Goal: Task Accomplishment & Management: Manage account settings

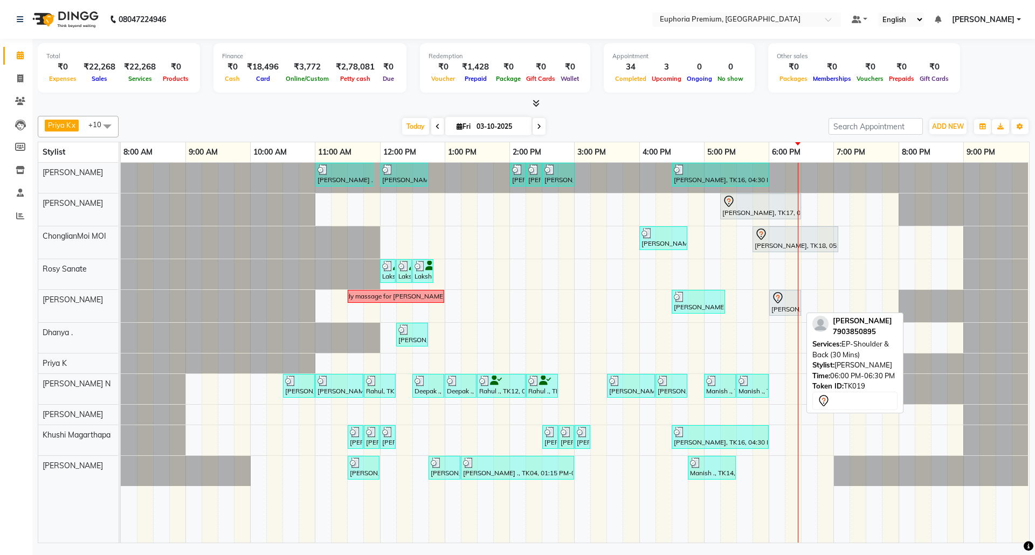
click at [781, 305] on icon at bounding box center [777, 298] width 13 height 13
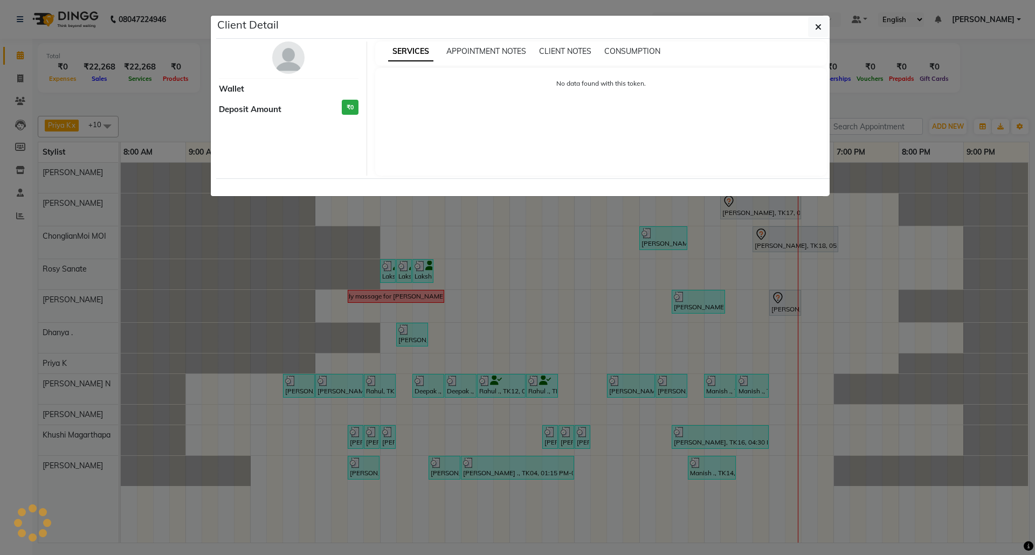
select select "7"
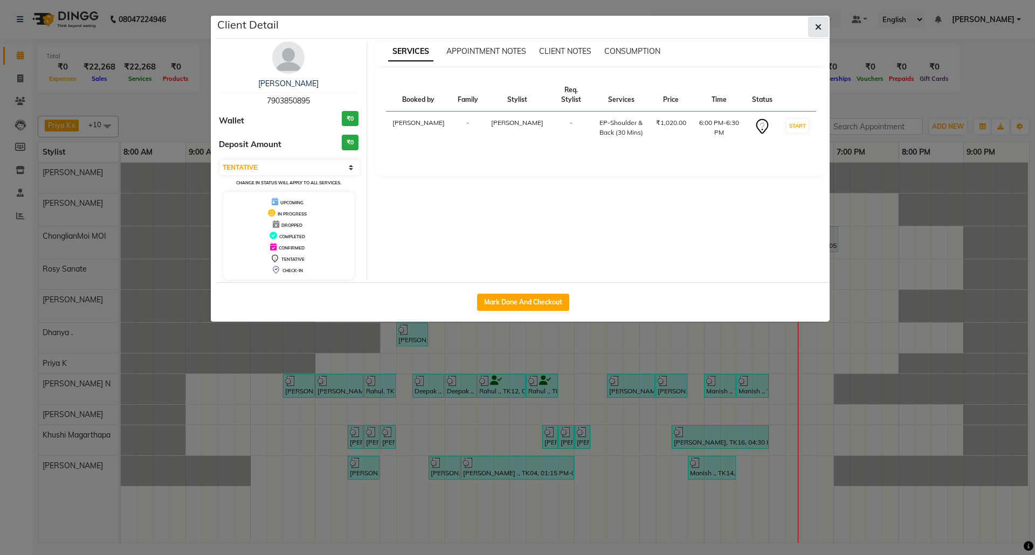
click at [818, 24] on icon "button" at bounding box center [818, 27] width 6 height 9
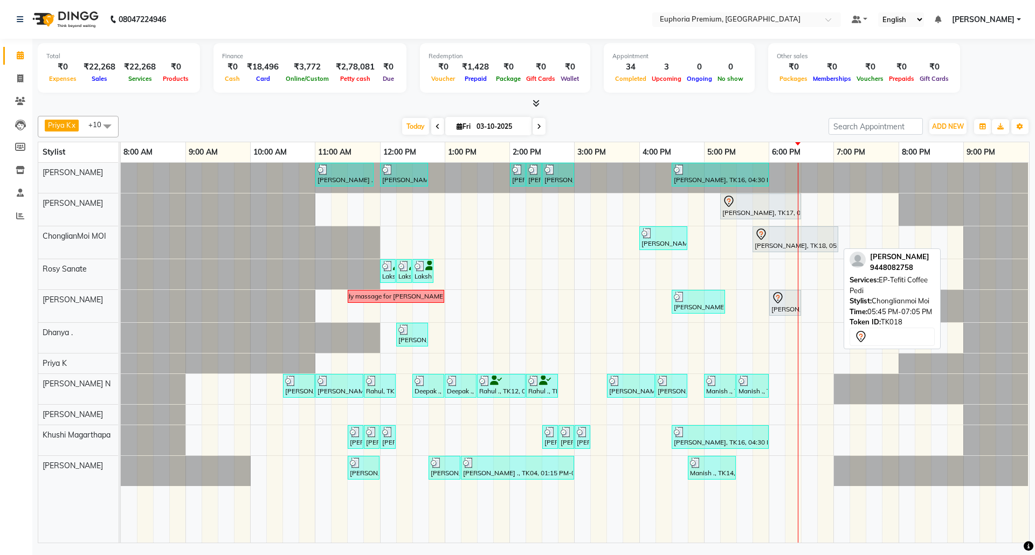
click at [768, 243] on div "[PERSON_NAME], TK18, 05:45 PM-07:05 PM, EP-Tefiti Coffee Pedi" at bounding box center [796, 239] width 84 height 23
select select "7"
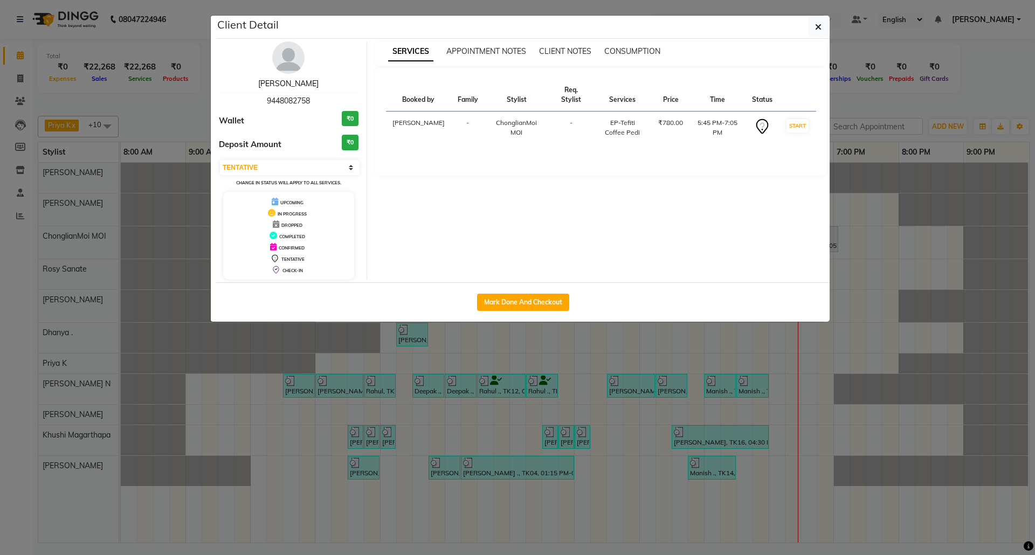
click at [290, 87] on link "[PERSON_NAME]" at bounding box center [288, 84] width 60 height 10
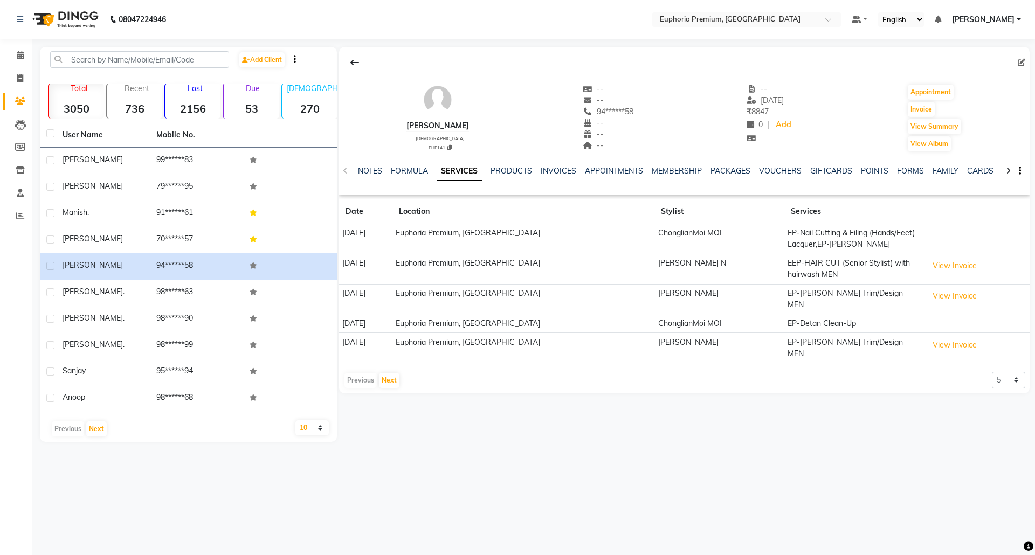
click at [732, 177] on div "NOTES FORMULA SERVICES PRODUCTS INVOICES APPOINTMENTS MEMBERSHIP PACKAGES VOUCH…" at bounding box center [671, 175] width 627 height 20
click at [764, 173] on link "VOUCHERS" at bounding box center [780, 171] width 43 height 10
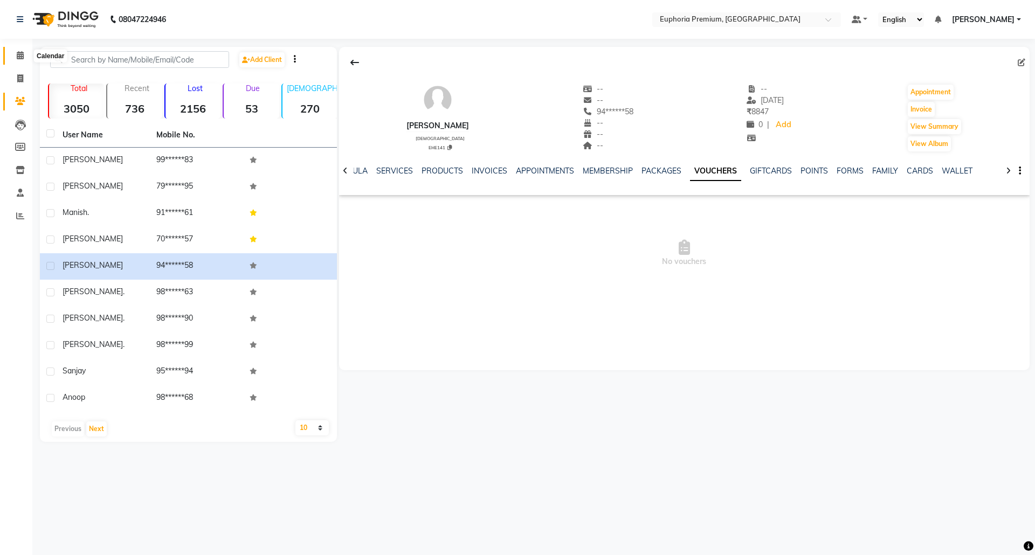
click at [18, 58] on icon at bounding box center [20, 55] width 7 height 8
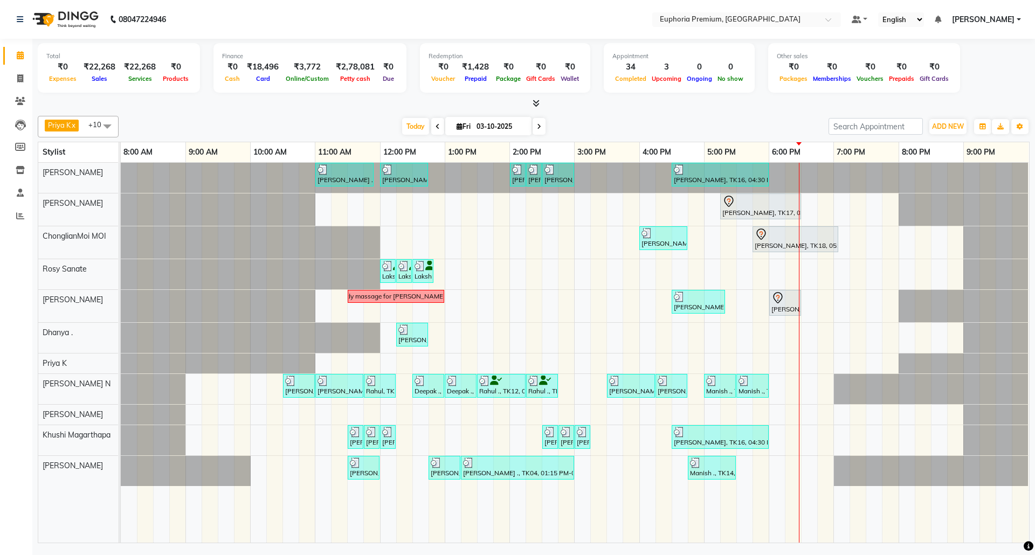
click at [537, 102] on icon at bounding box center [536, 103] width 7 height 8
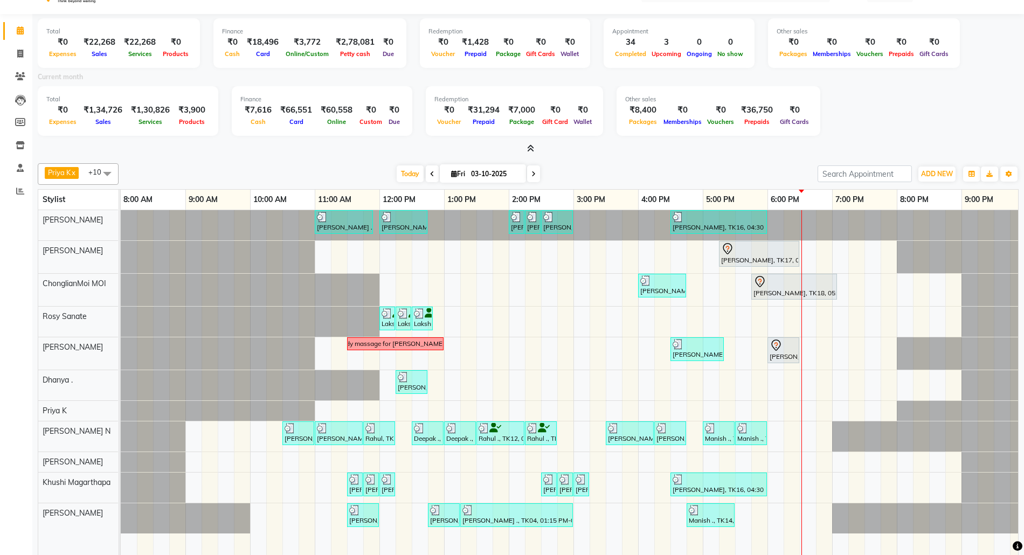
scroll to position [64, 0]
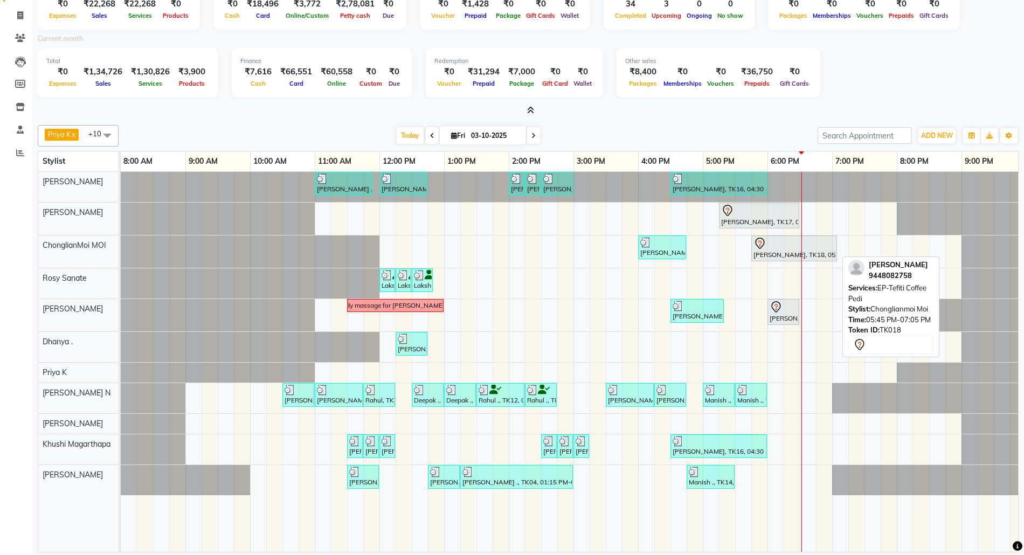
click at [805, 251] on div "[PERSON_NAME], TK18, 05:45 PM-07:05 PM, EP-Tefiti Coffee Pedi" at bounding box center [795, 248] width 84 height 23
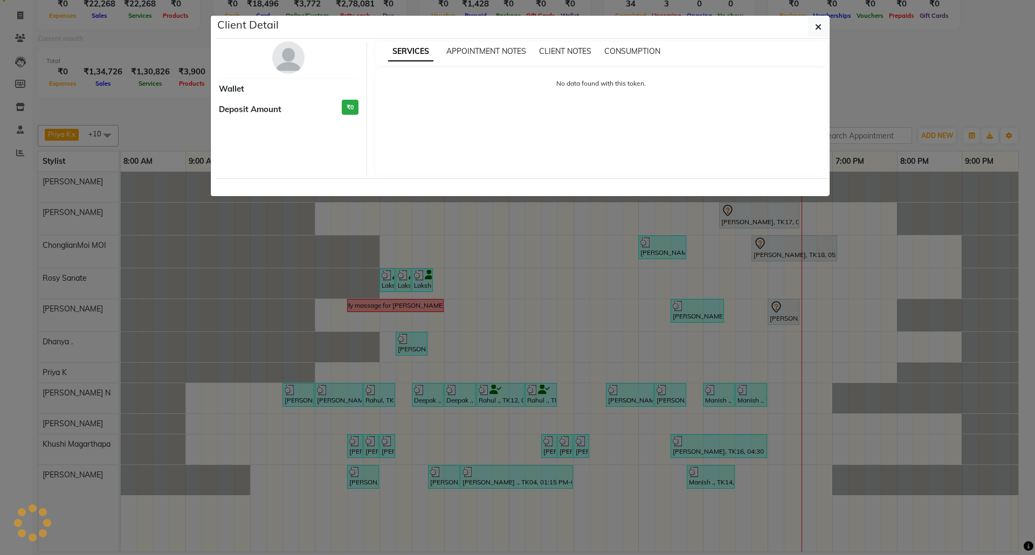
select select "7"
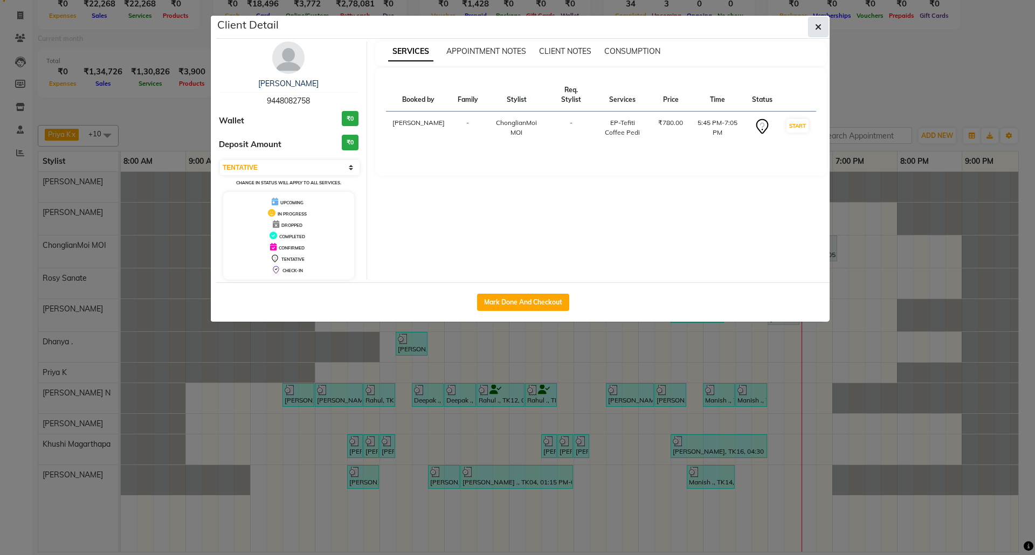
click at [816, 22] on span "button" at bounding box center [818, 27] width 6 height 11
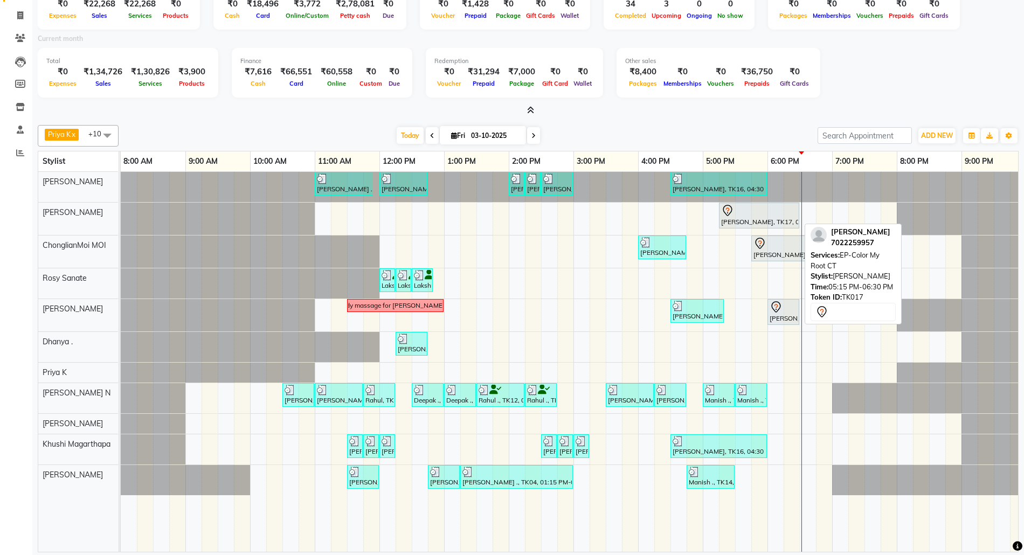
click at [757, 210] on div at bounding box center [759, 210] width 76 height 13
select select "7"
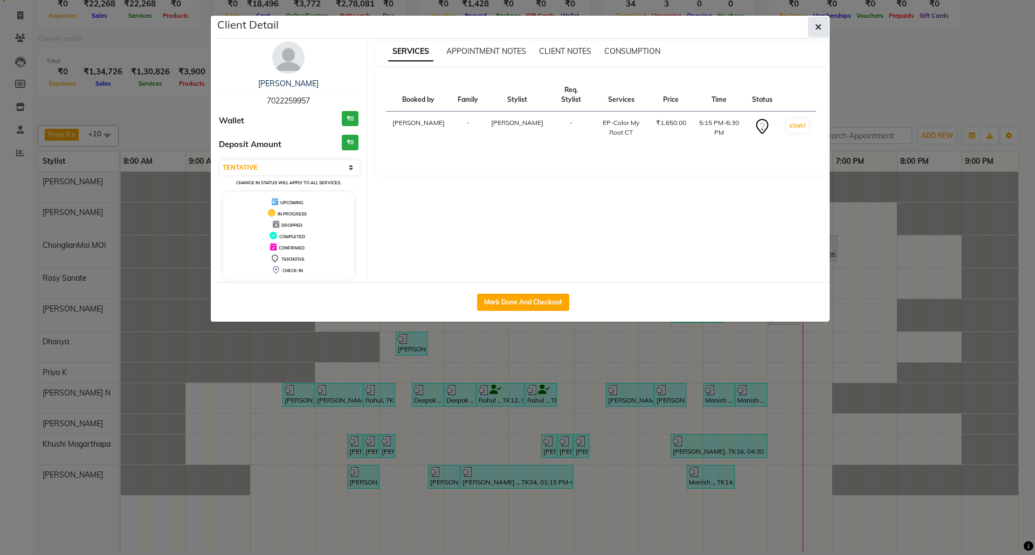
click at [816, 24] on icon "button" at bounding box center [818, 27] width 6 height 9
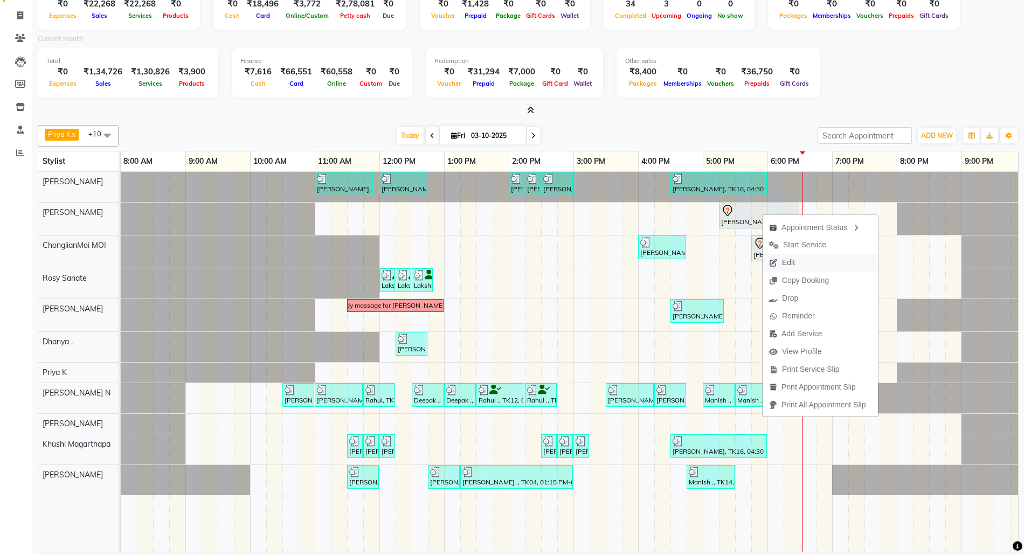
click at [794, 259] on span "Edit" at bounding box center [788, 262] width 13 height 11
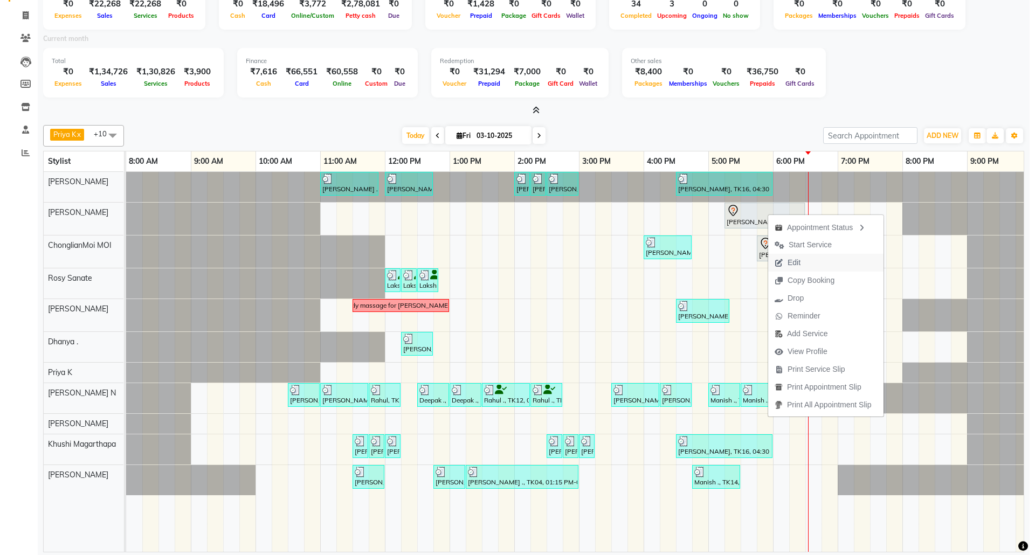
scroll to position [0, 0]
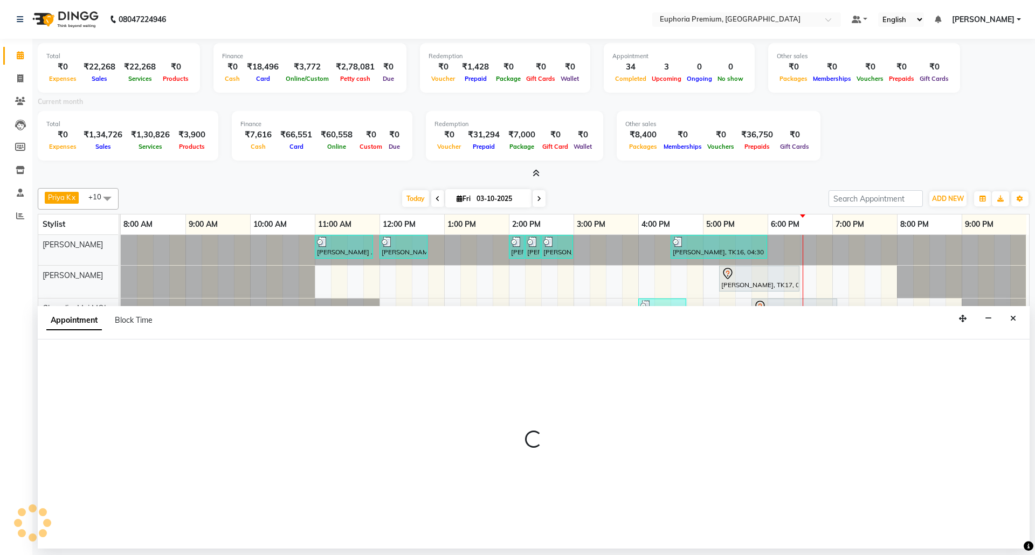
select select "tentative"
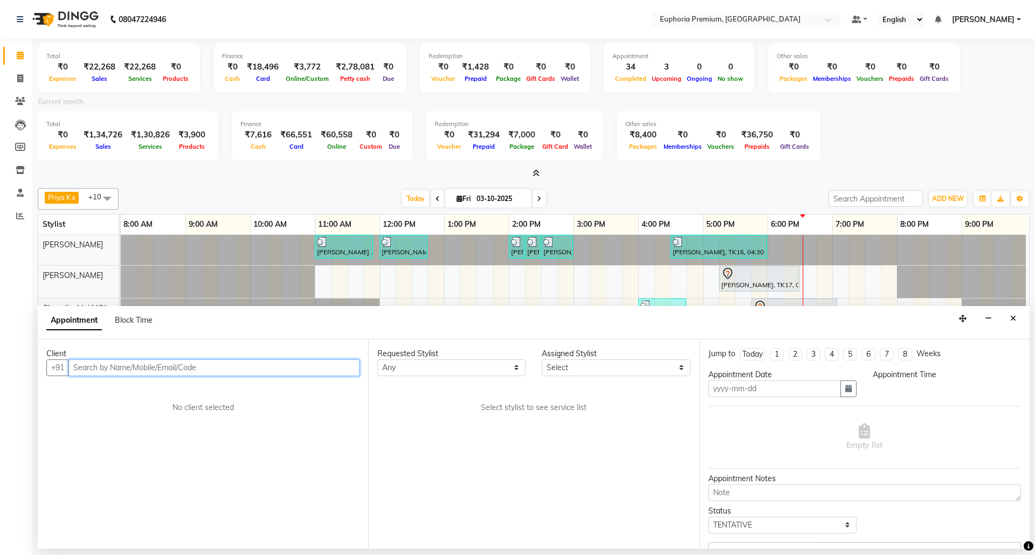
type input "03-10-2025"
select select "1035"
select select "78117"
select select "4006"
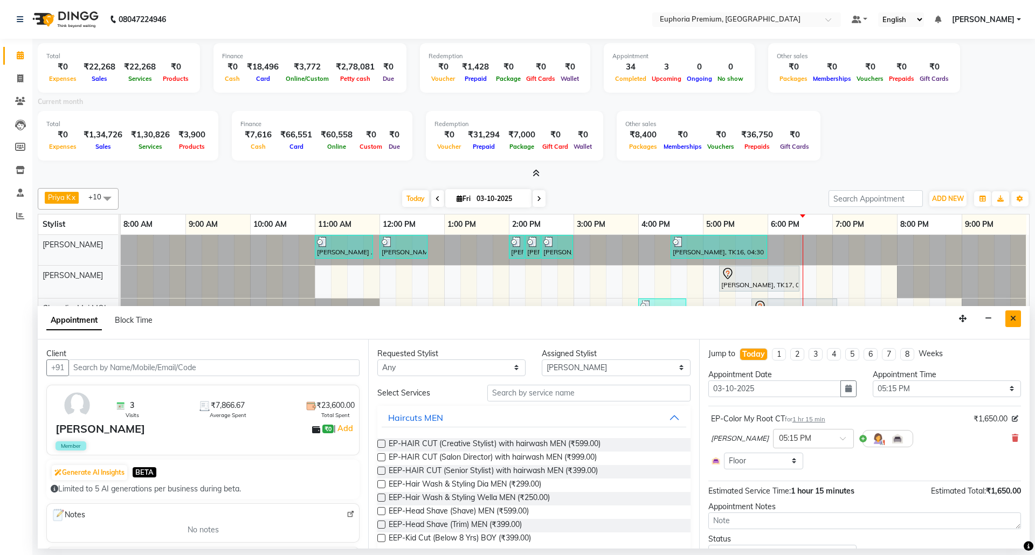
click at [1016, 316] on button "Close" at bounding box center [1013, 319] width 16 height 17
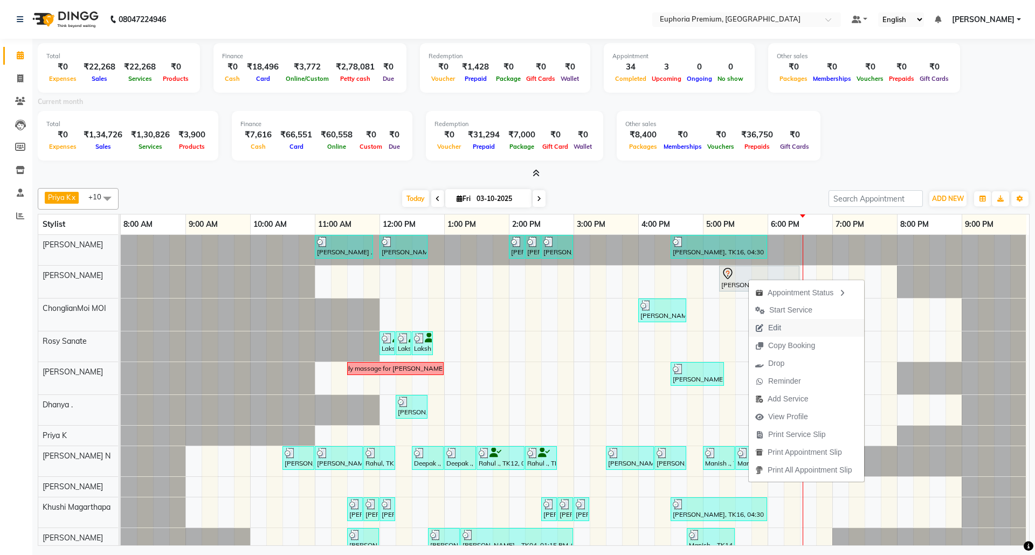
click at [785, 326] on span "Edit" at bounding box center [768, 328] width 39 height 18
select select "tentative"
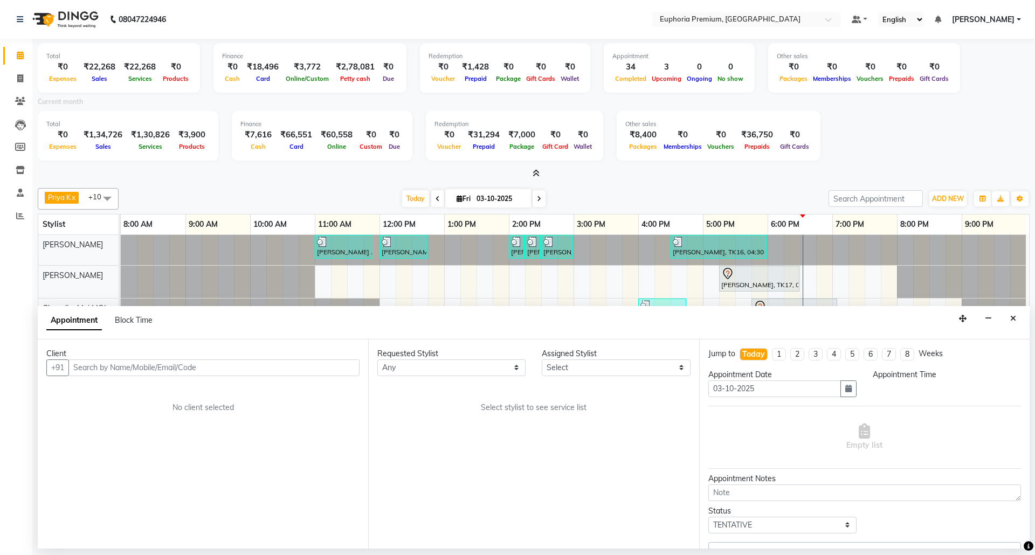
select select "78117"
select select "1035"
select select "4006"
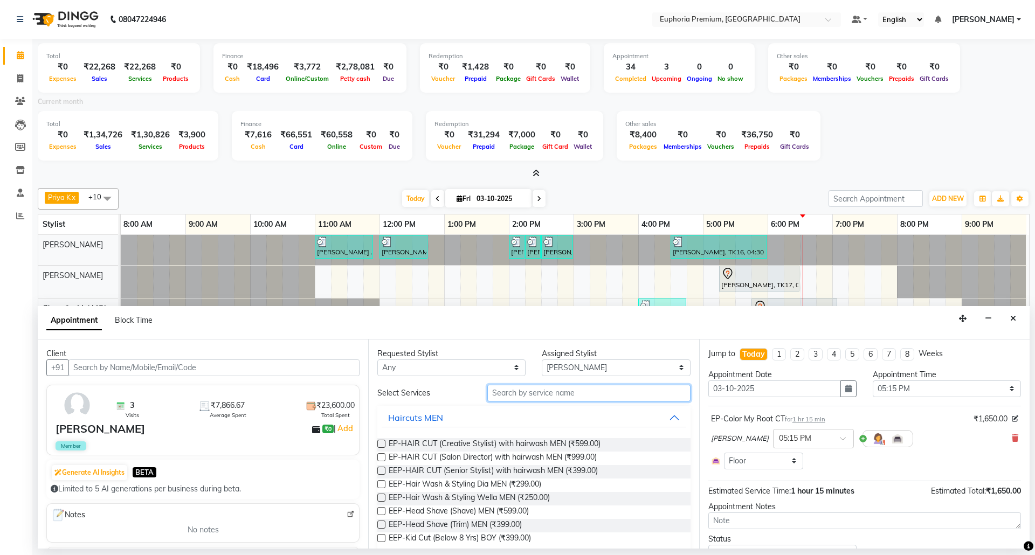
click at [554, 395] on input "text" at bounding box center [588, 393] width 203 height 17
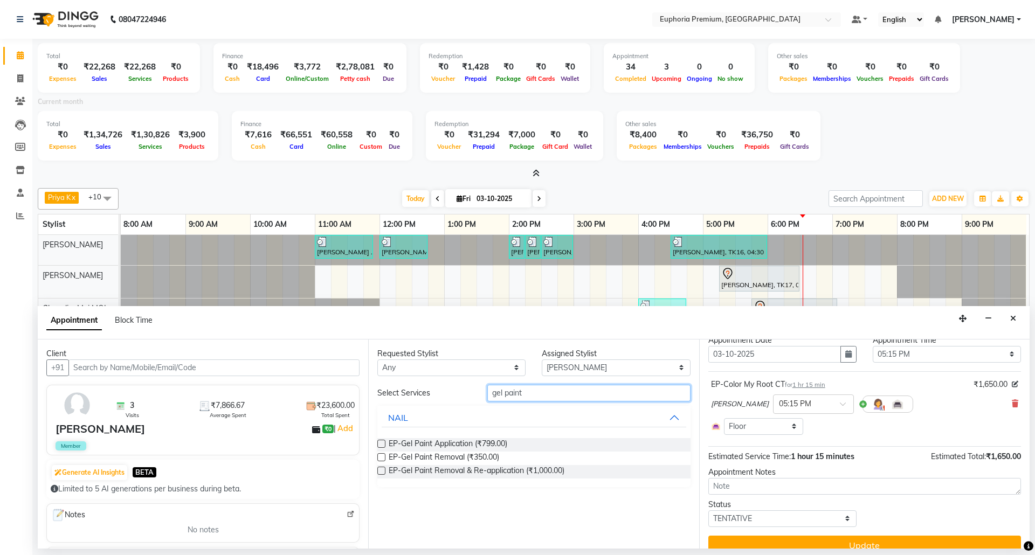
scroll to position [51, 0]
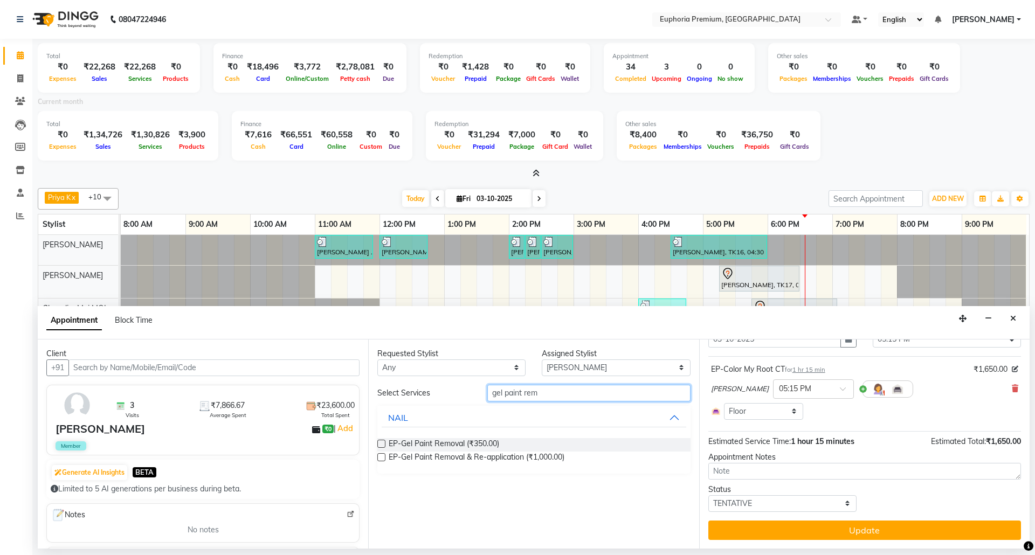
type input "gel paint rem"
click at [384, 446] on label at bounding box center [381, 444] width 8 height 8
click at [384, 446] on input "checkbox" at bounding box center [380, 444] width 7 height 7
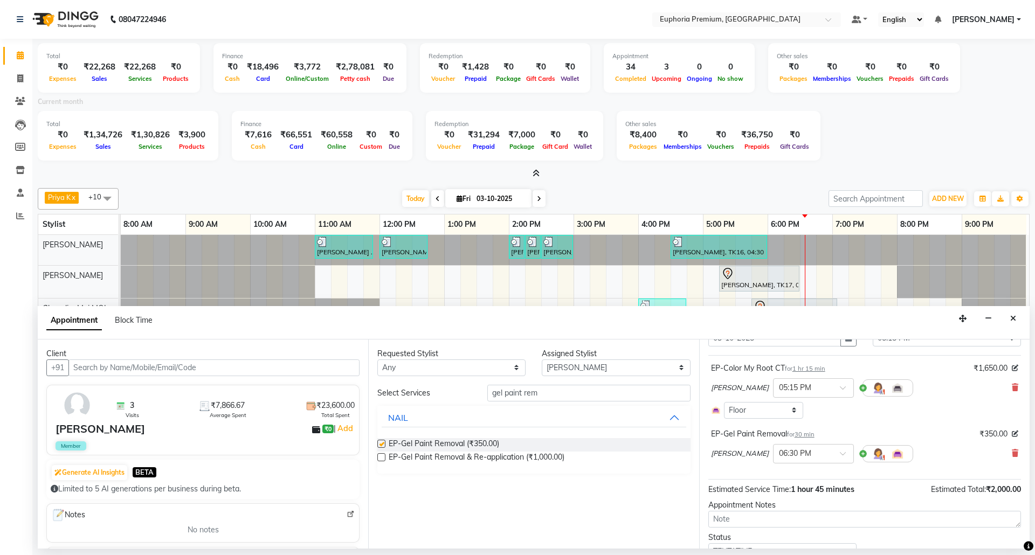
checkbox input "false"
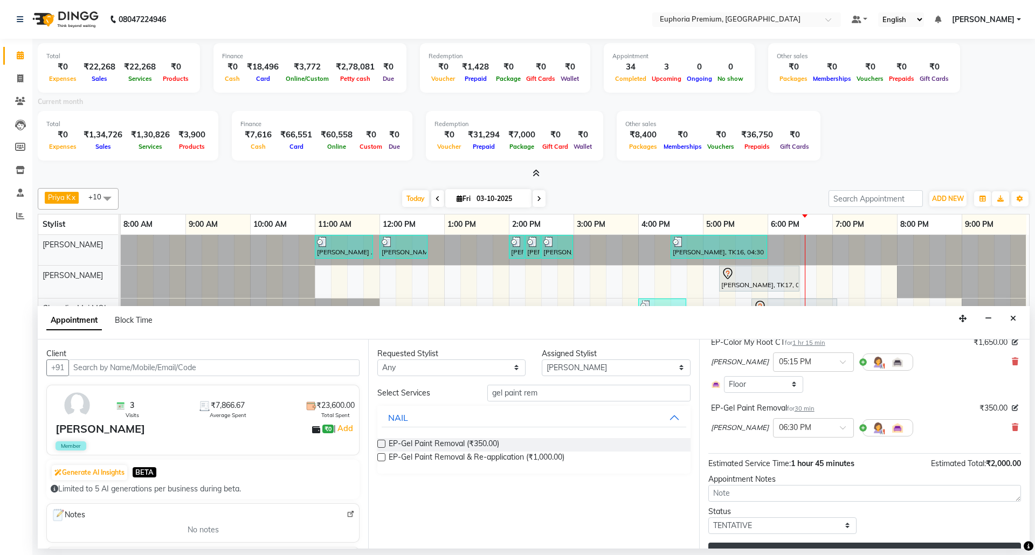
scroll to position [100, 0]
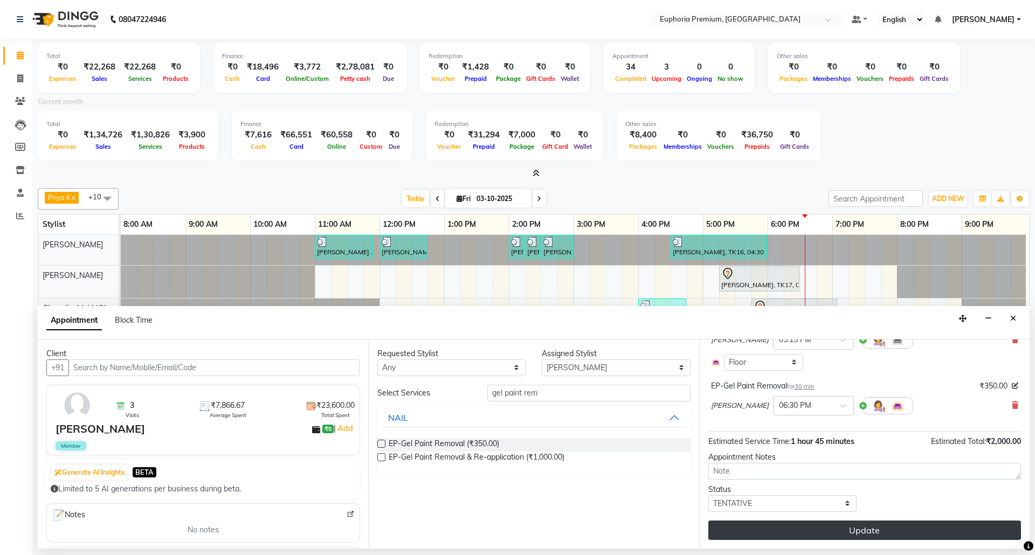
click at [900, 530] on button "Update" at bounding box center [864, 530] width 313 height 19
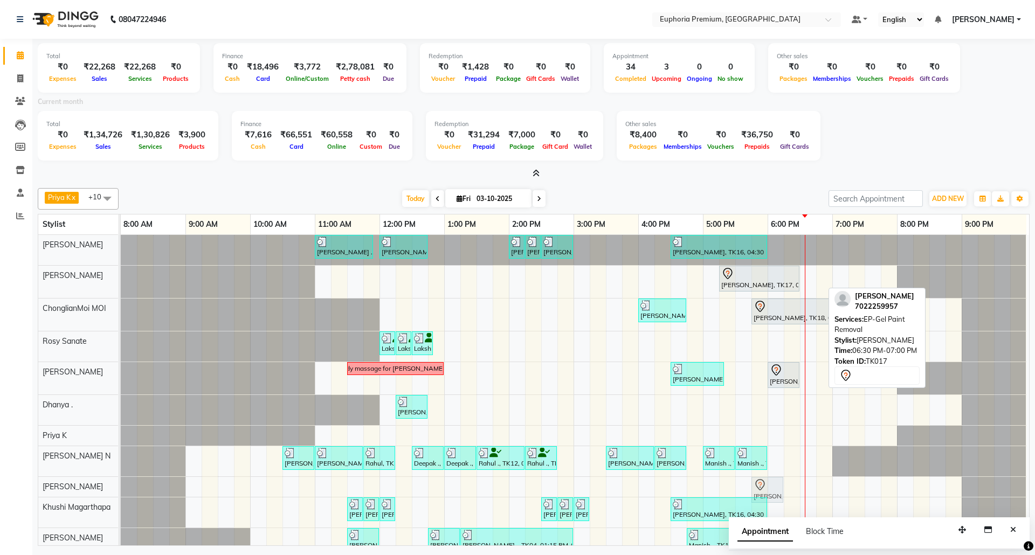
drag, startPoint x: 808, startPoint y: 278, endPoint x: 757, endPoint y: 485, distance: 213.1
click at [757, 485] on tbody "[PERSON_NAME] ., TK06, 11:00 AM-11:55 AM, EP-Derma infusion treatment Pedi [PER…" at bounding box center [574, 396] width 906 height 323
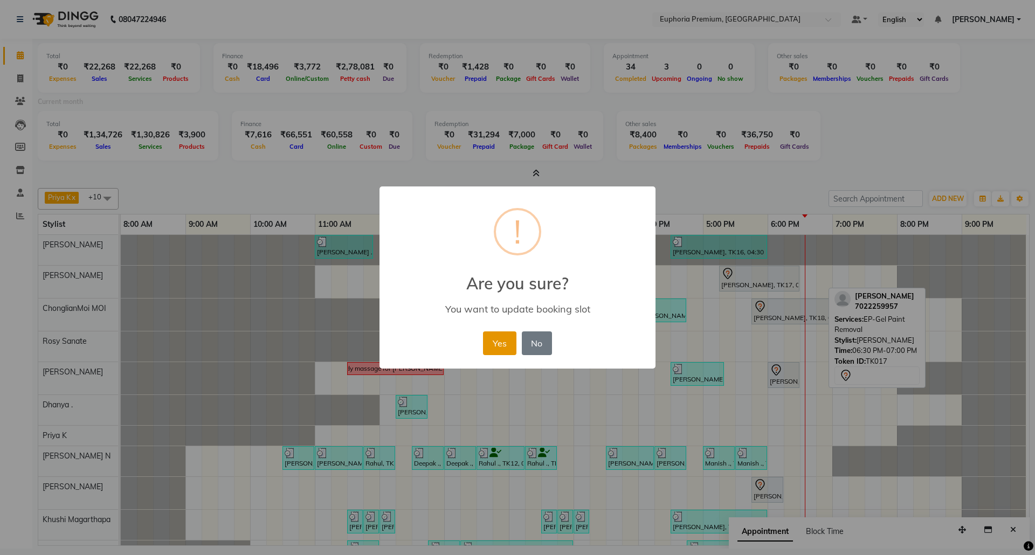
click at [497, 348] on button "Yes" at bounding box center [499, 344] width 33 height 24
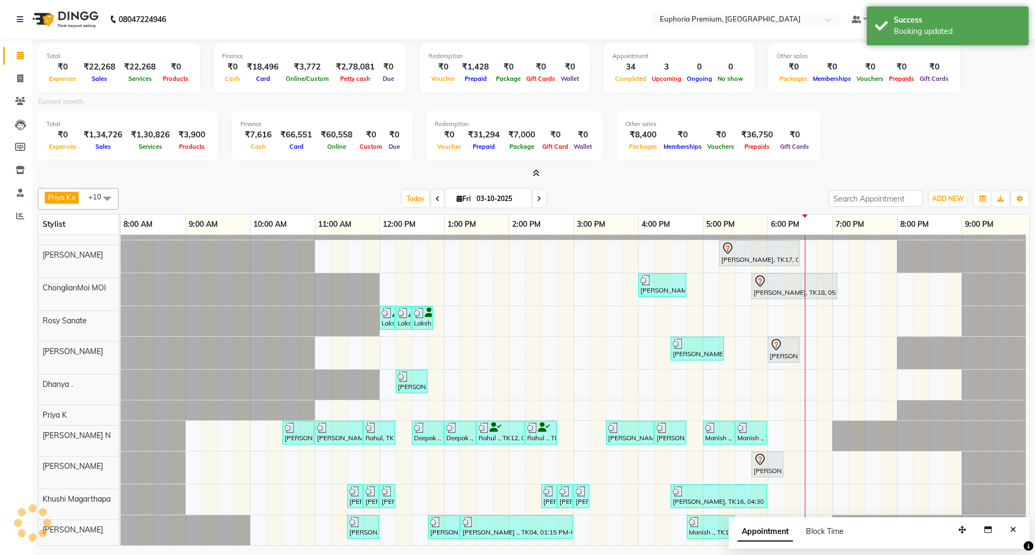
scroll to position [38, 0]
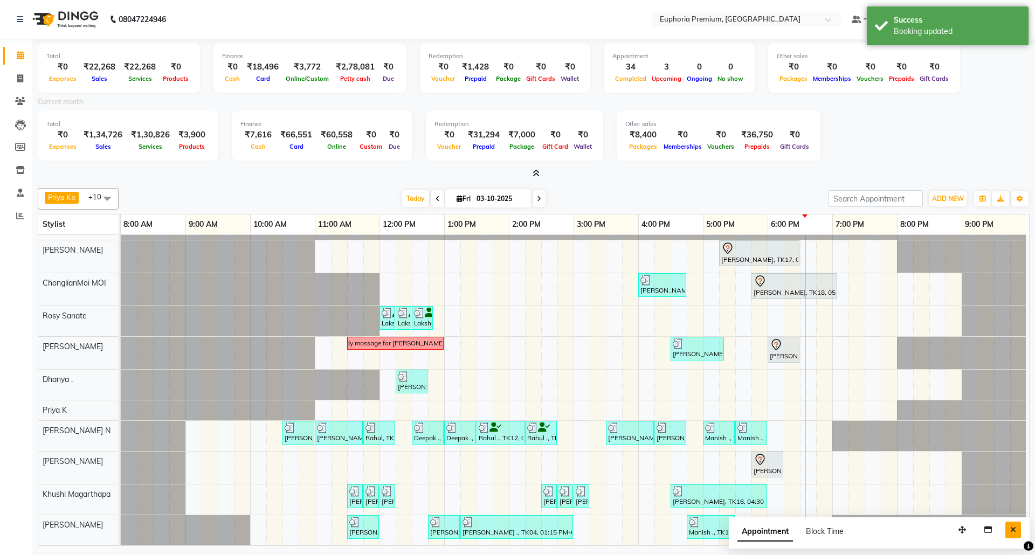
click at [1012, 524] on button "Close" at bounding box center [1013, 530] width 16 height 17
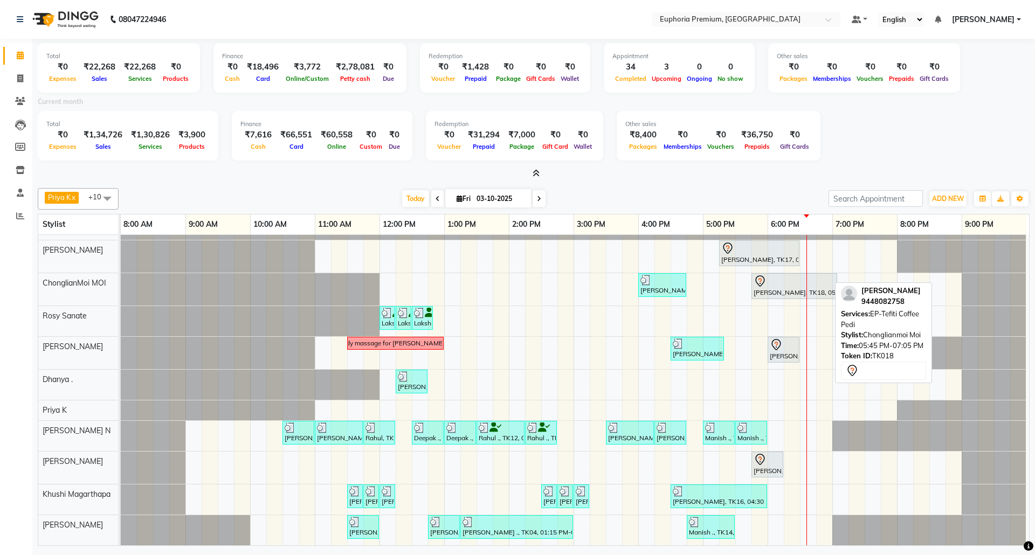
click at [787, 277] on div "[PERSON_NAME], TK18, 05:45 PM-07:05 PM, EP-Tefiti Coffee Pedi" at bounding box center [795, 286] width 84 height 23
select select "7"
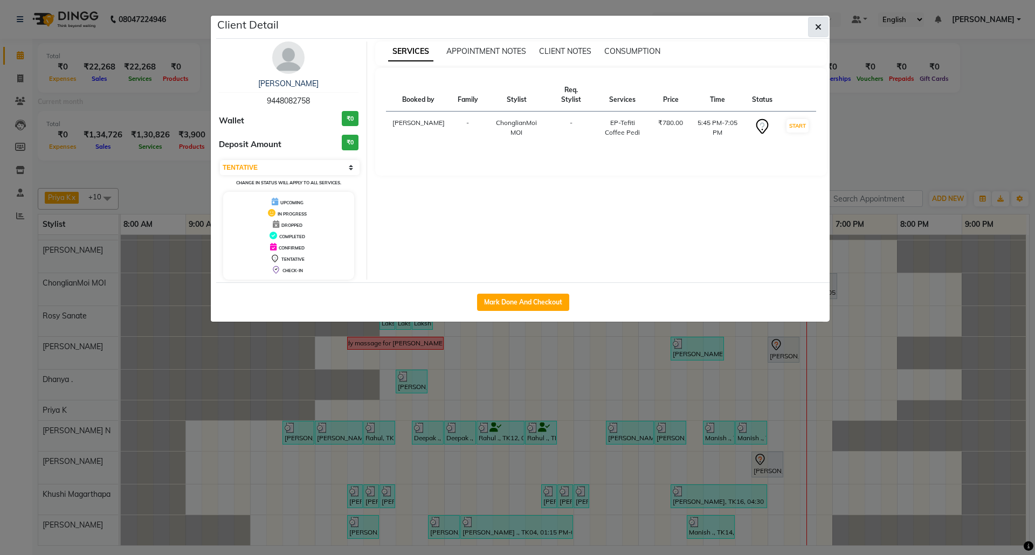
click at [823, 28] on button "button" at bounding box center [818, 27] width 20 height 20
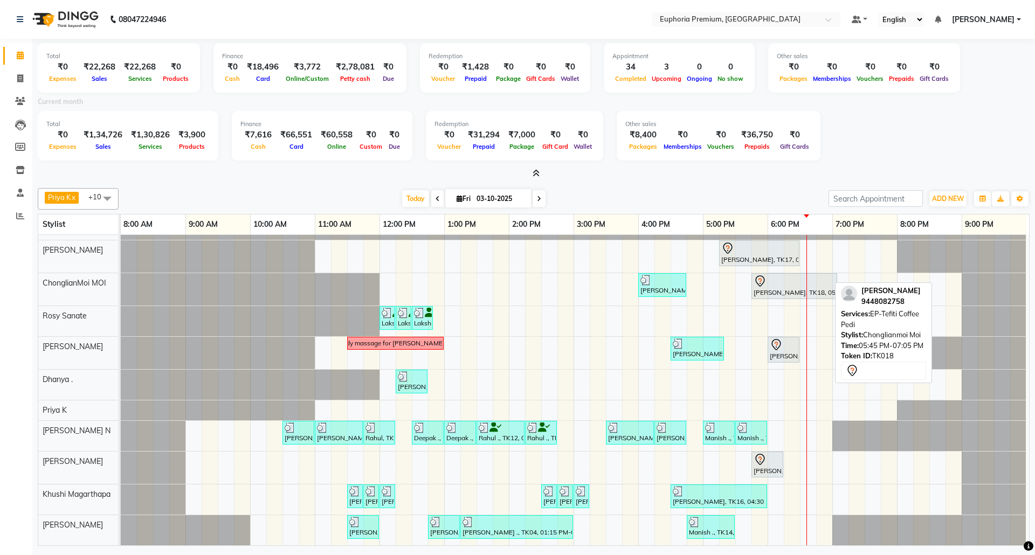
scroll to position [0, 0]
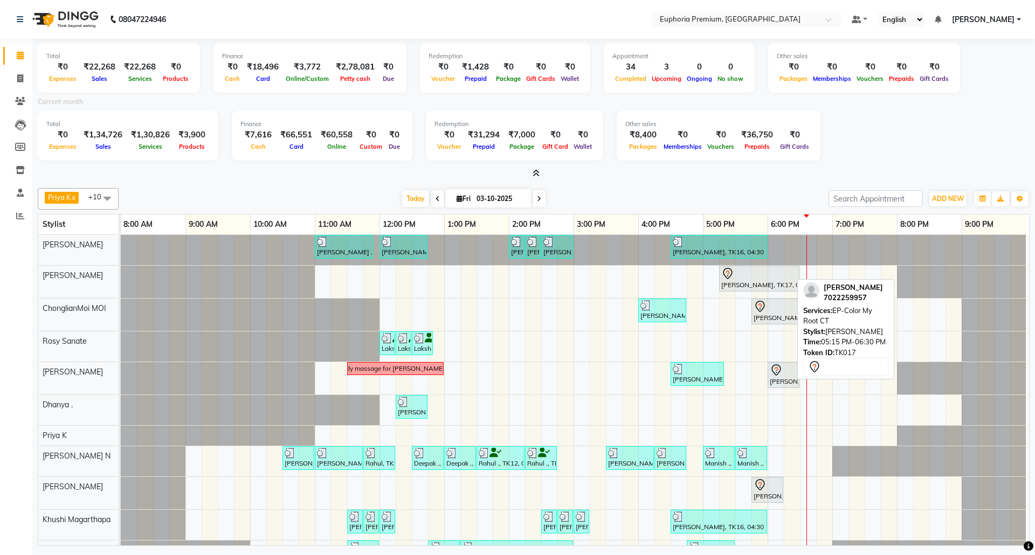
click at [770, 277] on div at bounding box center [759, 273] width 76 height 13
select select "7"
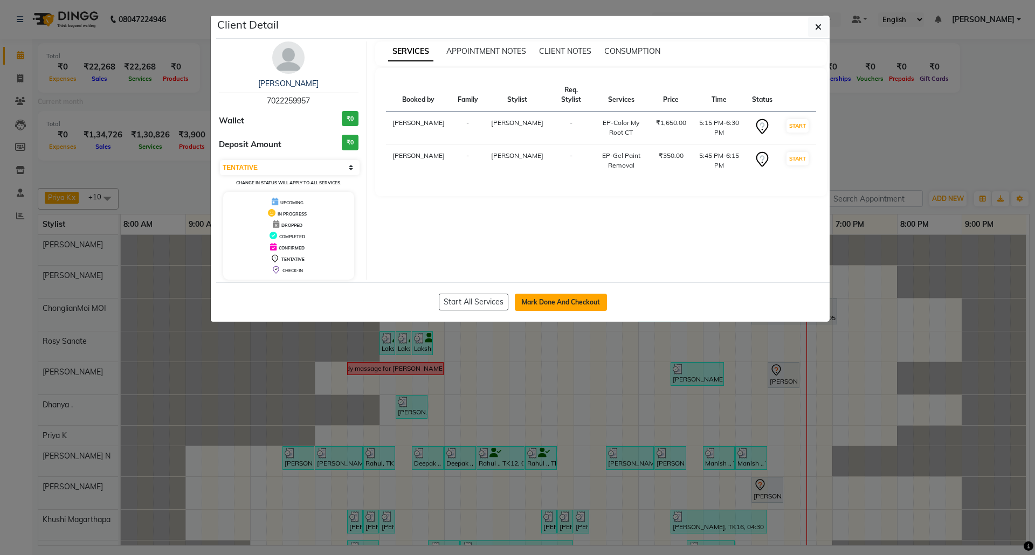
click at [570, 302] on button "Mark Done And Checkout" at bounding box center [561, 302] width 92 height 17
select select "service"
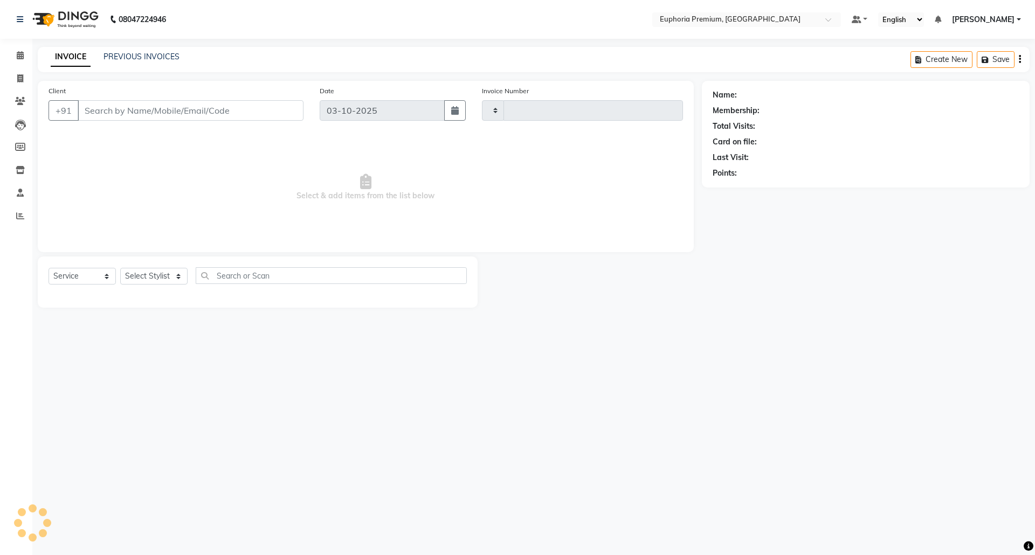
type input "3210"
select select "7925"
type input "70******57"
select select "91459"
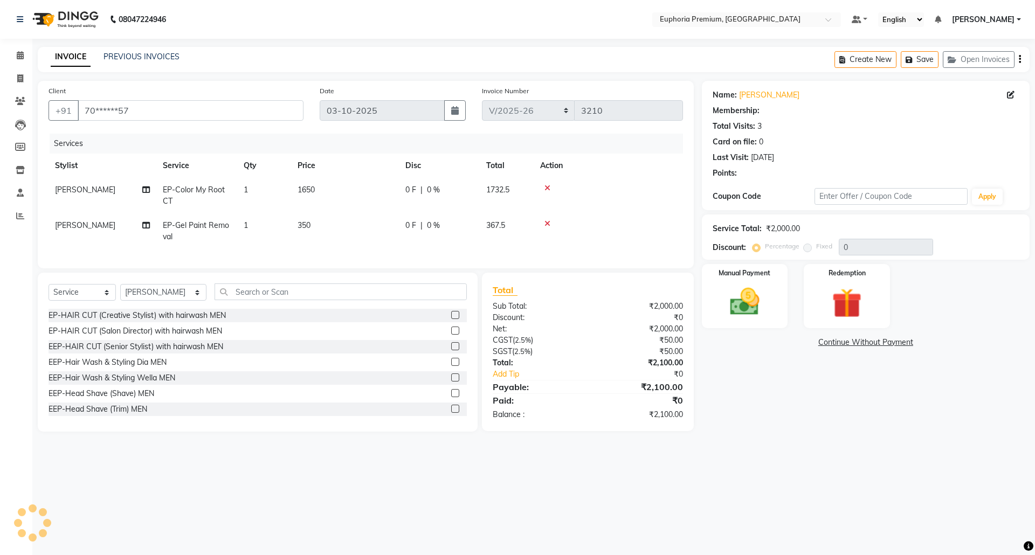
select select "2: Object"
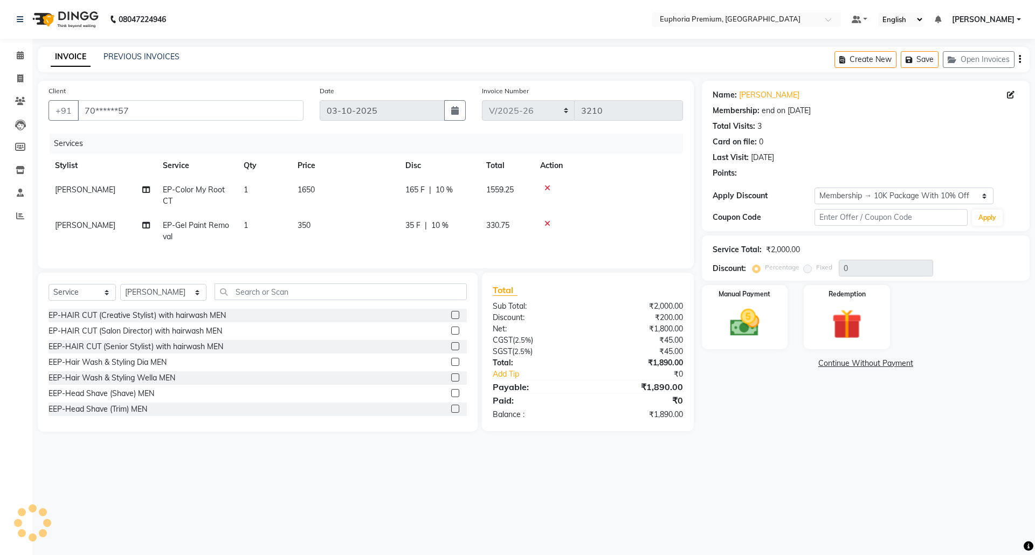
type input "10"
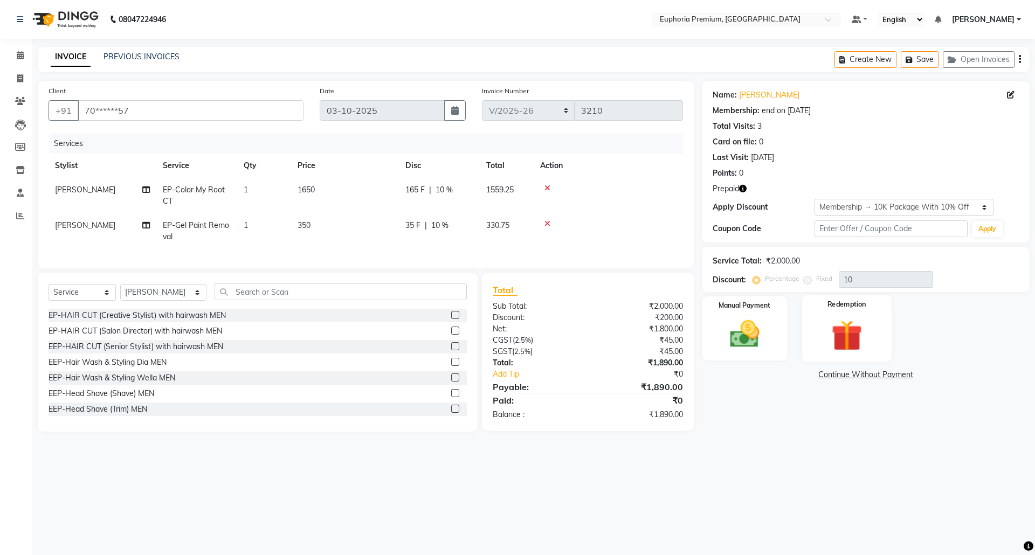
click at [866, 333] on img at bounding box center [847, 335] width 50 height 38
click at [864, 377] on span "Prepaid 1" at bounding box center [863, 376] width 35 height 12
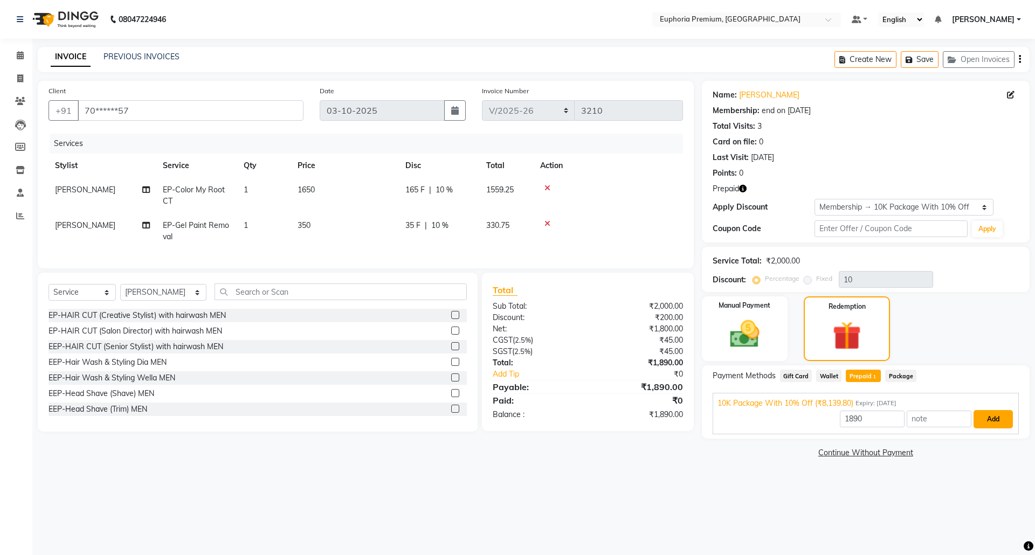
click at [986, 422] on button "Add" at bounding box center [993, 419] width 39 height 18
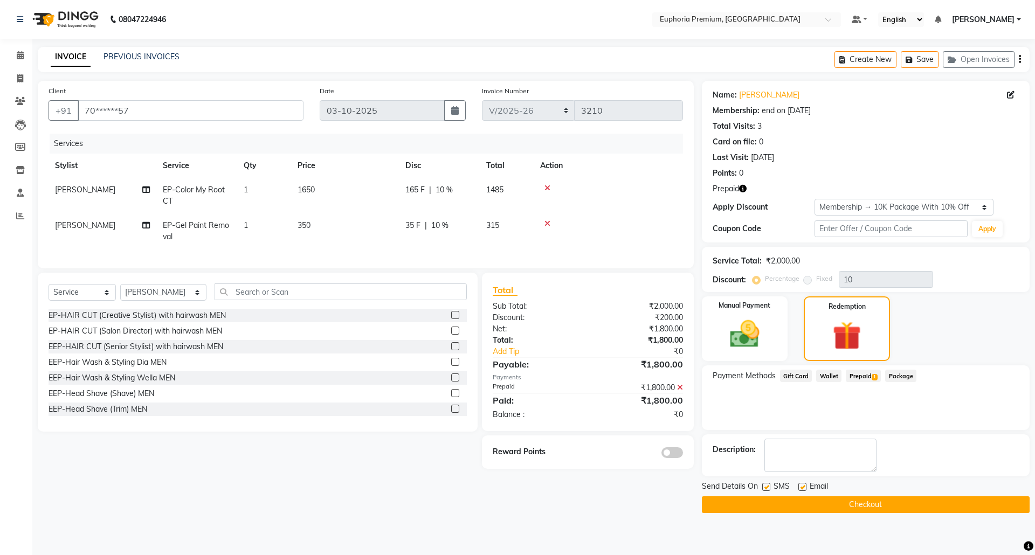
click at [880, 509] on button "Checkout" at bounding box center [866, 504] width 328 height 17
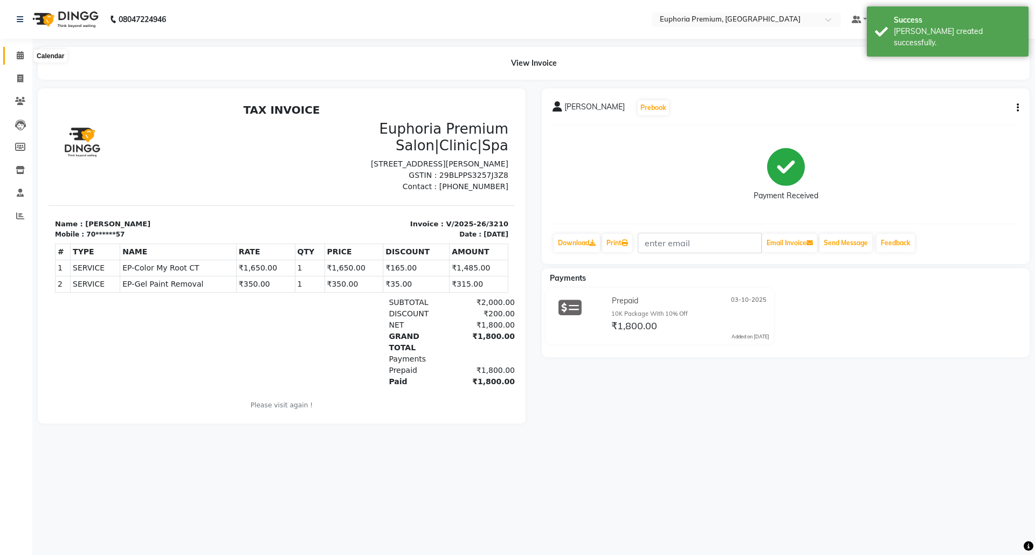
click at [13, 55] on span at bounding box center [20, 56] width 19 height 12
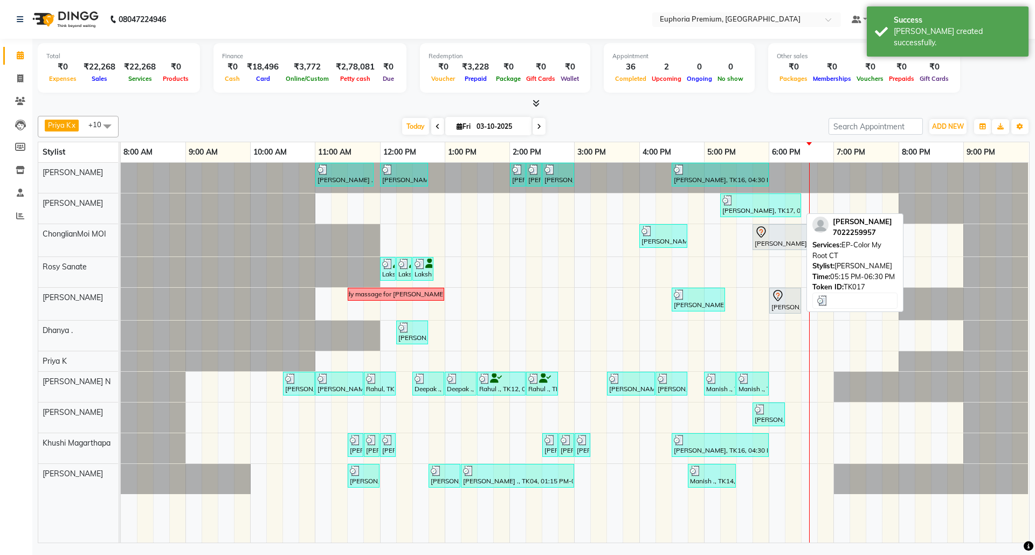
click at [769, 208] on div "[PERSON_NAME], TK17, 05:15 PM-06:30 PM, EP-Color My Root CT" at bounding box center [760, 205] width 79 height 20
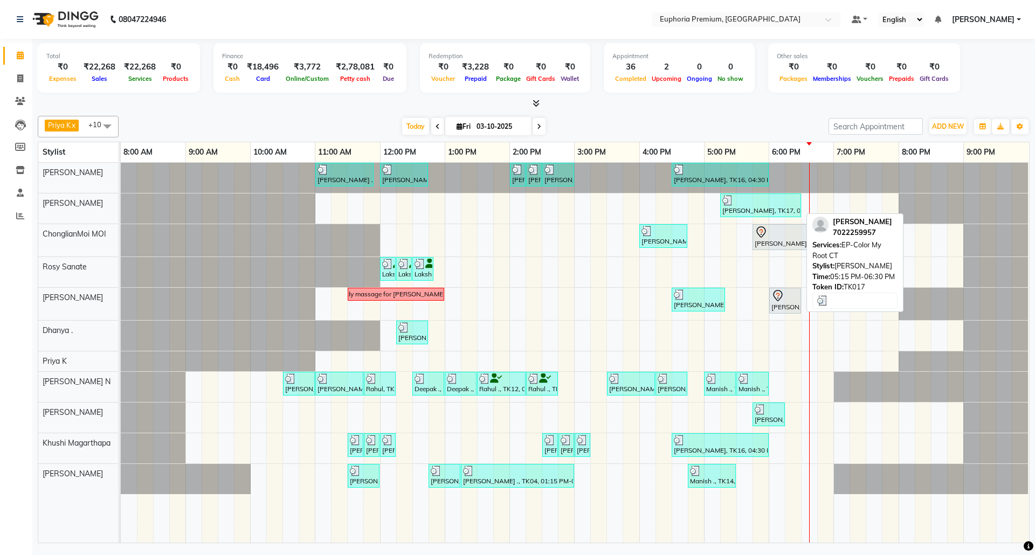
select select "3"
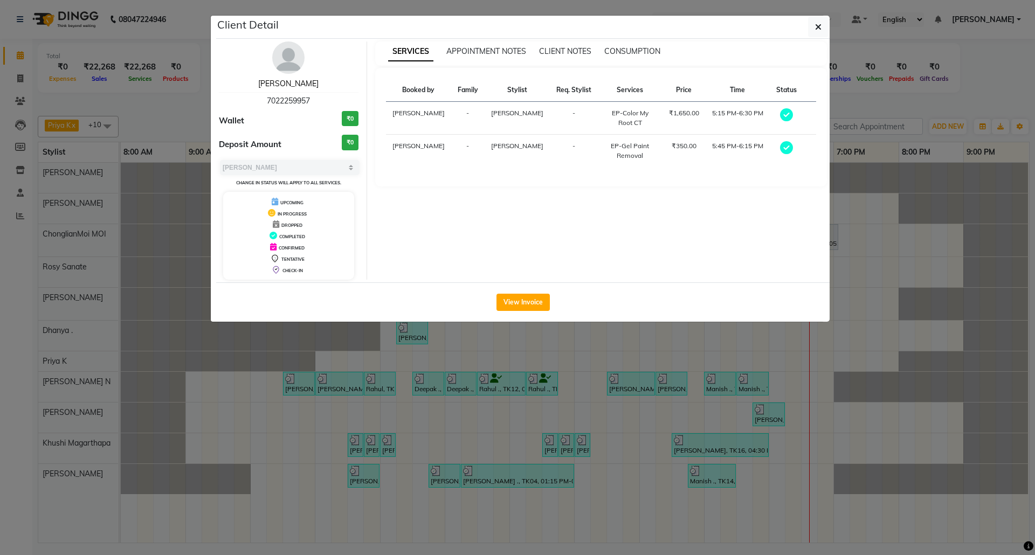
click at [291, 82] on link "[PERSON_NAME]" at bounding box center [288, 84] width 60 height 10
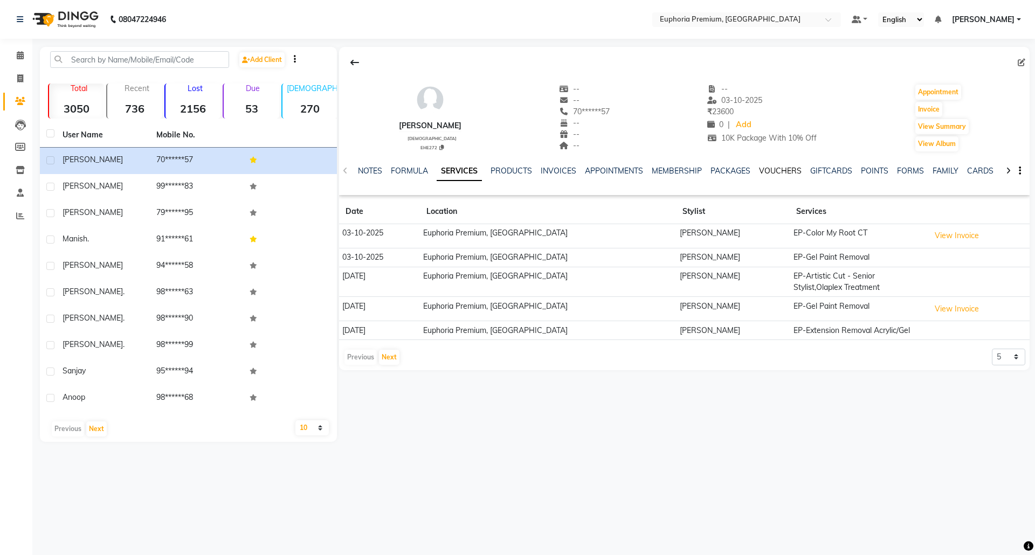
click at [772, 174] on link "VOUCHERS" at bounding box center [780, 171] width 43 height 10
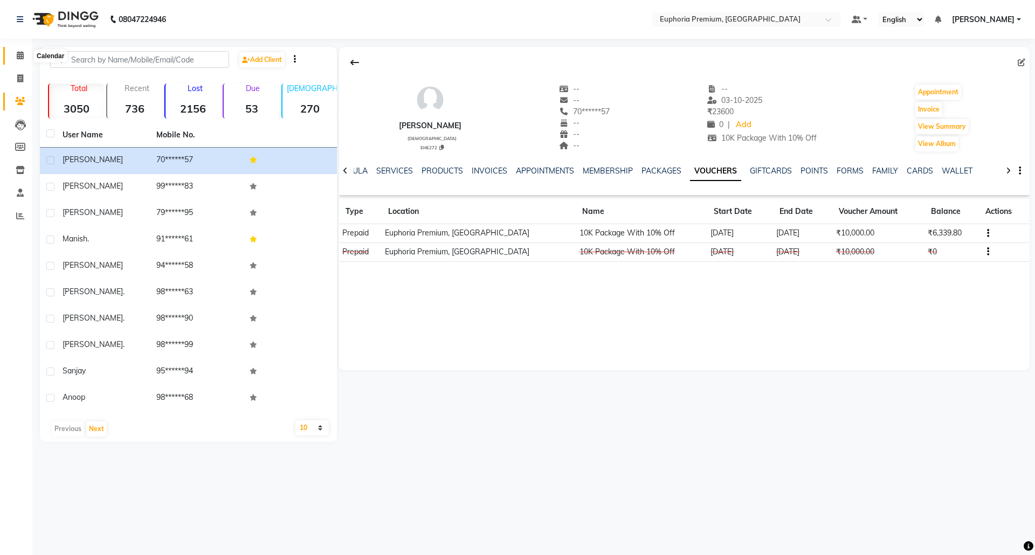
click at [22, 52] on icon at bounding box center [20, 55] width 7 height 8
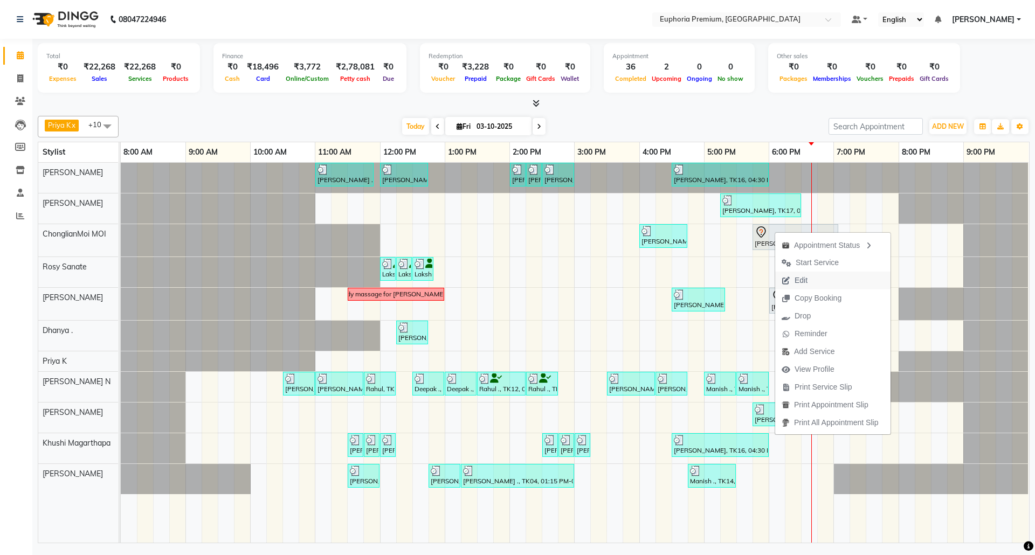
click at [808, 279] on span "Edit" at bounding box center [794, 281] width 39 height 18
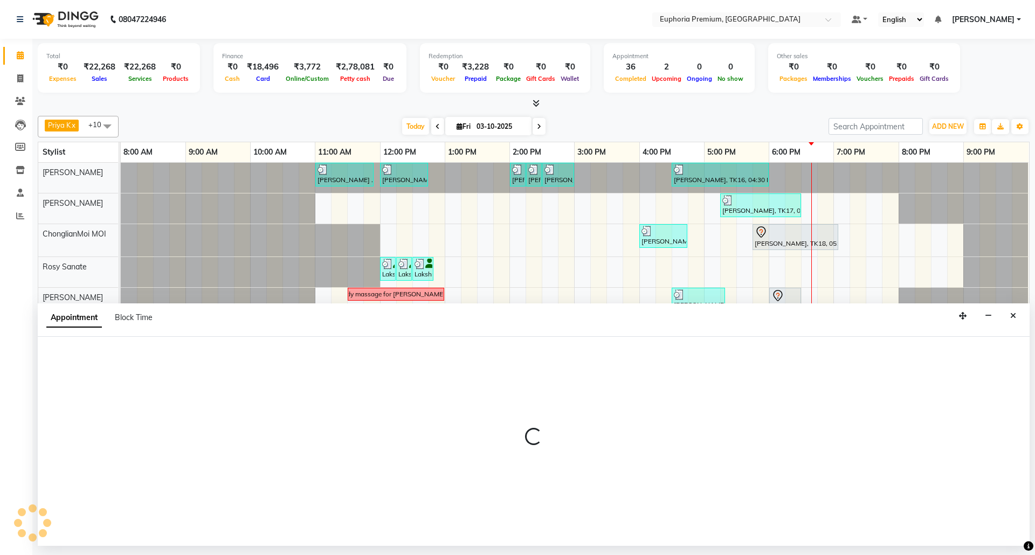
select select "tentative"
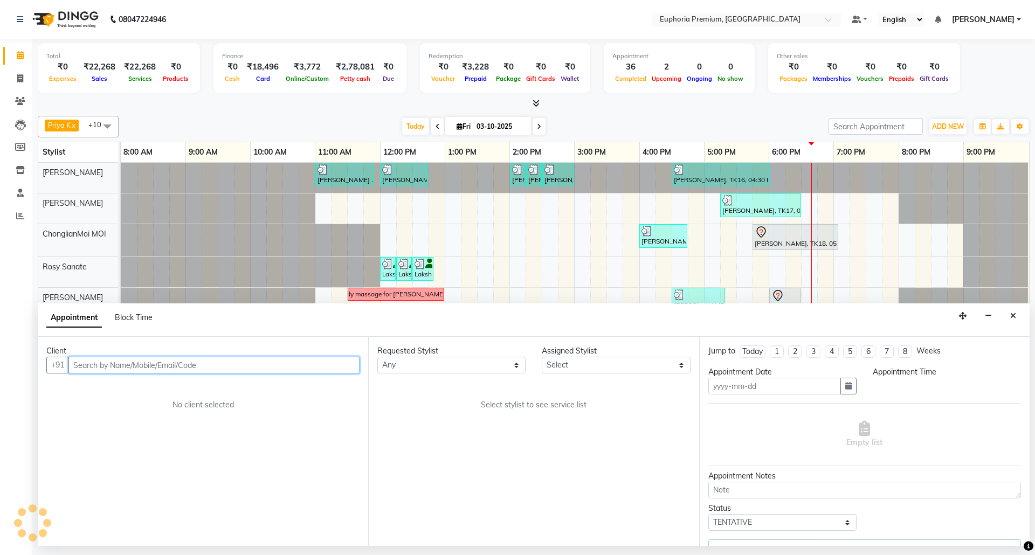
type input "03-10-2025"
select select "71597"
select select "1065"
select select "4006"
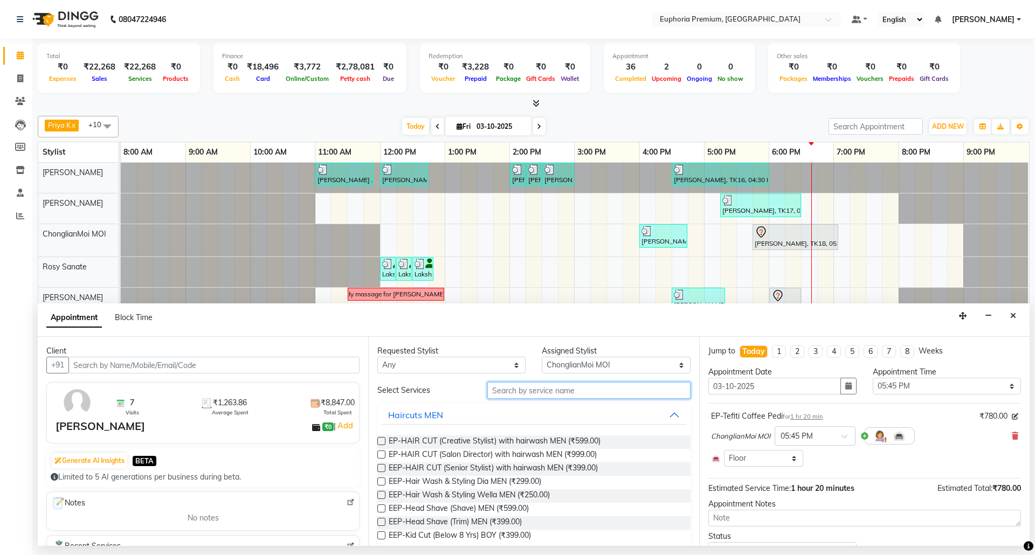
click at [582, 387] on input "text" at bounding box center [588, 390] width 203 height 17
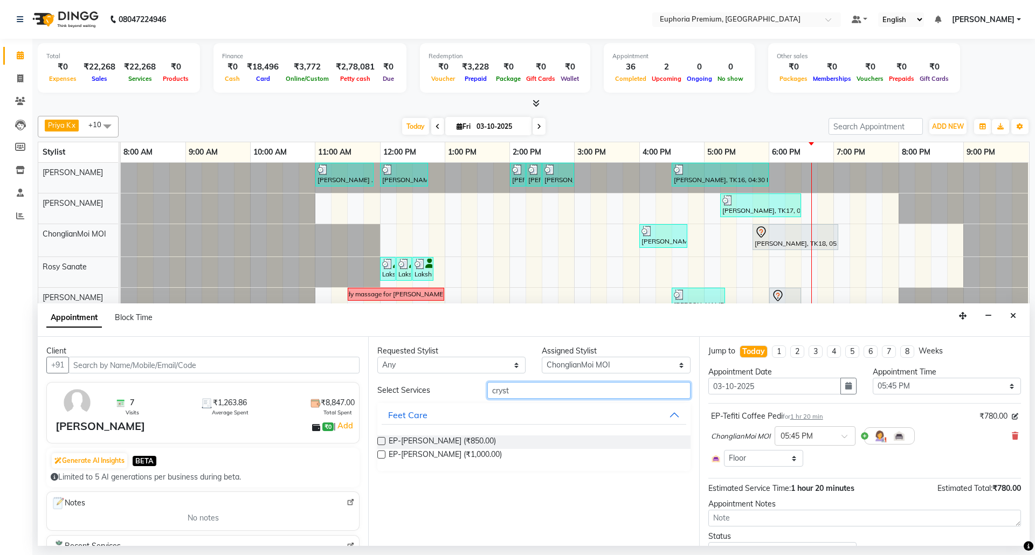
type input "cryst"
click at [378, 456] on label at bounding box center [381, 455] width 8 height 8
click at [378, 456] on input "checkbox" at bounding box center [380, 455] width 7 height 7
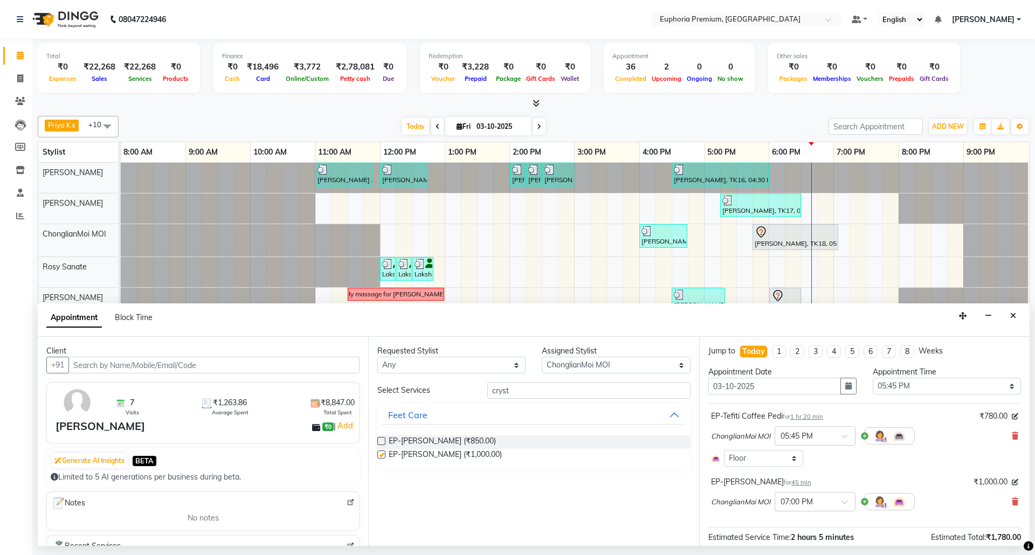
checkbox input "false"
click at [1011, 320] on icon "Close" at bounding box center [1013, 316] width 6 height 8
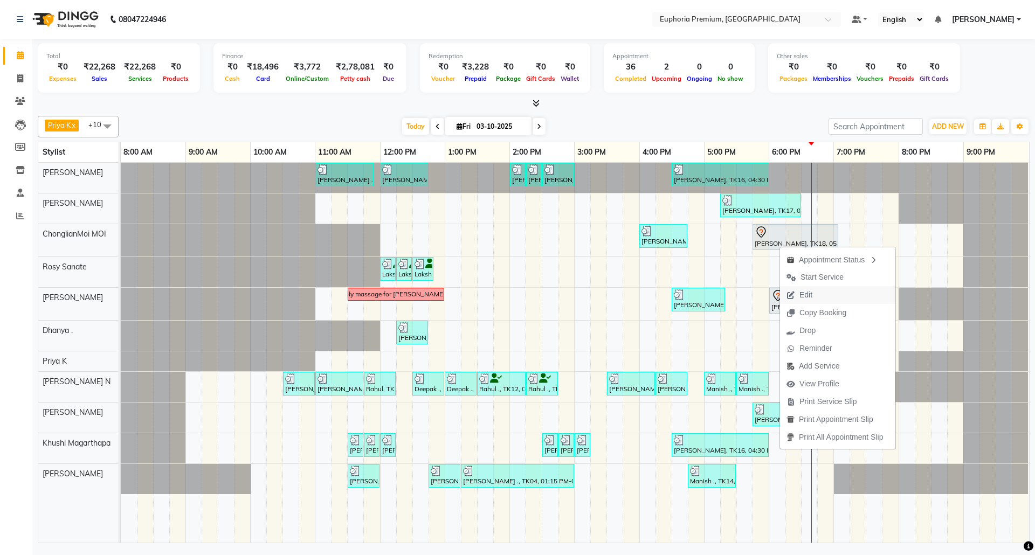
click at [811, 294] on span "Edit" at bounding box center [805, 294] width 13 height 11
select select "tentative"
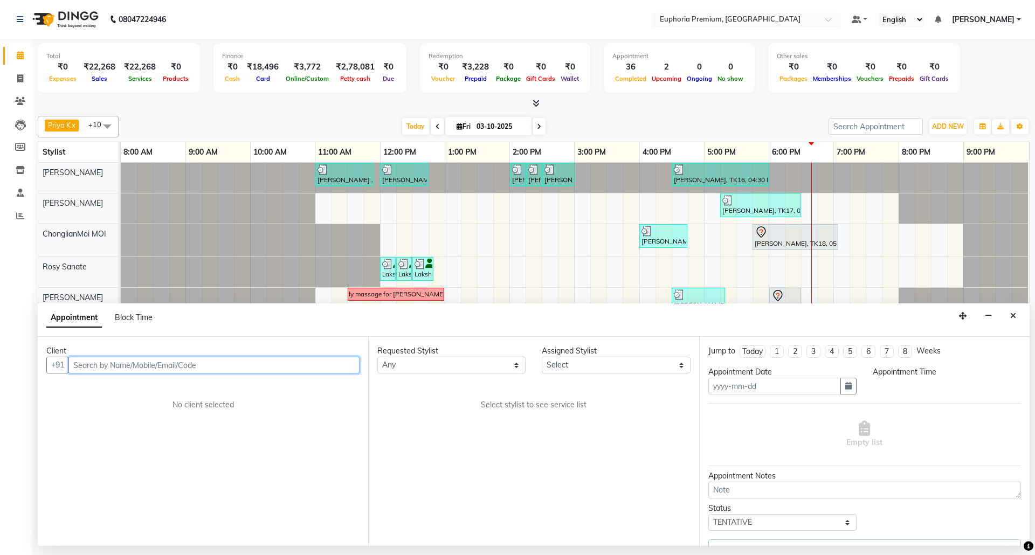
type input "03-10-2025"
select select "1065"
select select "71597"
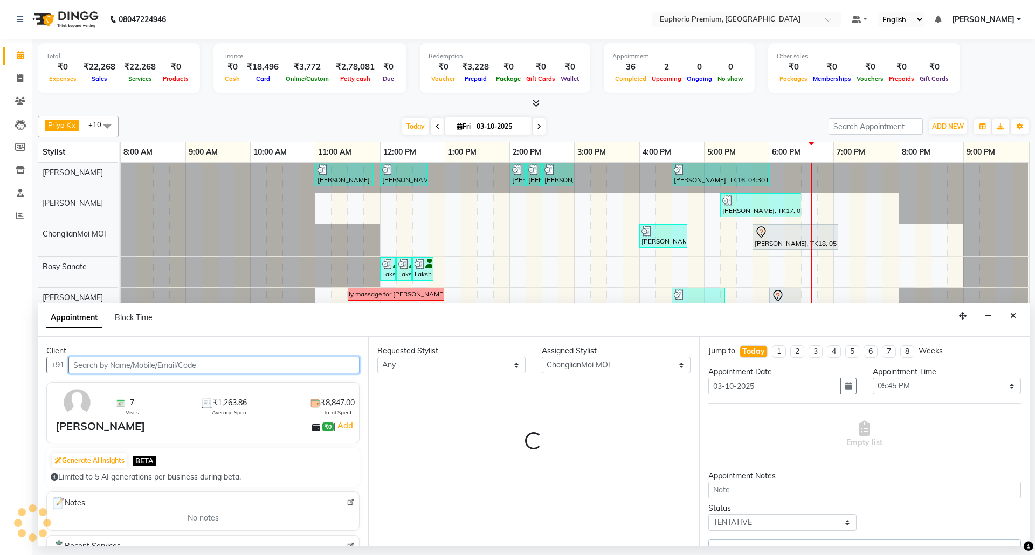
select select "4006"
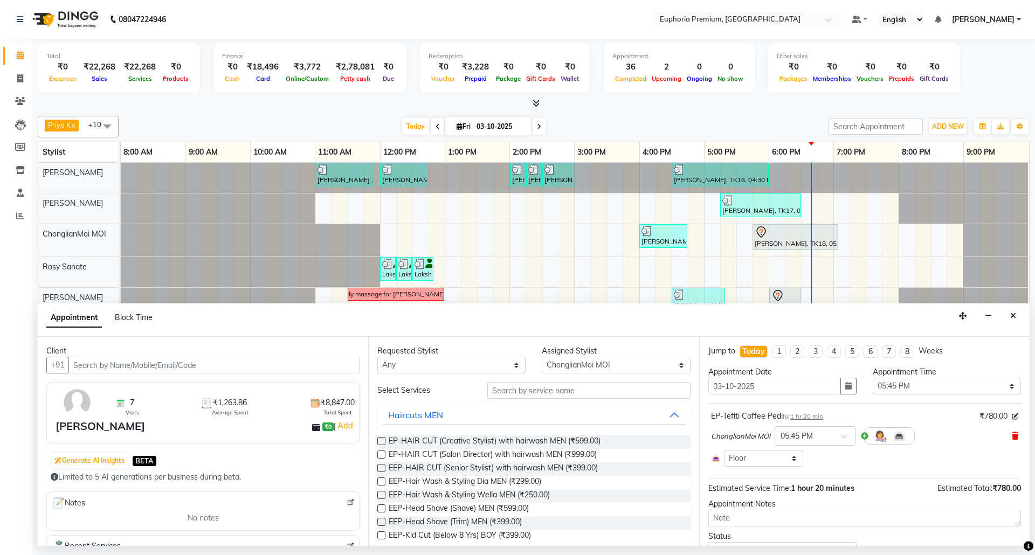
click at [1012, 437] on icon at bounding box center [1015, 436] width 6 height 8
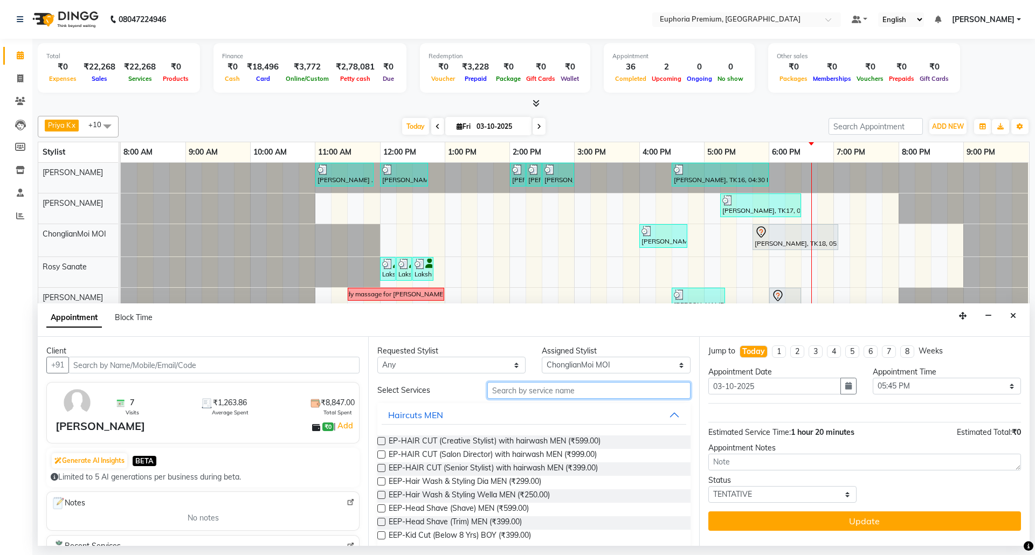
click at [583, 392] on input "text" at bounding box center [588, 390] width 203 height 17
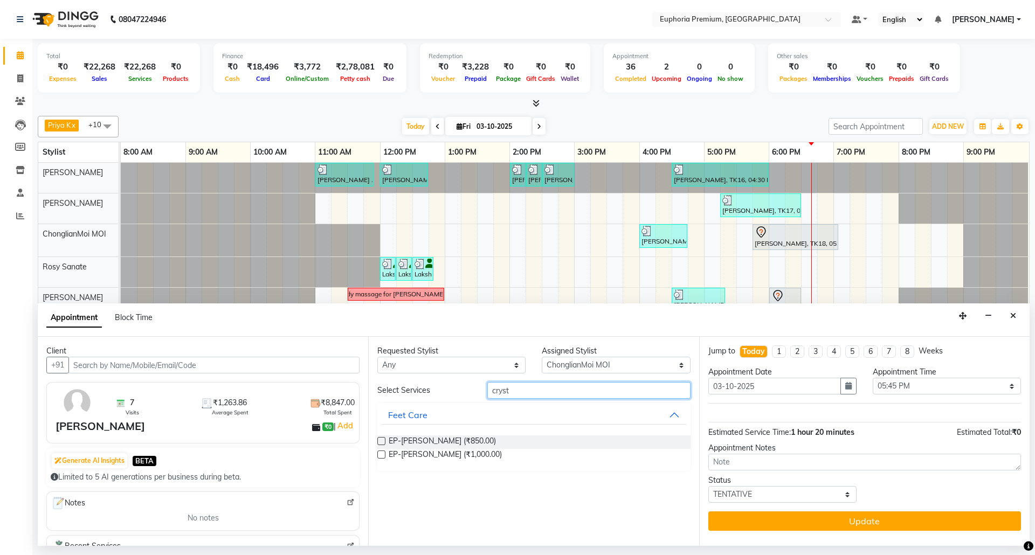
type input "cryst"
click at [382, 456] on label at bounding box center [381, 455] width 8 height 8
click at [382, 456] on input "checkbox" at bounding box center [380, 455] width 7 height 7
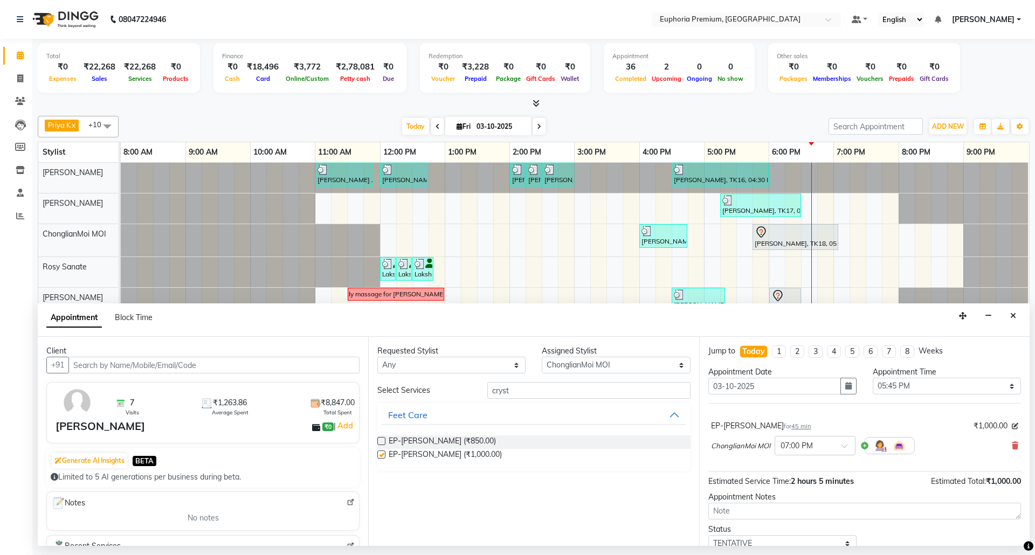
checkbox input "false"
click at [843, 447] on span at bounding box center [847, 449] width 13 height 11
click at [800, 479] on div "05:45 PM" at bounding box center [815, 476] width 80 height 20
click at [743, 463] on div "EP-[PERSON_NAME] for 45 min ₹1,000.00 ChonglianMoi MOI × 05:45 PM" at bounding box center [864, 440] width 313 height 45
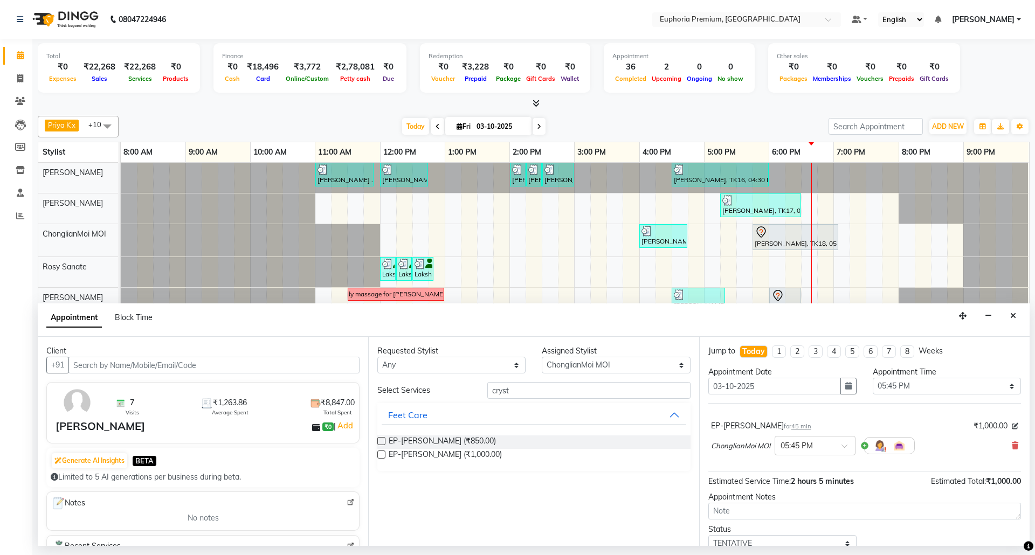
click at [785, 432] on div "EP-[PERSON_NAME] for 45 min" at bounding box center [761, 425] width 100 height 11
click at [791, 427] on span "45 min" at bounding box center [801, 427] width 20 height 8
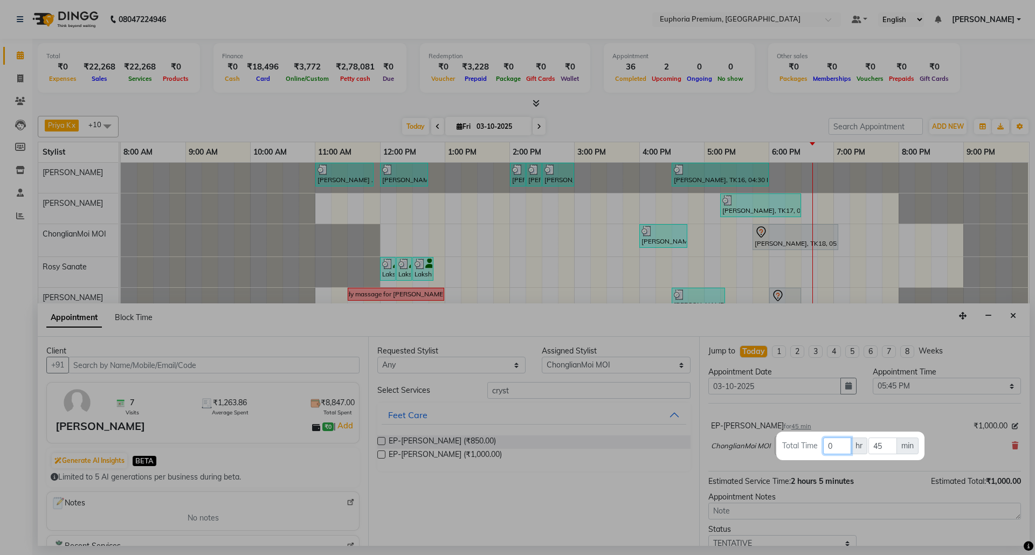
click at [844, 445] on input "0" at bounding box center [837, 446] width 28 height 17
type input "1"
click at [882, 453] on input "45" at bounding box center [882, 446] width 29 height 17
type input "4"
click at [947, 446] on div at bounding box center [517, 277] width 1035 height 555
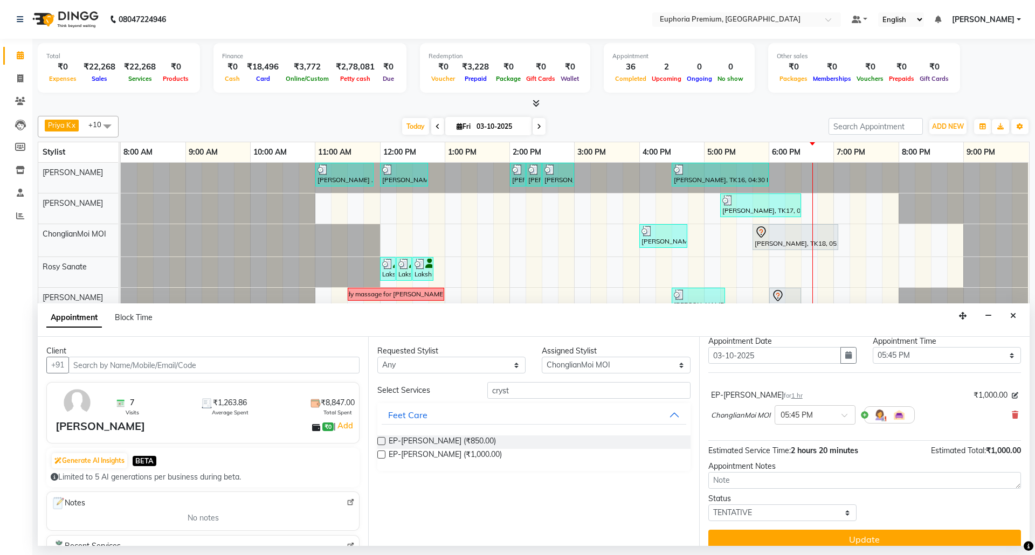
scroll to position [44, 0]
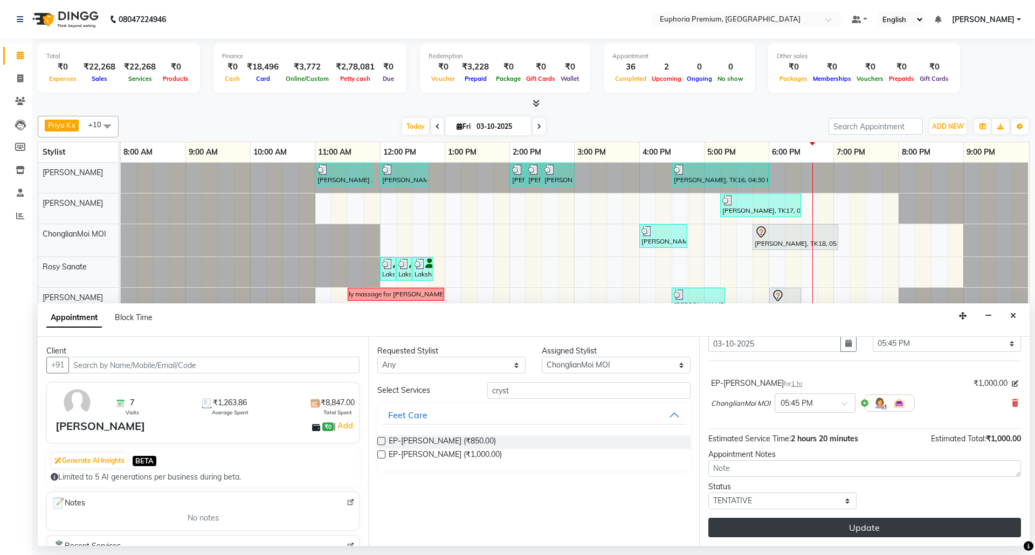
click at [896, 525] on button "Update" at bounding box center [864, 527] width 313 height 19
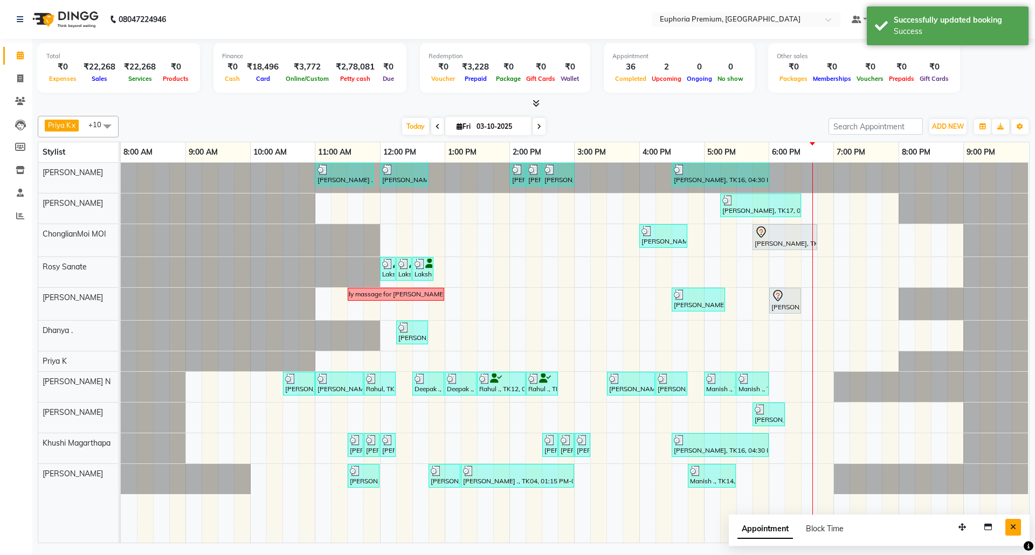
click at [1014, 527] on icon "Close" at bounding box center [1013, 527] width 6 height 8
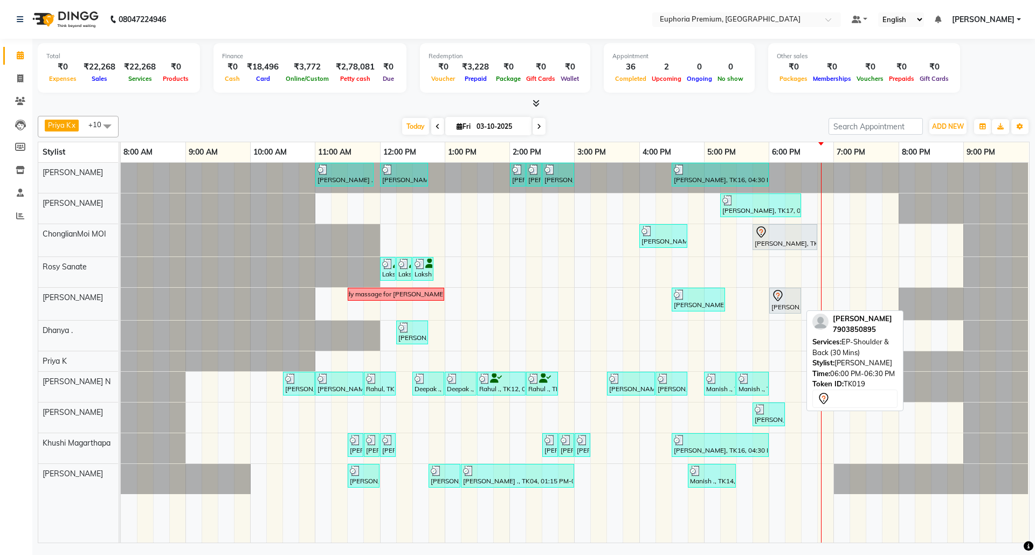
click at [779, 312] on div "[PERSON_NAME], TK19, 06:00 PM-06:30 PM, EP-Shoulder & Back (30 Mins)" at bounding box center [785, 300] width 30 height 23
select select "7"
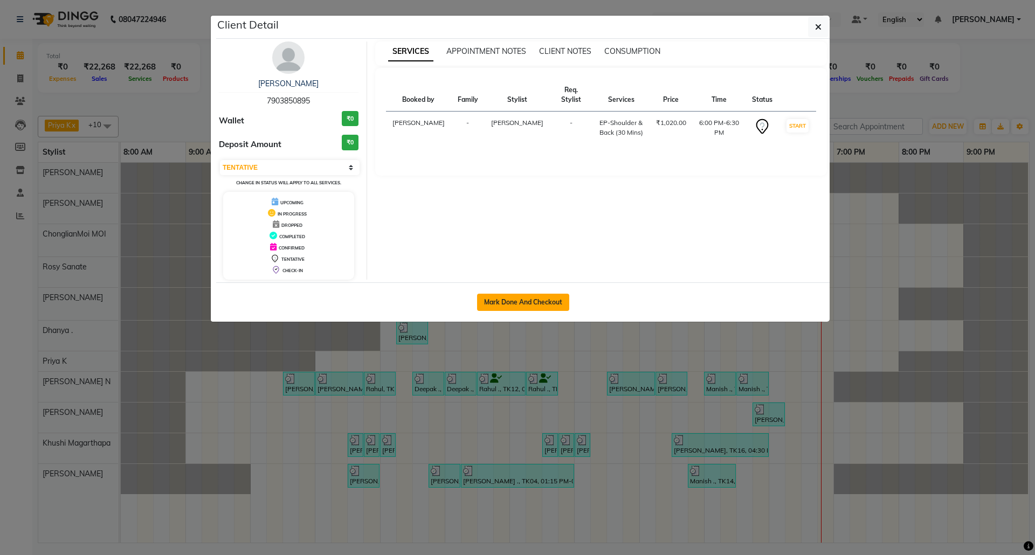
click at [555, 307] on button "Mark Done And Checkout" at bounding box center [523, 302] width 92 height 17
select select "7925"
select select "service"
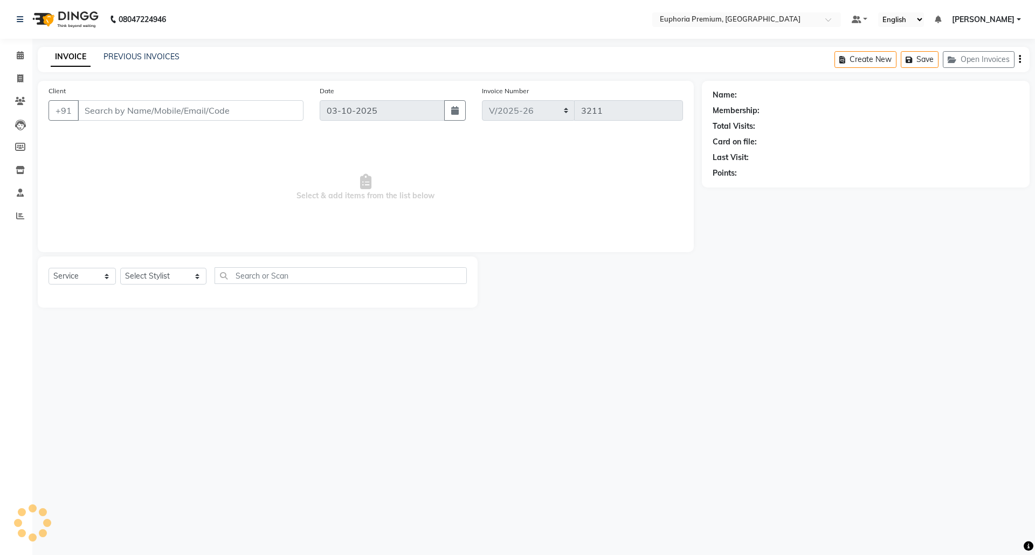
type input "79******95"
select select "71603"
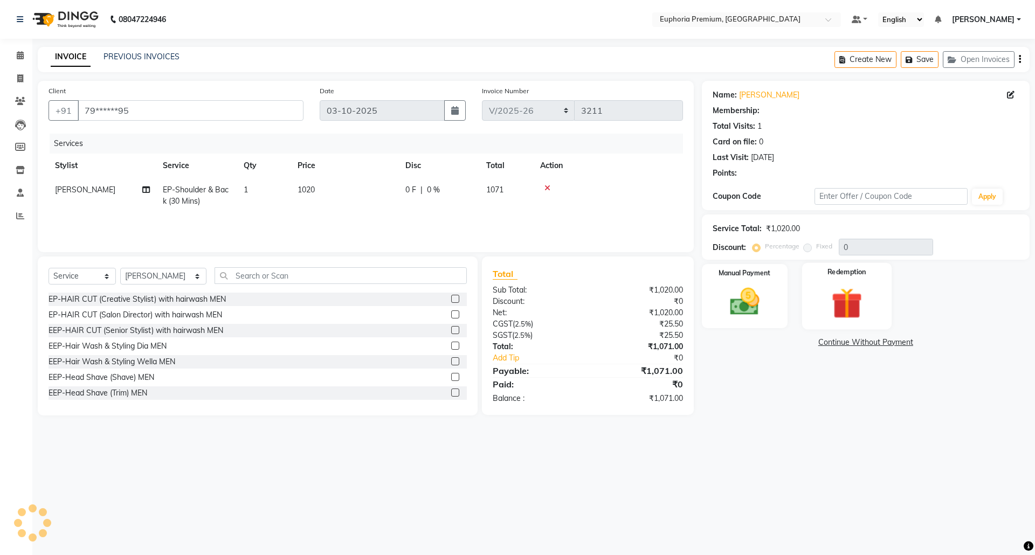
select select "1: Object"
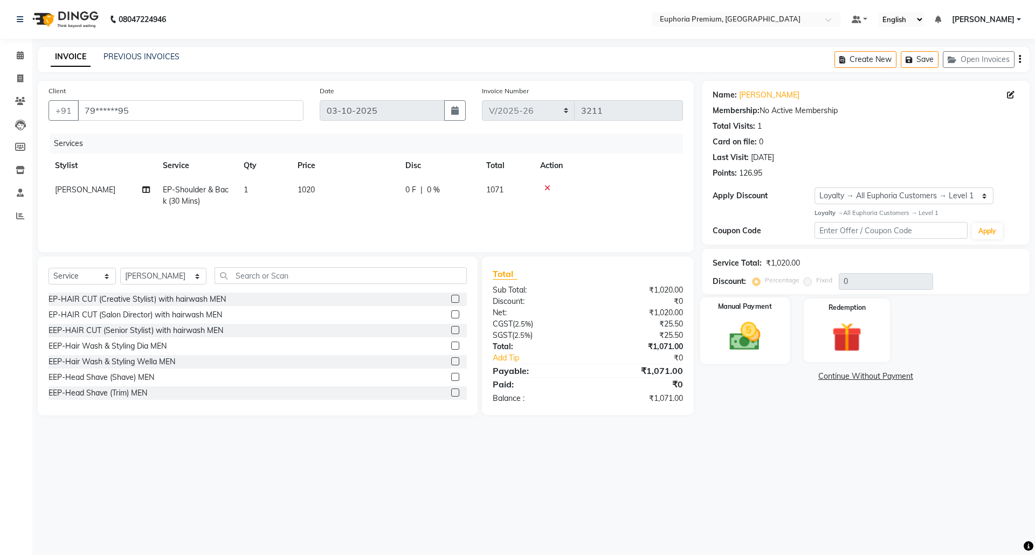
click at [753, 324] on img at bounding box center [745, 337] width 50 height 36
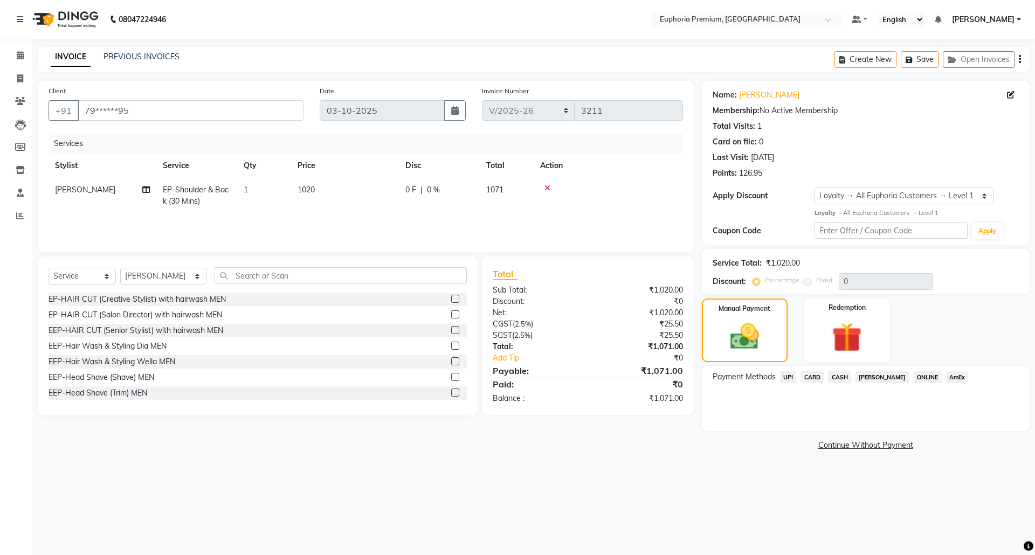
click at [790, 377] on span "UPI" at bounding box center [788, 377] width 17 height 12
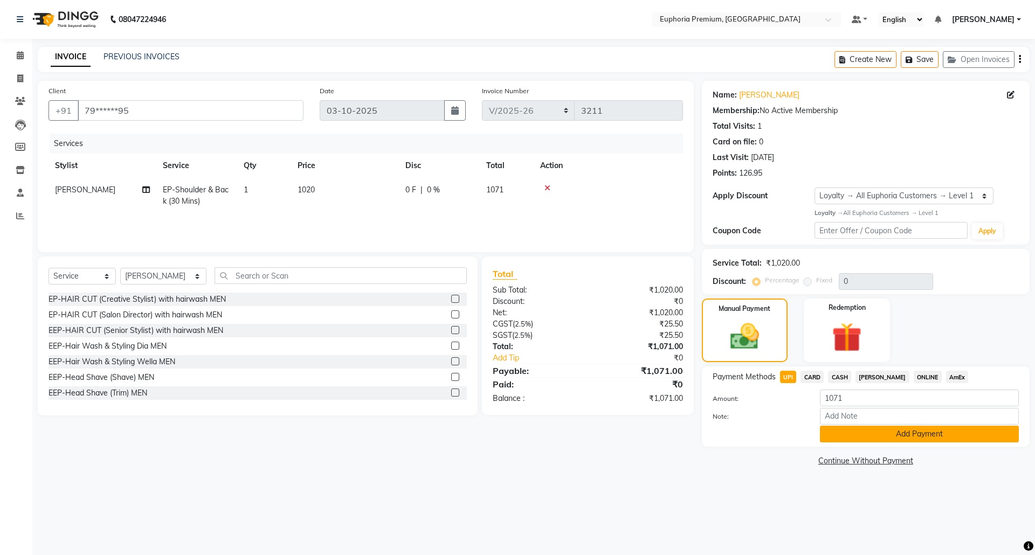
click at [900, 432] on button "Add Payment" at bounding box center [919, 434] width 199 height 17
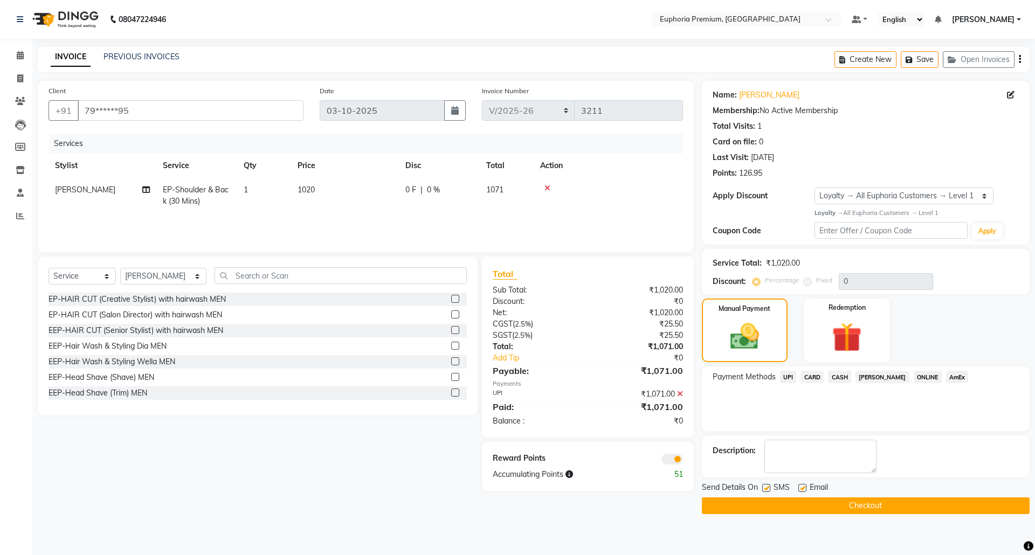
click at [857, 509] on button "Checkout" at bounding box center [866, 506] width 328 height 17
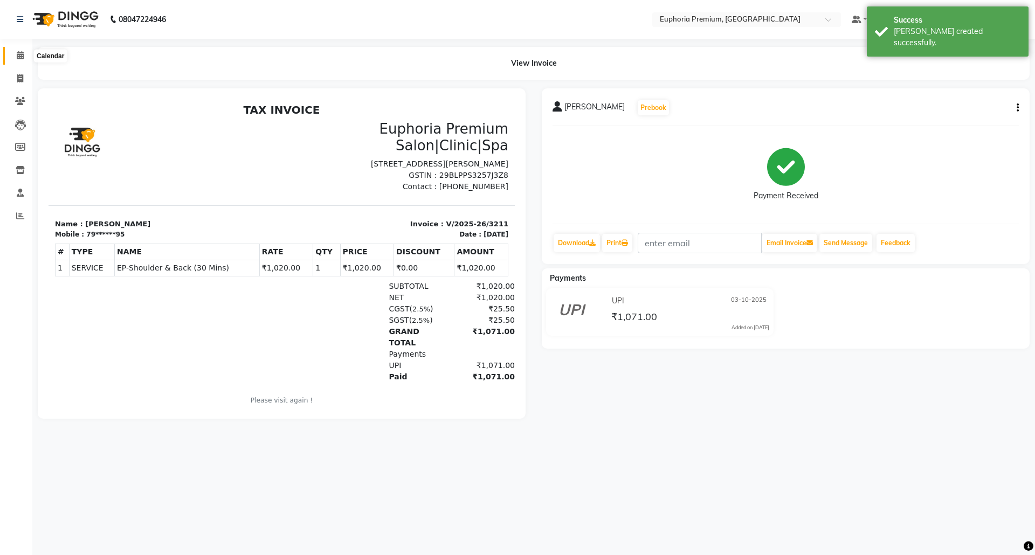
click at [18, 58] on icon at bounding box center [20, 55] width 7 height 8
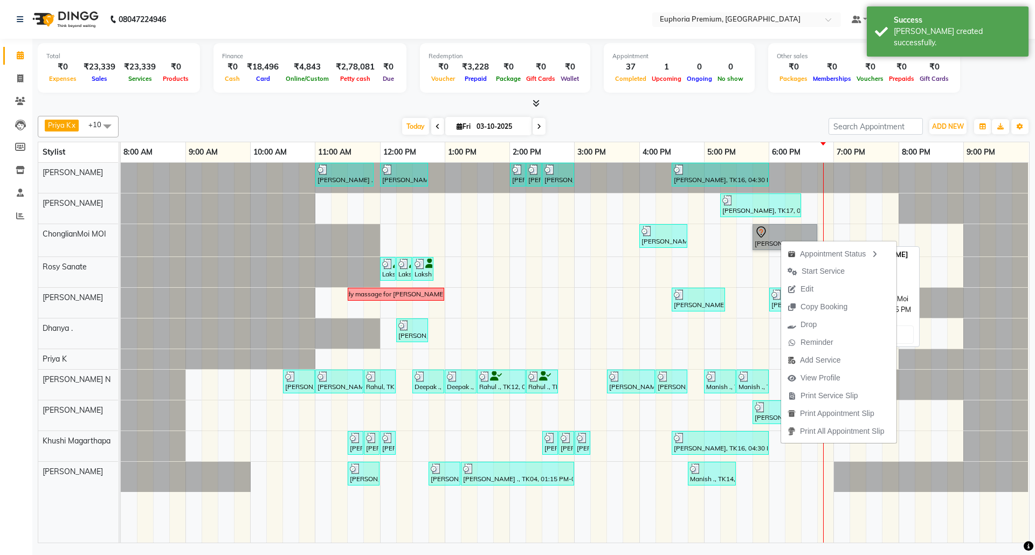
click at [757, 233] on link "[PERSON_NAME], TK18, 05:45 PM-06:45 PM, EP-[PERSON_NAME]" at bounding box center [785, 237] width 65 height 26
select select "7"
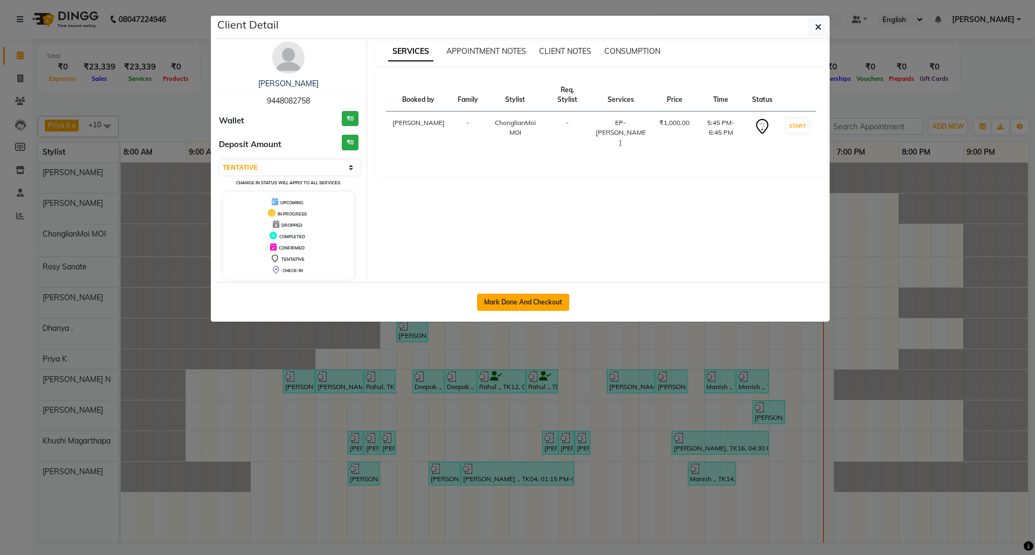
click at [533, 307] on button "Mark Done And Checkout" at bounding box center [523, 302] width 92 height 17
select select "service"
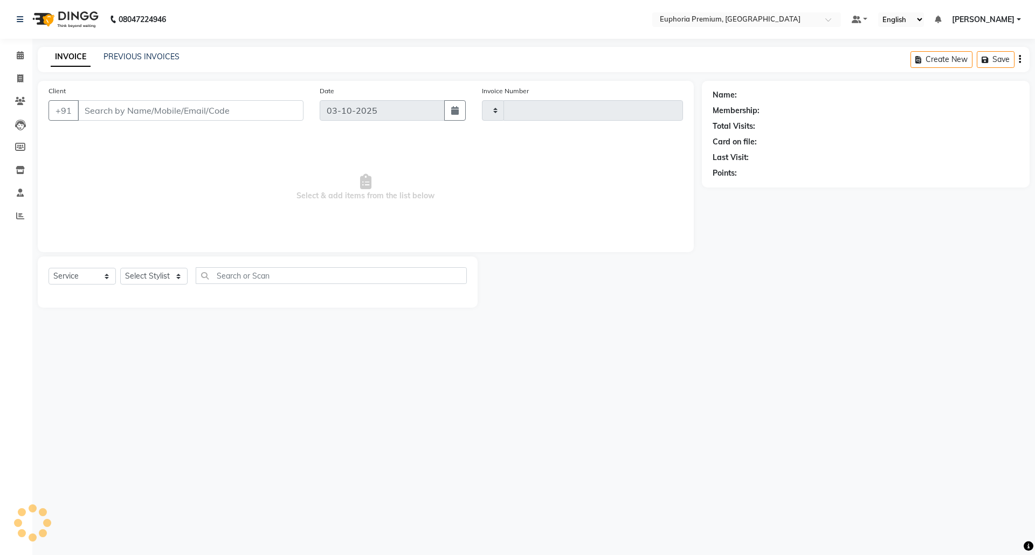
type input "3212"
select select "7925"
type input "94******58"
select select "71597"
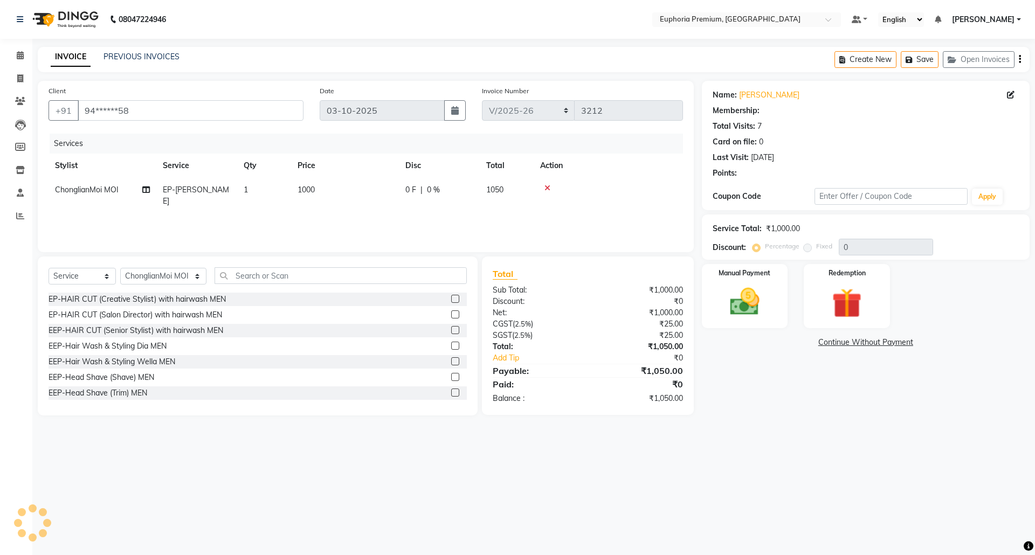
select select "1: Object"
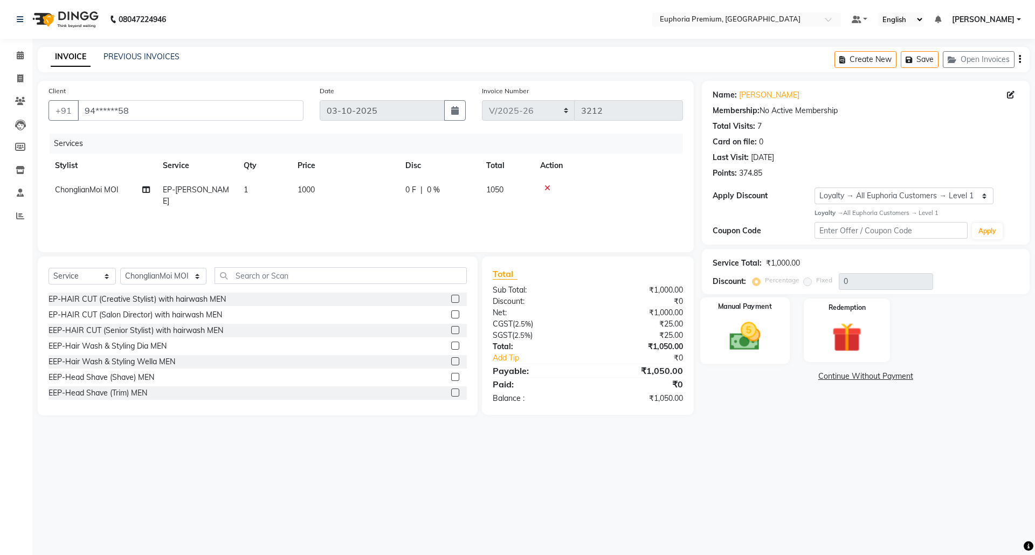
click at [744, 339] on img at bounding box center [745, 337] width 50 height 36
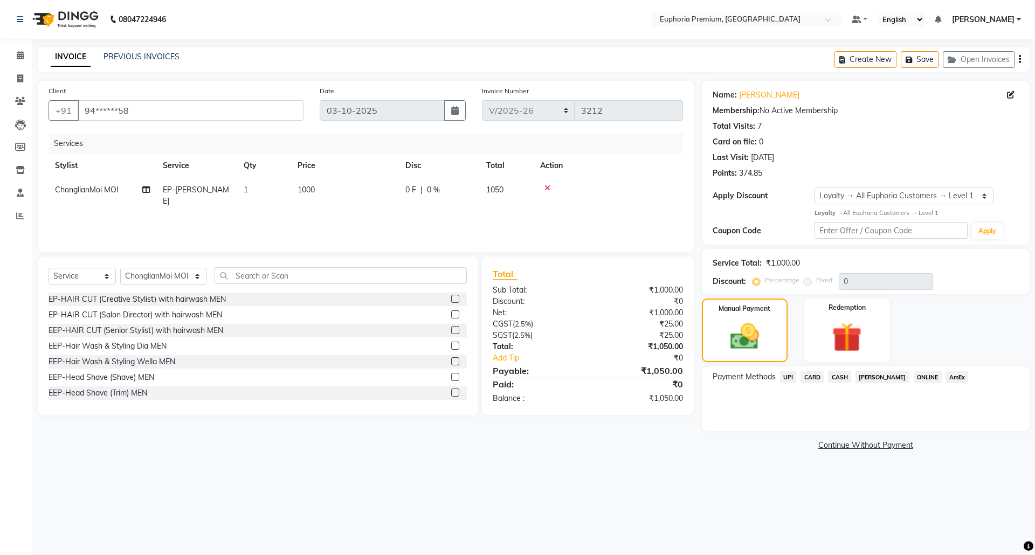
click at [818, 380] on span "CARD" at bounding box center [812, 377] width 23 height 12
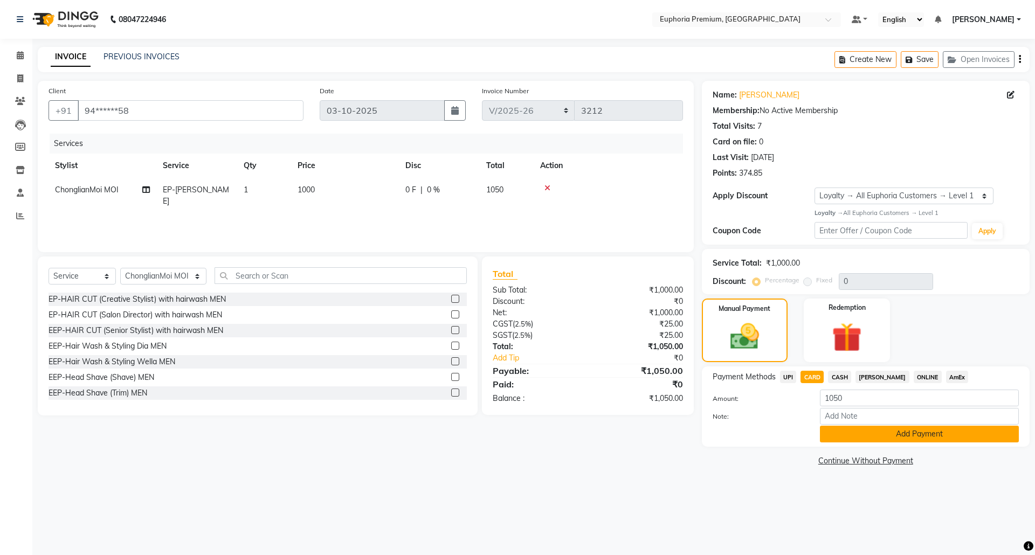
click at [875, 440] on button "Add Payment" at bounding box center [919, 434] width 199 height 17
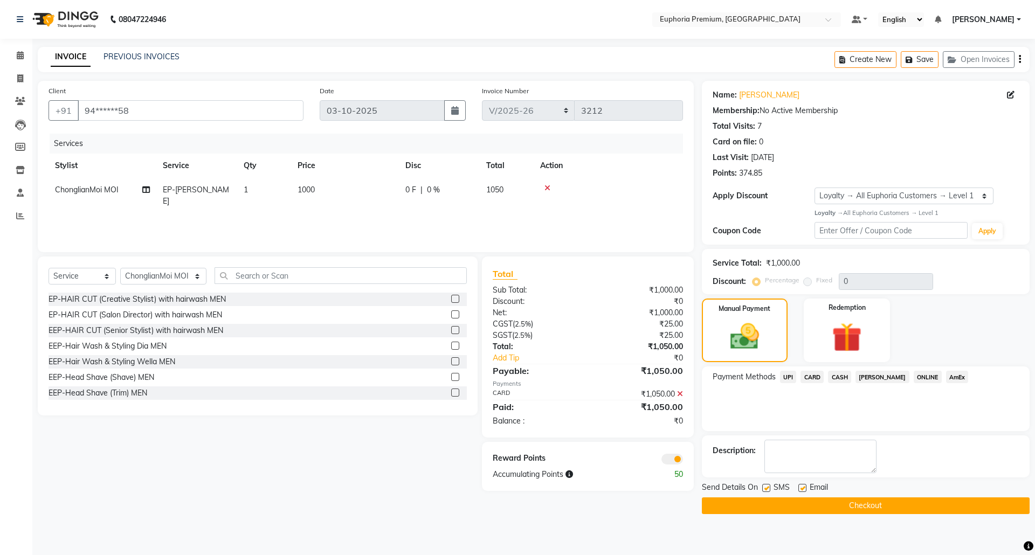
click at [867, 507] on button "Checkout" at bounding box center [866, 506] width 328 height 17
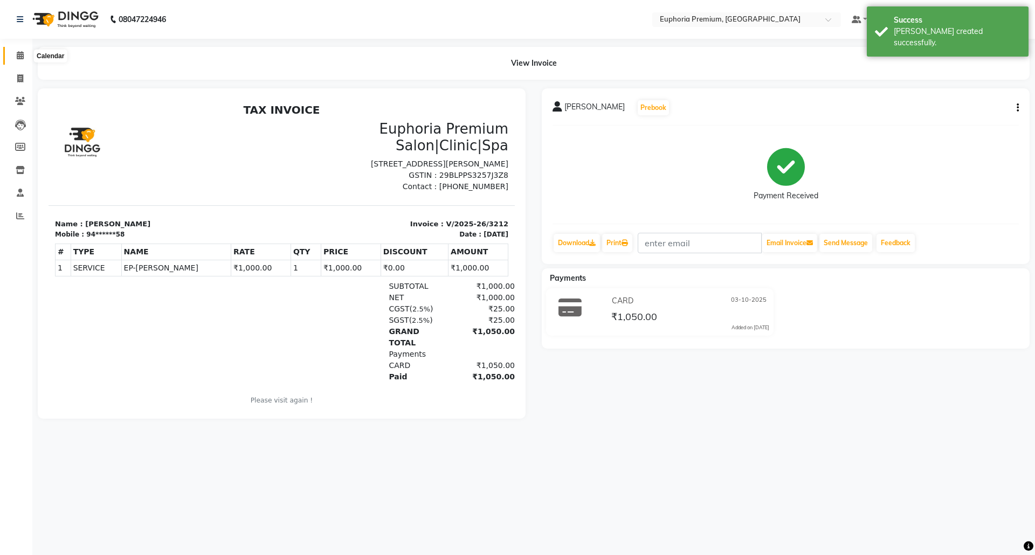
click at [15, 57] on span at bounding box center [20, 56] width 19 height 12
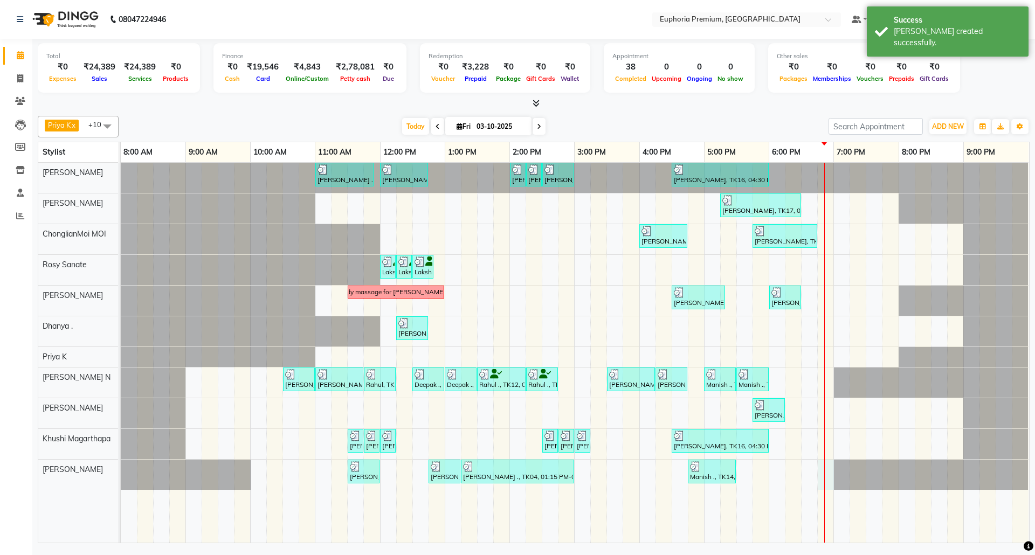
click at [826, 469] on div "[PERSON_NAME] ., TK06, 11:00 AM-11:55 AM, EP-Derma infusion treatment Pedi [PER…" at bounding box center [575, 353] width 908 height 380
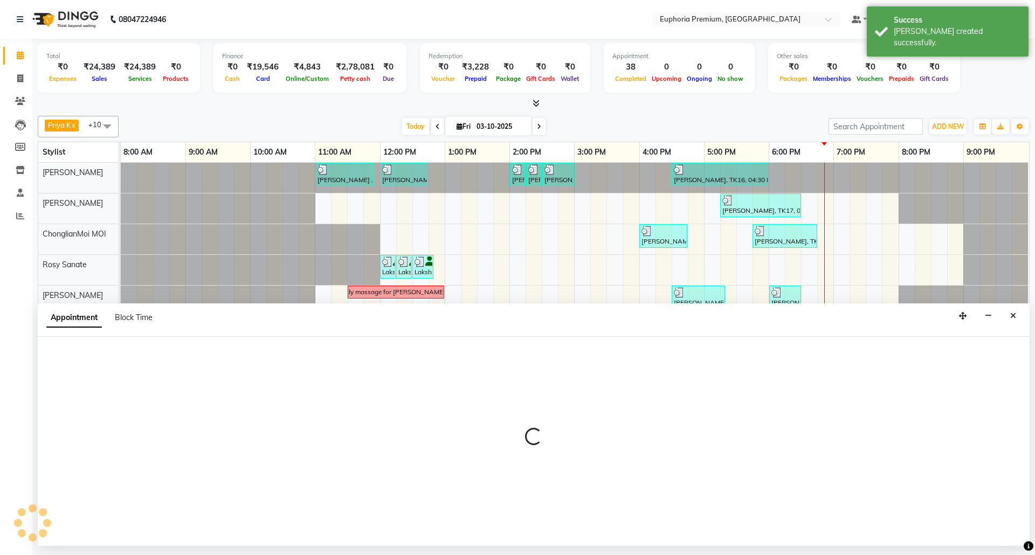
select select "91236"
select select "1125"
select select "tentative"
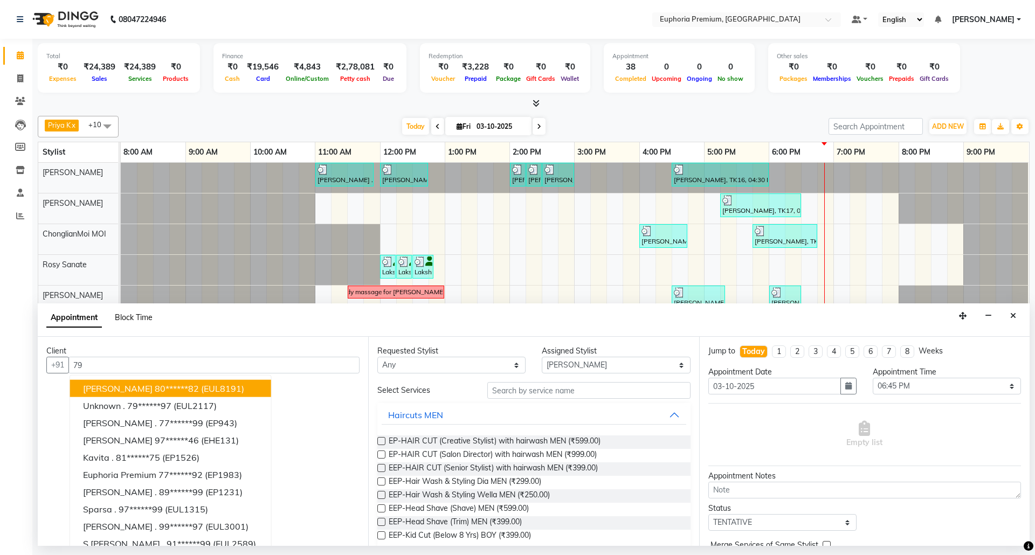
type input "7"
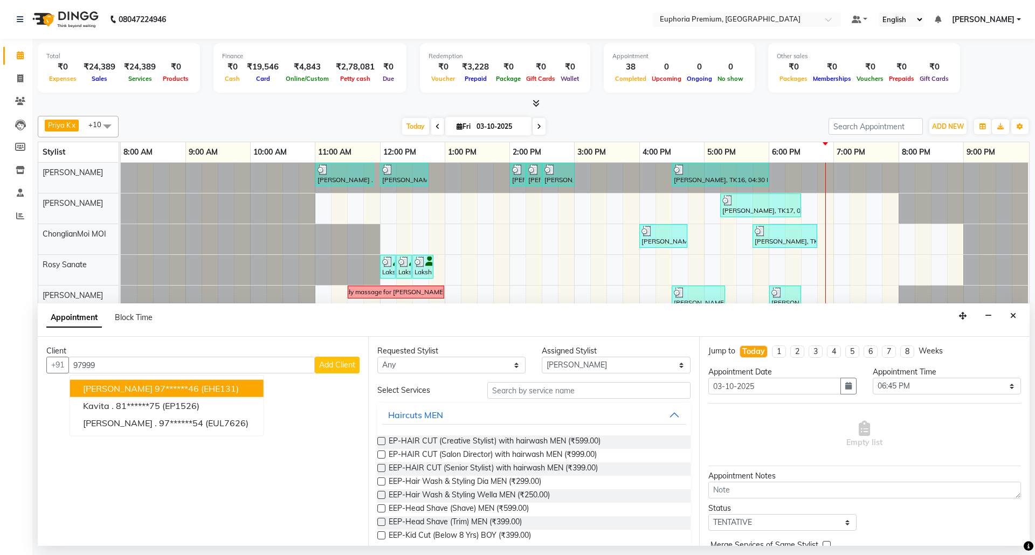
click at [104, 384] on span "[PERSON_NAME]" at bounding box center [118, 388] width 70 height 11
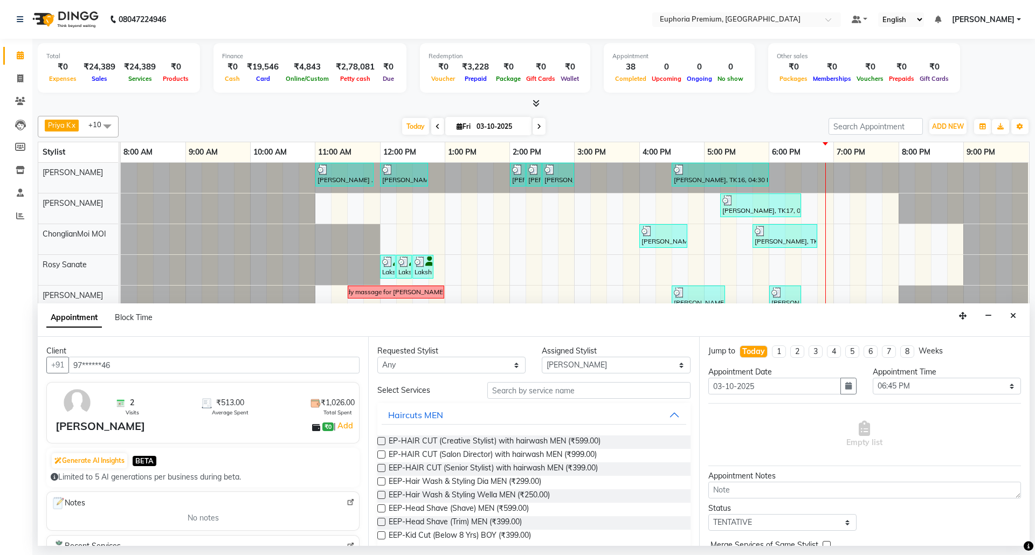
type input "97******46"
click at [516, 397] on input "text" at bounding box center [588, 390] width 203 height 17
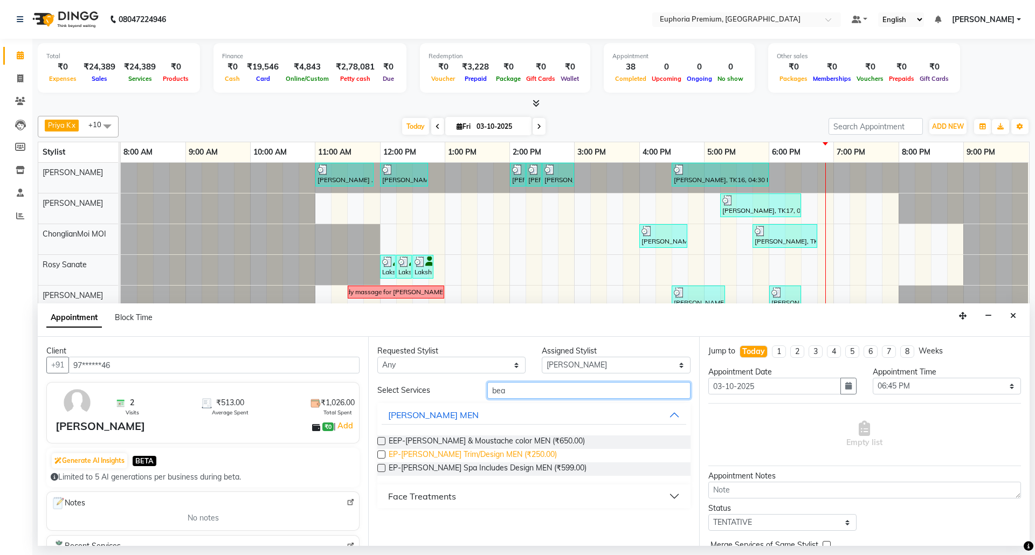
type input "bea"
click at [519, 460] on span "EP-[PERSON_NAME] Trim/Design MEN (₹250.00)" at bounding box center [473, 455] width 168 height 13
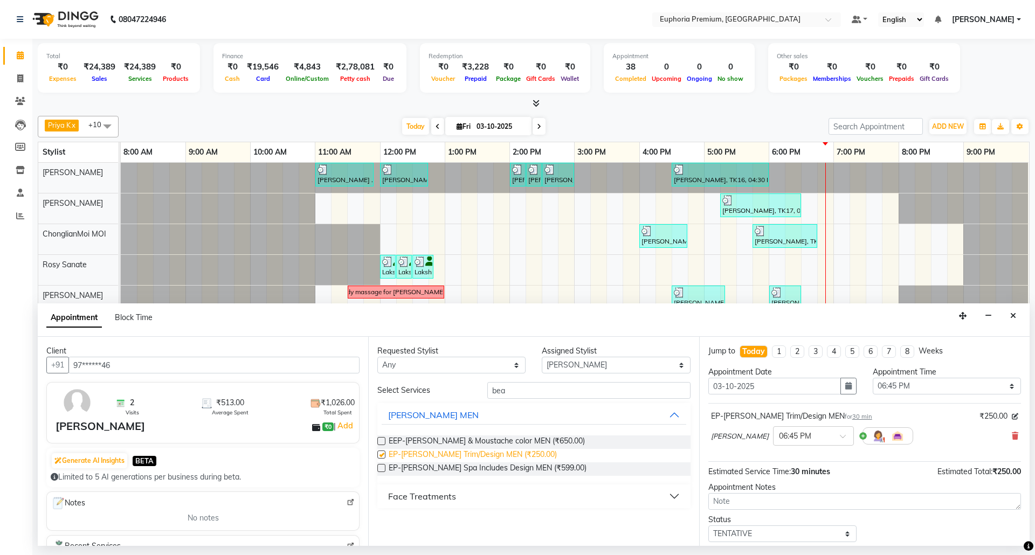
checkbox input "false"
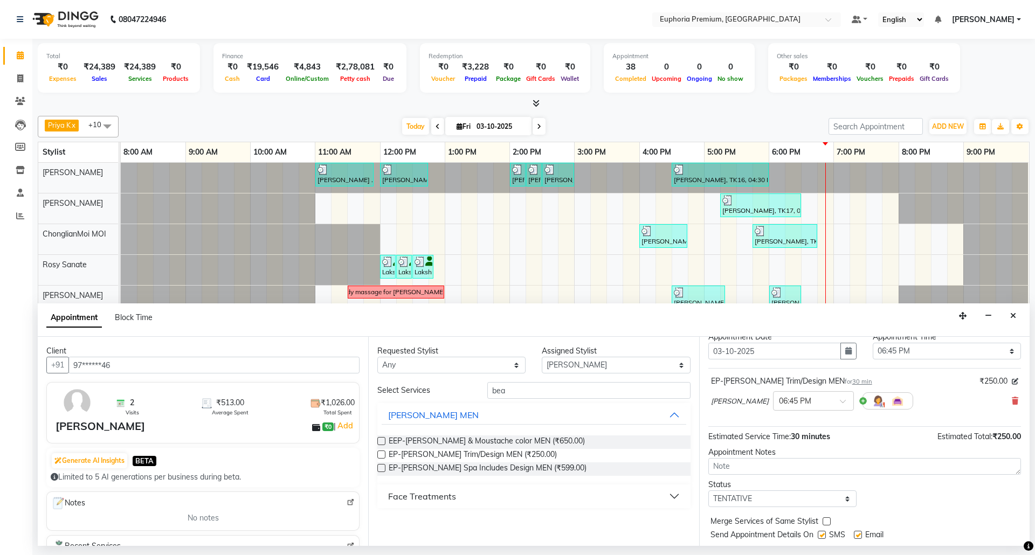
scroll to position [65, 0]
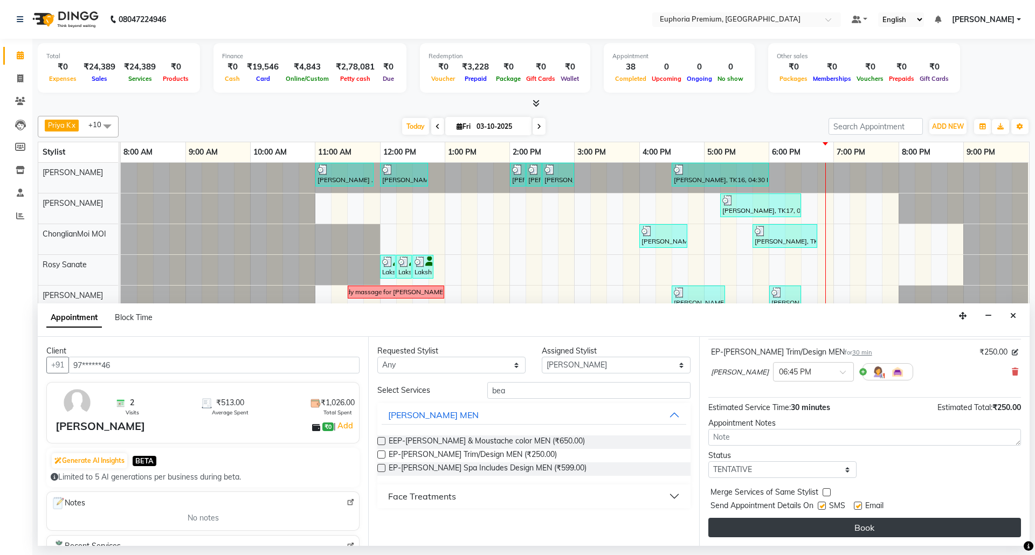
click at [882, 532] on button "Book" at bounding box center [864, 527] width 313 height 19
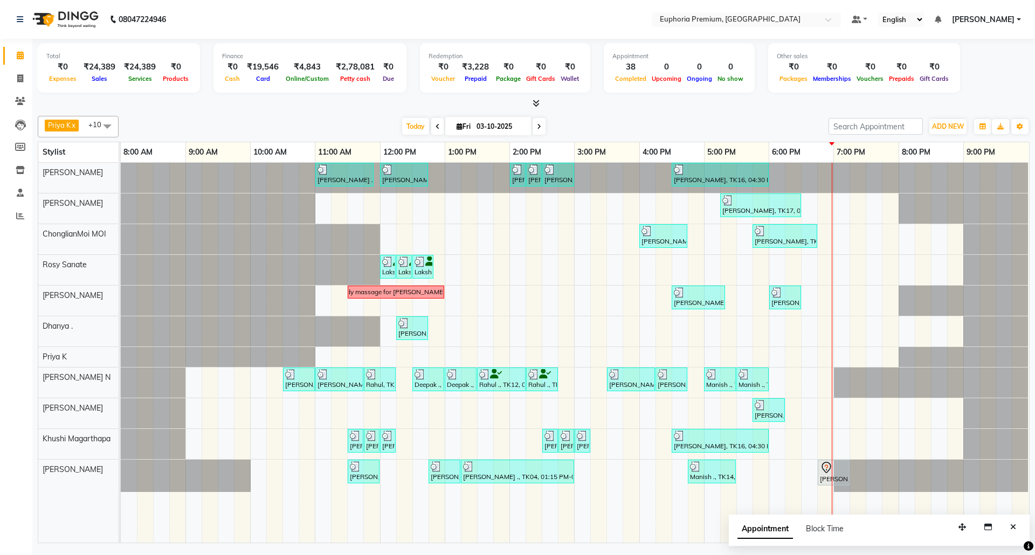
click at [533, 126] on span at bounding box center [539, 126] width 13 height 17
type input "04-10-2025"
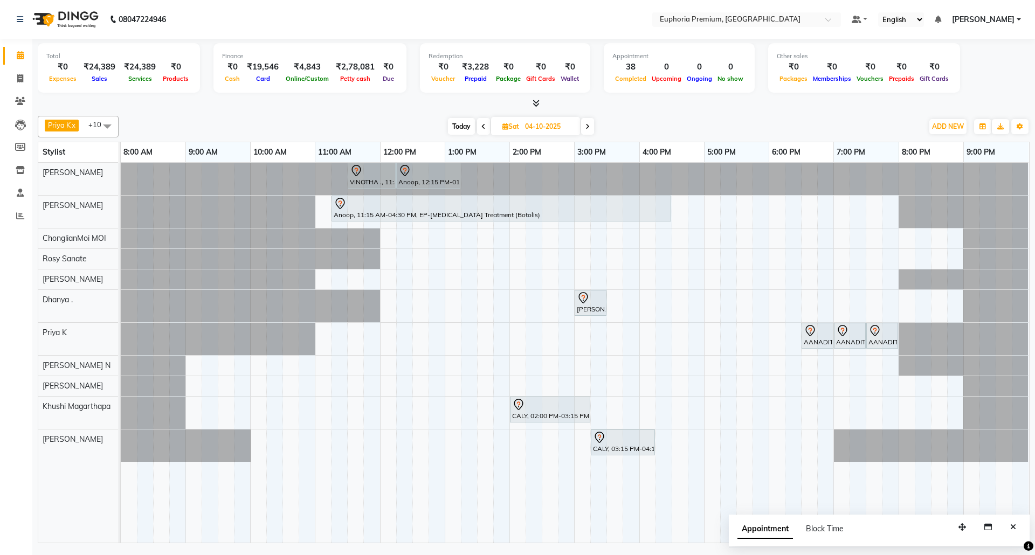
click at [322, 365] on div "VINOTHA ., 11:30 AM-12:15 PM, EP-HAIR CUT (Salon Director) with hairwash MEN An…" at bounding box center [575, 353] width 908 height 380
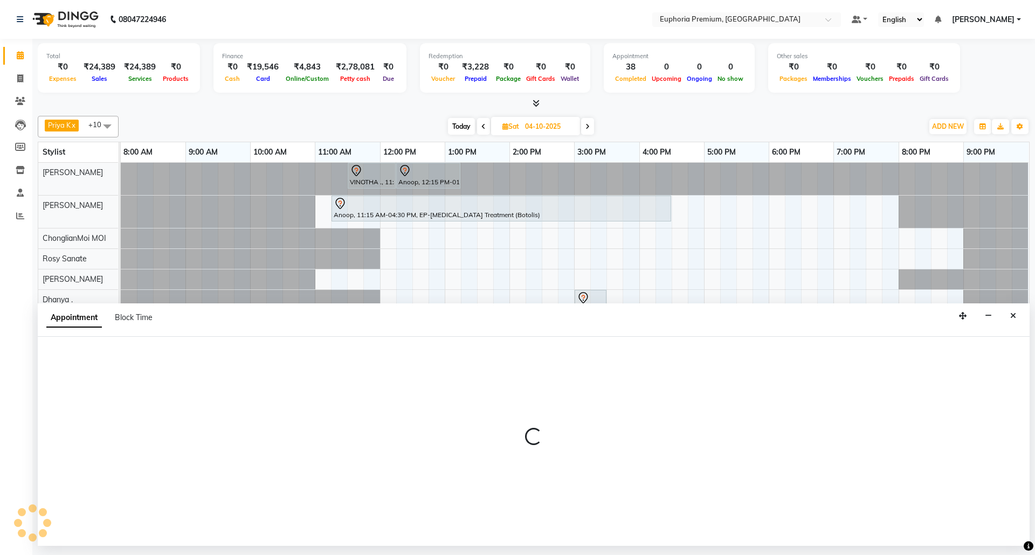
select select "74080"
select select "tentative"
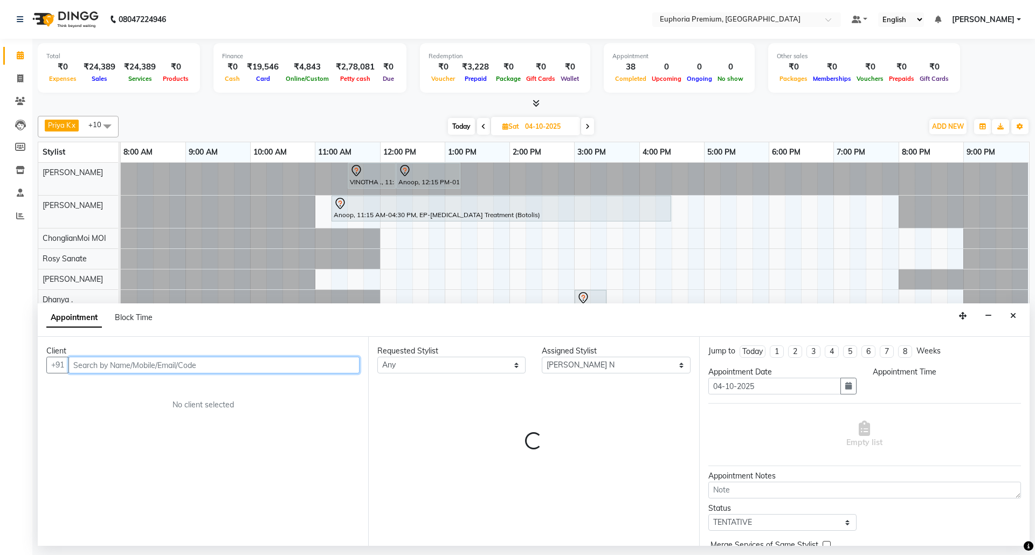
select select "660"
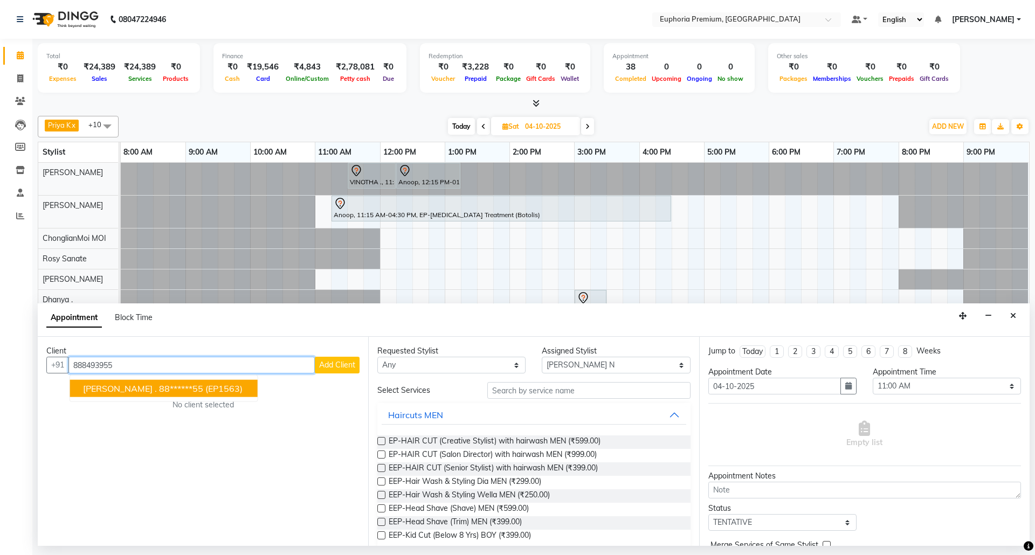
click at [164, 389] on ngb-highlight "88******55" at bounding box center [181, 388] width 44 height 11
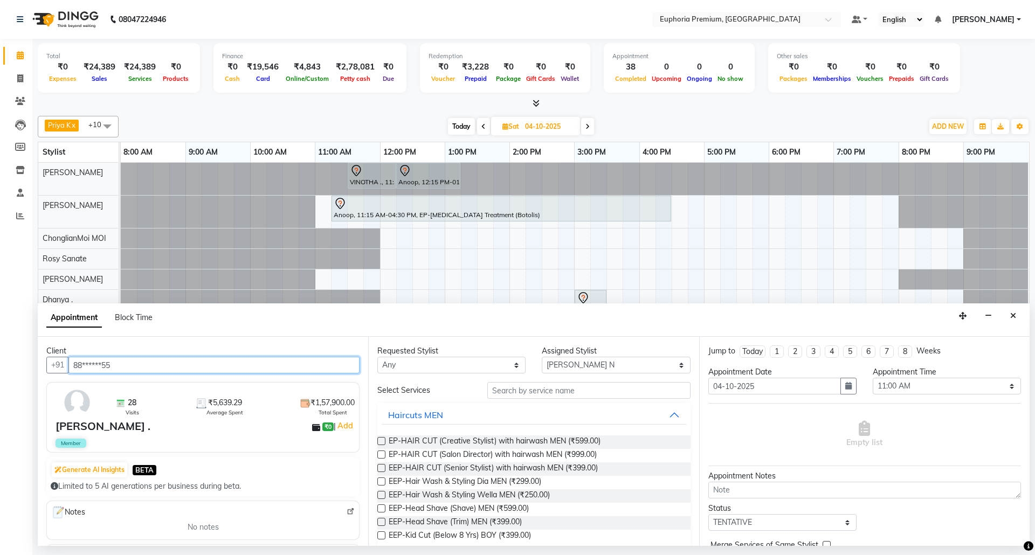
type input "88******55"
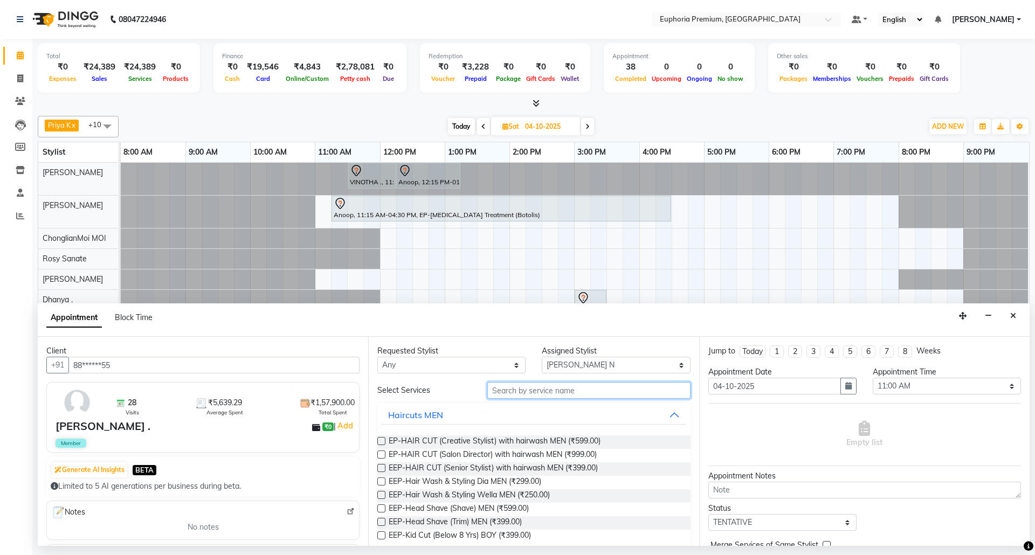
click at [635, 391] on input "text" at bounding box center [588, 390] width 203 height 17
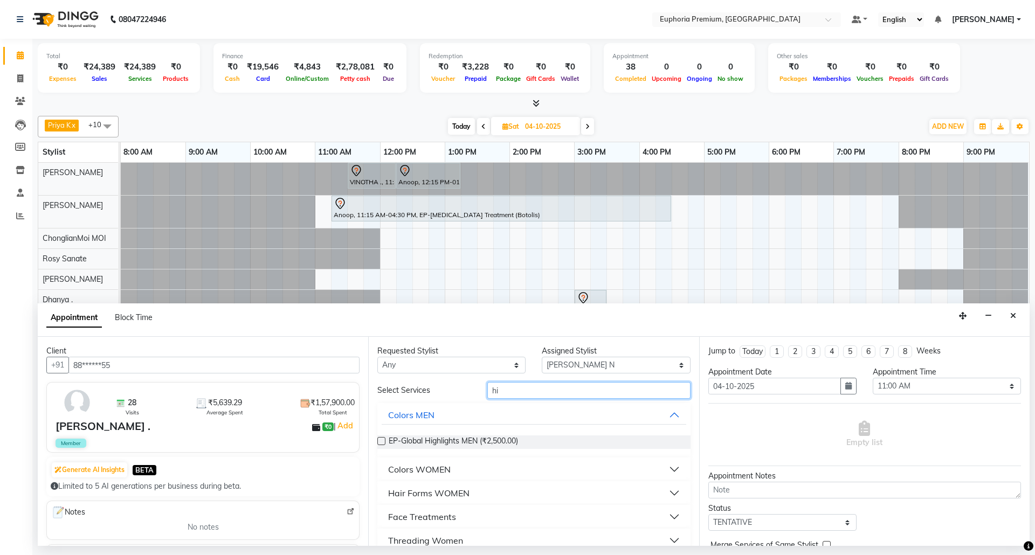
type input "h"
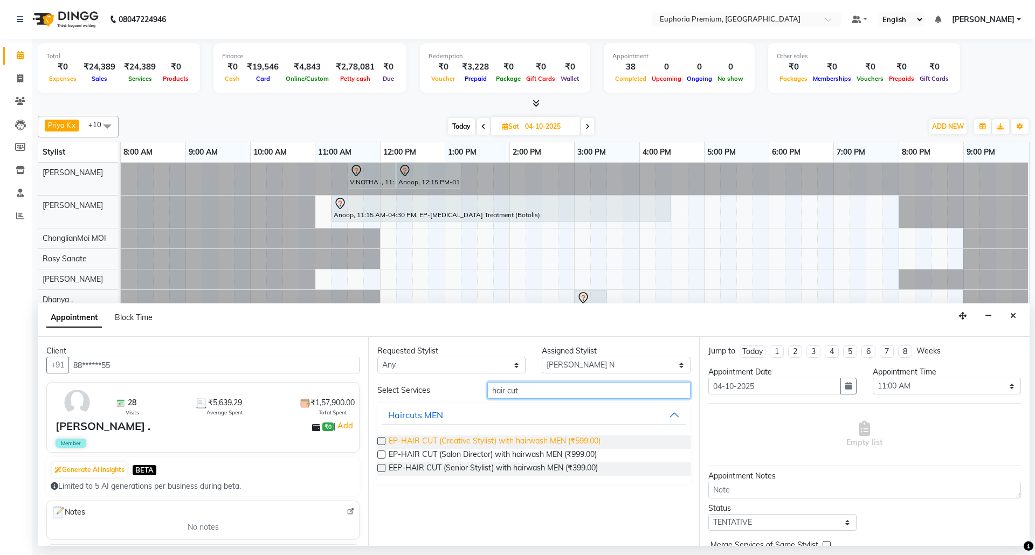
type input "hair cut"
click at [591, 438] on span "EP-HAIR CUT (Creative Stylist) with hairwash MEN (₹599.00)" at bounding box center [495, 442] width 212 height 13
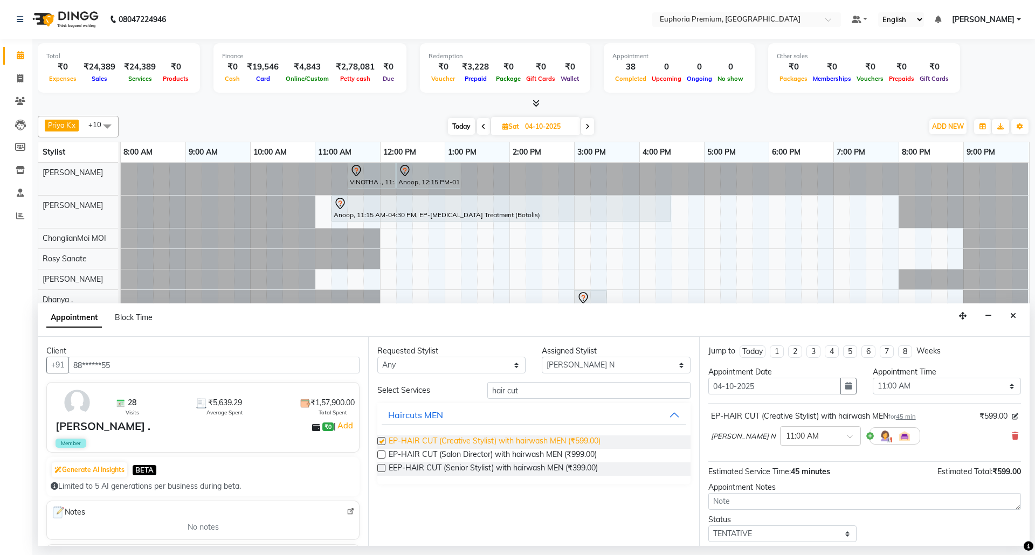
checkbox input "false"
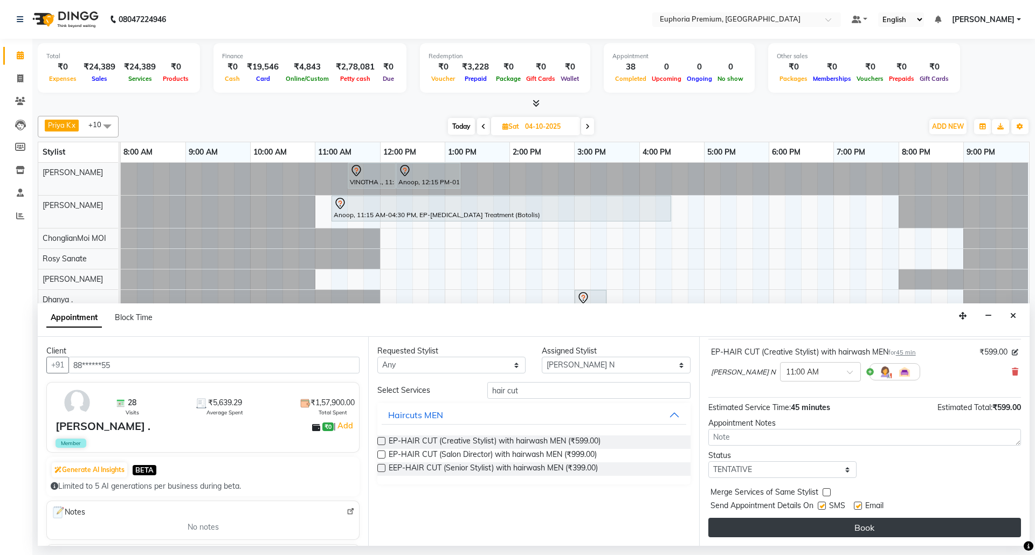
click at [879, 527] on button "Book" at bounding box center [864, 527] width 313 height 19
click at [879, 527] on div "Book" at bounding box center [864, 527] width 313 height 19
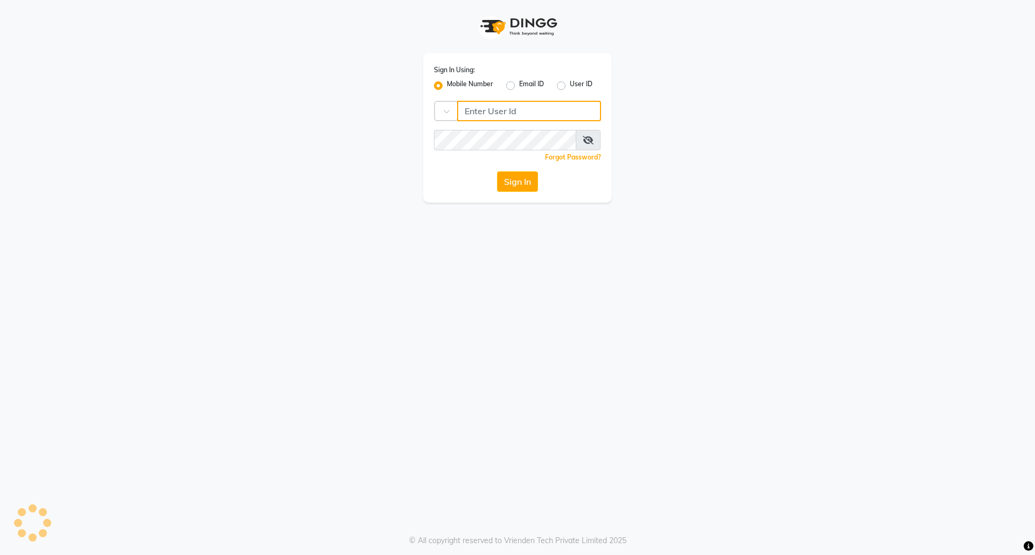
type input "7760179992"
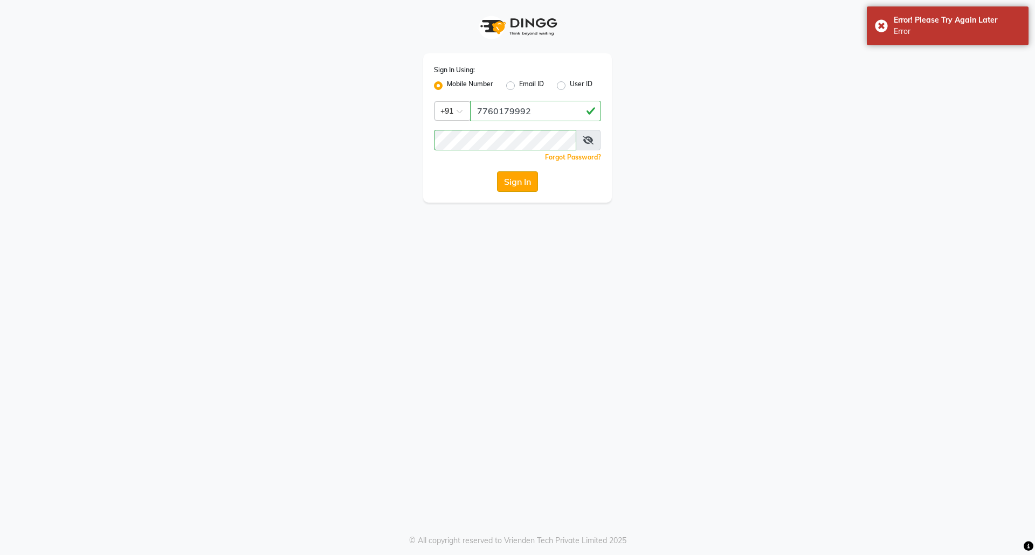
click at [519, 182] on button "Sign In" at bounding box center [517, 181] width 41 height 20
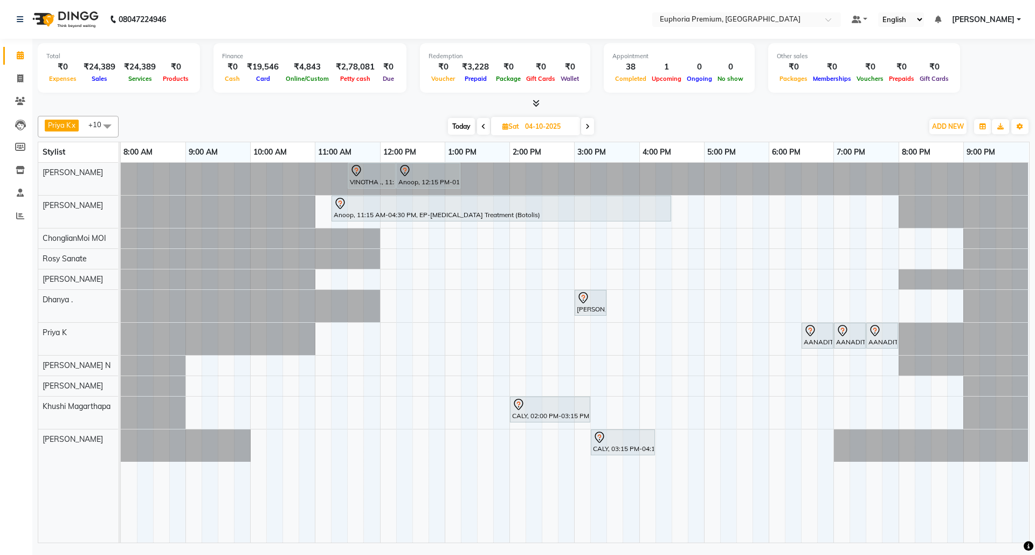
click at [320, 363] on div "VINOTHA ., 11:30 AM-12:15 PM, EP-HAIR CUT (Salon Director) with hairwash MEN An…" at bounding box center [575, 353] width 908 height 380
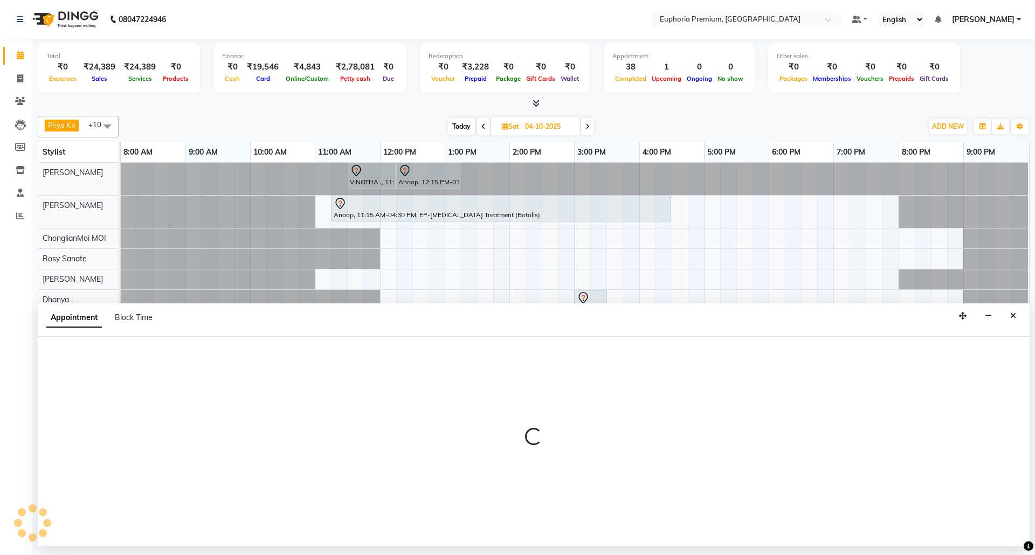
select select "74080"
select select "660"
select select "tentative"
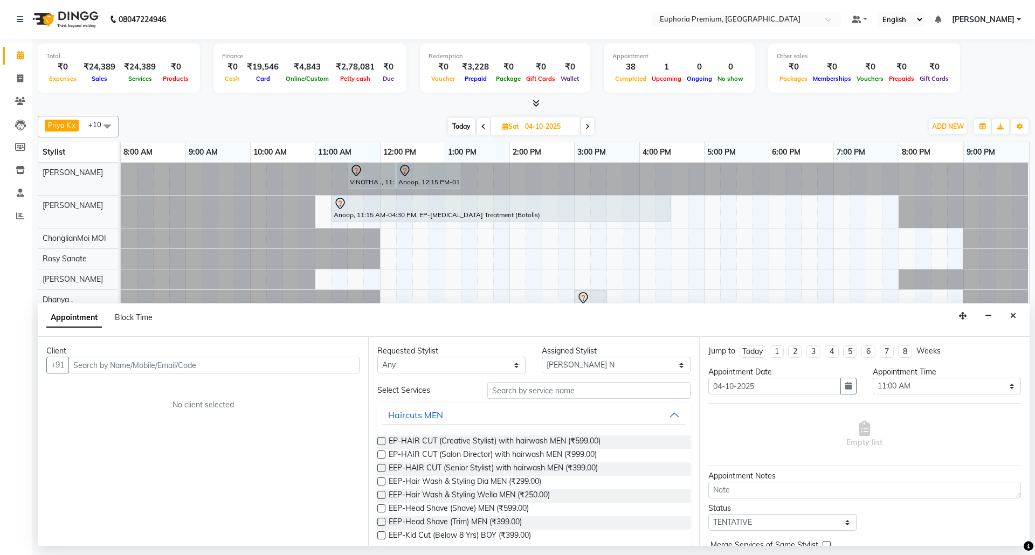
click at [319, 365] on input "text" at bounding box center [213, 365] width 291 height 17
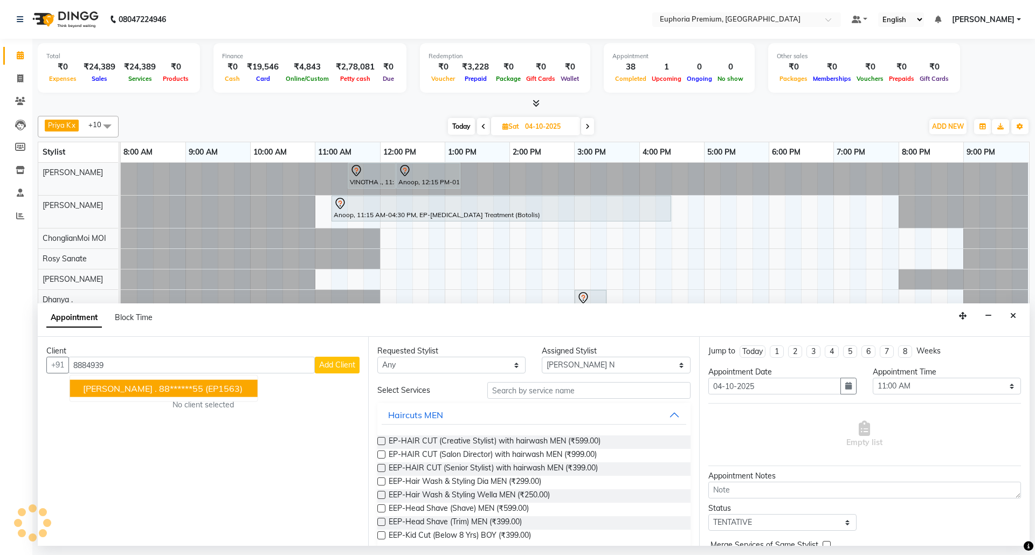
click at [205, 391] on span "(EP1563)" at bounding box center [223, 388] width 37 height 11
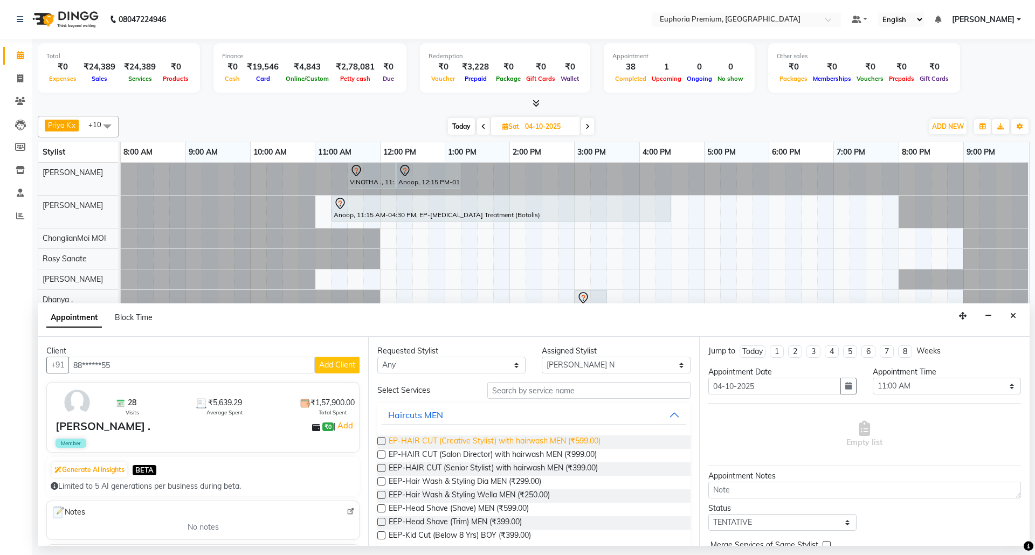
type input "88******55"
click at [562, 441] on span "EP-HAIR CUT (Creative Stylist) with hairwash MEN (₹599.00)" at bounding box center [495, 442] width 212 height 13
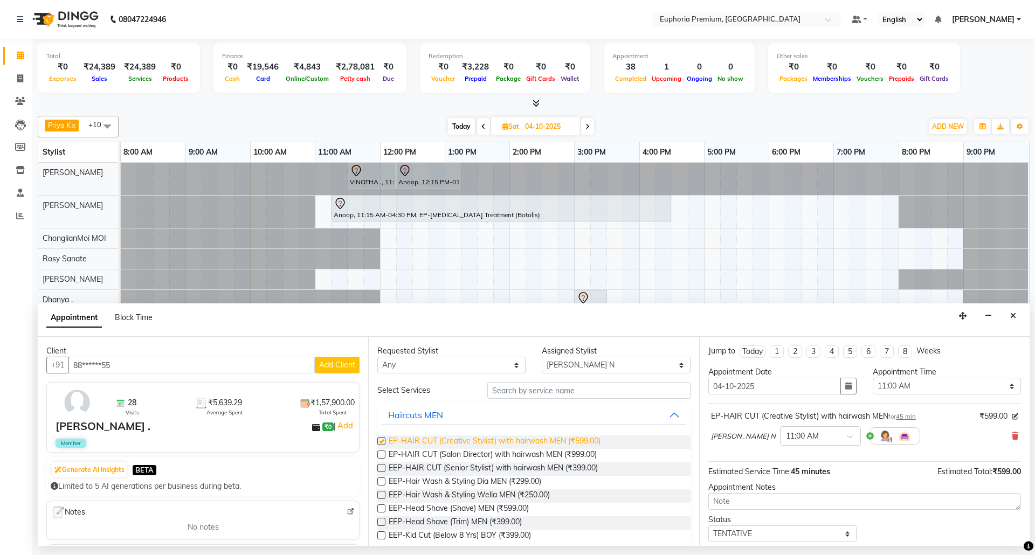
checkbox input "false"
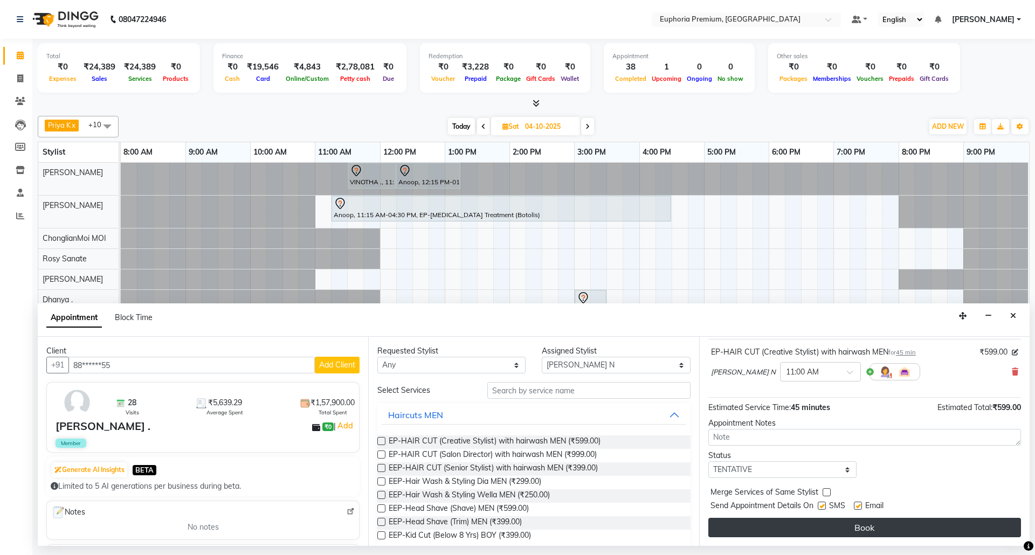
click at [857, 527] on button "Book" at bounding box center [864, 527] width 313 height 19
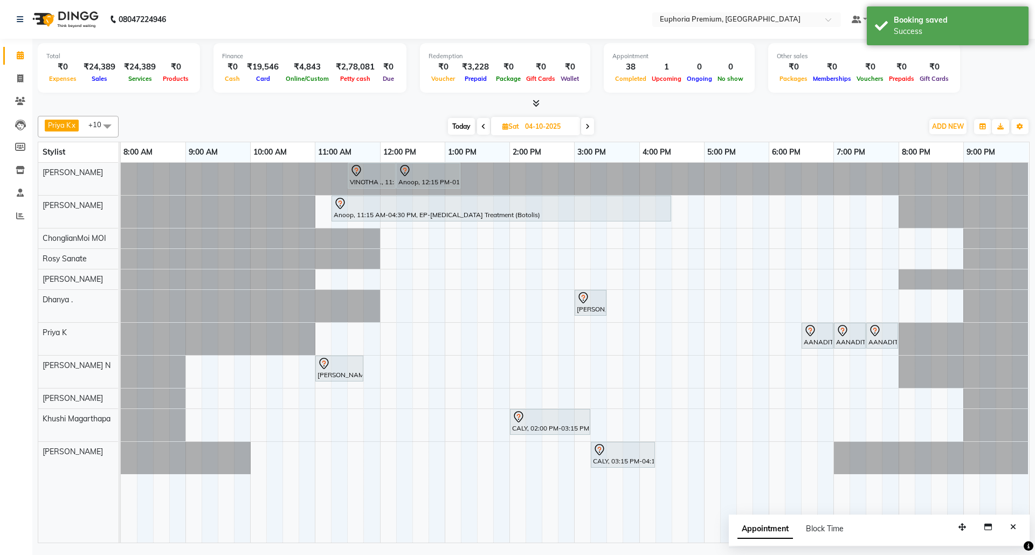
click at [482, 127] on icon at bounding box center [483, 126] width 4 height 6
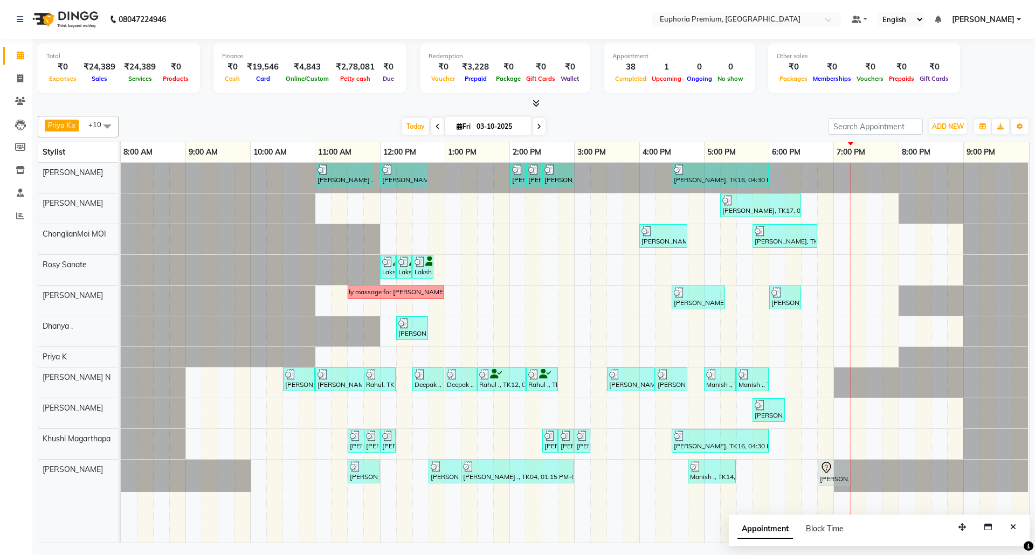
click at [537, 127] on icon at bounding box center [539, 126] width 4 height 6
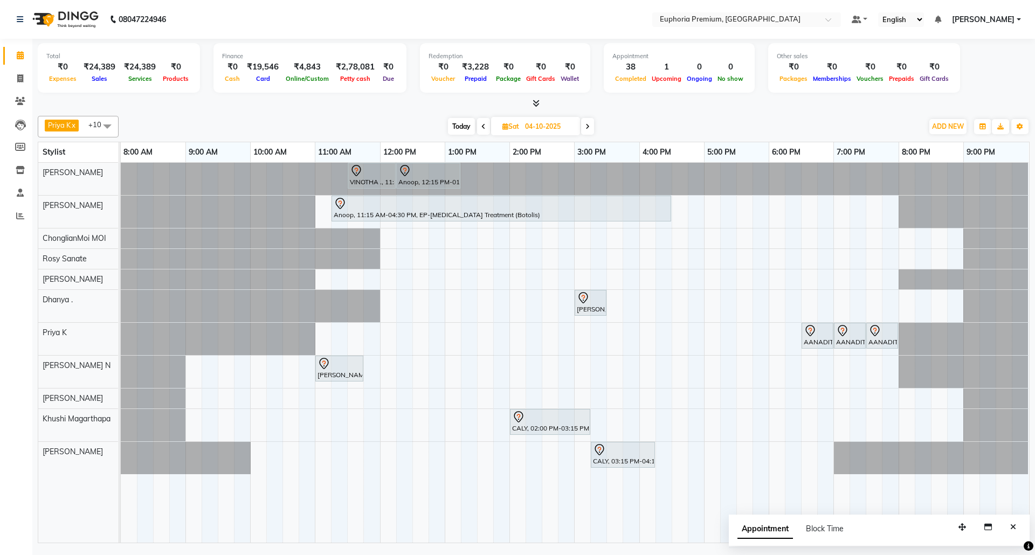
click at [588, 127] on icon at bounding box center [587, 126] width 4 height 6
type input "05-10-2025"
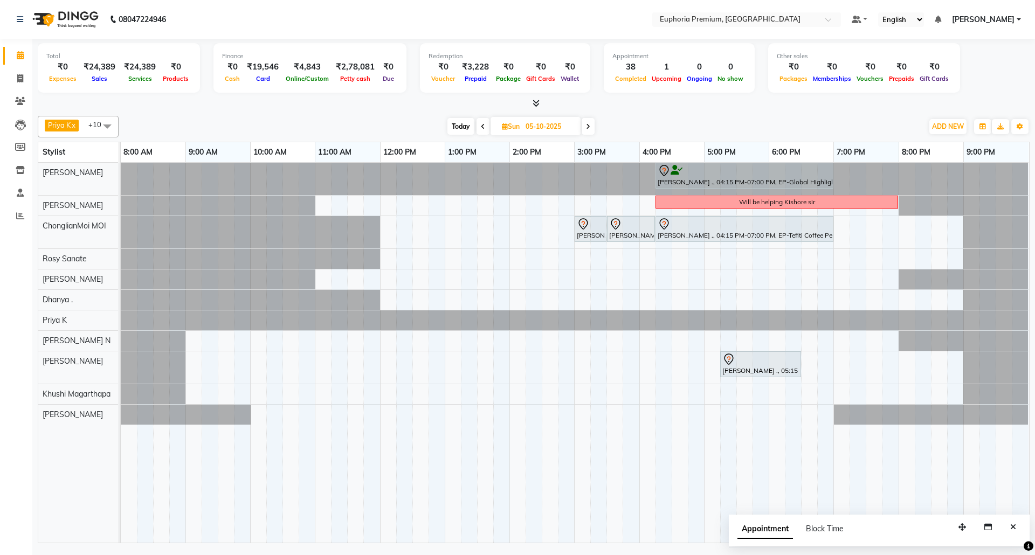
click at [191, 341] on div "[PERSON_NAME] ., 04:15 PM-07:00 PM, EP-Global Highlights Will be helping [PERSO…" at bounding box center [575, 353] width 908 height 380
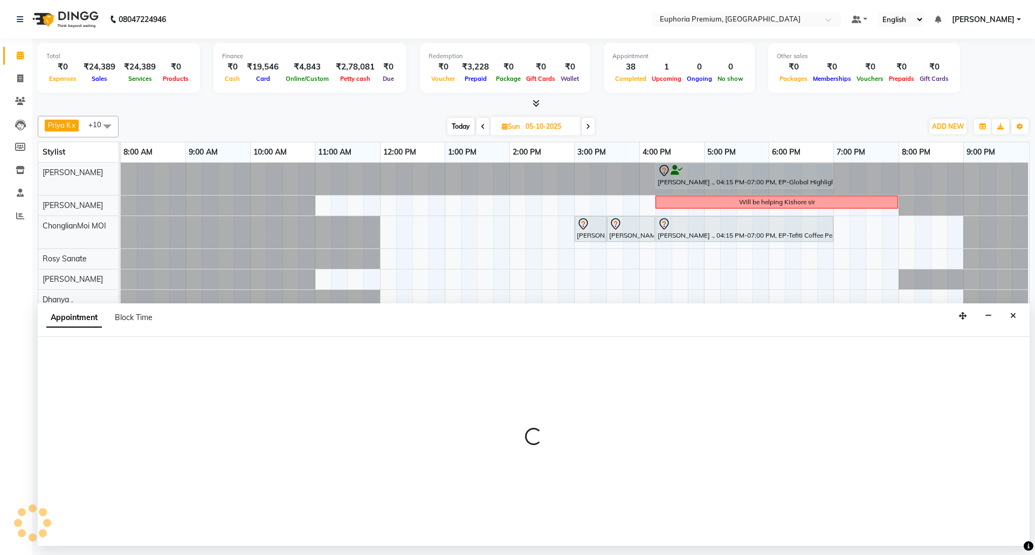
select select "74080"
select select "540"
select select "tentative"
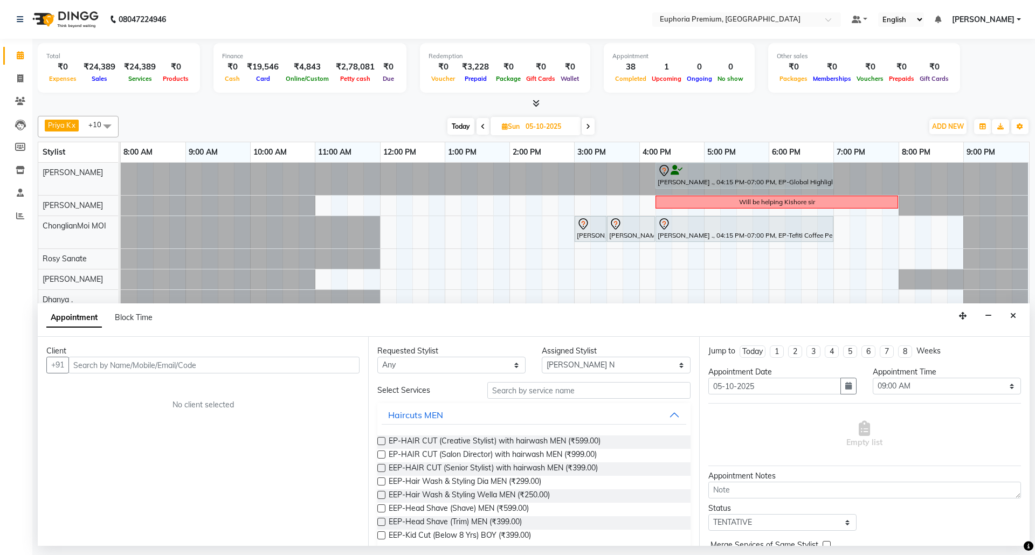
click at [212, 361] on input "text" at bounding box center [213, 365] width 291 height 17
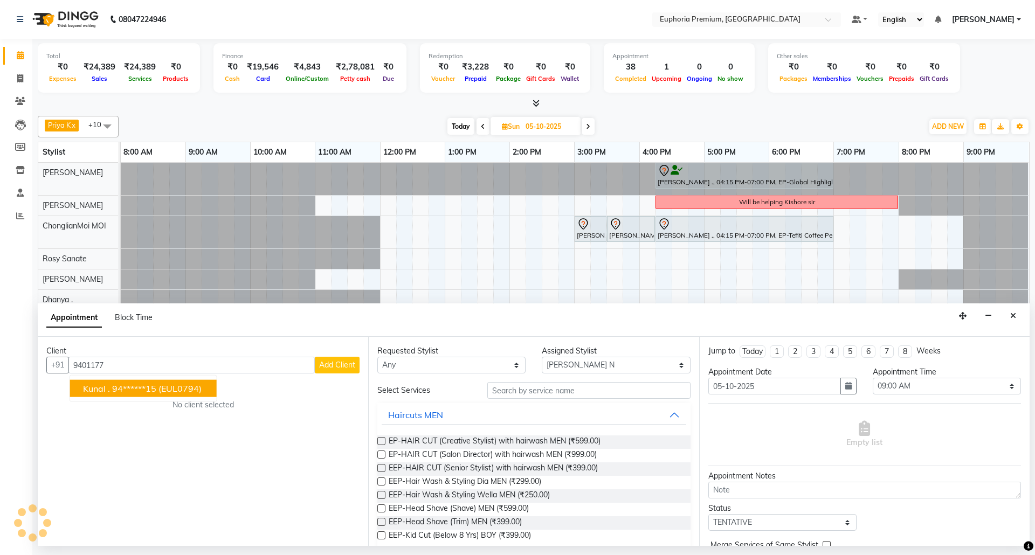
click at [154, 390] on ngb-highlight "94******15" at bounding box center [134, 388] width 44 height 11
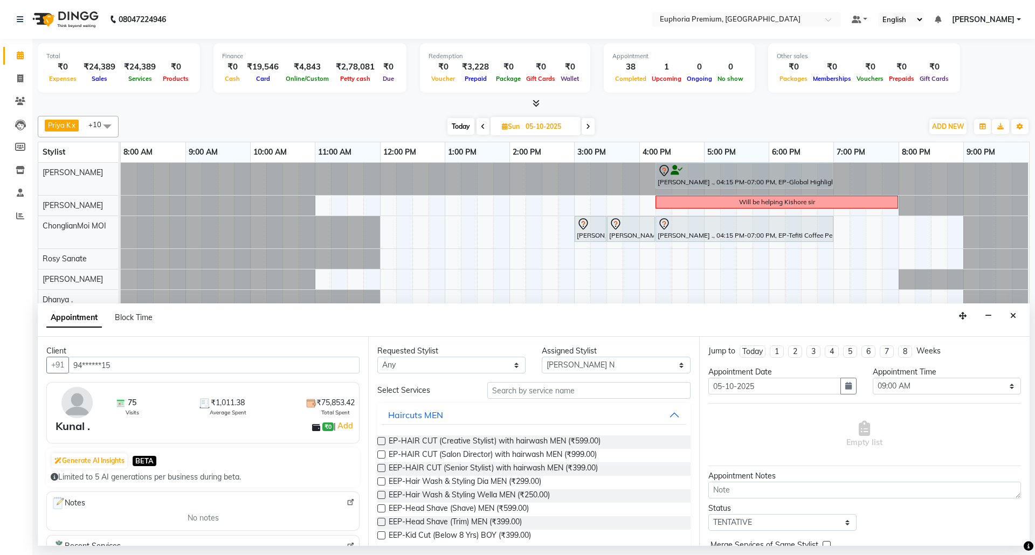
type input "94******15"
click at [557, 391] on input "text" at bounding box center [588, 390] width 203 height 17
click at [560, 438] on span "EP-HAIR CUT (Creative Stylist) with hairwash MEN (₹599.00)" at bounding box center [495, 442] width 212 height 13
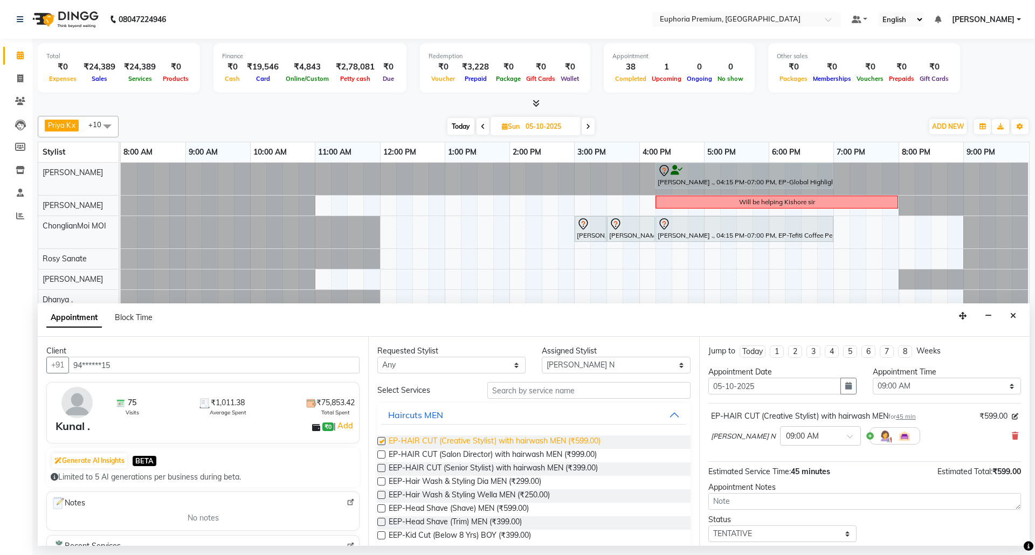
checkbox input "false"
click at [597, 391] on input "text" at bounding box center [588, 390] width 203 height 17
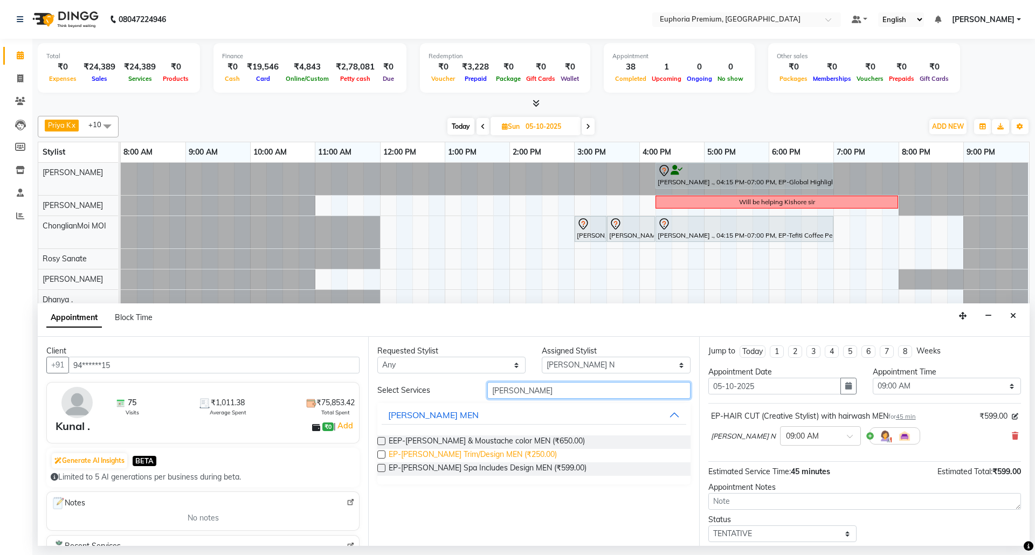
type input "[PERSON_NAME]"
click at [512, 456] on span "EP-[PERSON_NAME] Trim/Design MEN (₹250.00)" at bounding box center [473, 455] width 168 height 13
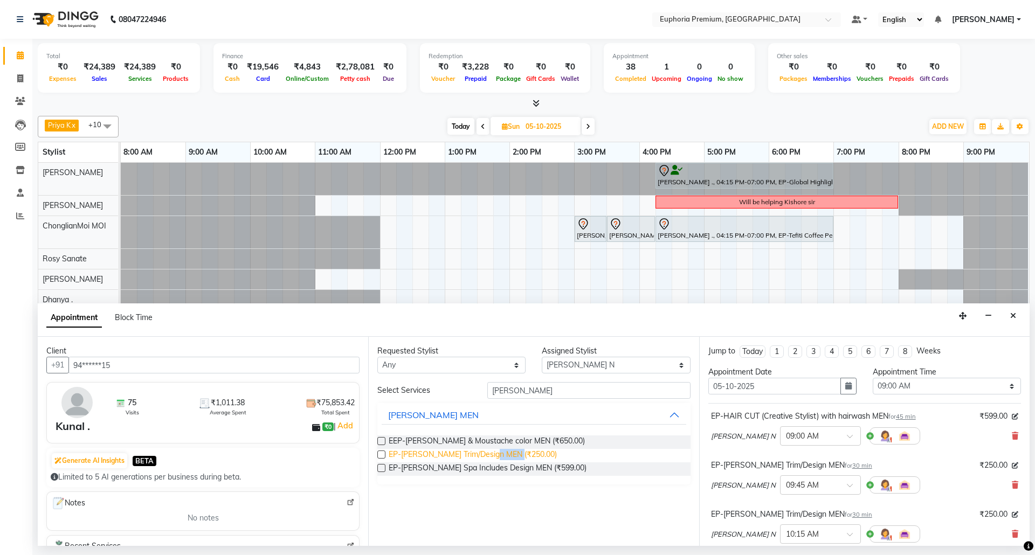
checkbox input "false"
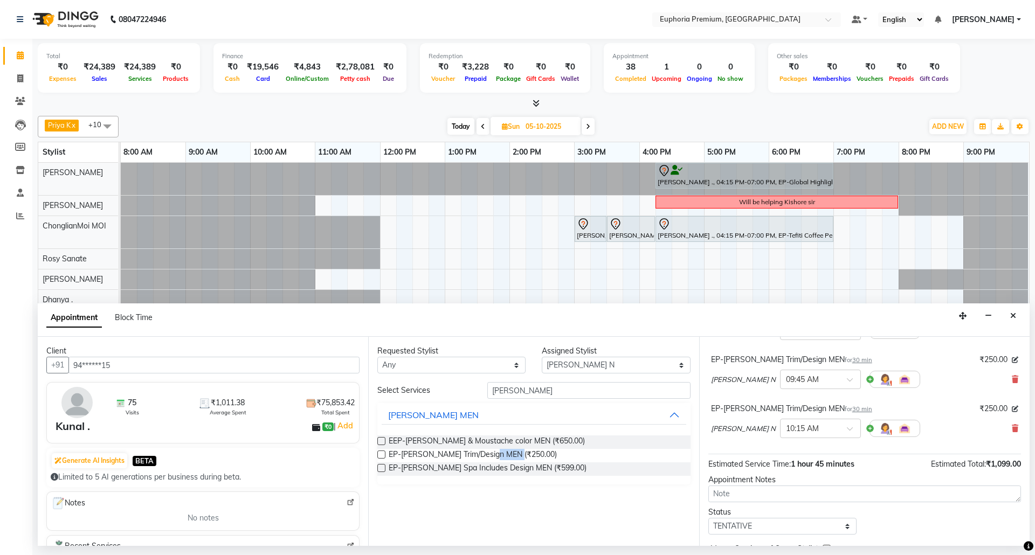
scroll to position [72, 0]
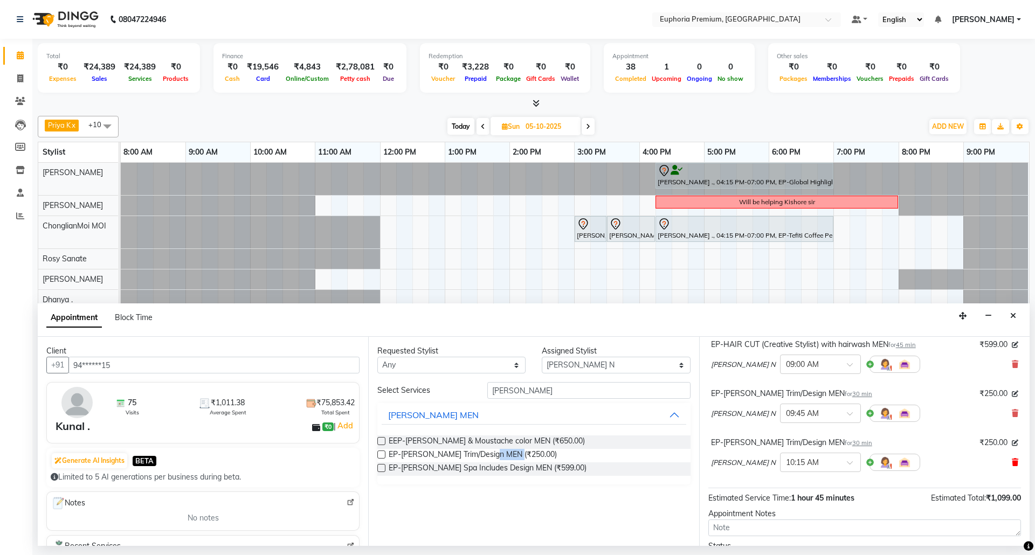
click at [1012, 464] on icon at bounding box center [1015, 463] width 6 height 8
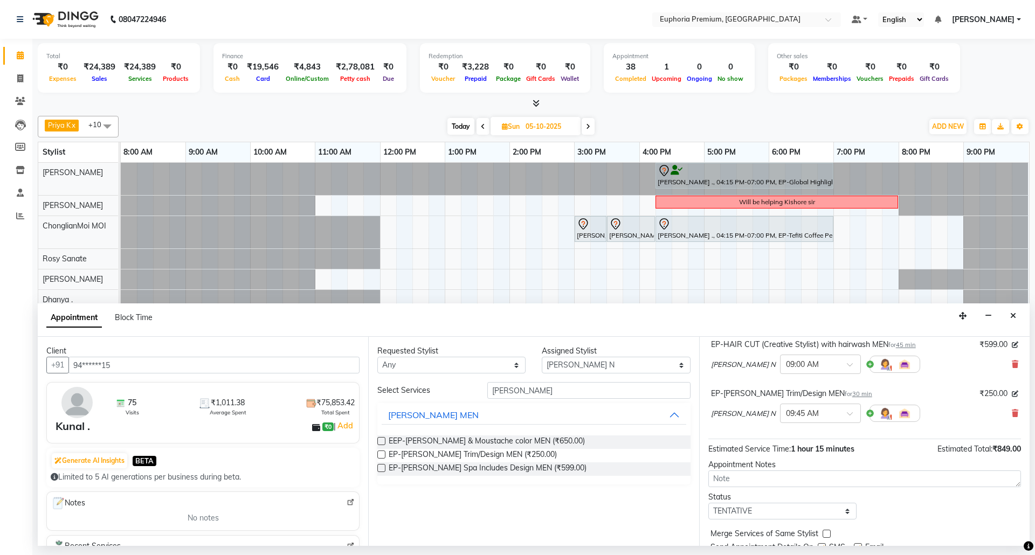
scroll to position [0, 0]
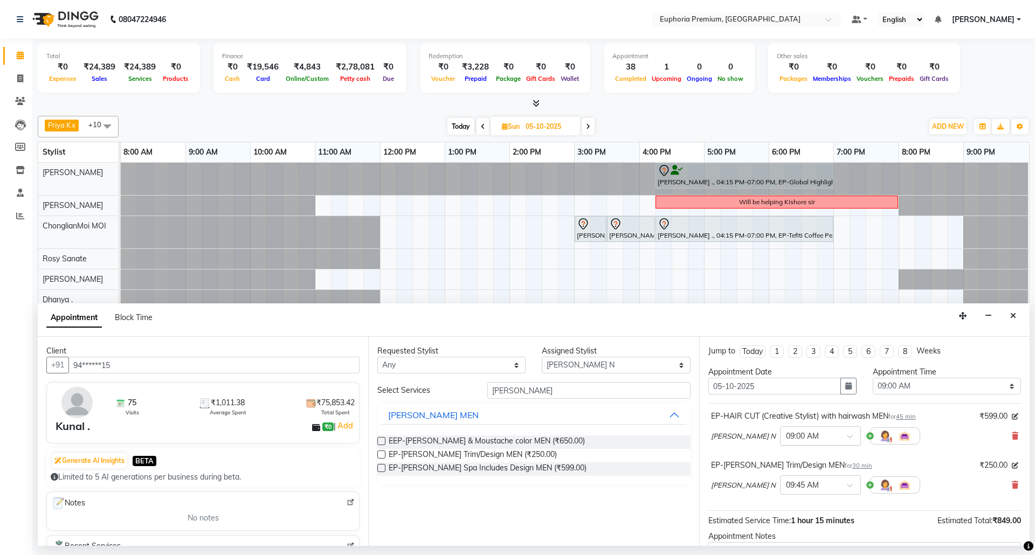
click at [847, 438] on span at bounding box center [853, 439] width 13 height 11
click at [781, 495] on div "09:30 AM" at bounding box center [821, 496] width 80 height 20
click at [780, 495] on div "× 09:45 AM" at bounding box center [820, 484] width 81 height 19
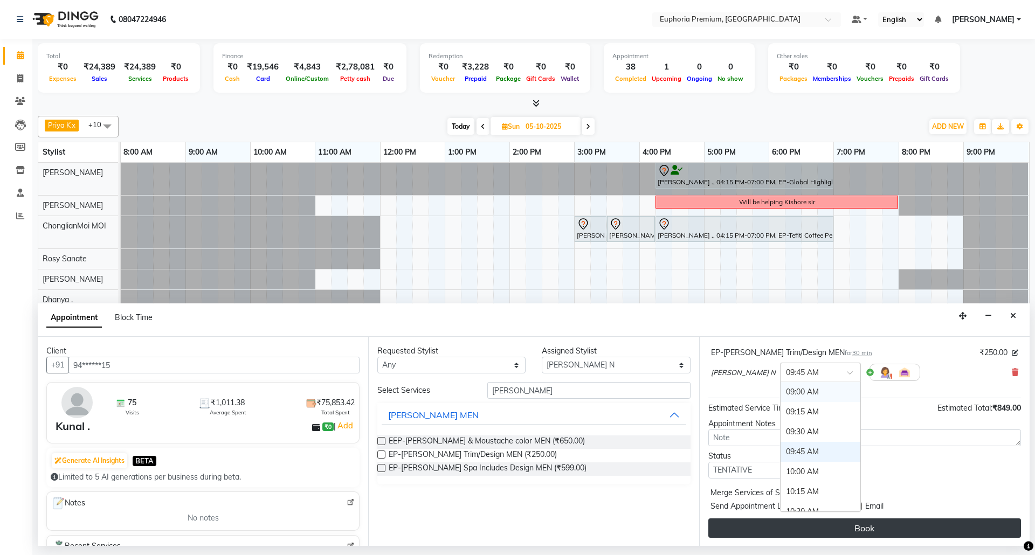
scroll to position [115, 0]
click at [898, 524] on button "Book" at bounding box center [864, 527] width 313 height 19
click at [898, 524] on div "Book" at bounding box center [864, 527] width 313 height 19
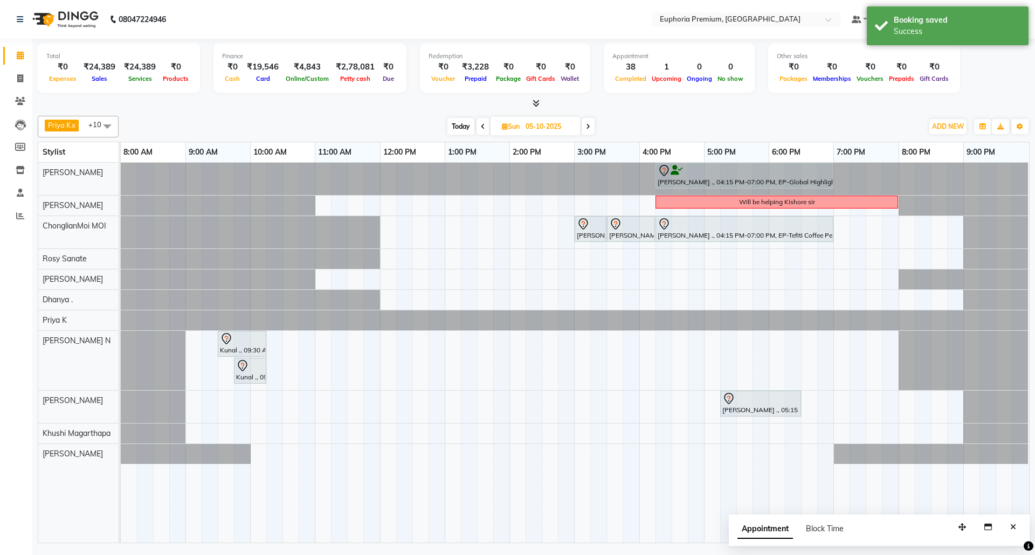
click at [512, 128] on span "Sun" at bounding box center [510, 126] width 23 height 8
select select "10"
select select "2025"
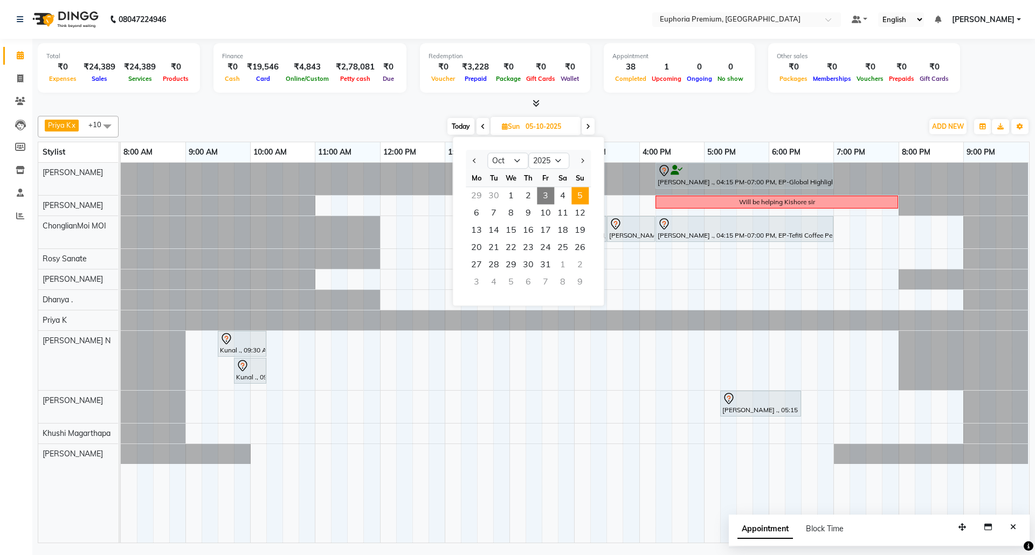
click at [548, 193] on span "3" at bounding box center [545, 195] width 17 height 17
type input "03-10-2025"
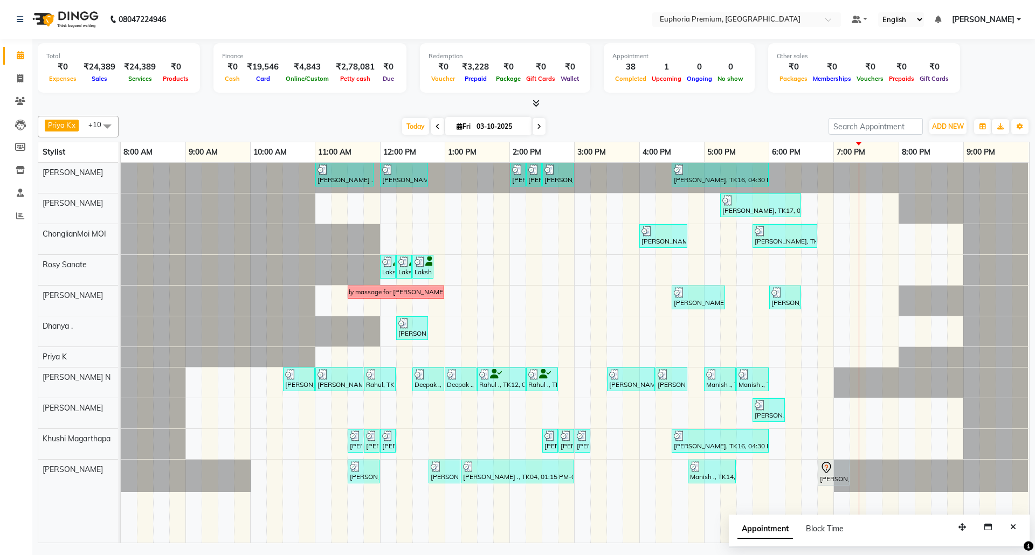
click at [121, 173] on div at bounding box center [121, 178] width 0 height 30
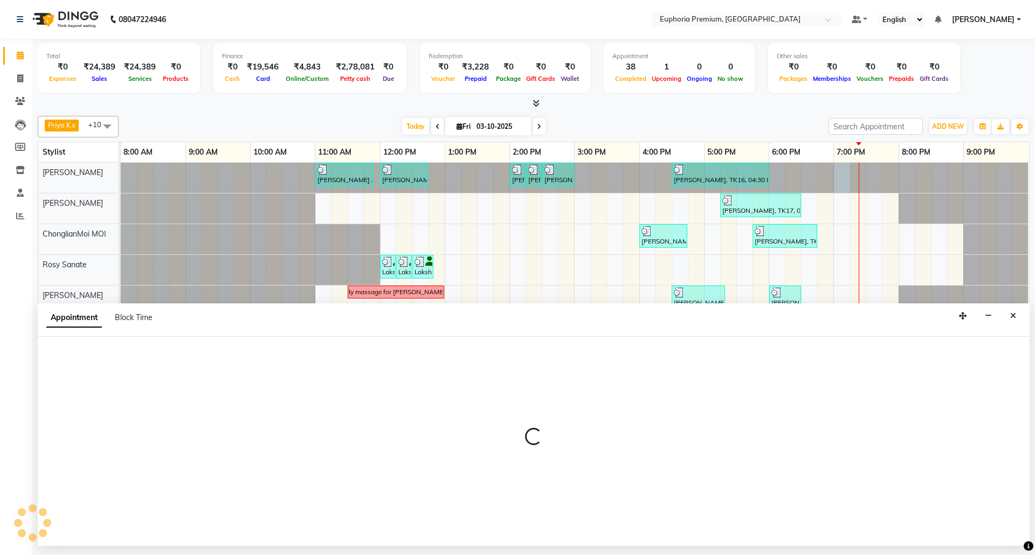
select select "71609"
select select "1140"
select select "tentative"
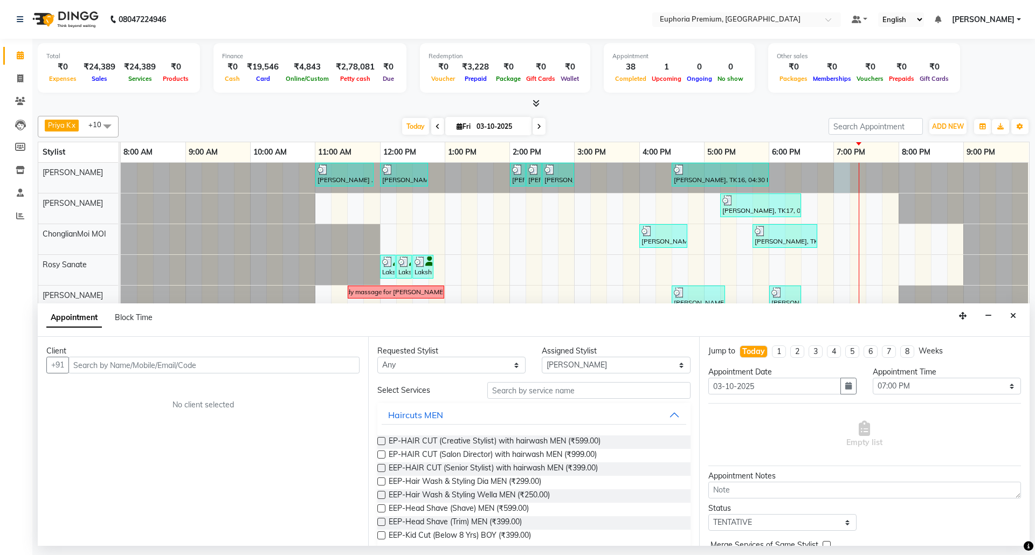
click at [266, 372] on input "text" at bounding box center [213, 365] width 291 height 17
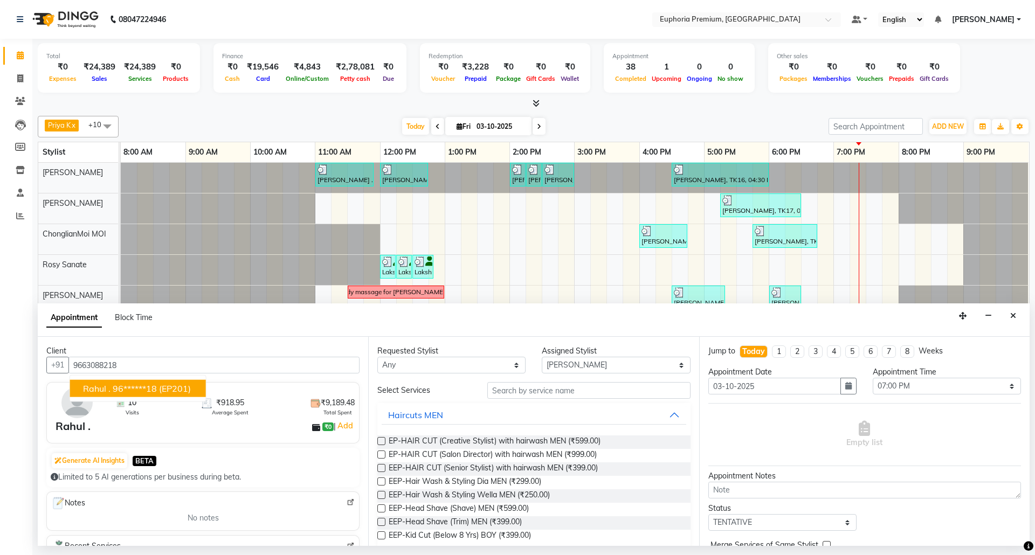
click at [157, 387] on ngb-highlight "96******18" at bounding box center [135, 388] width 44 height 11
type input "96******18"
click at [628, 364] on select "Select [PERSON_NAME] N [PERSON_NAME] N ChonglianMoi MOI [PERSON_NAME] . [PERSON…" at bounding box center [616, 365] width 148 height 17
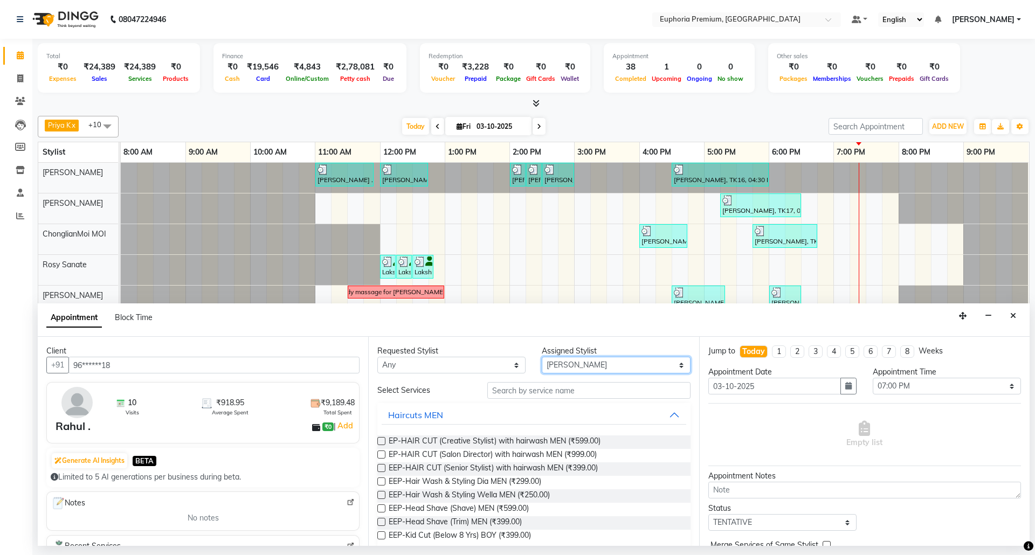
select select "71597"
click at [542, 358] on select "Select [PERSON_NAME] N [PERSON_NAME] N ChonglianMoi MOI [PERSON_NAME] . [PERSON…" at bounding box center [616, 365] width 148 height 17
click at [596, 391] on input "text" at bounding box center [588, 390] width 203 height 17
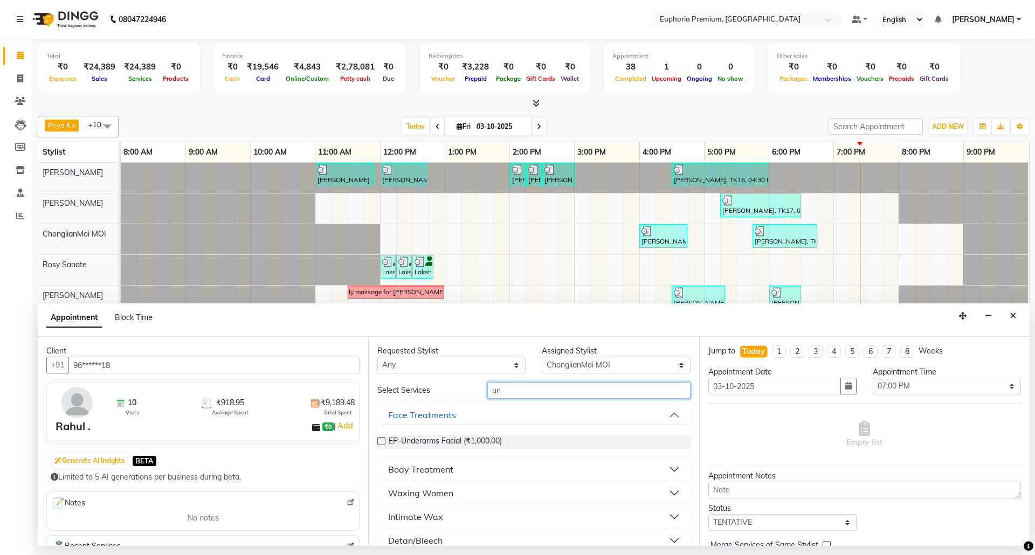
type input "u"
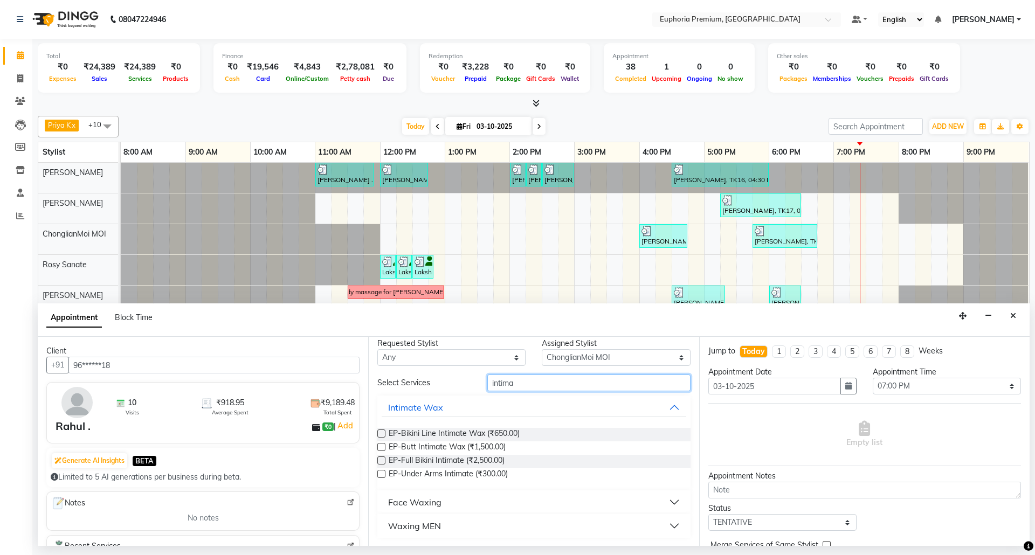
scroll to position [8, 0]
click at [602, 389] on input "intima" at bounding box center [588, 383] width 203 height 17
type input "i"
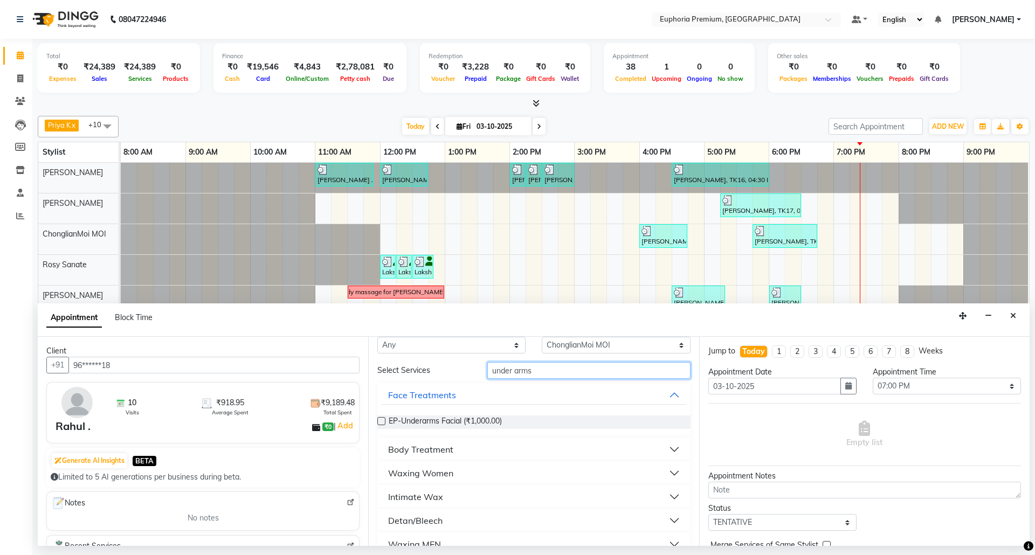
scroll to position [0, 0]
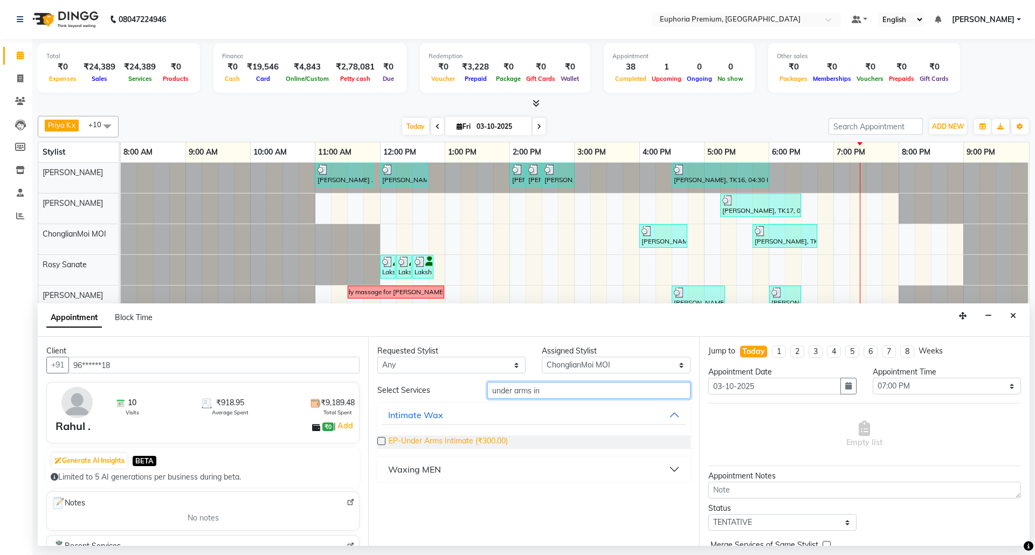
type input "under arms in"
click at [457, 442] on span "EP-Under Arms Intimate (₹300.00)" at bounding box center [448, 442] width 119 height 13
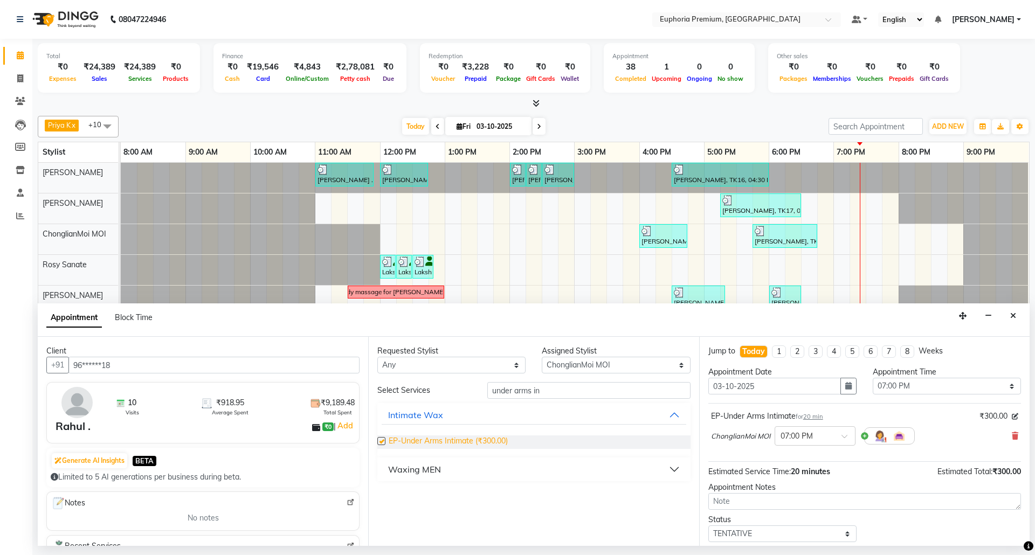
checkbox input "false"
click at [563, 391] on input "under arms in" at bounding box center [588, 390] width 203 height 17
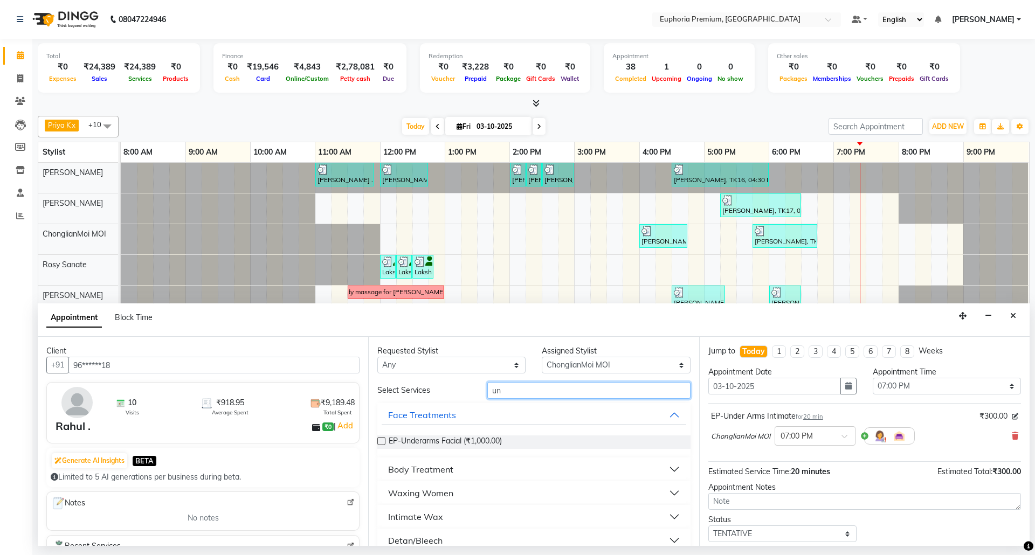
type input "u"
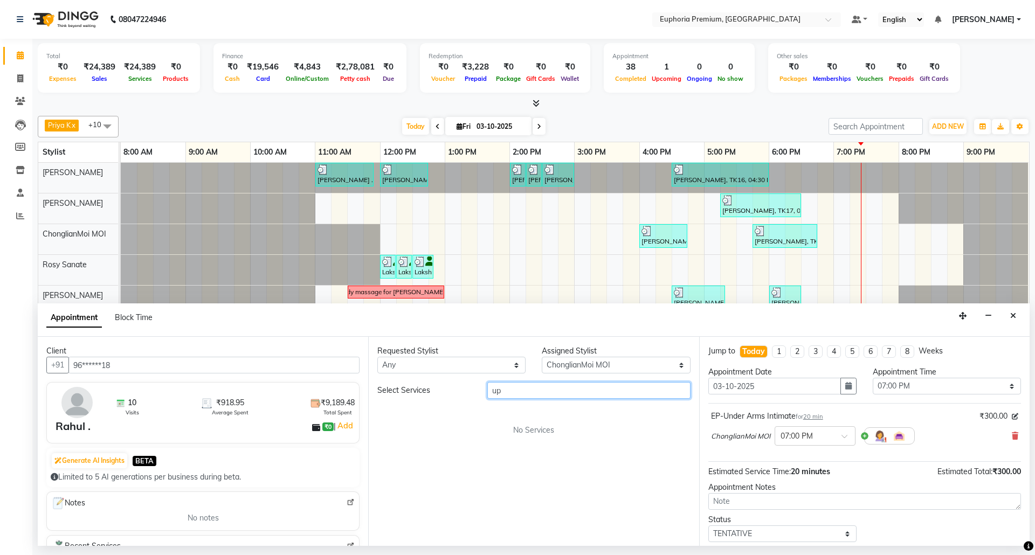
type input "u"
click at [611, 389] on input "waxing" at bounding box center [588, 390] width 203 height 17
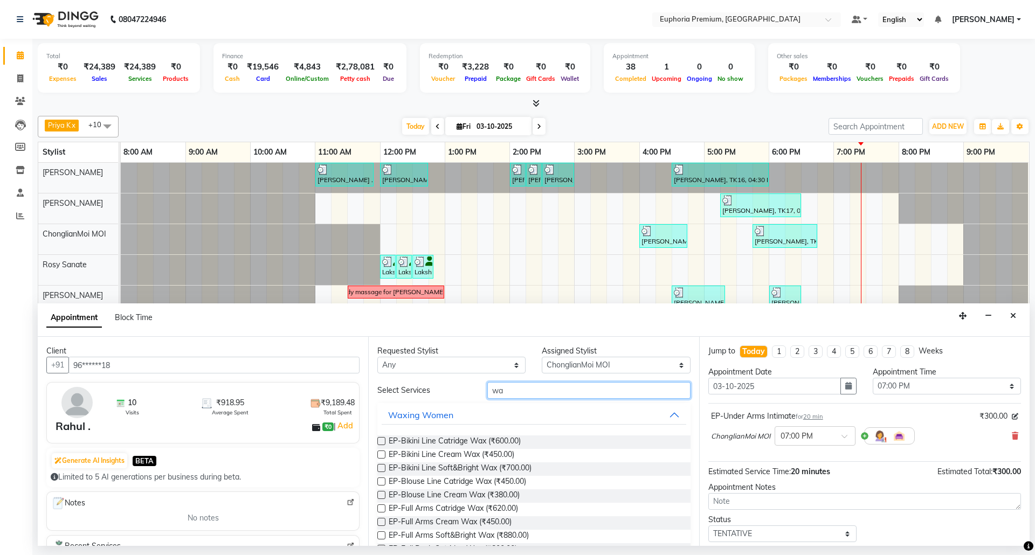
type input "w"
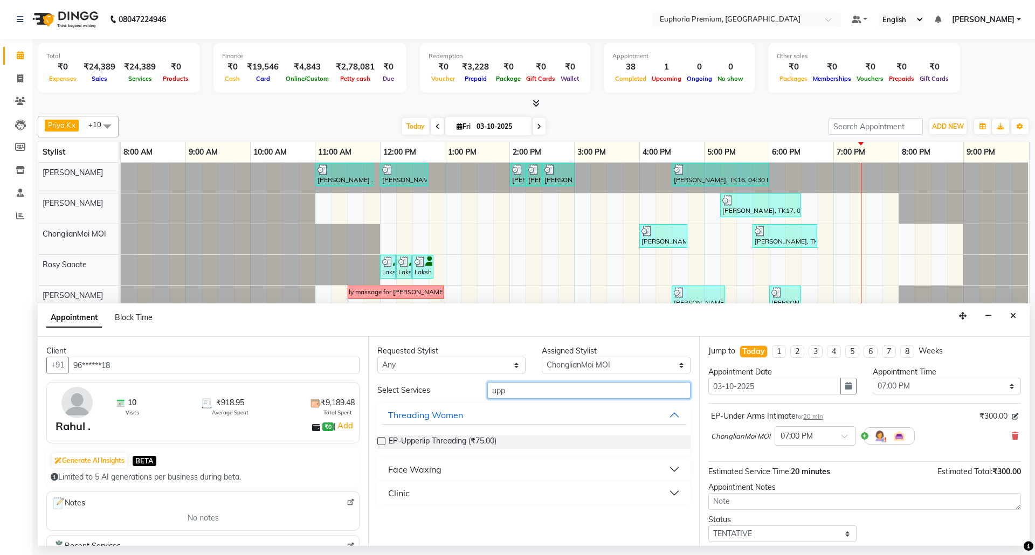
type input "upp"
click at [529, 445] on div "EP-Upperlip Threading (₹75.00)" at bounding box center [533, 442] width 313 height 13
click at [533, 443] on div "EP-Upperlip Threading (₹75.00)" at bounding box center [533, 442] width 313 height 13
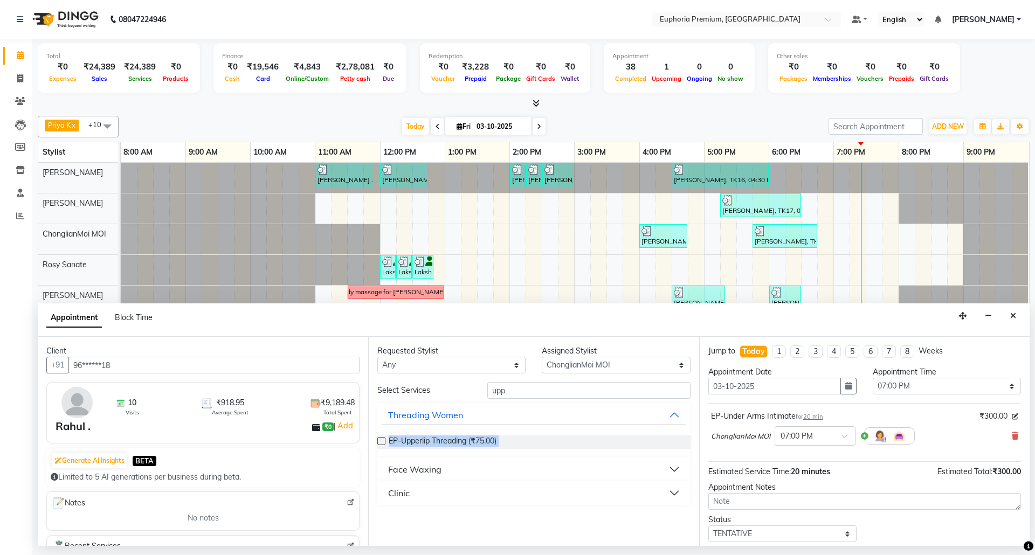
click at [533, 443] on div "EP-Upperlip Threading (₹75.00)" at bounding box center [533, 442] width 313 height 13
click at [486, 442] on span "EP-Upperlip Threading (₹75.00)" at bounding box center [443, 442] width 108 height 13
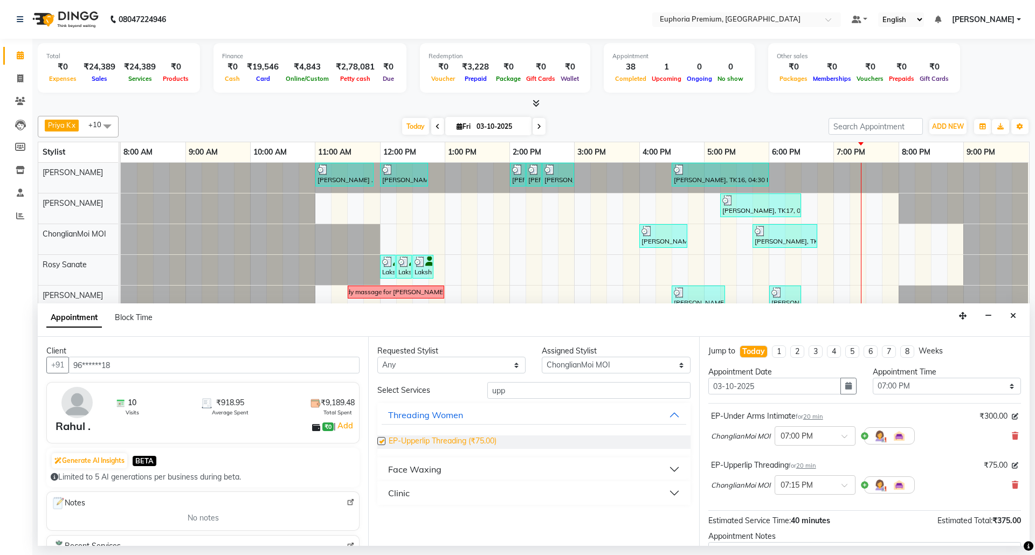
checkbox input "false"
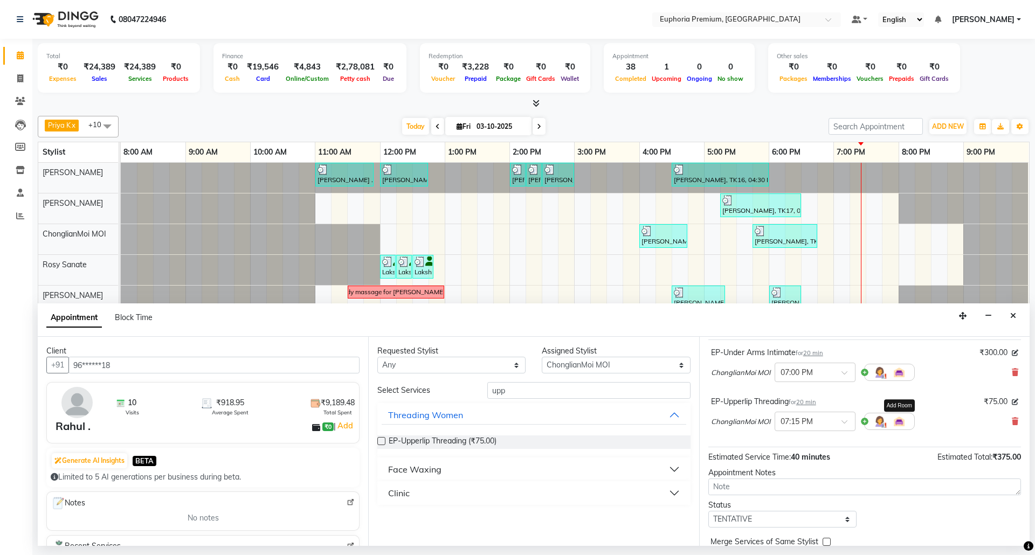
scroll to position [115, 0]
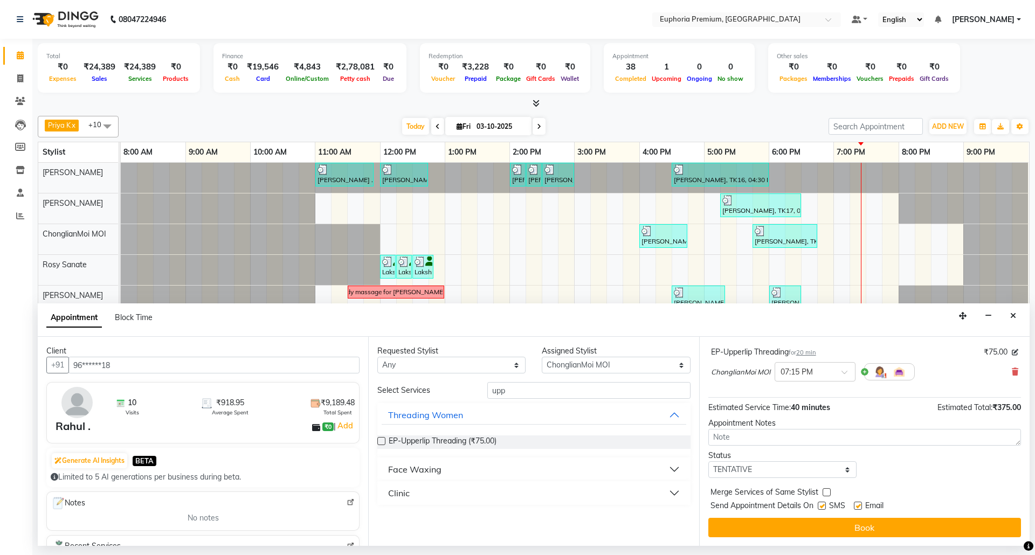
click at [833, 525] on button "Book" at bounding box center [864, 527] width 313 height 19
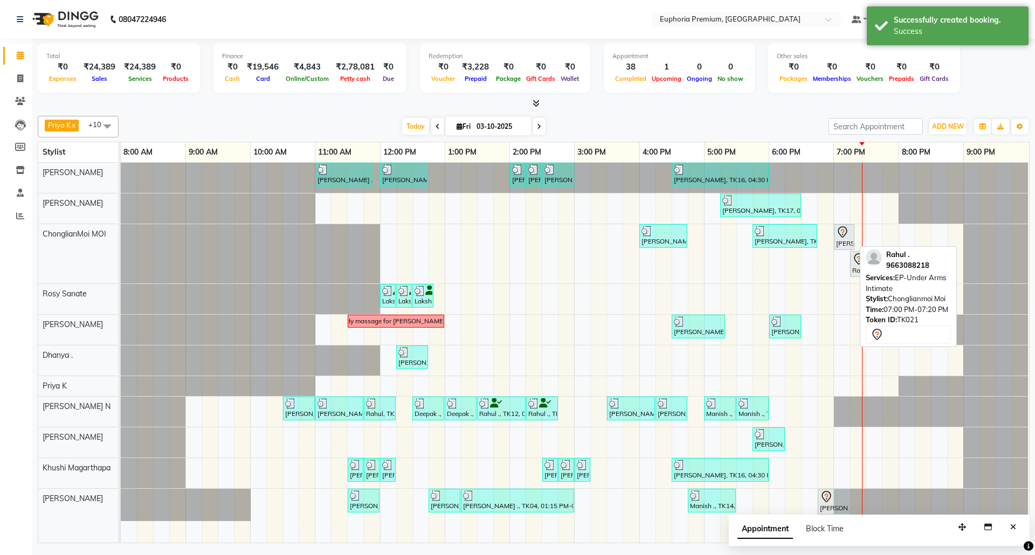
click at [845, 238] on icon at bounding box center [842, 232] width 13 height 13
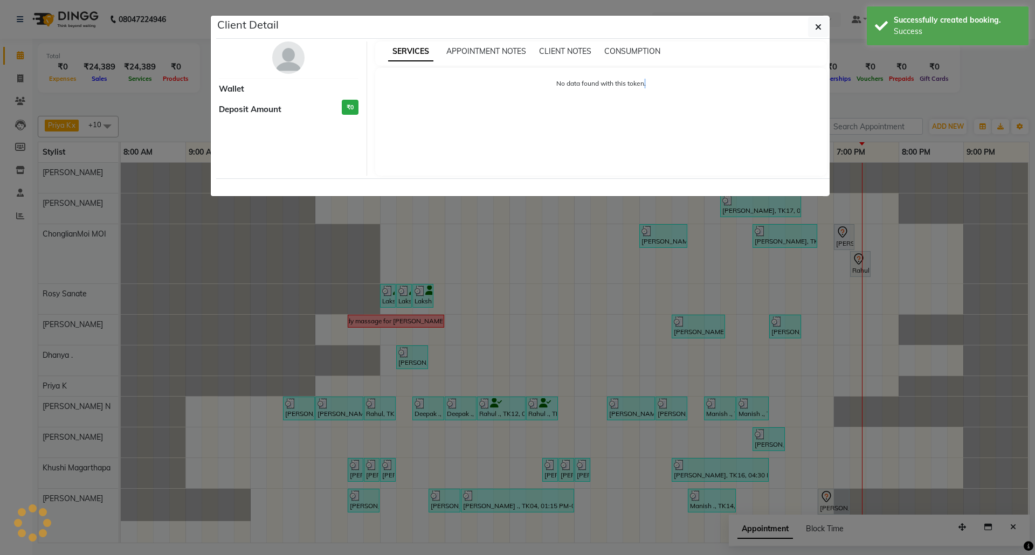
click at [845, 238] on ngb-modal-window "Client Detail Wallet Deposit Amount ₹0 SERVICES APPOINTMENT NOTES CLIENT NOTES …" at bounding box center [517, 277] width 1035 height 555
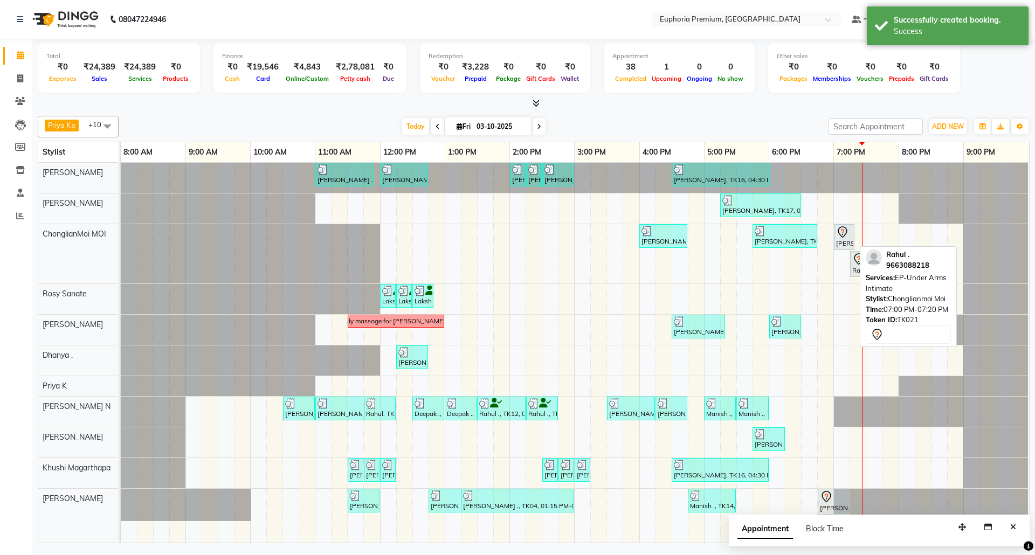
click at [842, 240] on div "[PERSON_NAME] ., TK21, 07:00 PM-07:20 PM, EP-Under Arms Intimate" at bounding box center [844, 237] width 18 height 23
select select "7"
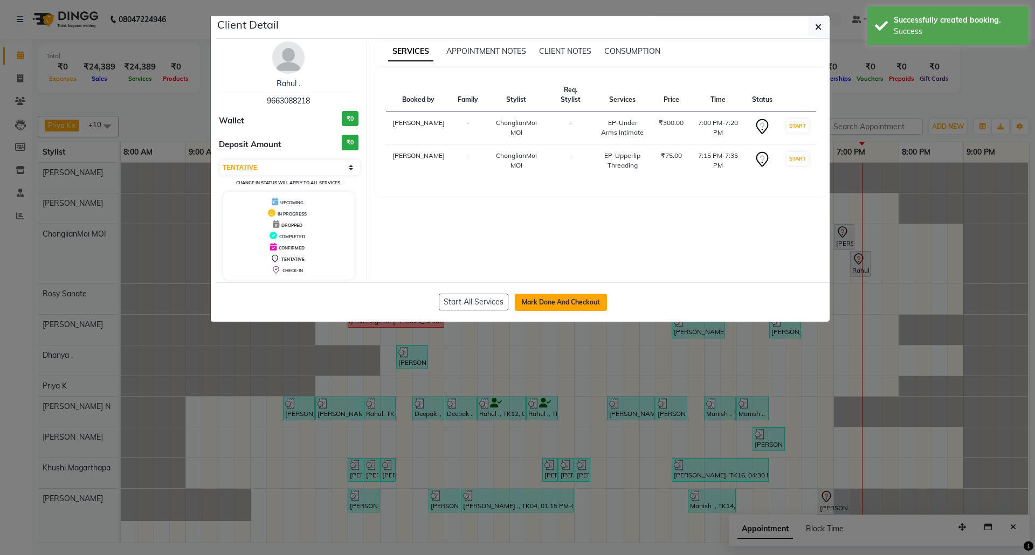
click at [559, 302] on button "Mark Done And Checkout" at bounding box center [561, 302] width 92 height 17
select select "service"
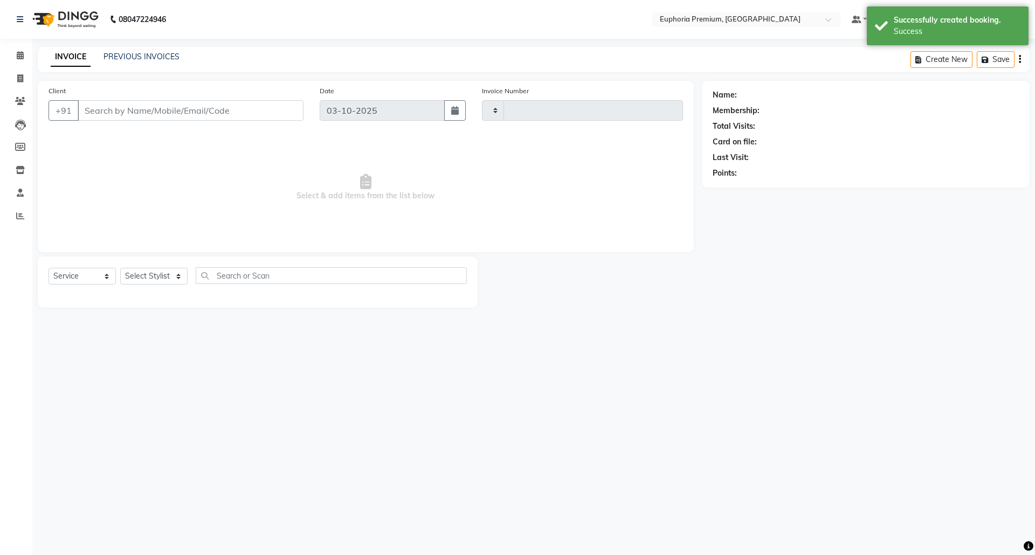
type input "3213"
select select "7925"
type input "96******18"
select select "71597"
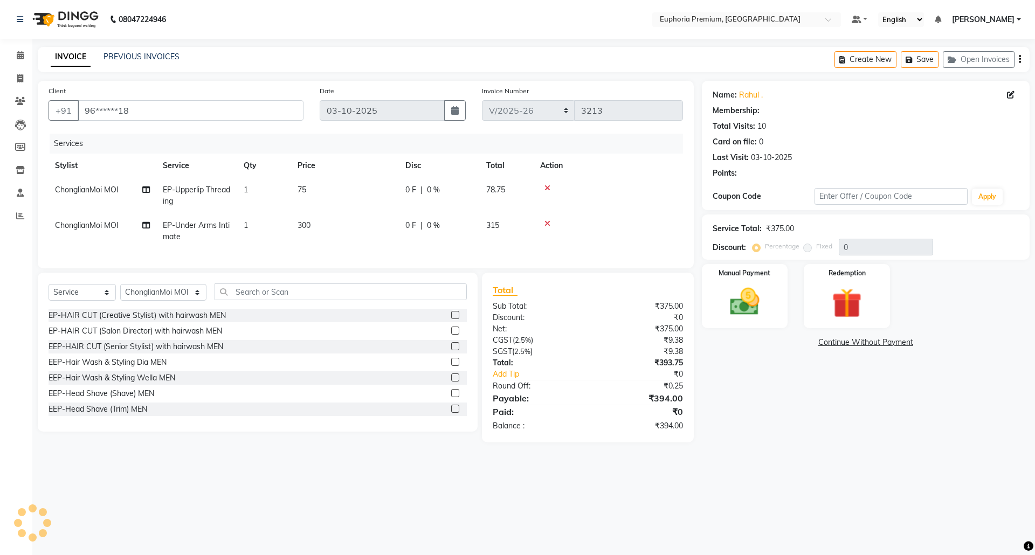
select select "1: Object"
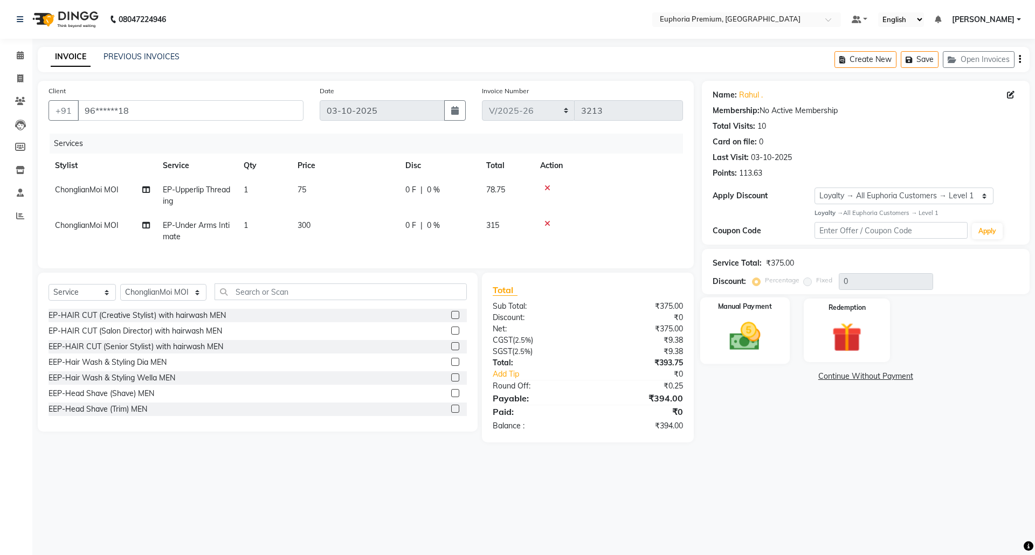
click at [746, 339] on img at bounding box center [745, 337] width 50 height 36
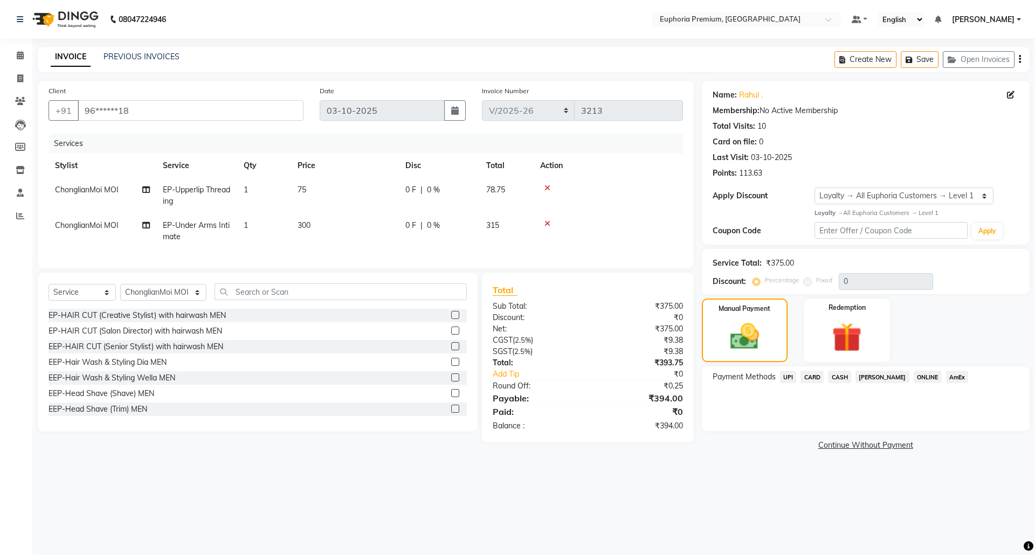
click at [790, 378] on span "UPI" at bounding box center [788, 377] width 17 height 12
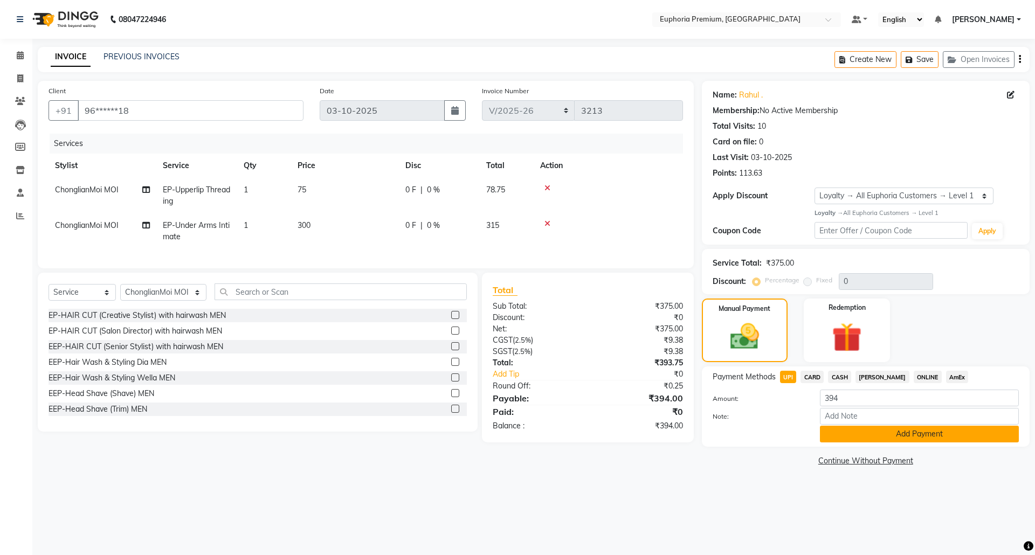
click at [895, 437] on button "Add Payment" at bounding box center [919, 434] width 199 height 17
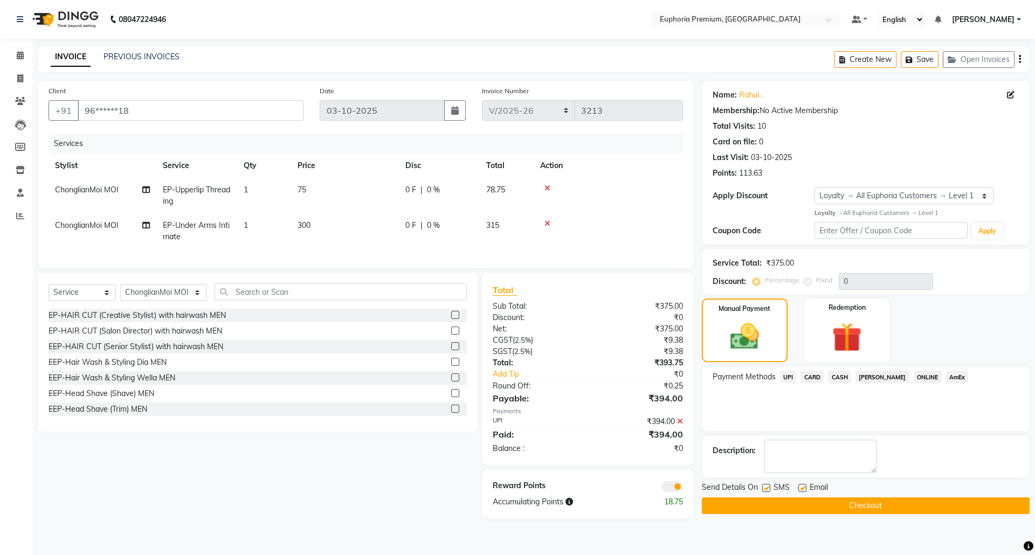
click at [881, 503] on button "Checkout" at bounding box center [866, 506] width 328 height 17
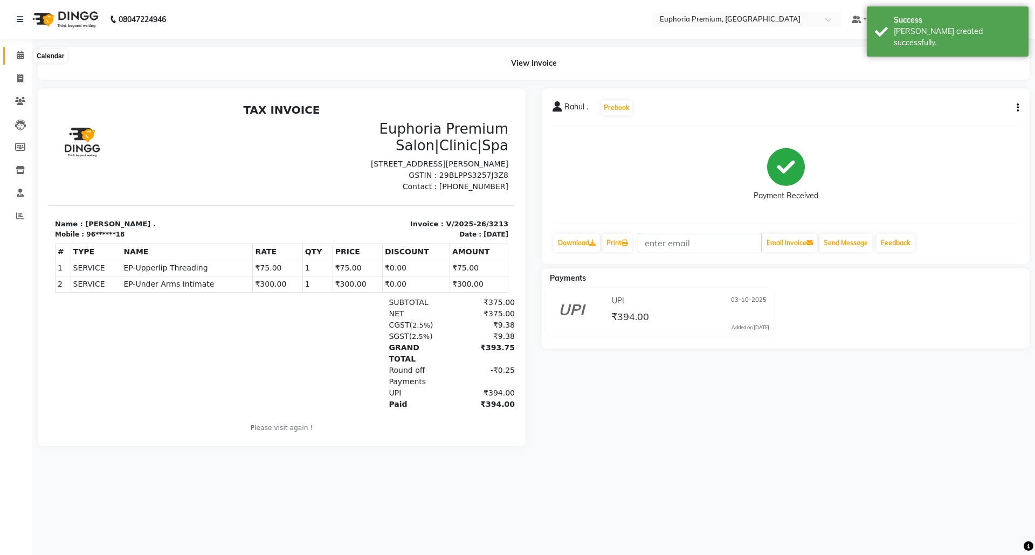
click at [19, 57] on icon at bounding box center [20, 55] width 7 height 8
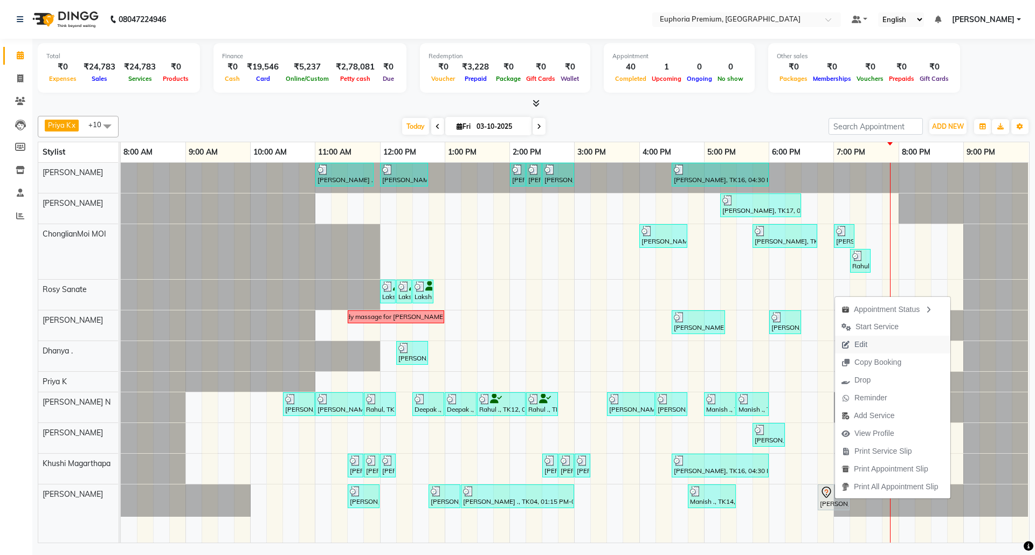
click at [866, 345] on span "Edit" at bounding box center [860, 344] width 13 height 11
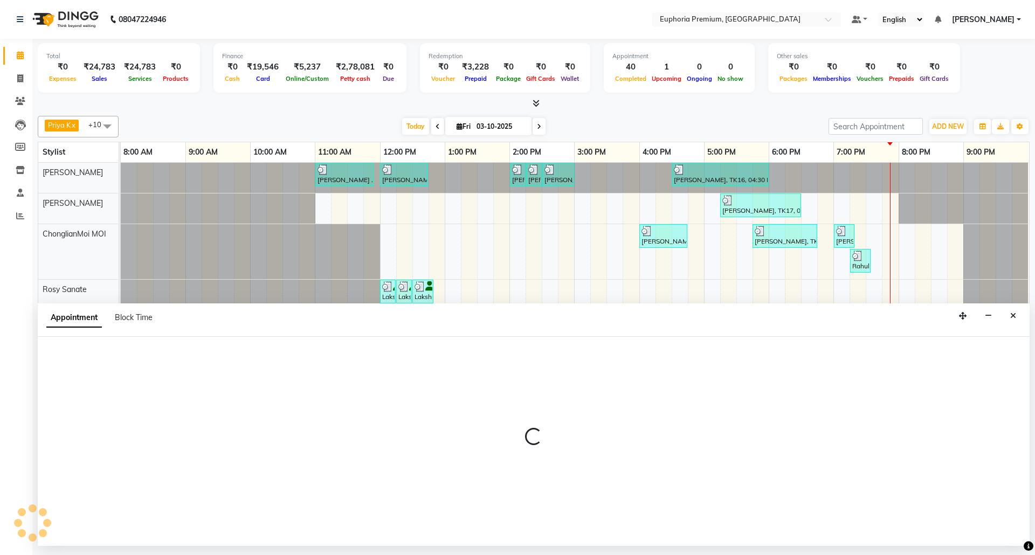
select select "tentative"
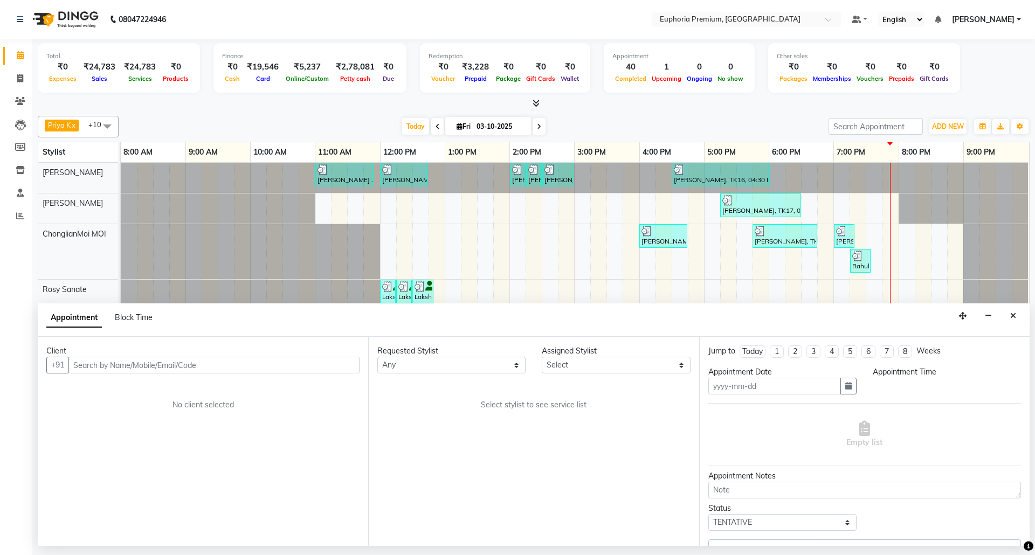
type input "03-10-2025"
select select "91236"
select select "1125"
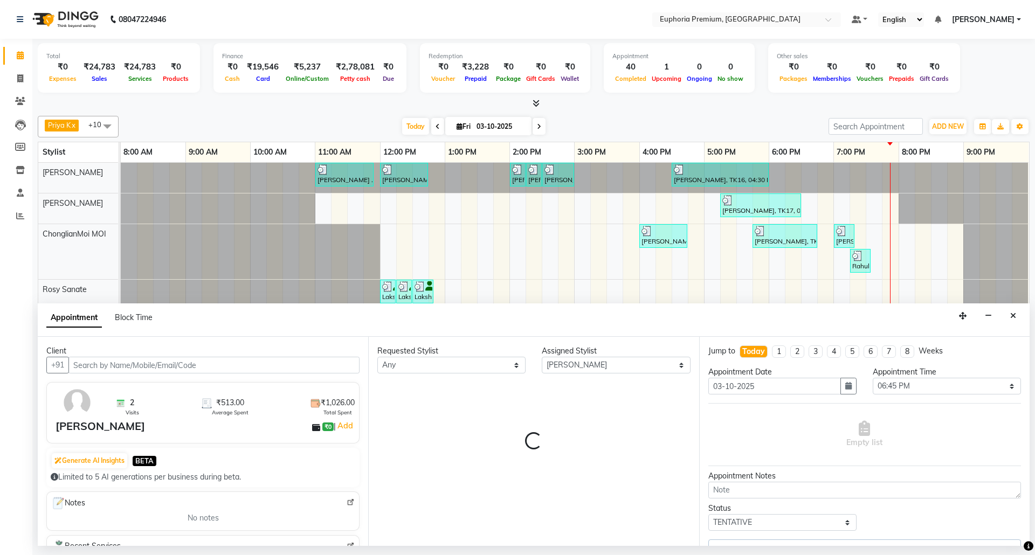
select select "4006"
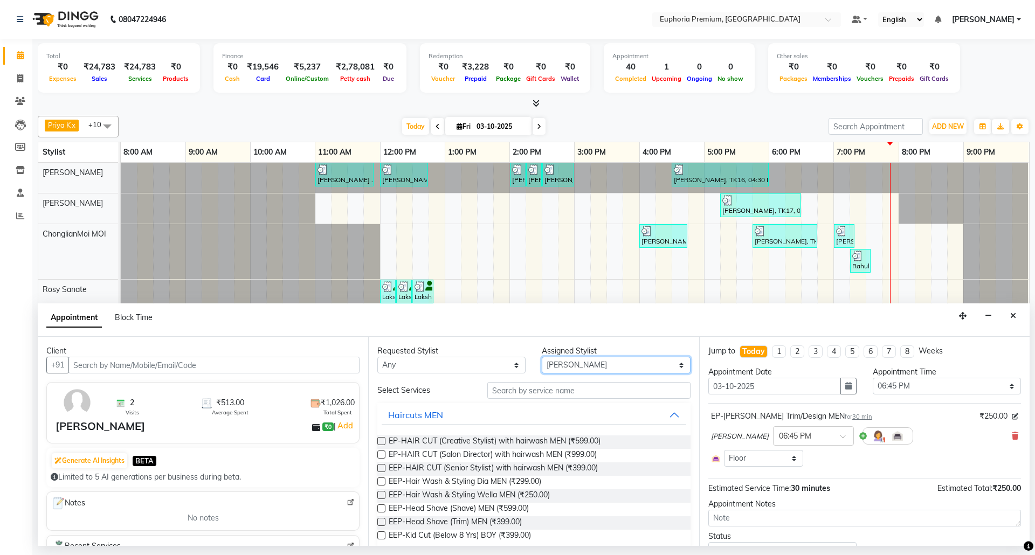
drag, startPoint x: 598, startPoint y: 371, endPoint x: 598, endPoint y: 358, distance: 12.4
click at [598, 371] on select "Select [PERSON_NAME] N [PERSON_NAME] N ChonglianMoi MOI [PERSON_NAME] . [PERSON…" at bounding box center [616, 365] width 148 height 17
select select "71597"
click at [542, 358] on select "Select [PERSON_NAME] N [PERSON_NAME] N ChonglianMoi MOI [PERSON_NAME] . [PERSON…" at bounding box center [616, 365] width 148 height 17
click at [559, 391] on input "text" at bounding box center [588, 390] width 203 height 17
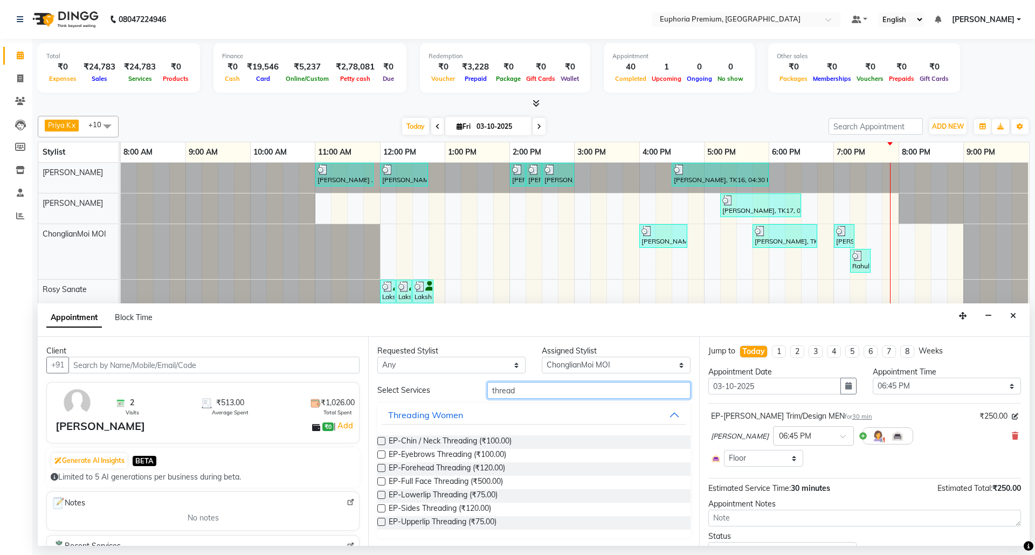
type input "thread"
click at [382, 457] on label at bounding box center [381, 455] width 8 height 8
click at [382, 457] on input "checkbox" at bounding box center [380, 455] width 7 height 7
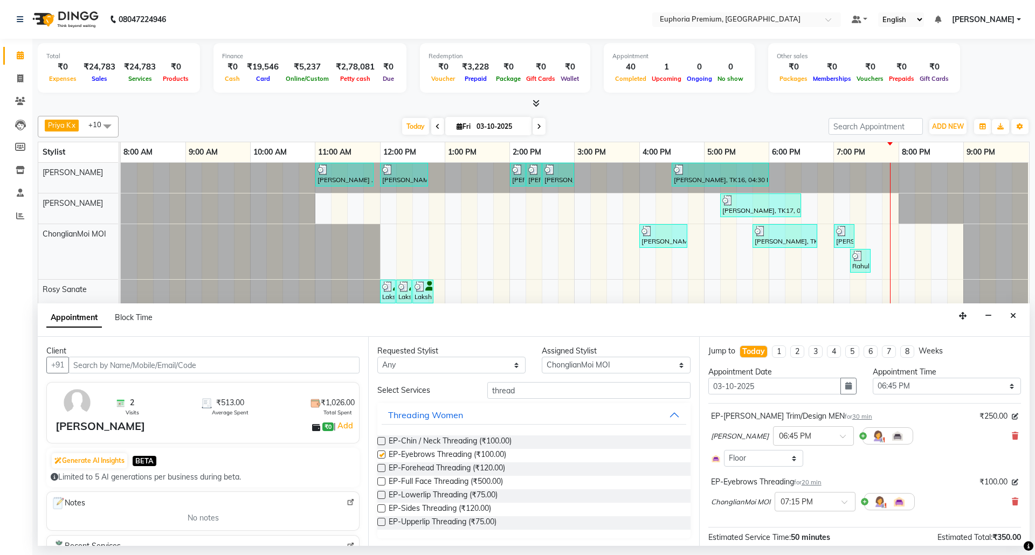
checkbox input "false"
click at [382, 523] on label at bounding box center [381, 522] width 8 height 8
click at [382, 523] on input "checkbox" at bounding box center [380, 523] width 7 height 7
checkbox input "false"
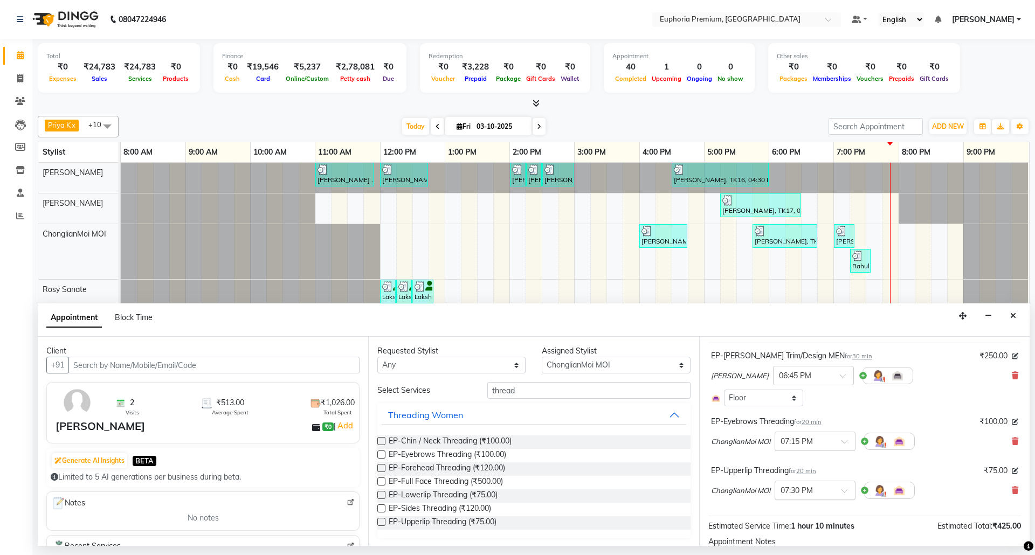
scroll to position [72, 0]
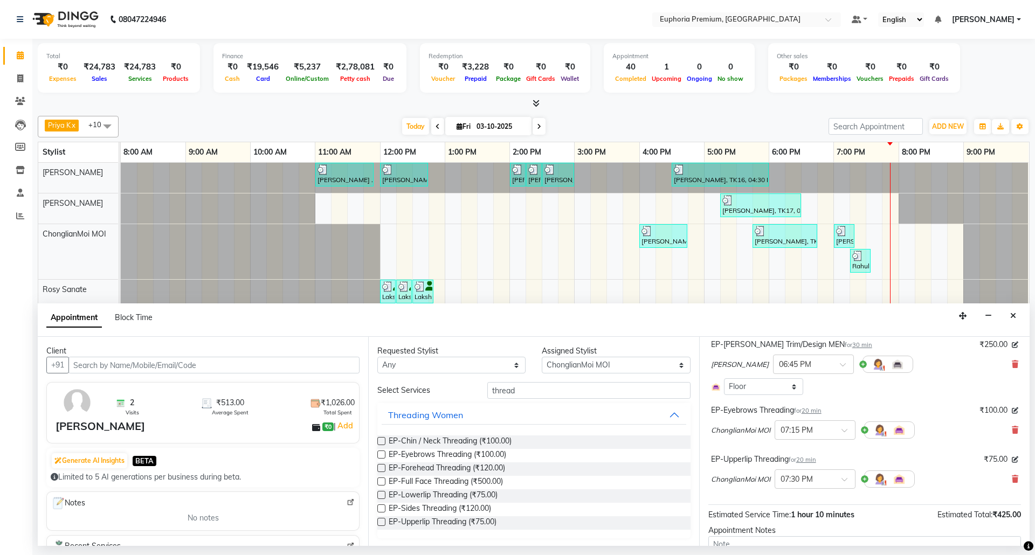
click at [819, 409] on span "20 min" at bounding box center [812, 411] width 20 height 8
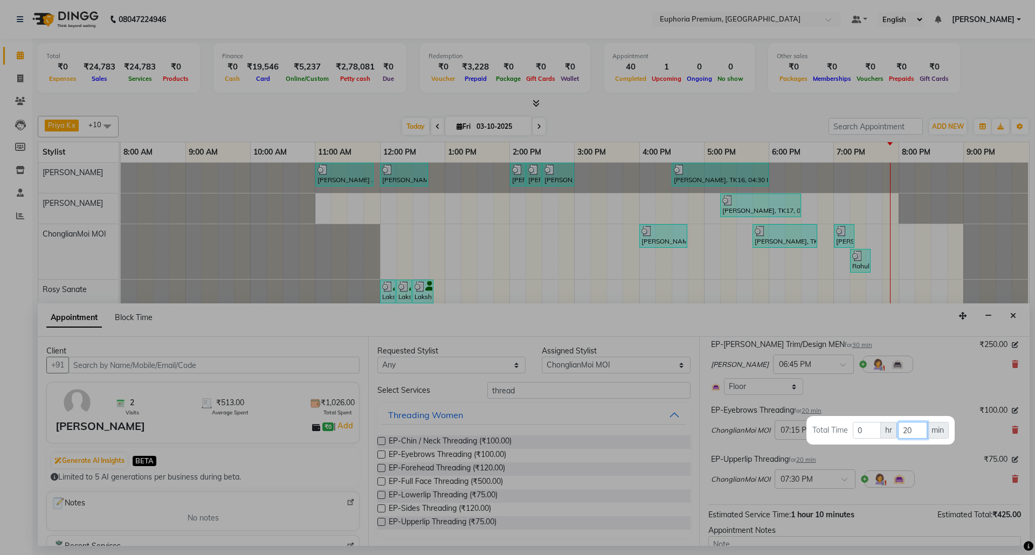
click at [913, 431] on input "20" at bounding box center [912, 430] width 29 height 17
type input "2"
type input "15"
click at [934, 463] on div at bounding box center [517, 277] width 1035 height 555
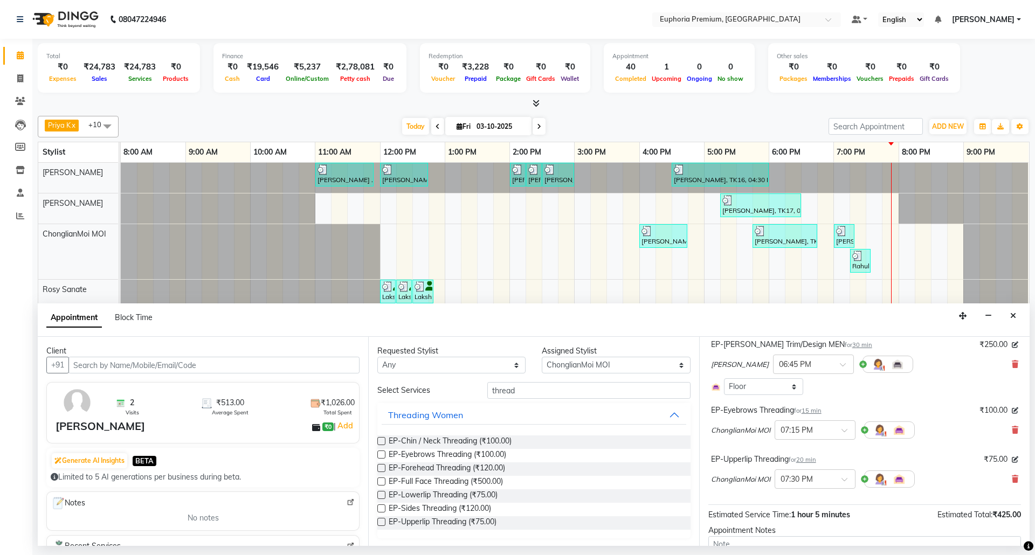
click at [814, 464] on span "20 min" at bounding box center [806, 460] width 20 height 8
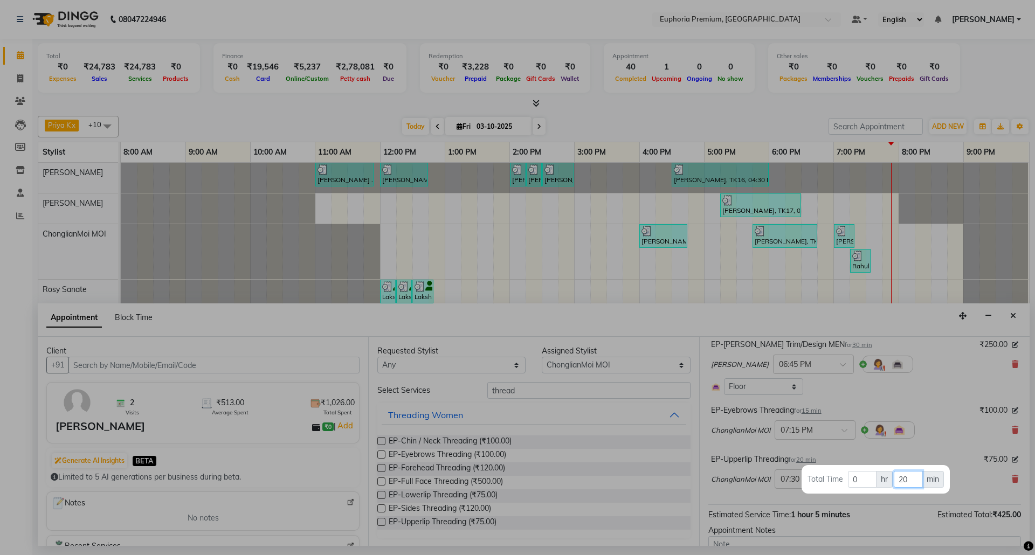
click at [908, 482] on input "20" at bounding box center [908, 479] width 29 height 17
type input "2"
type input "15"
click at [934, 444] on div at bounding box center [517, 277] width 1035 height 555
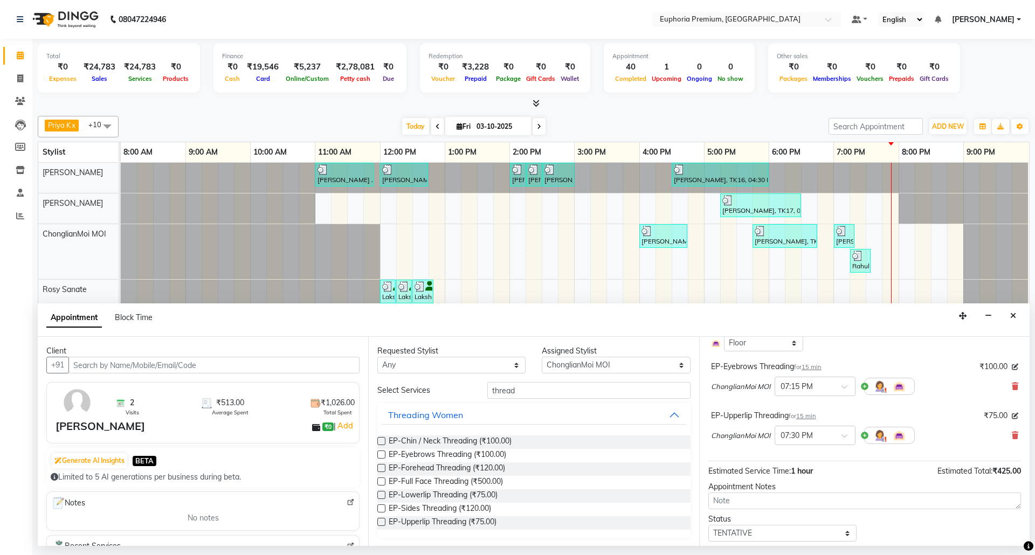
scroll to position [149, 0]
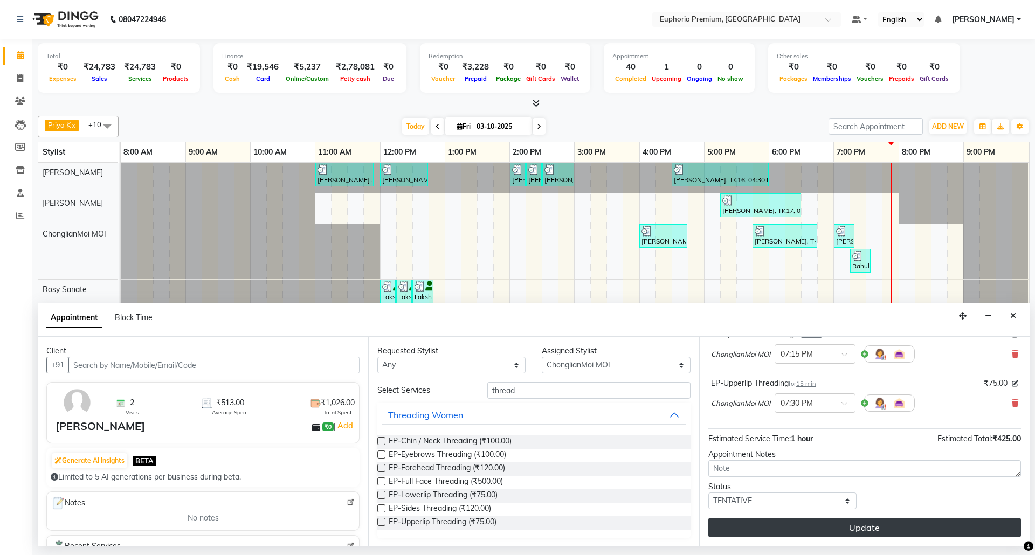
click at [923, 527] on button "Update" at bounding box center [864, 527] width 313 height 19
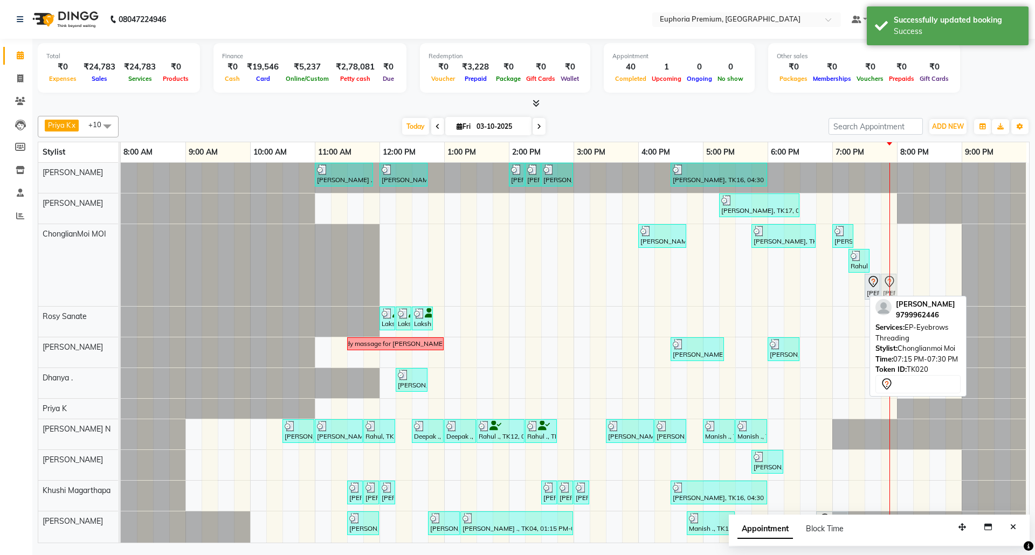
drag, startPoint x: 854, startPoint y: 291, endPoint x: 882, endPoint y: 265, distance: 38.1
click at [882, 265] on div "[PERSON_NAME] ., TK06, 11:00 AM-11:55 AM, EP-Derma infusion treatment Pedi [PER…" at bounding box center [575, 353] width 908 height 381
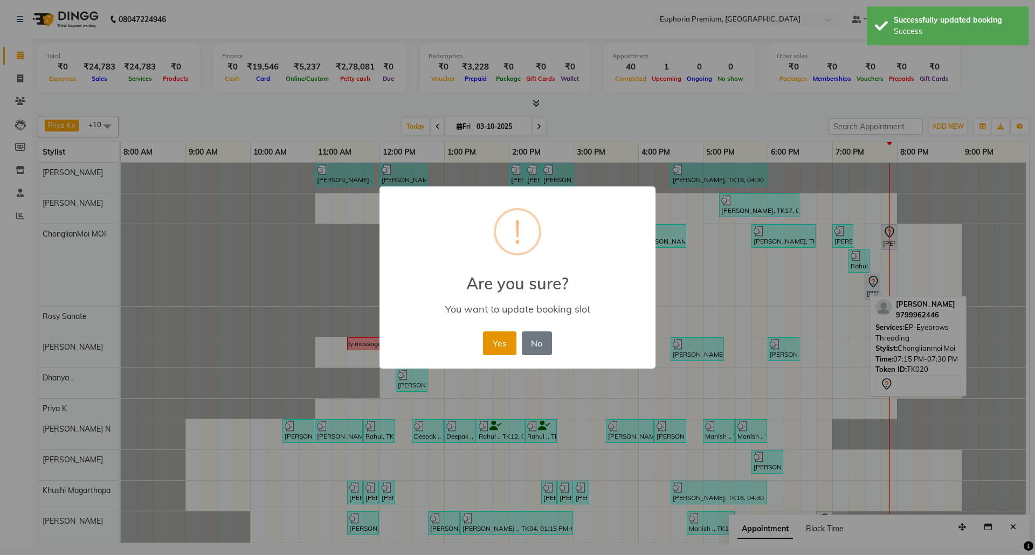
click at [514, 348] on button "Yes" at bounding box center [499, 344] width 33 height 24
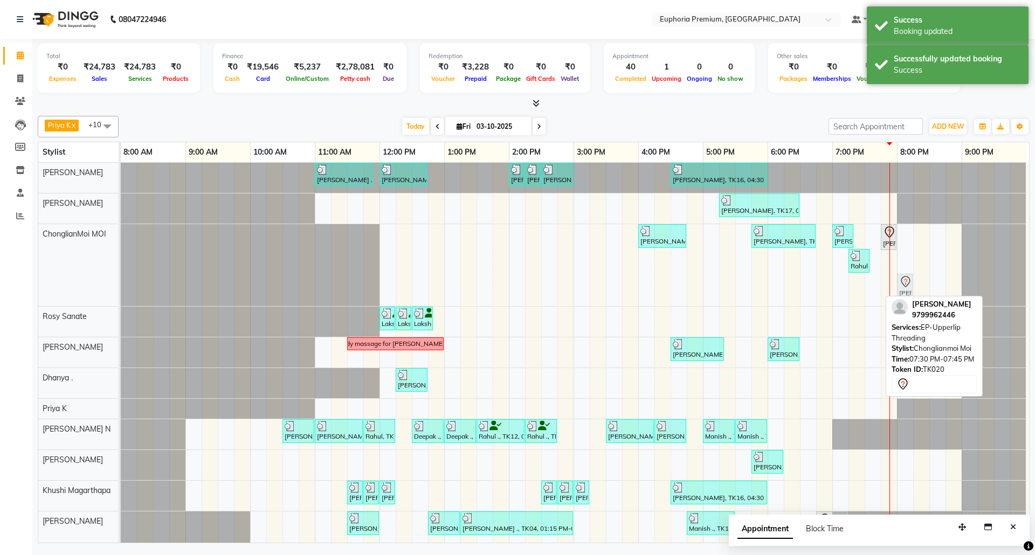
drag, startPoint x: 872, startPoint y: 289, endPoint x: 904, endPoint y: 286, distance: 32.0
click at [121, 286] on div "[PERSON_NAME] ., TK15, 04:00 PM-04:45 PM, EP-[MEDICAL_DATA] Clean-Up [PERSON_NA…" at bounding box center [121, 265] width 0 height 82
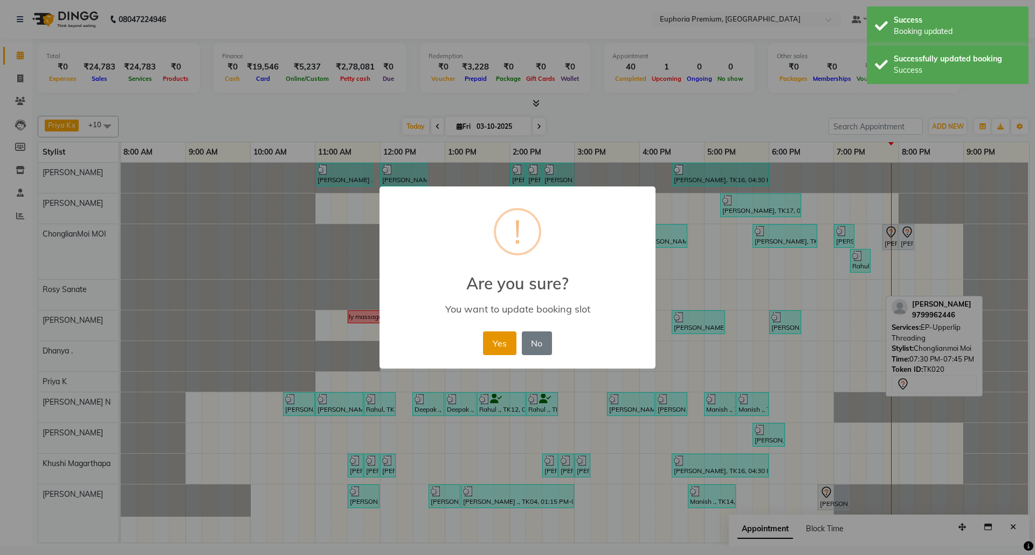
click at [503, 339] on button "Yes" at bounding box center [499, 344] width 33 height 24
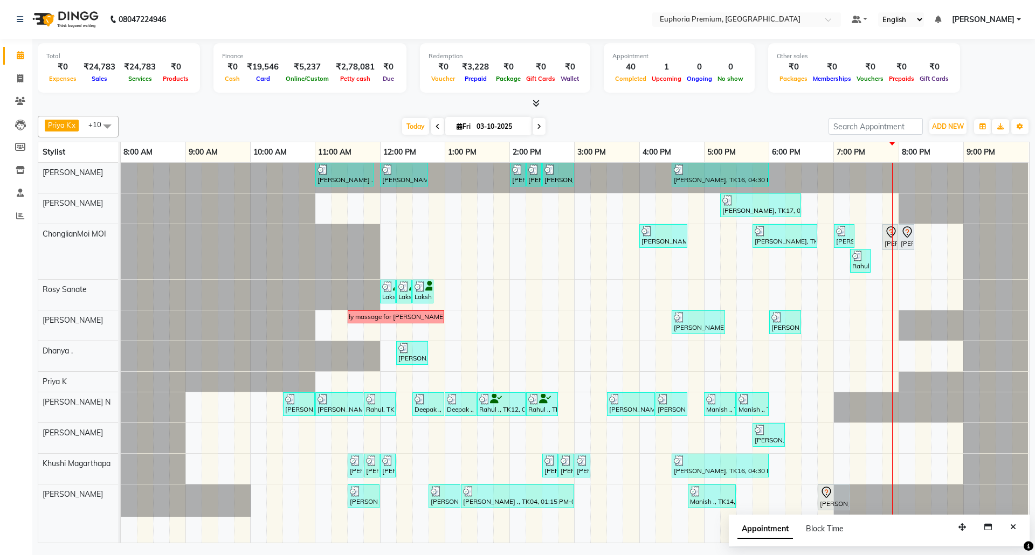
click at [535, 130] on span at bounding box center [539, 126] width 13 height 17
type input "04-10-2025"
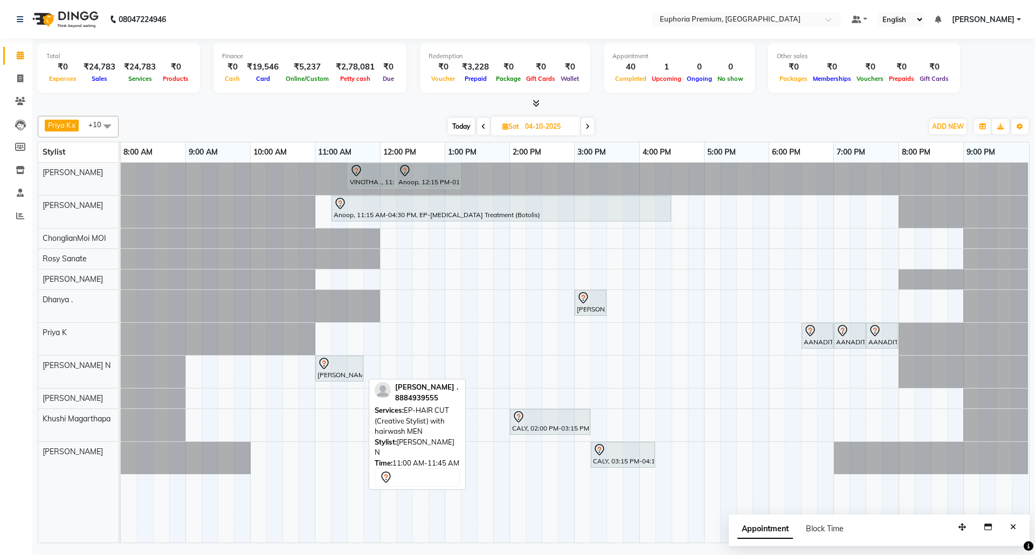
click at [346, 374] on div "[PERSON_NAME] ., 11:00 AM-11:45 AM, EP-HAIR CUT (Creative Stylist) with hairwas…" at bounding box center [339, 368] width 46 height 23
select select "7"
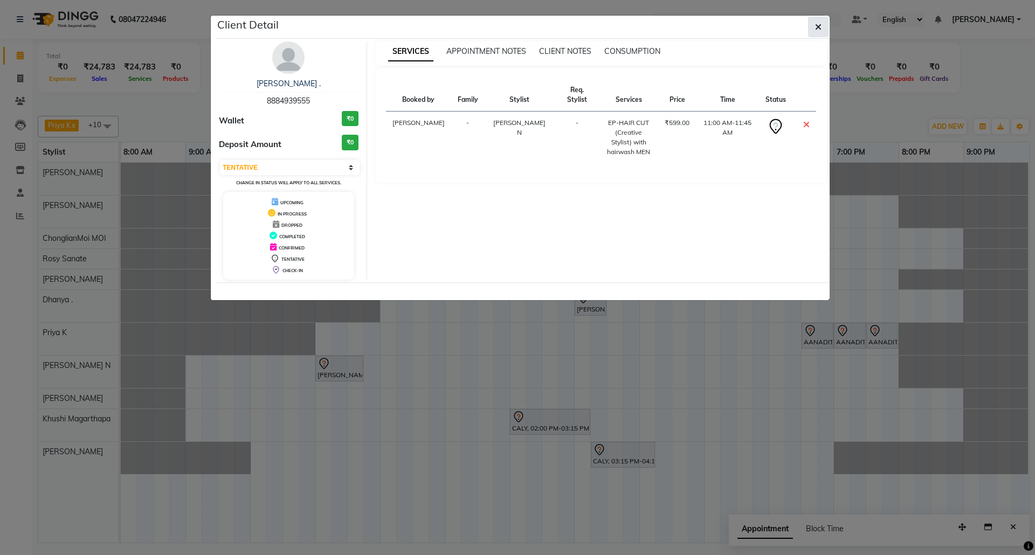
click at [822, 17] on button "button" at bounding box center [818, 27] width 20 height 20
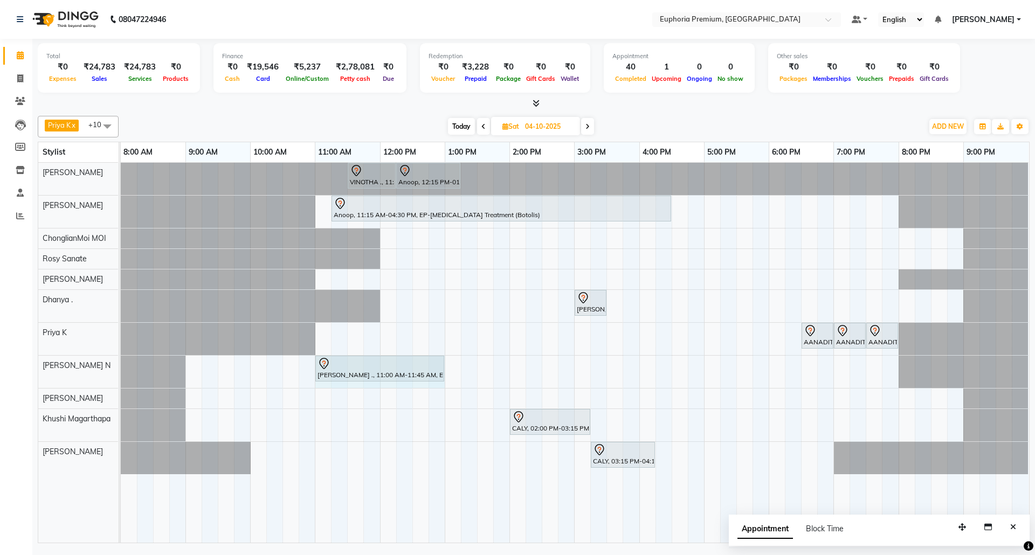
drag, startPoint x: 363, startPoint y: 369, endPoint x: 431, endPoint y: 376, distance: 68.8
click at [121, 376] on div "[PERSON_NAME] ., 11:00 AM-11:45 AM, EP-HAIR CUT (Creative Stylist) with hairwas…" at bounding box center [121, 372] width 0 height 32
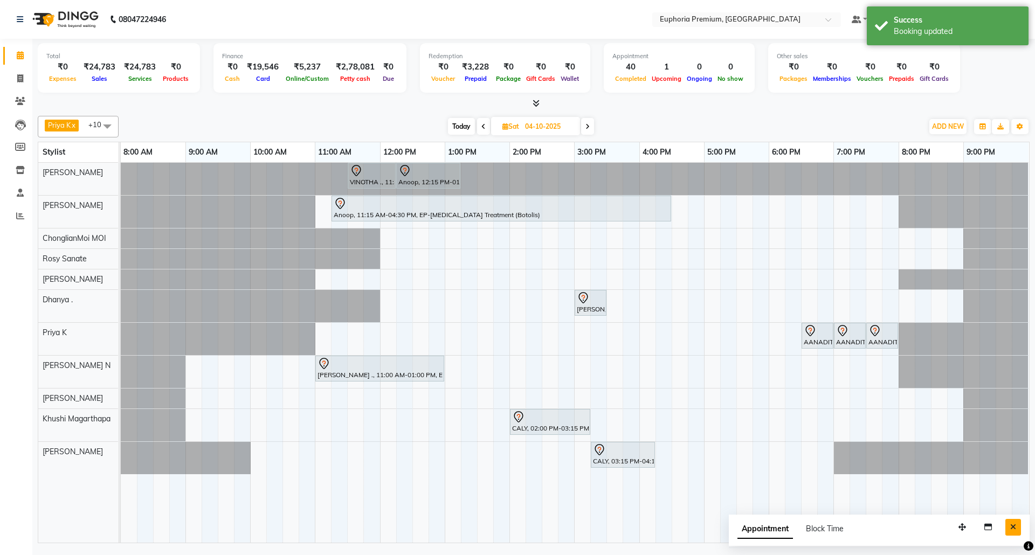
click at [1018, 527] on button "Close" at bounding box center [1013, 527] width 16 height 17
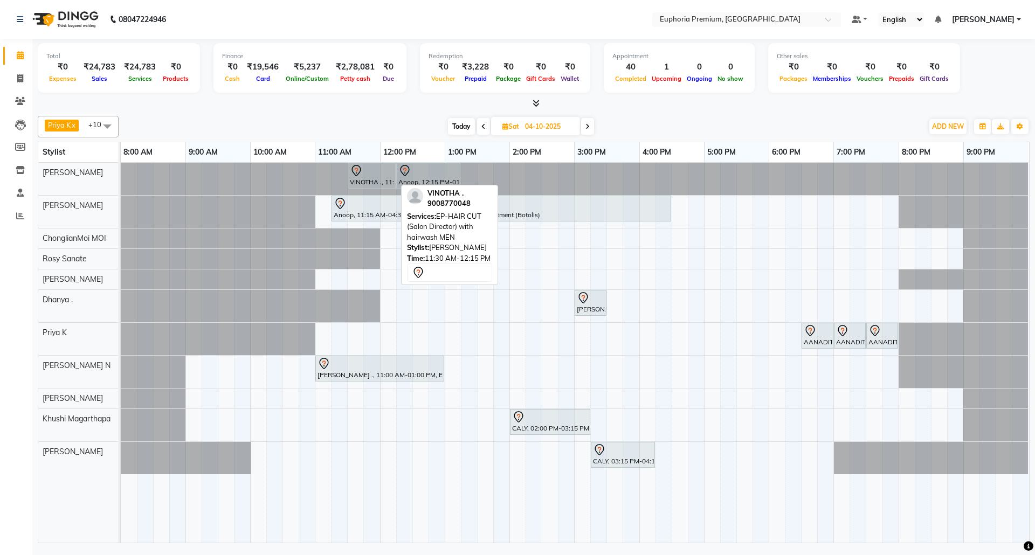
click at [368, 176] on div at bounding box center [372, 170] width 44 height 13
select select "7"
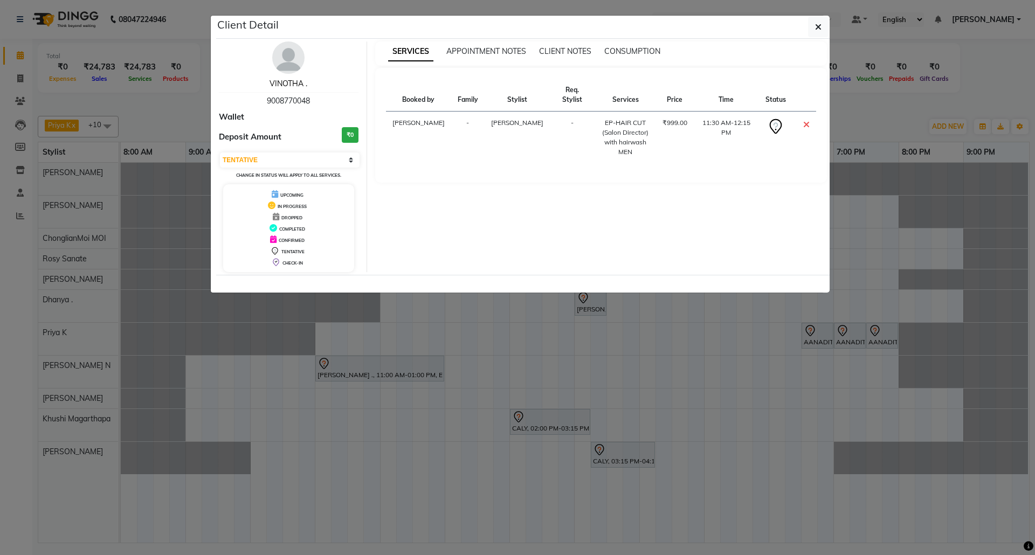
click at [280, 87] on link "VINOTHA ." at bounding box center [289, 84] width 38 height 10
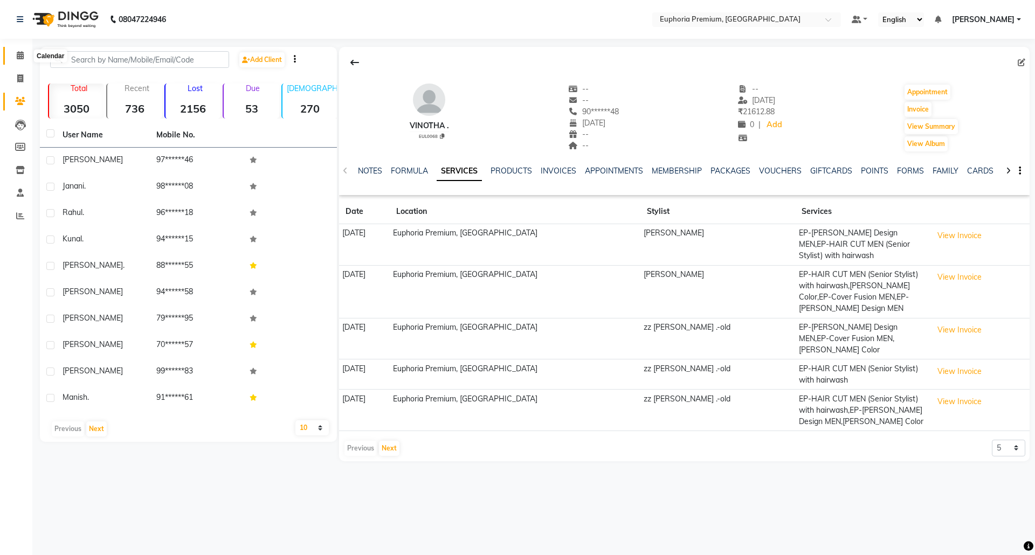
click at [22, 57] on icon at bounding box center [20, 55] width 7 height 8
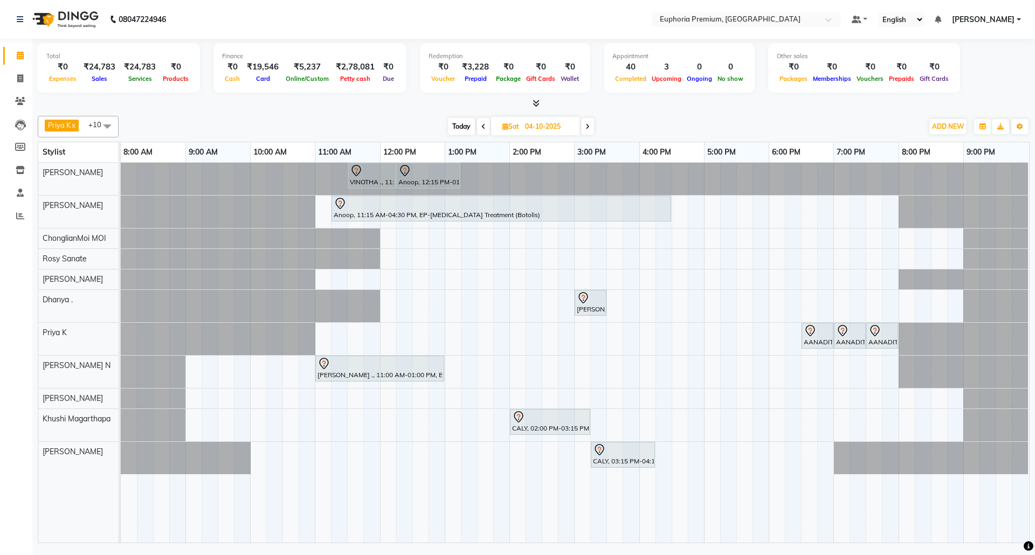
click at [464, 126] on span "Today" at bounding box center [461, 126] width 27 height 17
type input "03-10-2025"
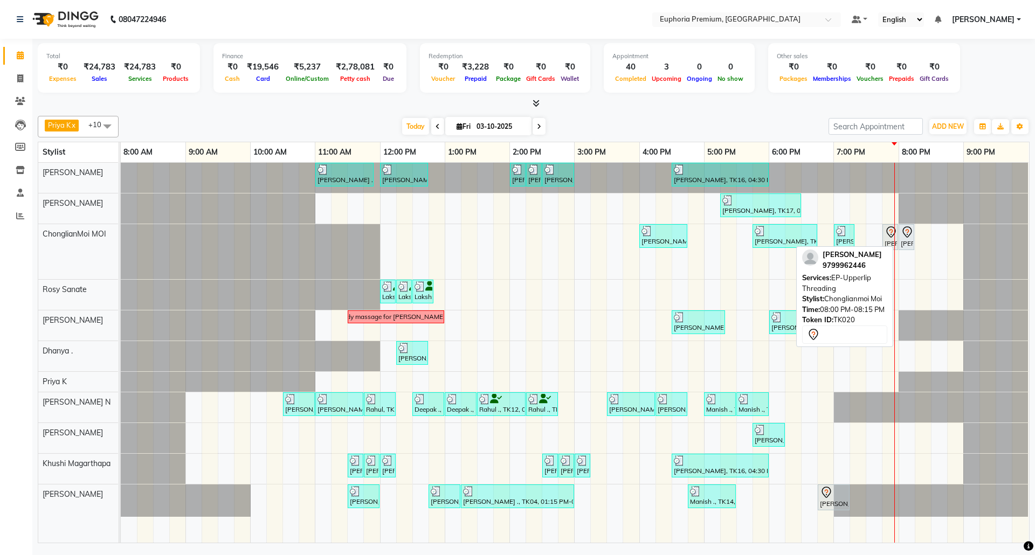
click at [908, 236] on icon at bounding box center [907, 232] width 13 height 13
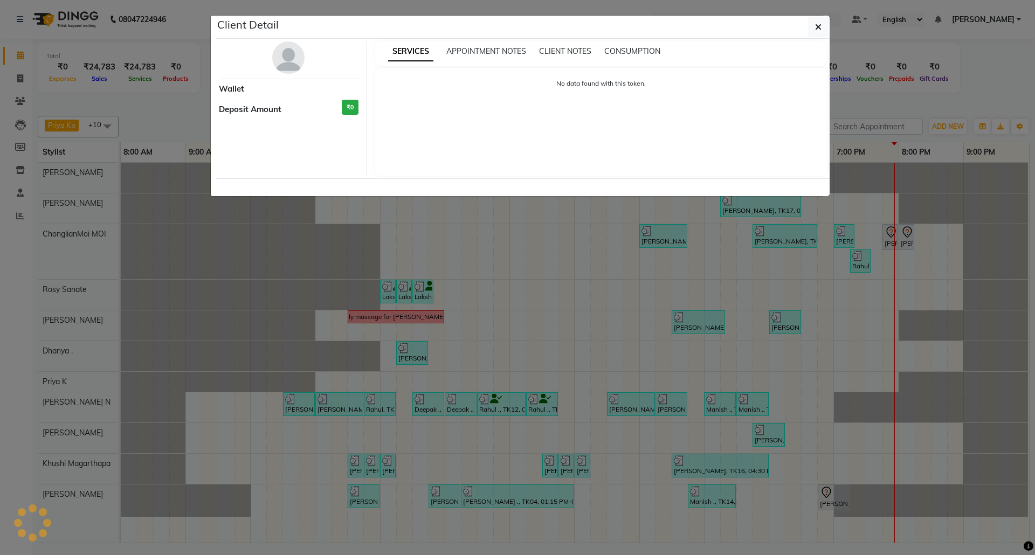
select select "7"
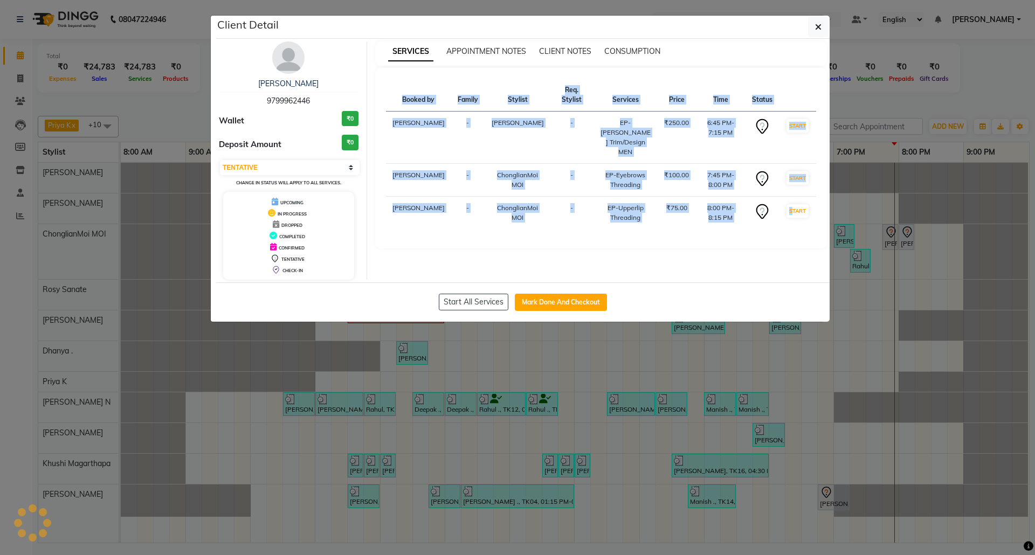
click at [908, 236] on ngb-modal-window "Client Detail [PERSON_NAME] 9799962446 Wallet ₹0 Deposit Amount ₹0 Select IN SE…" at bounding box center [517, 277] width 1035 height 555
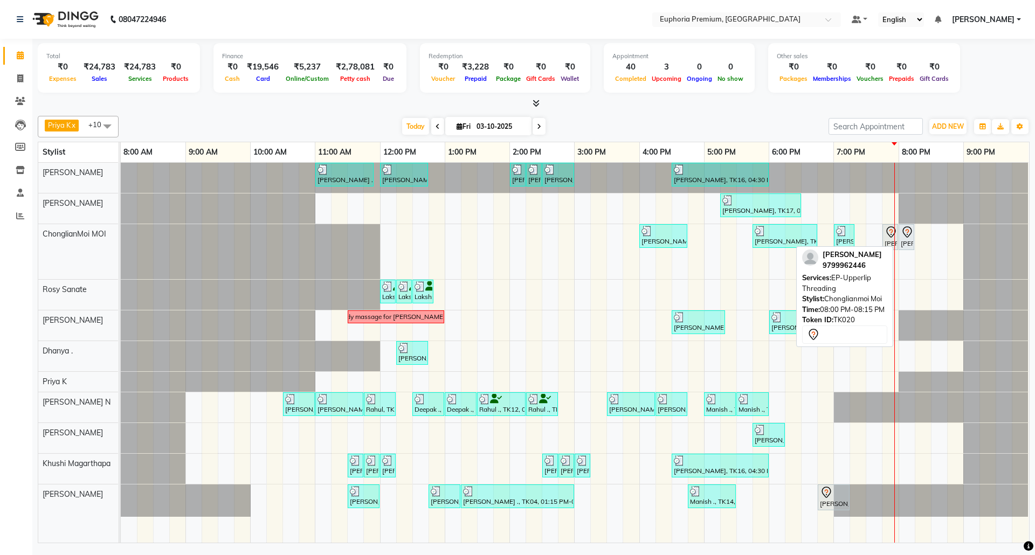
click at [908, 236] on icon at bounding box center [907, 232] width 13 height 13
select select "7"
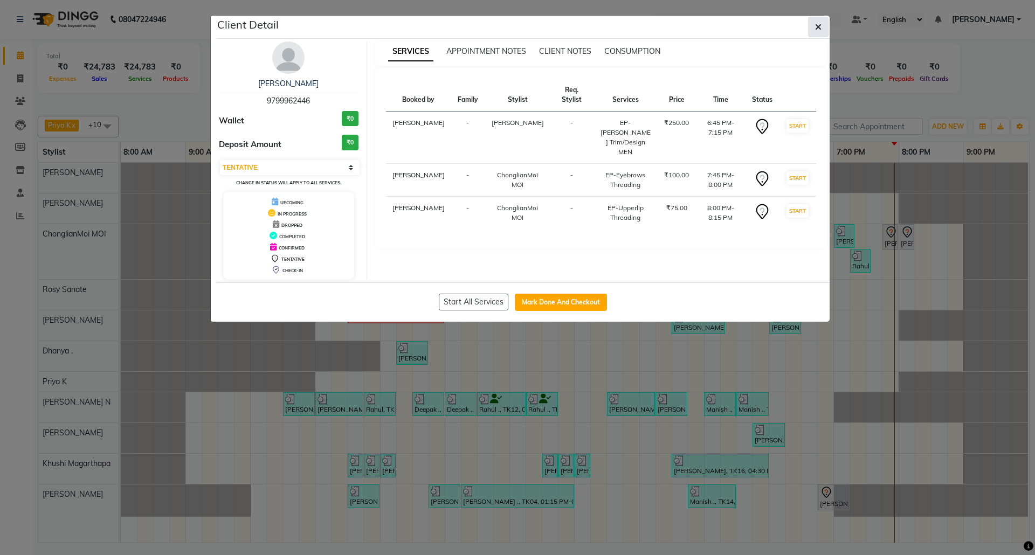
click at [818, 27] on icon "button" at bounding box center [818, 27] width 6 height 9
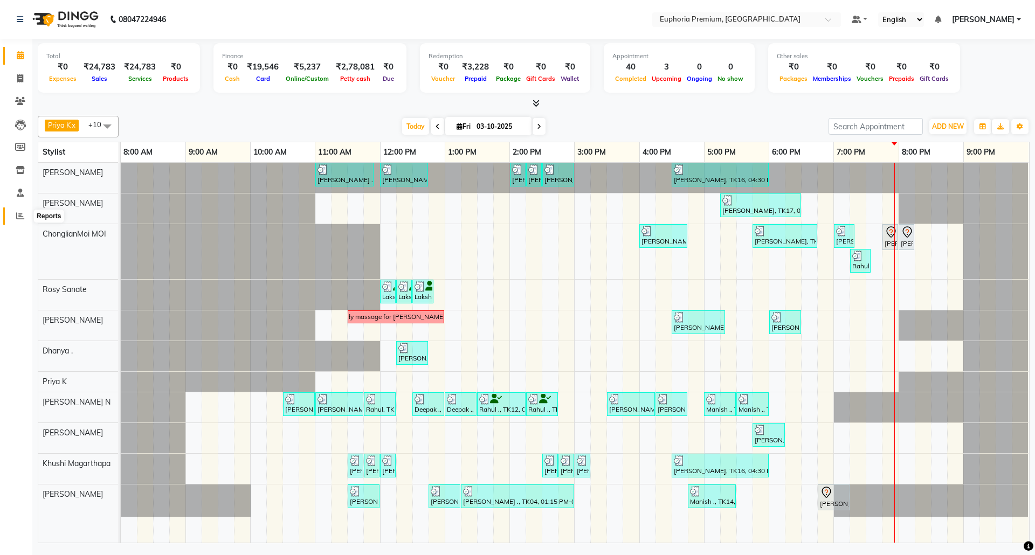
click at [22, 212] on icon at bounding box center [20, 216] width 8 height 8
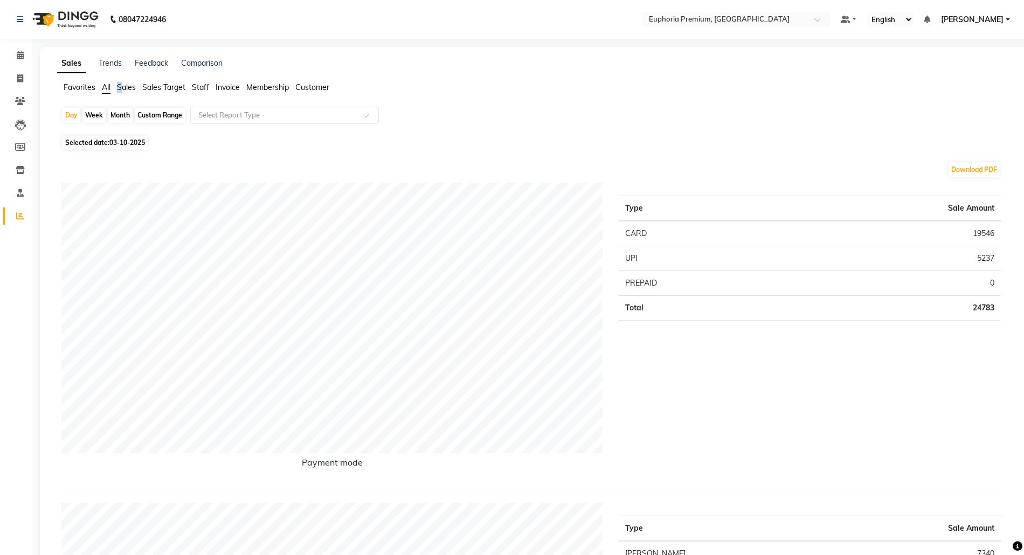
click at [133, 89] on span "Sales" at bounding box center [126, 87] width 19 height 10
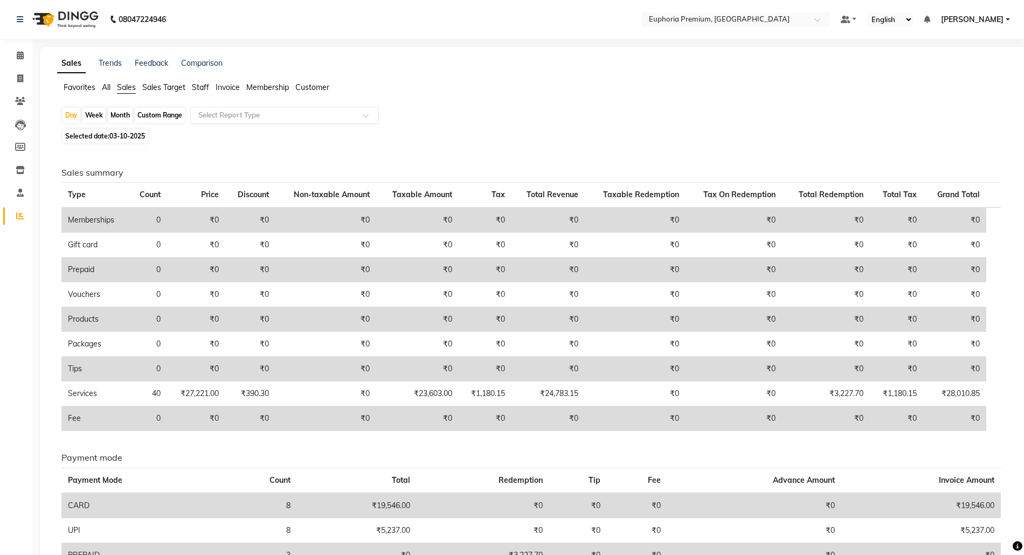
click at [234, 119] on input "text" at bounding box center [273, 115] width 155 height 11
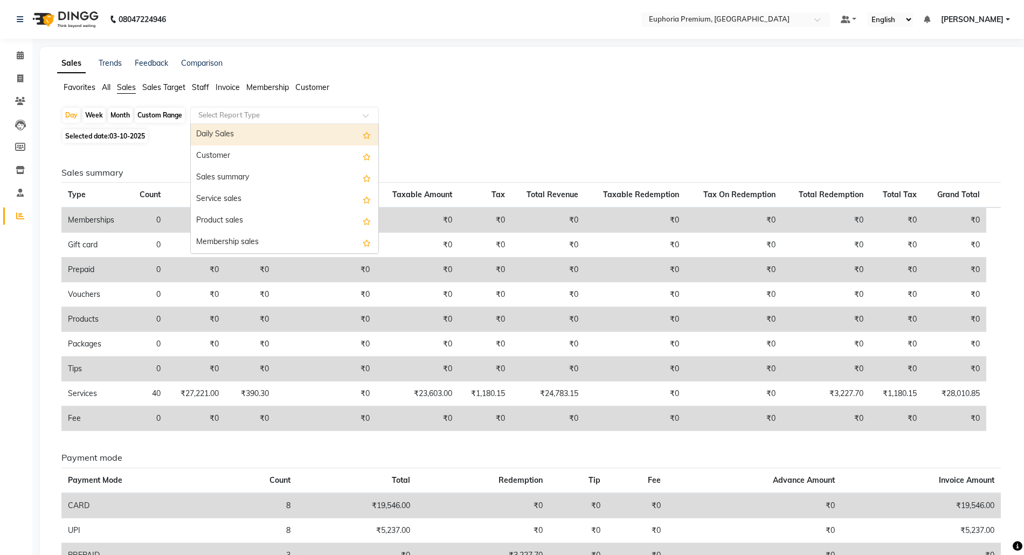
click at [244, 137] on div "Daily Sales" at bounding box center [285, 135] width 188 height 22
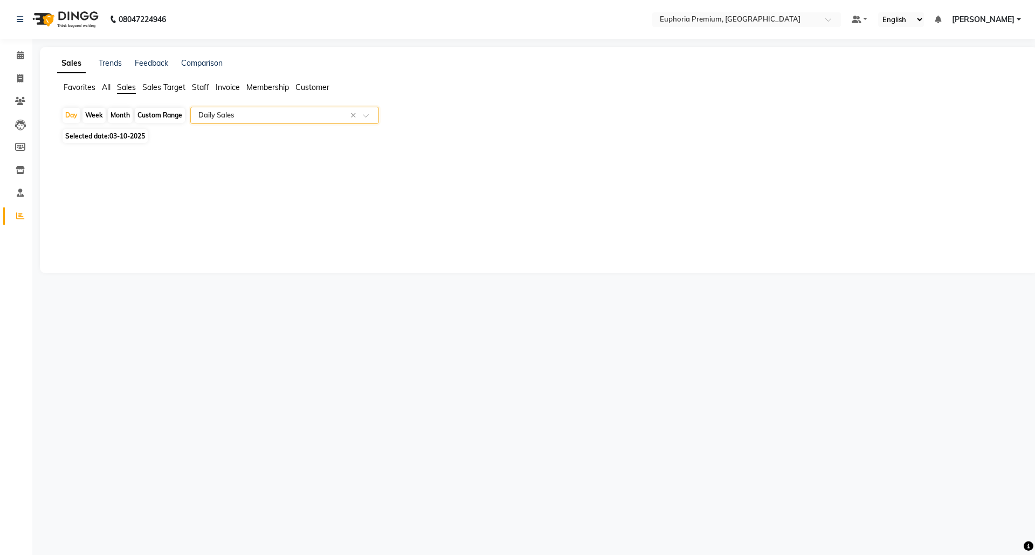
select select "full_report"
select select "csv"
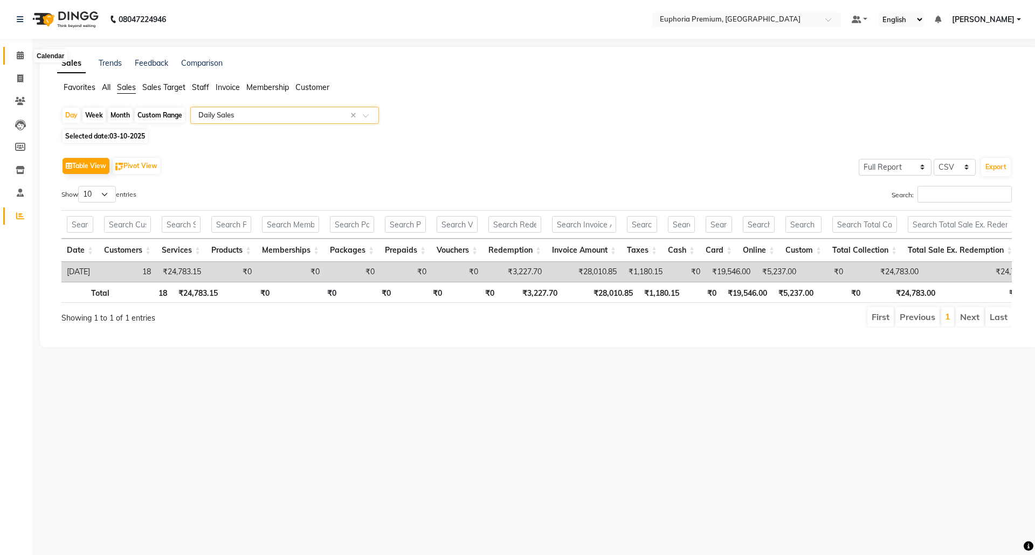
click at [12, 54] on span at bounding box center [20, 56] width 19 height 12
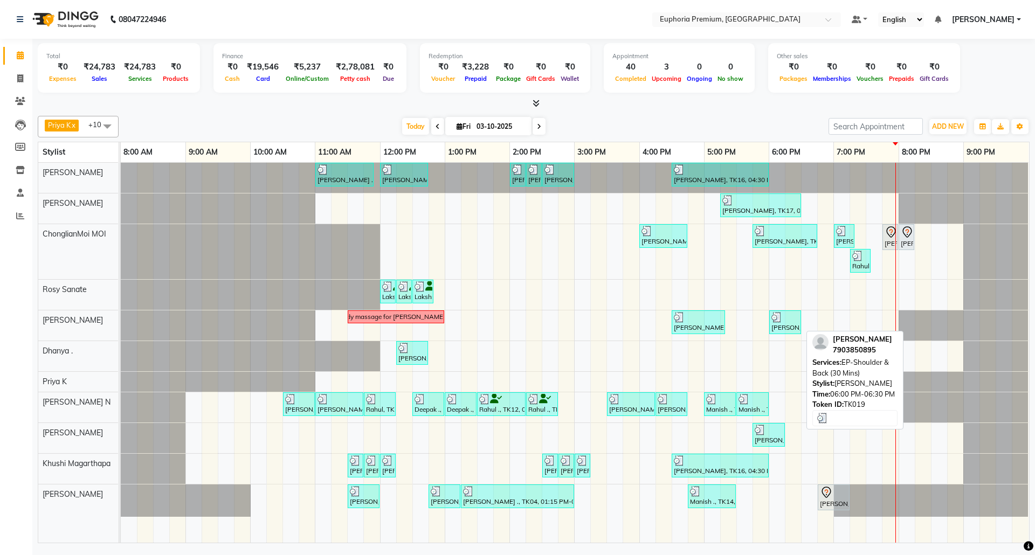
click at [783, 321] on div at bounding box center [784, 317] width 27 height 11
select select "3"
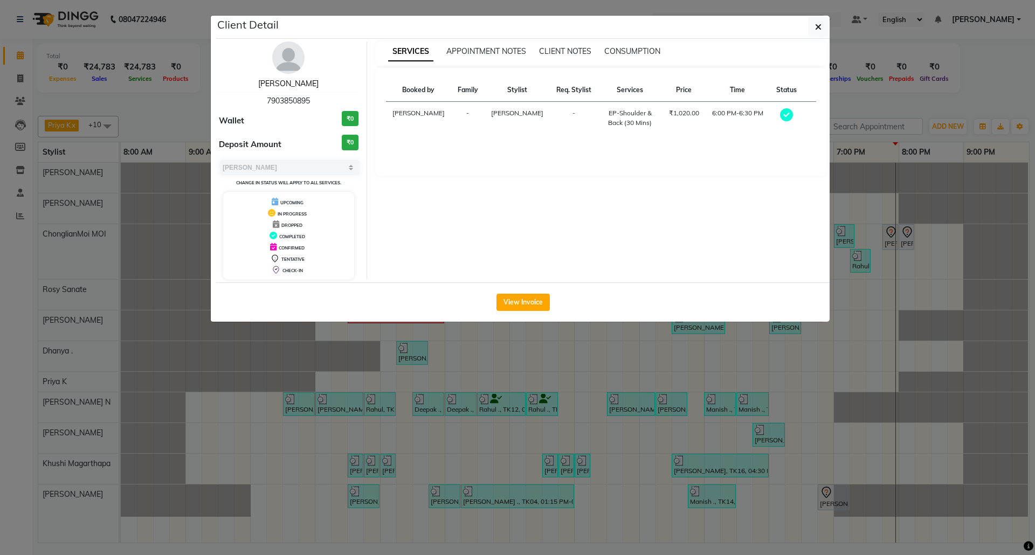
click at [290, 84] on link "[PERSON_NAME]" at bounding box center [288, 84] width 60 height 10
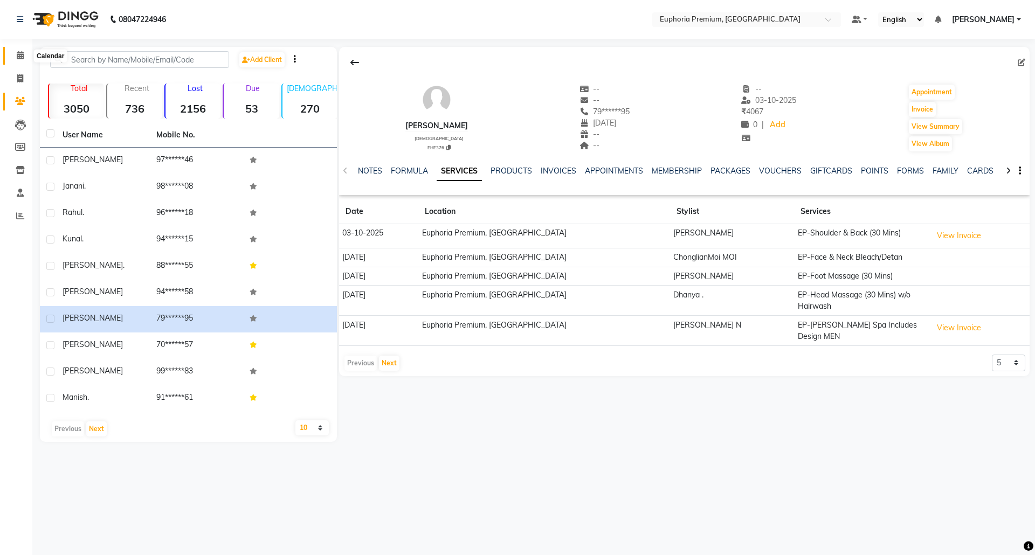
click at [17, 53] on icon at bounding box center [20, 55] width 7 height 8
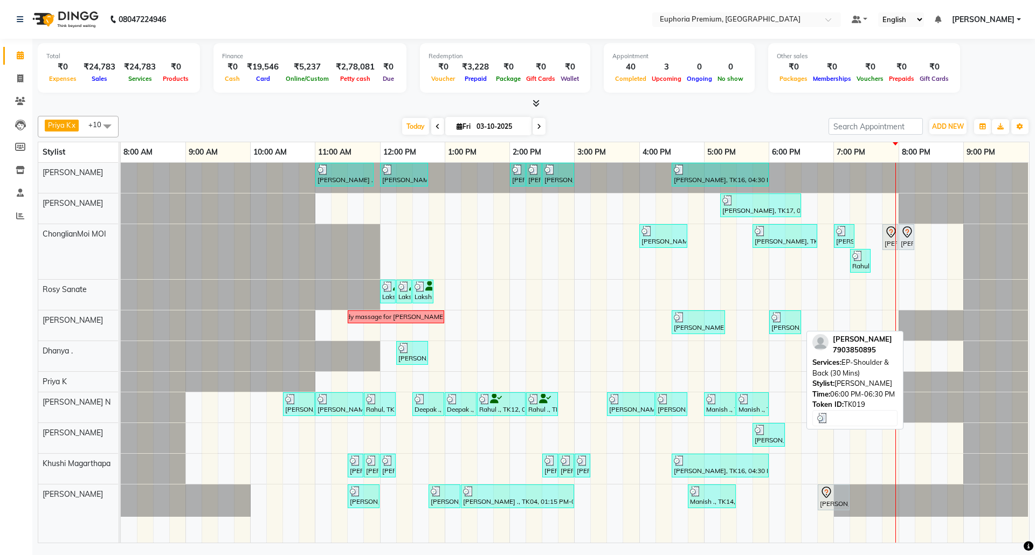
click at [784, 319] on div at bounding box center [784, 317] width 27 height 11
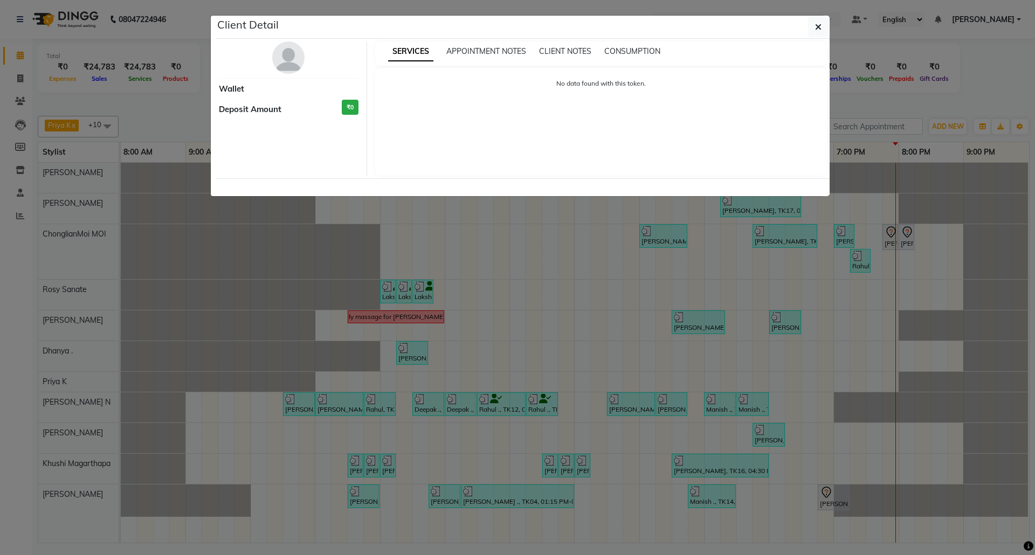
select select "3"
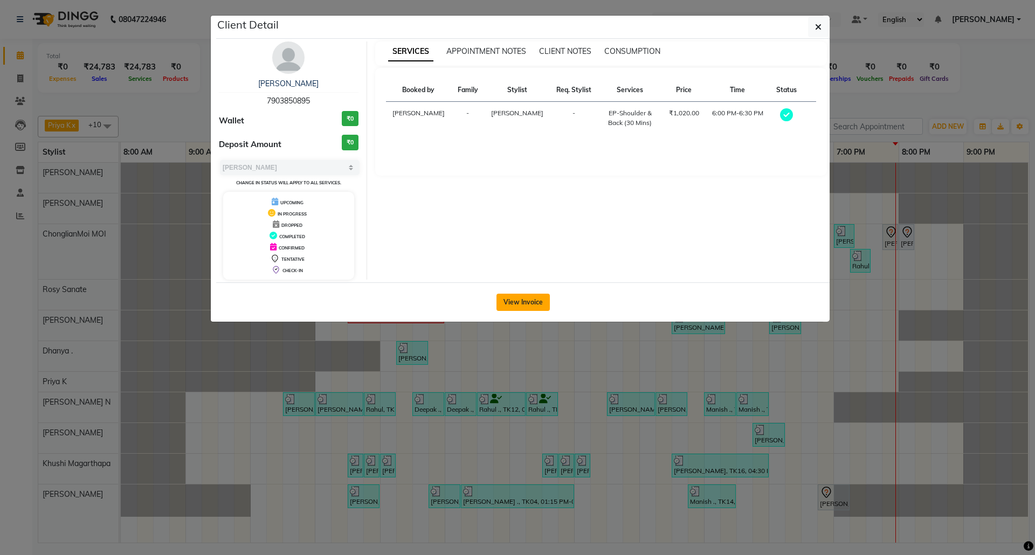
click at [527, 306] on button "View Invoice" at bounding box center [522, 302] width 53 height 17
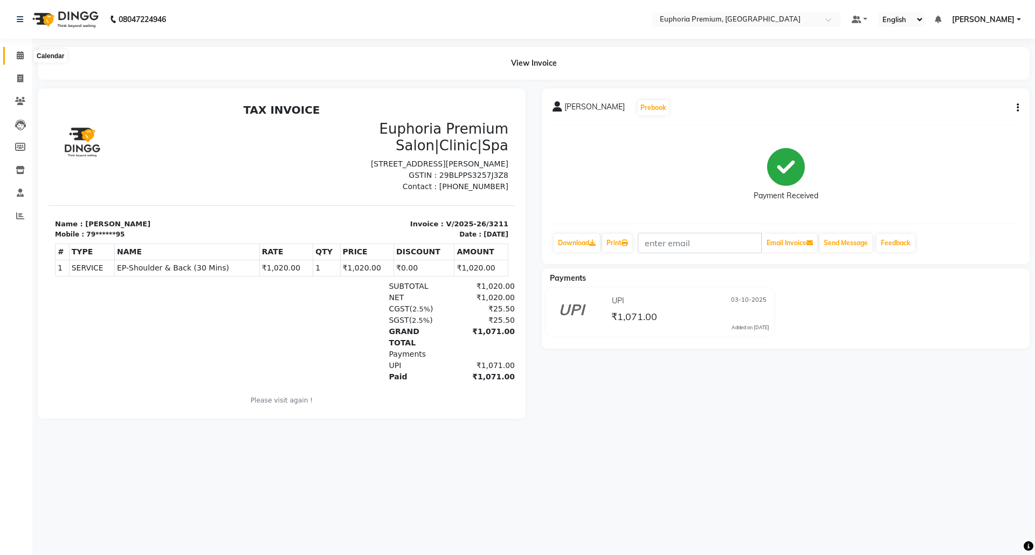
click at [20, 52] on icon at bounding box center [20, 55] width 7 height 8
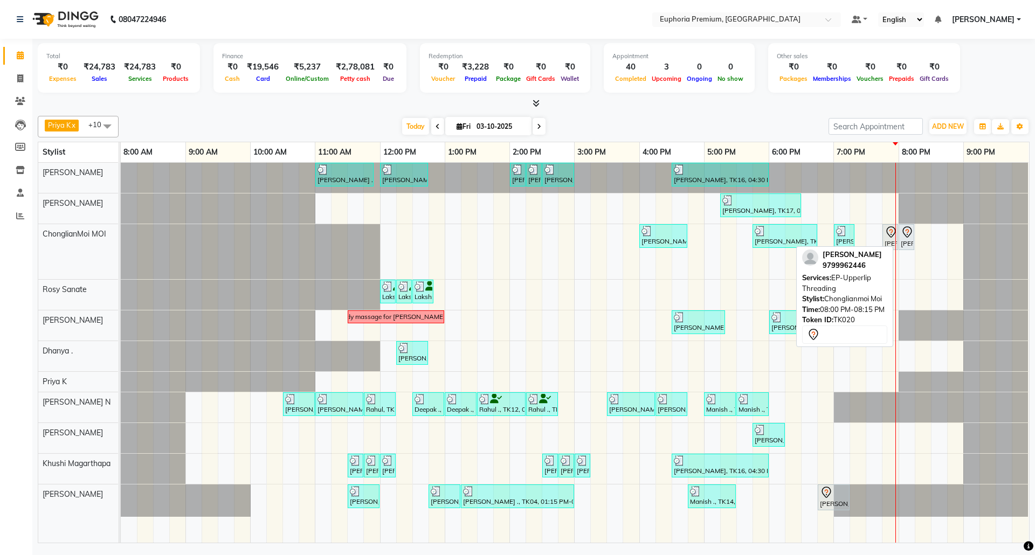
click at [908, 243] on div "[PERSON_NAME], TK20, 08:00 PM-08:15 PM, EP-Upperlip Threading" at bounding box center [906, 237] width 13 height 23
select select "7"
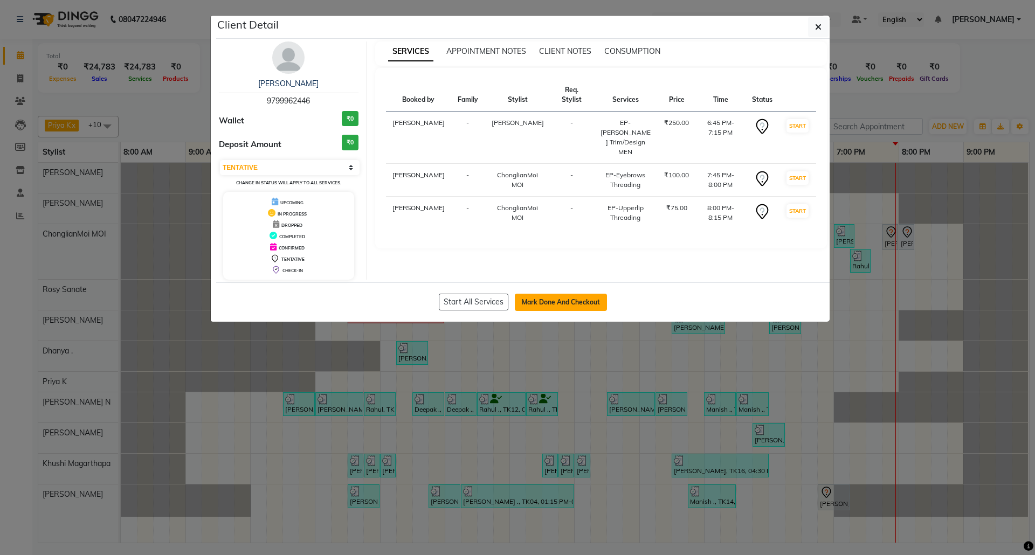
click at [589, 295] on button "Mark Done And Checkout" at bounding box center [561, 302] width 92 height 17
select select "7925"
select select "service"
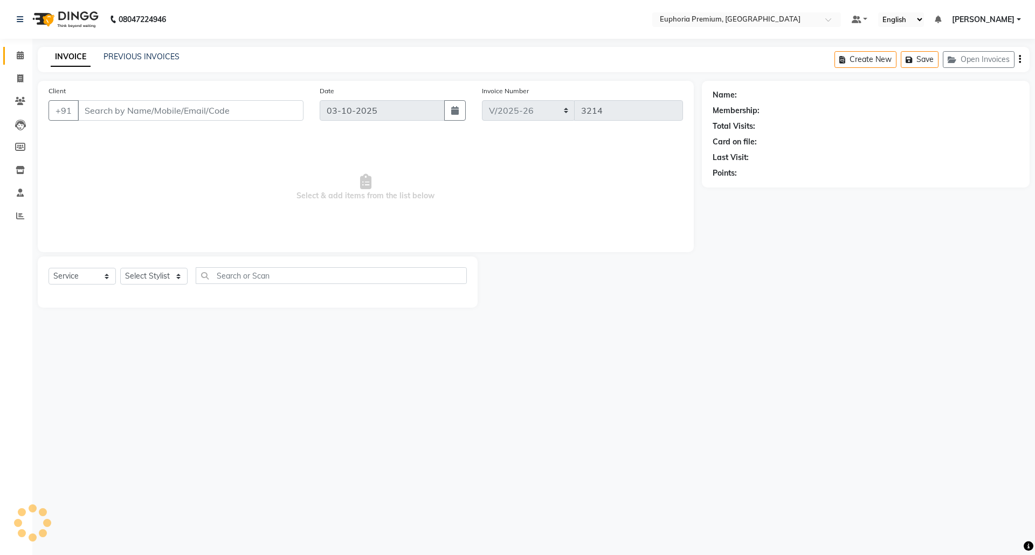
type input "97******46"
select select "71597"
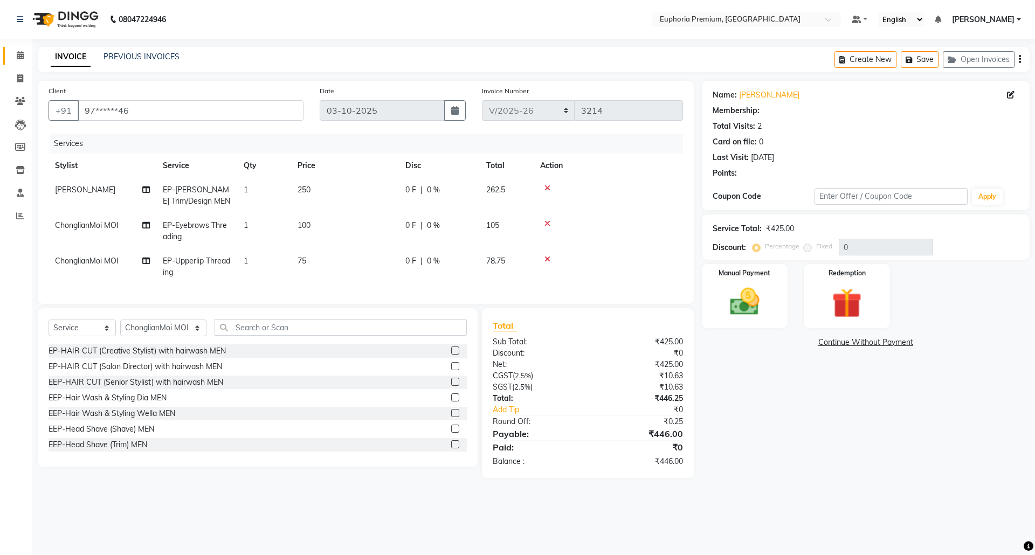
select select "1: Object"
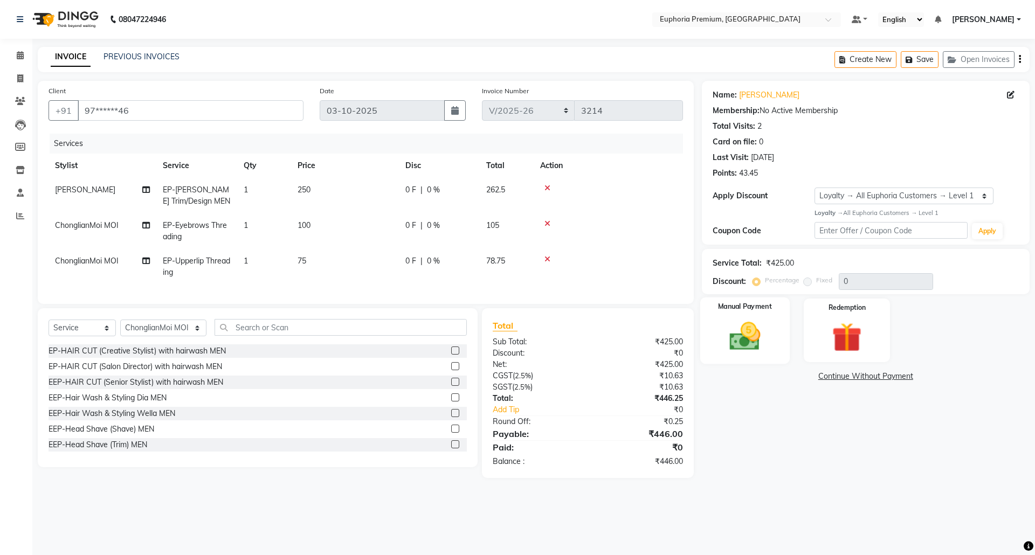
click at [754, 340] on img at bounding box center [745, 337] width 50 height 36
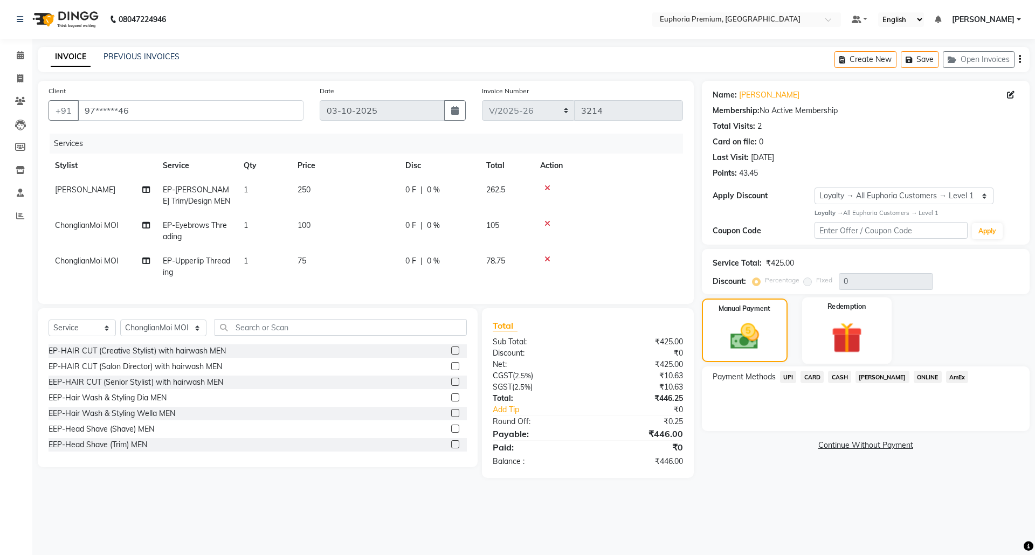
drag, startPoint x: 838, startPoint y: 337, endPoint x: 823, endPoint y: 339, distance: 15.1
click at [838, 339] on img at bounding box center [847, 338] width 50 height 38
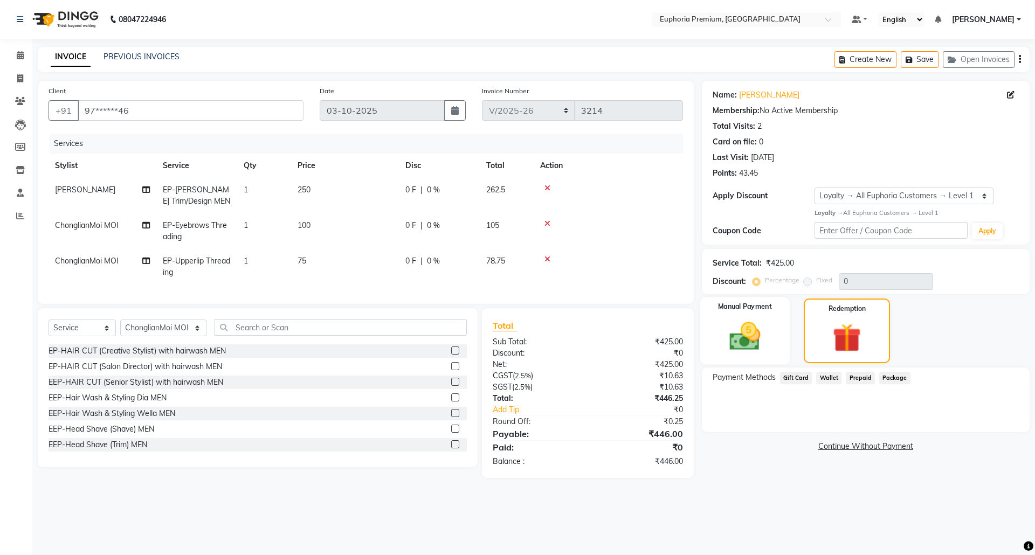
click at [758, 334] on img at bounding box center [745, 337] width 50 height 36
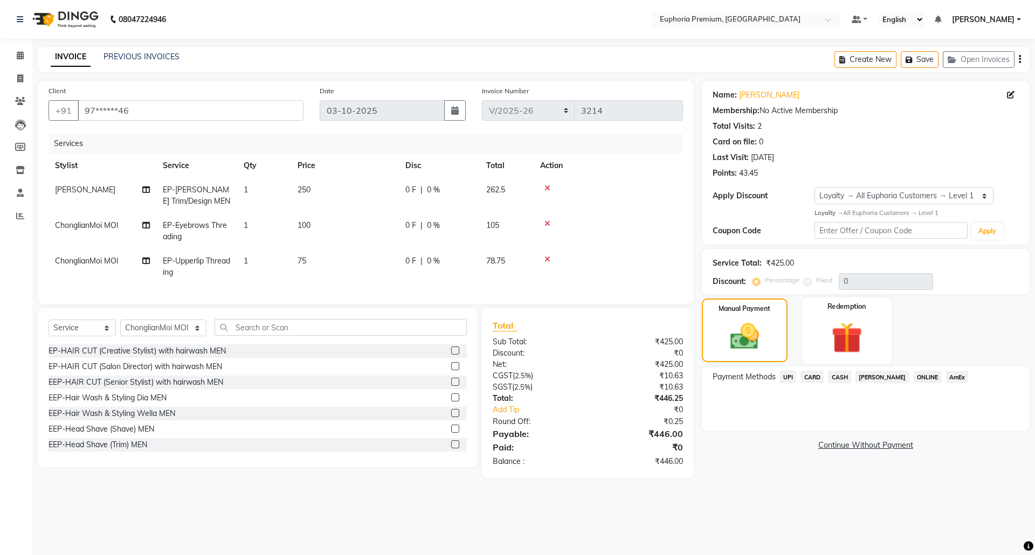
click at [839, 332] on img at bounding box center [847, 338] width 50 height 38
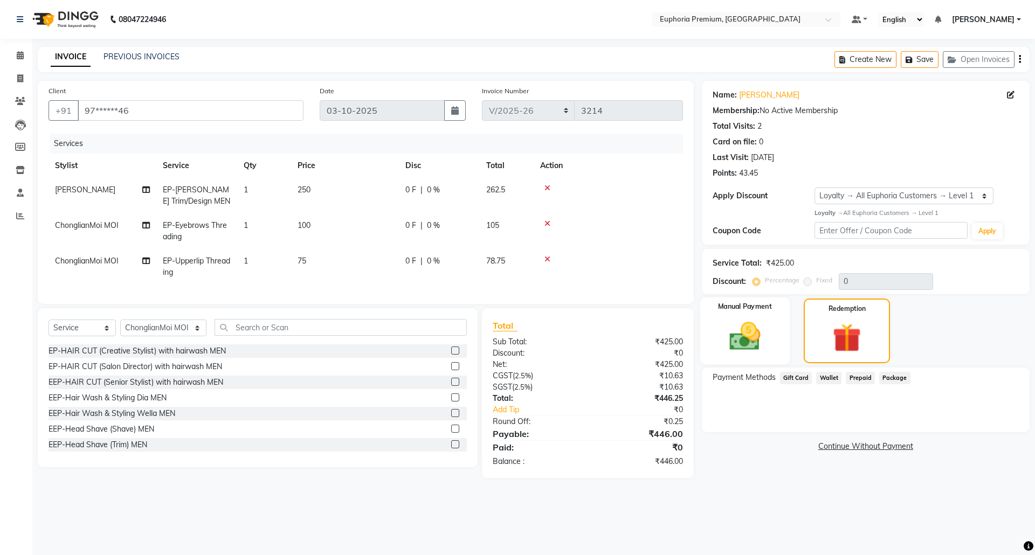
click at [754, 337] on img at bounding box center [745, 337] width 50 height 36
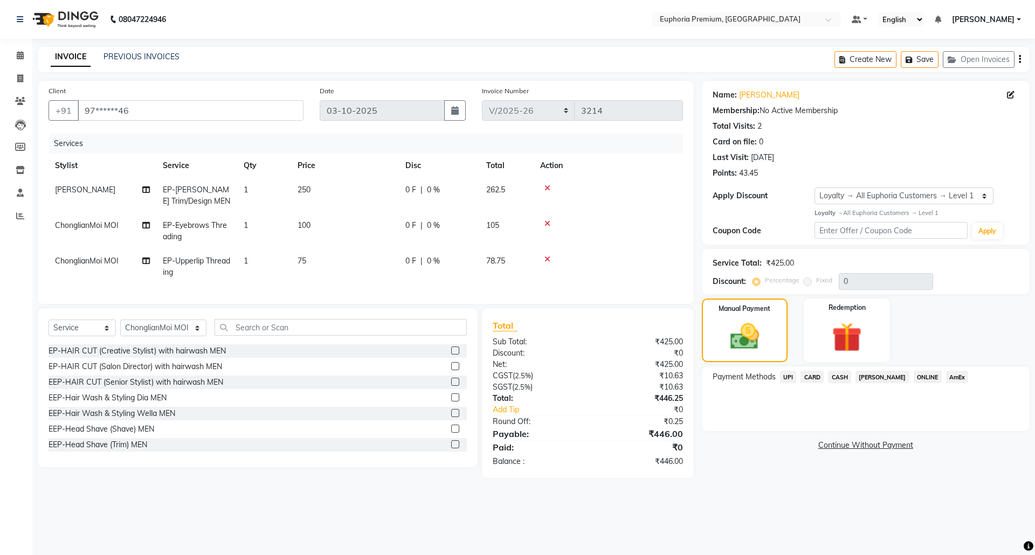
click at [818, 376] on span "CARD" at bounding box center [812, 377] width 23 height 12
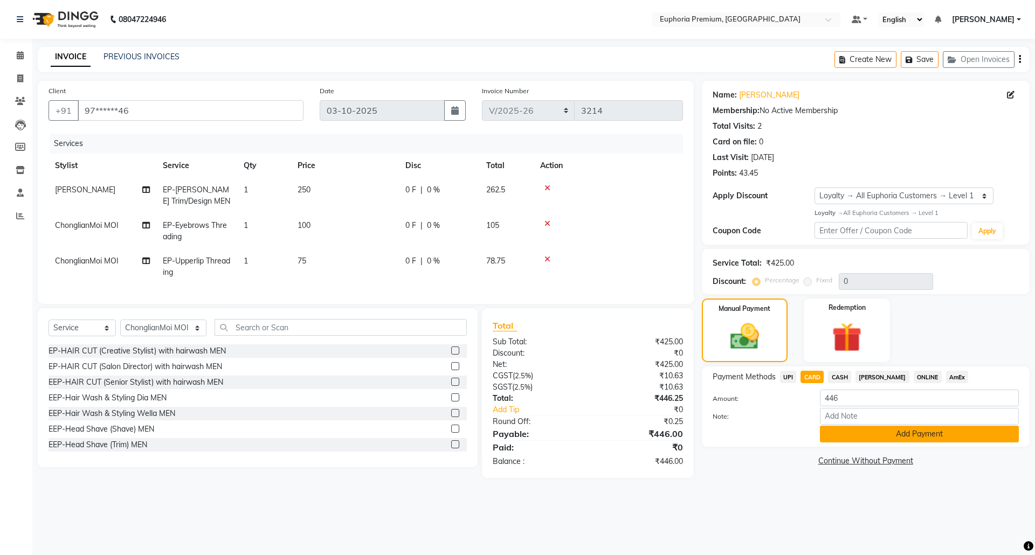
click at [894, 438] on button "Add Payment" at bounding box center [919, 434] width 199 height 17
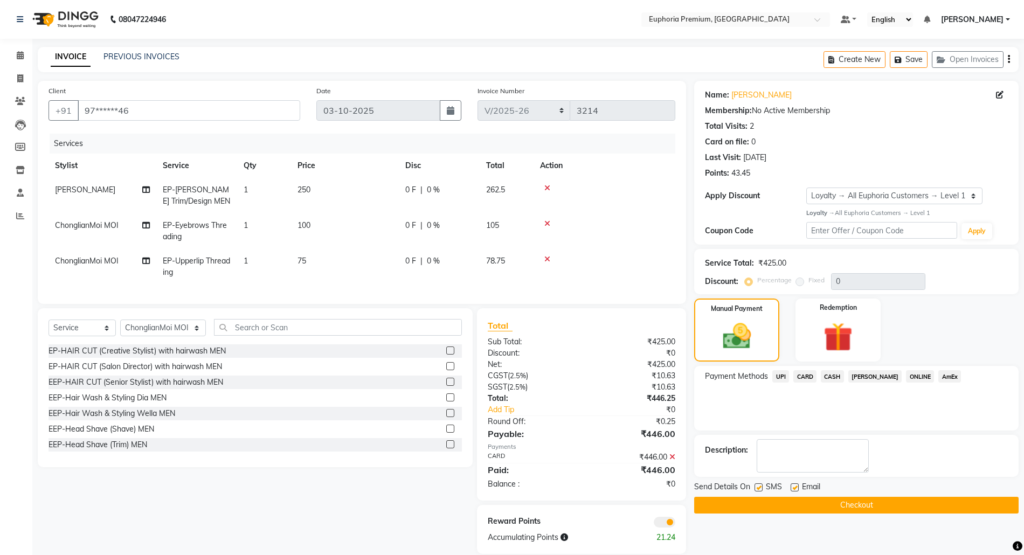
scroll to position [25, 0]
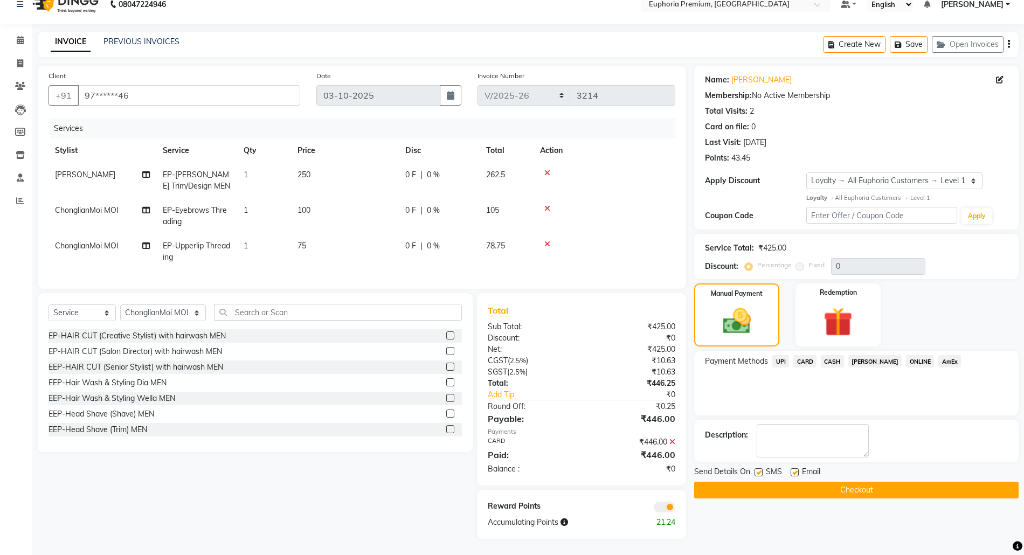
click at [844, 482] on button "Checkout" at bounding box center [856, 490] width 325 height 17
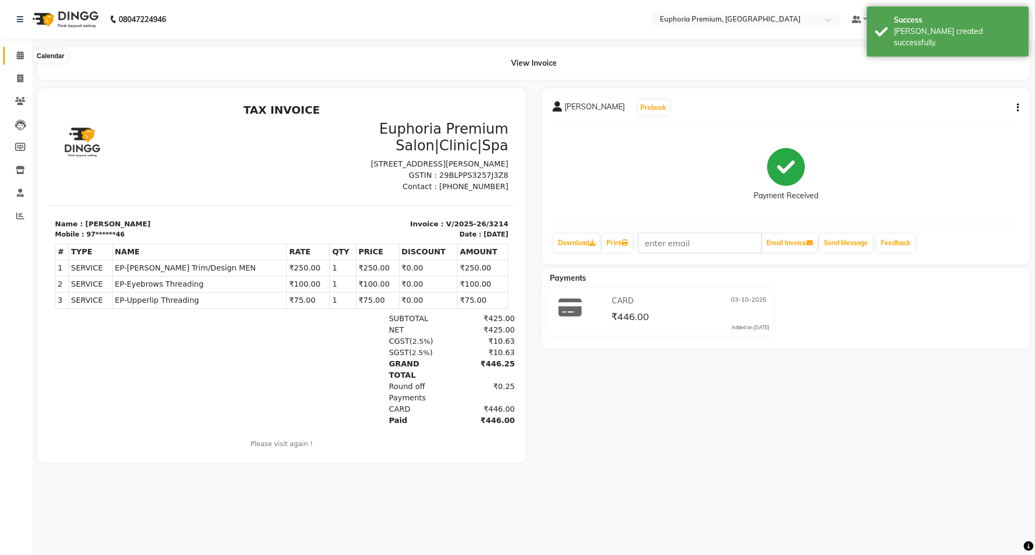
click at [17, 56] on icon at bounding box center [20, 55] width 7 height 8
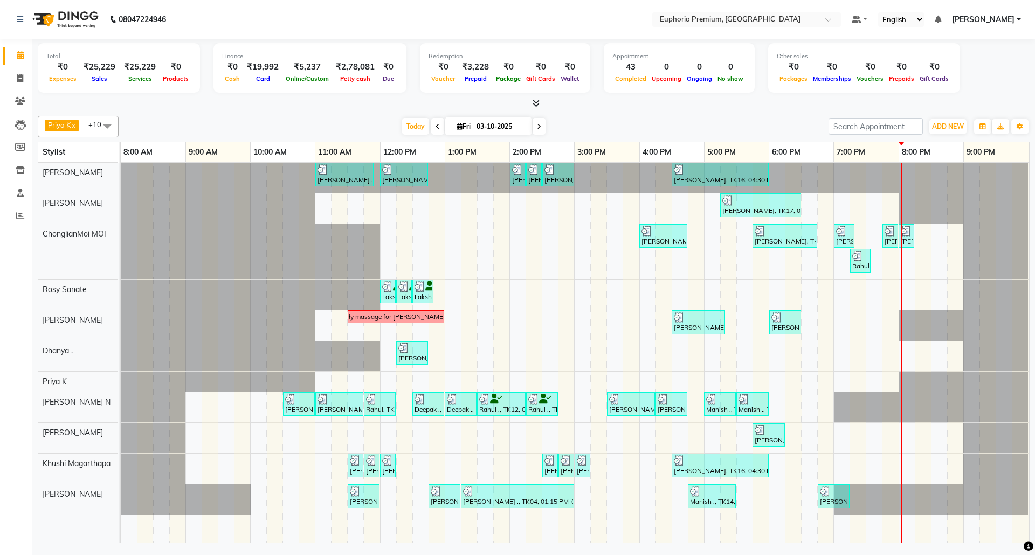
click at [537, 129] on icon at bounding box center [539, 126] width 4 height 6
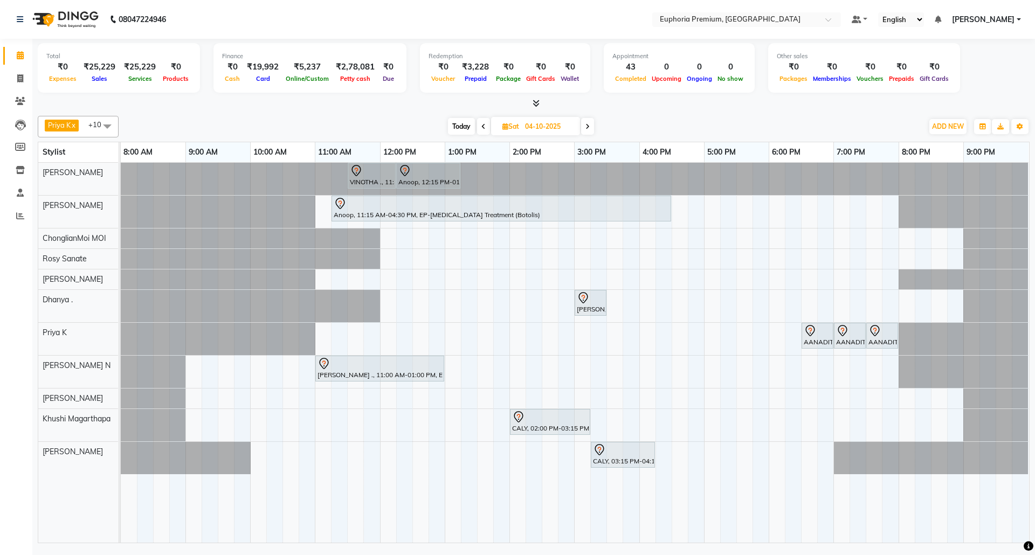
click at [588, 129] on icon at bounding box center [587, 126] width 4 height 6
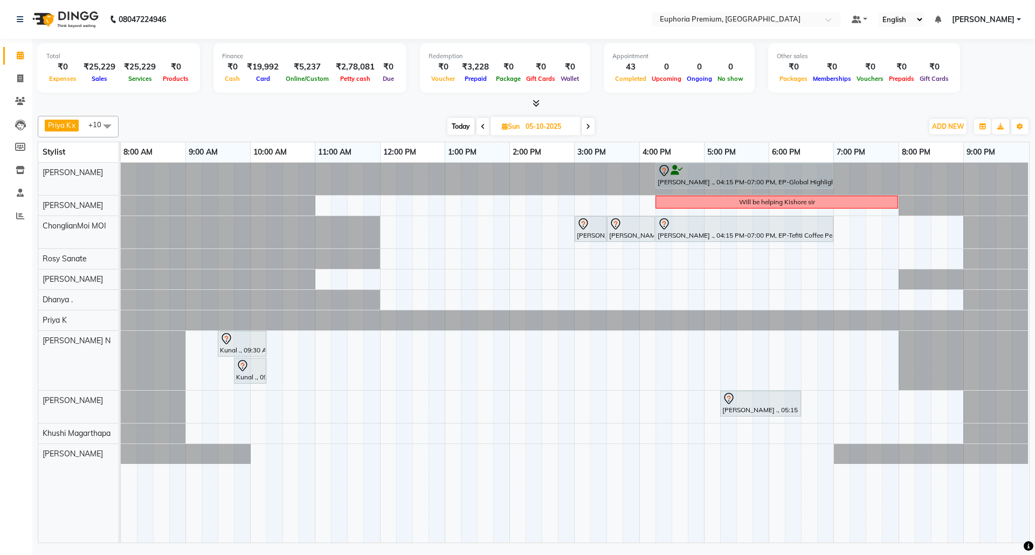
click at [459, 134] on span "Today" at bounding box center [460, 126] width 27 height 17
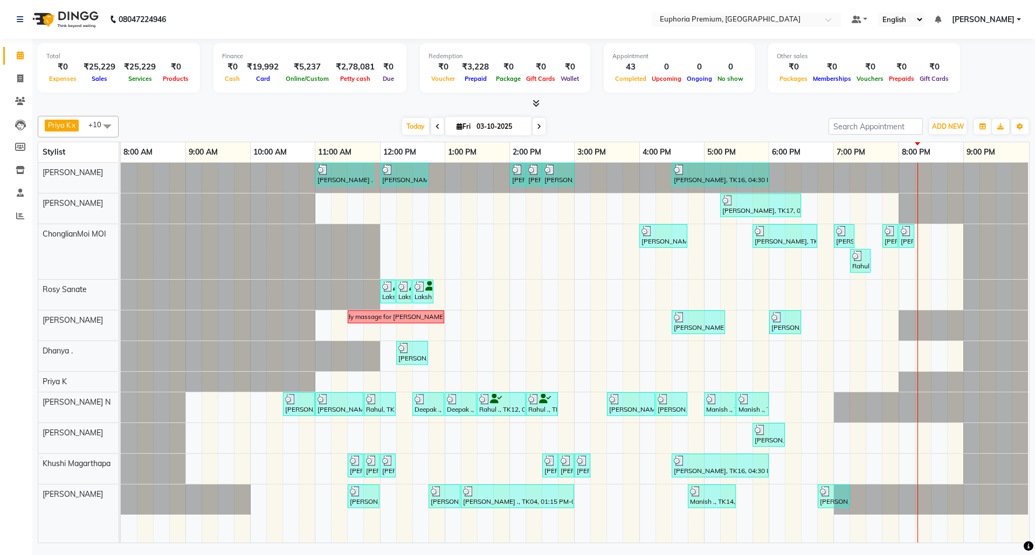
click at [537, 126] on icon at bounding box center [539, 126] width 4 height 6
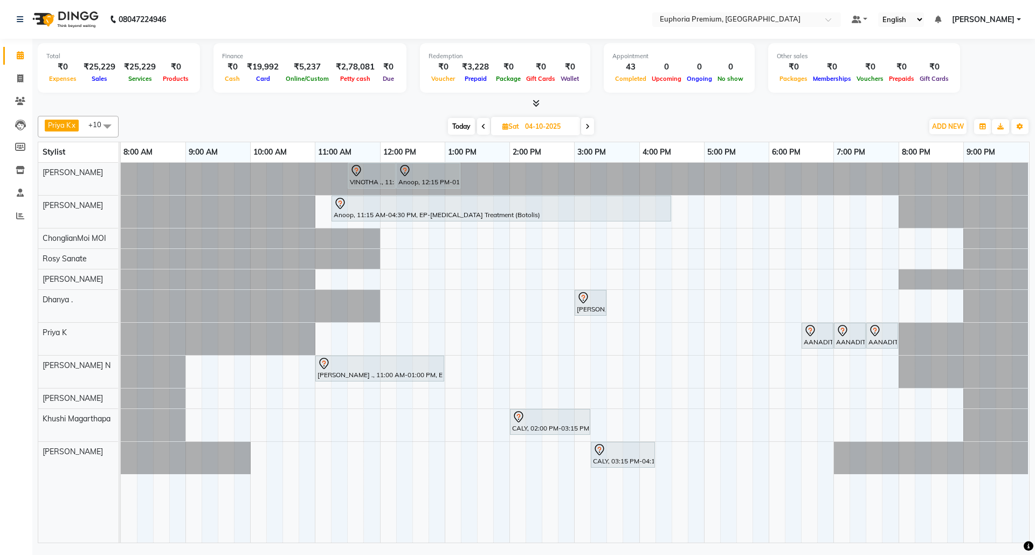
click at [481, 126] on icon at bounding box center [483, 126] width 4 height 6
click at [522, 126] on input "04-10-2025" at bounding box center [549, 127] width 54 height 16
type input "03-10-2025"
select select "10"
select select "2025"
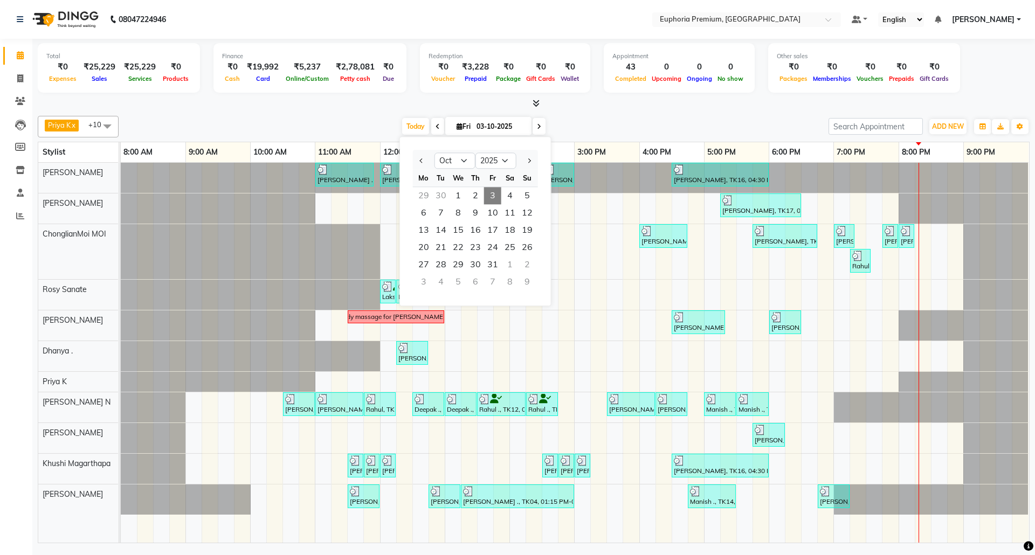
click at [535, 104] on icon at bounding box center [536, 103] width 7 height 8
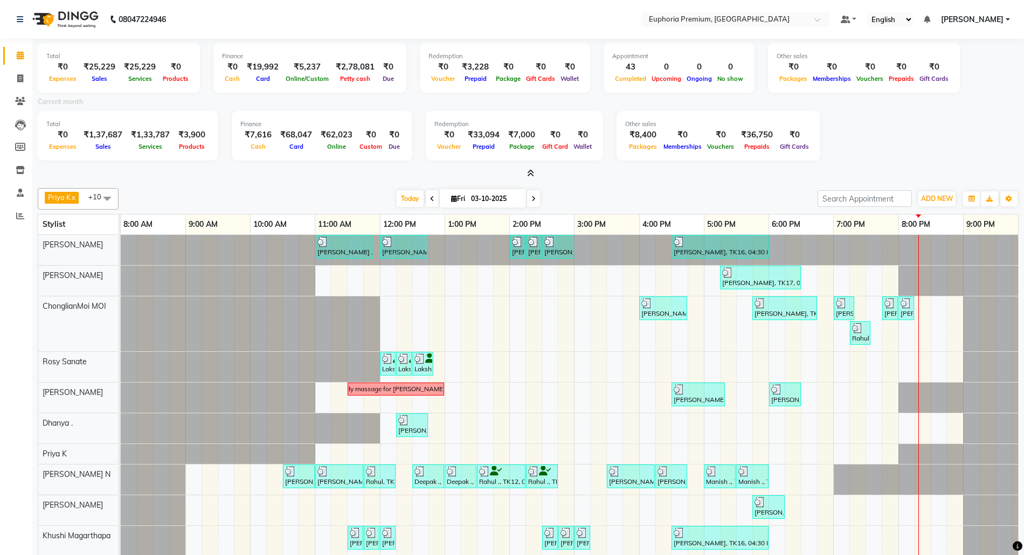
click at [531, 169] on icon at bounding box center [530, 173] width 7 height 8
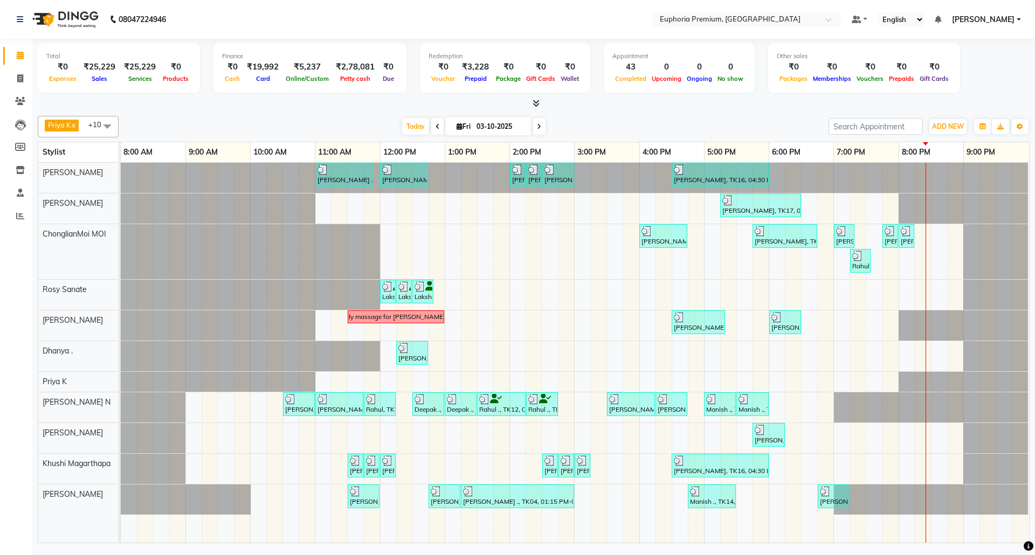
click at [540, 127] on span at bounding box center [539, 126] width 13 height 17
type input "04-10-2025"
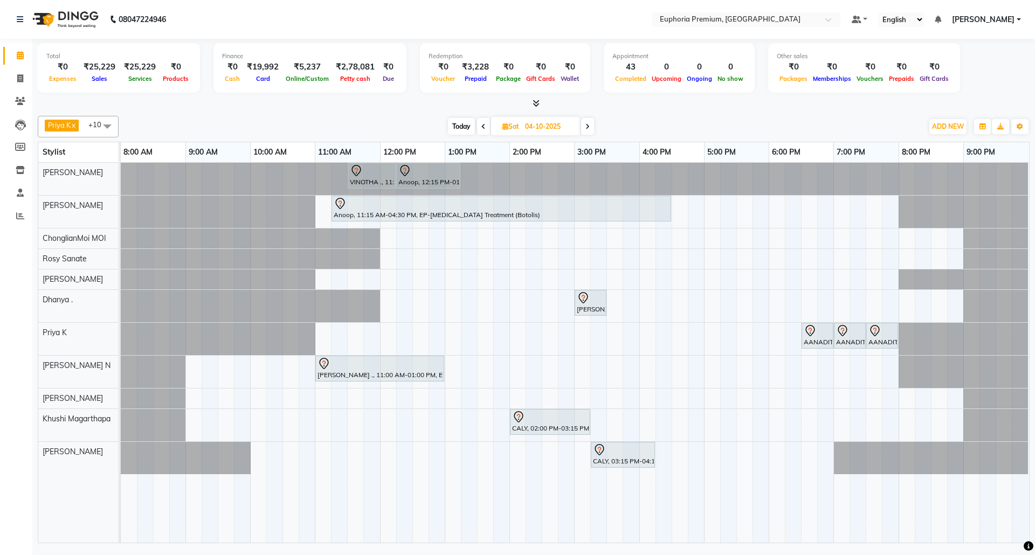
click at [108, 128] on span at bounding box center [107, 126] width 22 height 20
click at [50, 231] on div "[PERSON_NAME] N" at bounding box center [78, 237] width 69 height 23
checkbox input "true"
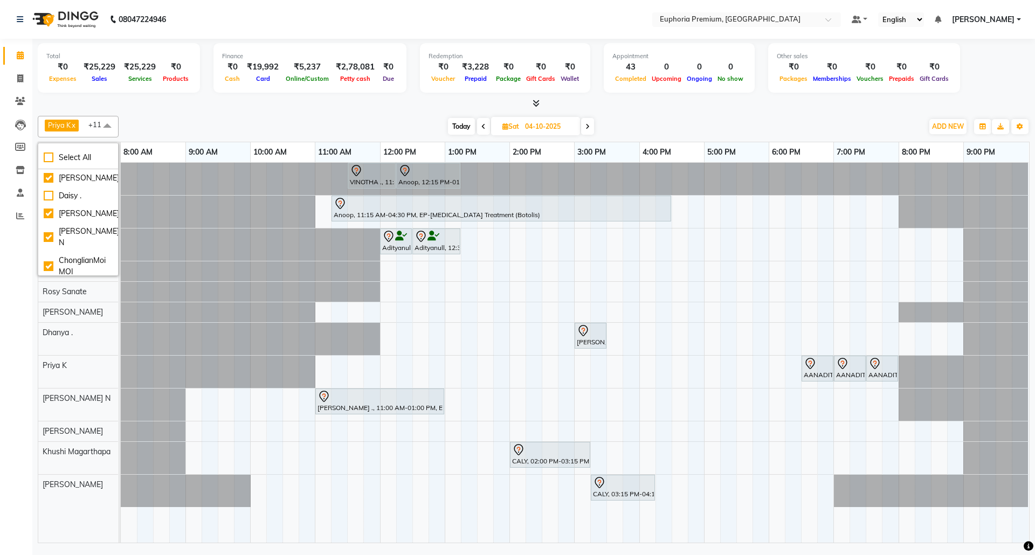
click at [634, 116] on div "Priya K x ChonglianMoi MOI x Dhanya . x Shishi L x [PERSON_NAME] x [PERSON_NAME…" at bounding box center [534, 127] width 992 height 22
click at [480, 240] on div "VINOTHA ., 11:30 AM-12:15 PM, EP-HAIR CUT (Salon Director) with hairwash MEN An…" at bounding box center [575, 353] width 908 height 380
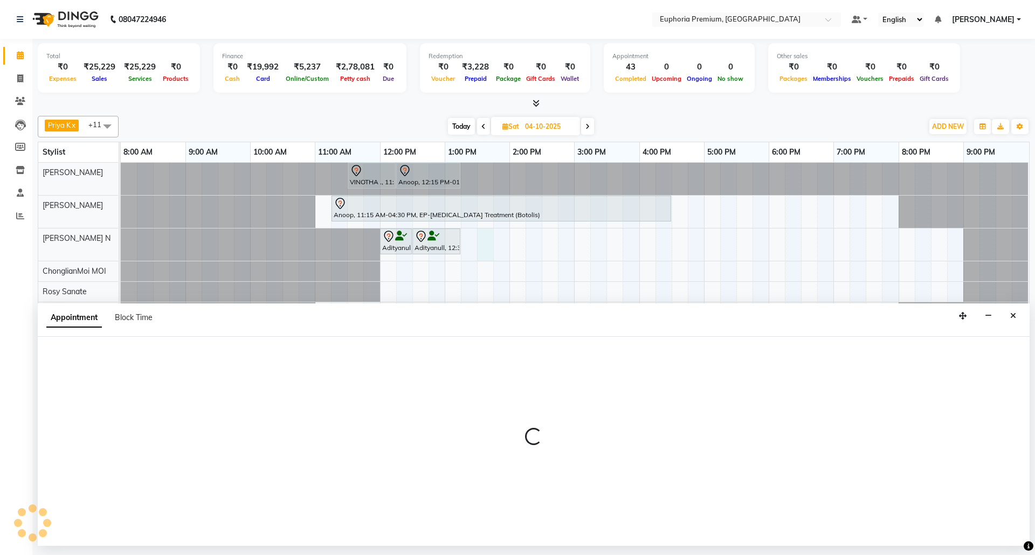
select select "71614"
select select "tentative"
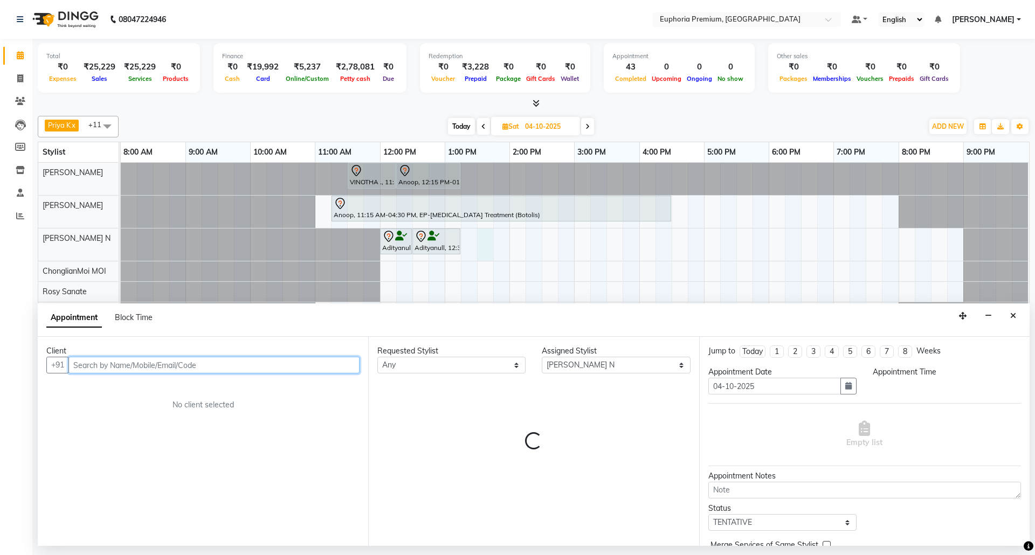
select select "810"
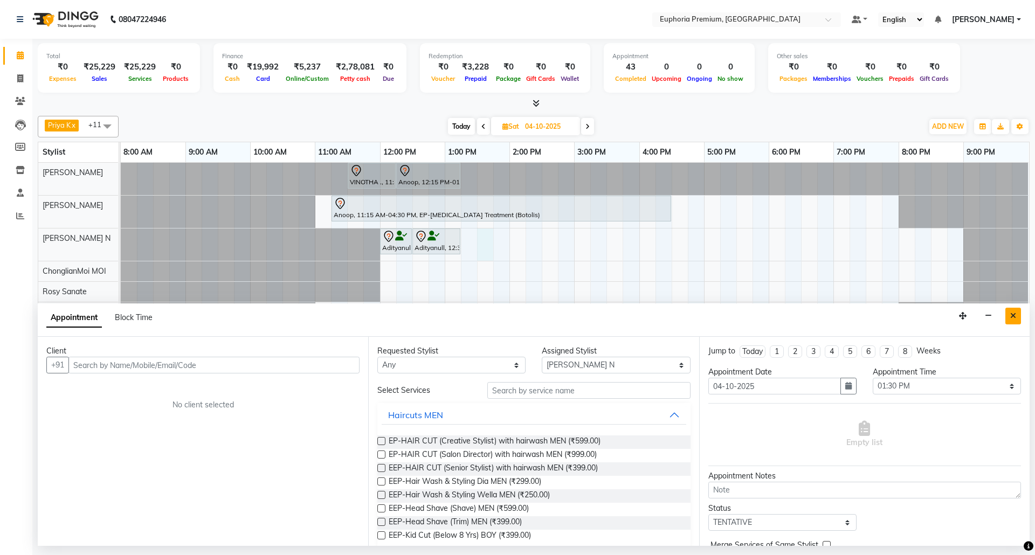
click at [1010, 319] on icon "Close" at bounding box center [1013, 316] width 6 height 8
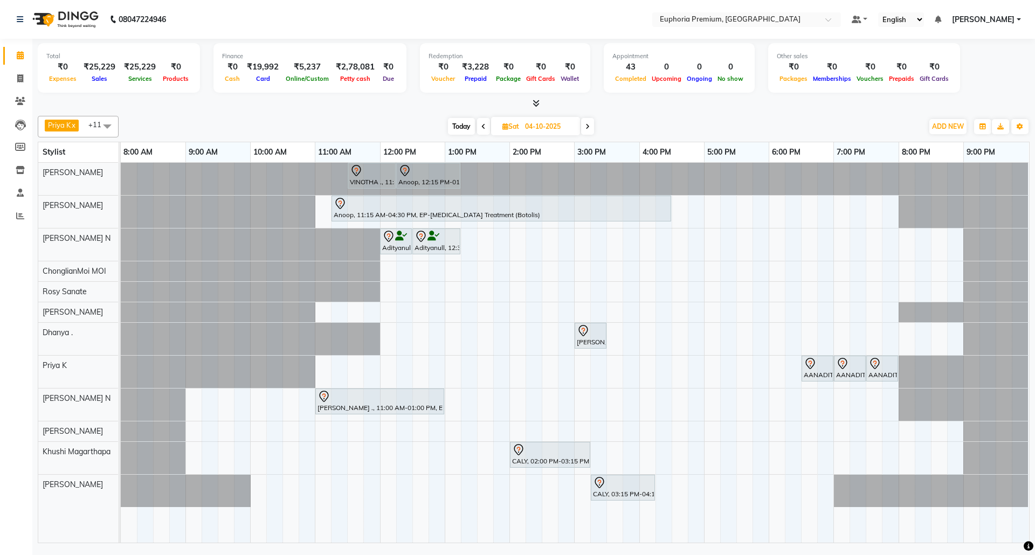
click at [477, 174] on div at bounding box center [574, 179] width 907 height 32
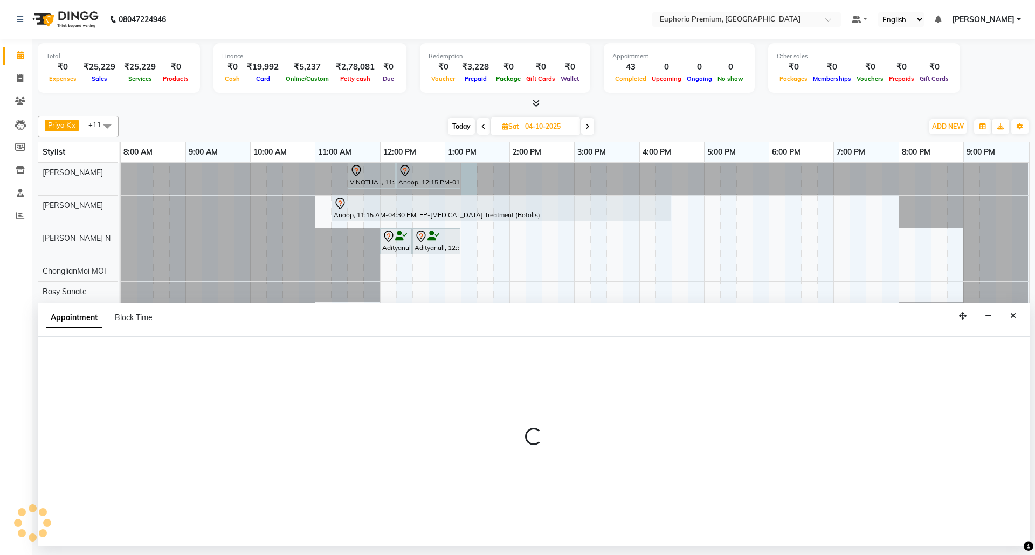
select select "71609"
select select "795"
select select "tentative"
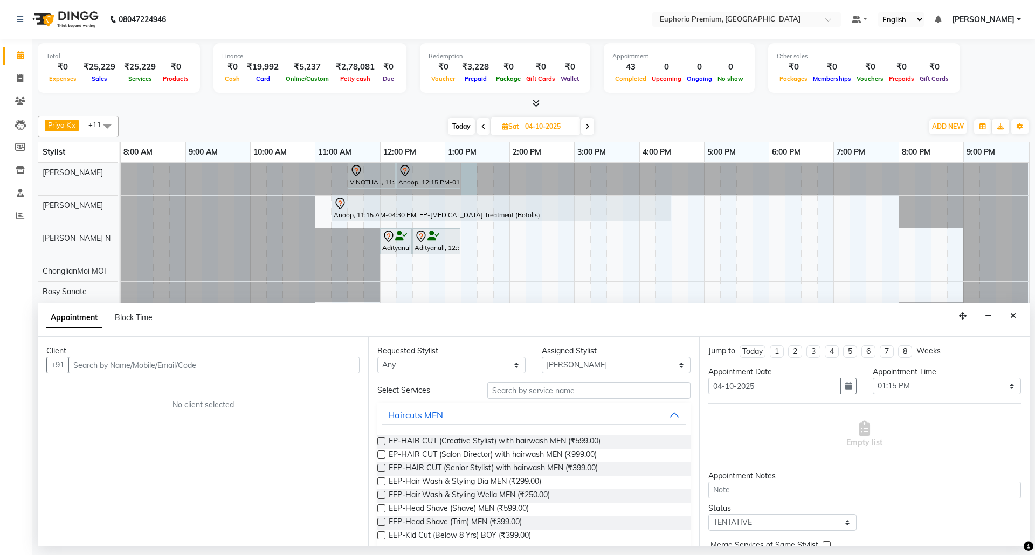
click at [1022, 318] on div "Appointment Block Time" at bounding box center [534, 319] width 992 height 33
click at [1016, 317] on button "Close" at bounding box center [1013, 316] width 16 height 17
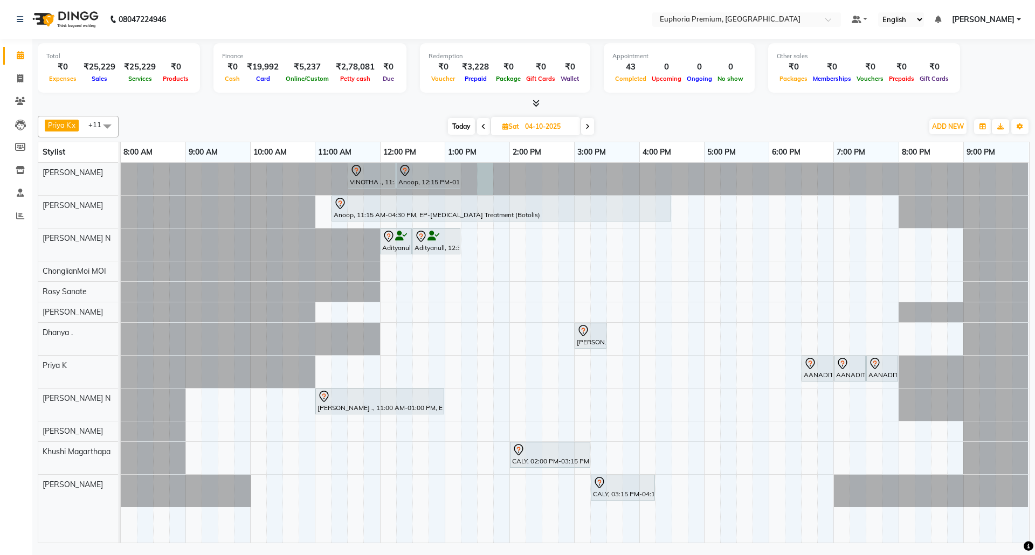
click at [121, 176] on div at bounding box center [121, 179] width 0 height 32
select select "71609"
select select "810"
select select "tentative"
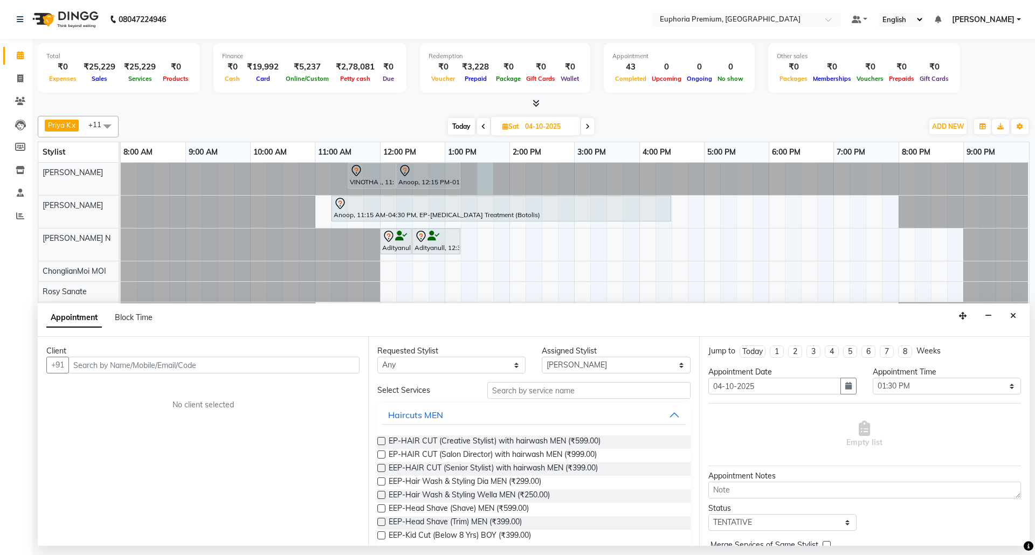
click at [320, 364] on input "text" at bounding box center [213, 365] width 291 height 17
type input "9"
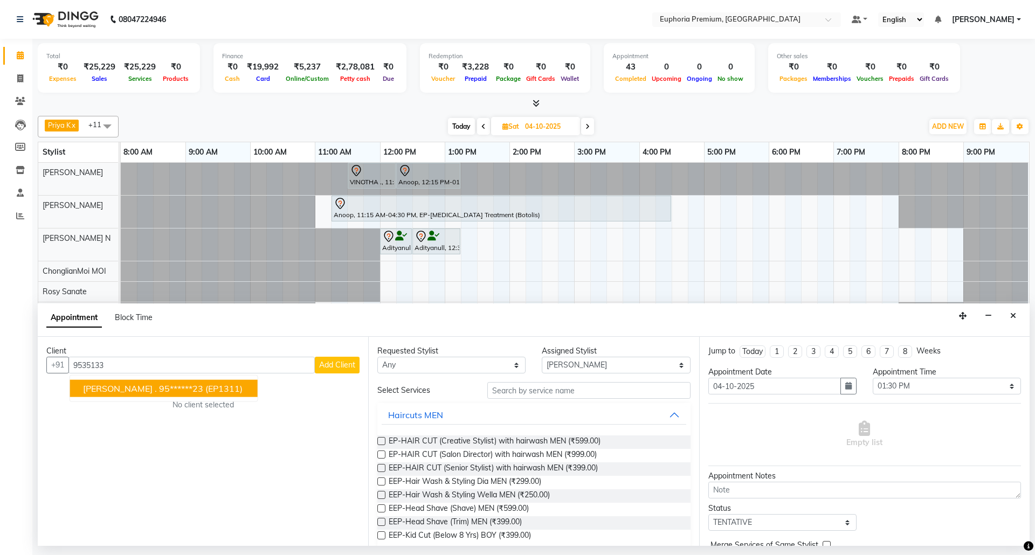
click at [205, 385] on span "(EP1311)" at bounding box center [223, 388] width 37 height 11
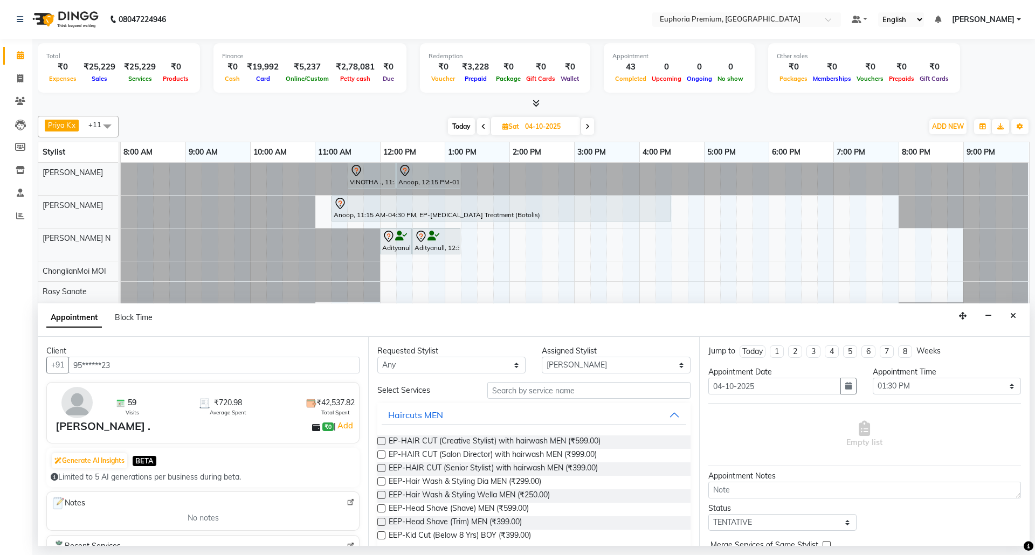
type input "95******23"
drag, startPoint x: 501, startPoint y: 368, endPoint x: 501, endPoint y: 359, distance: 8.6
click at [501, 368] on select "Any [PERSON_NAME] N [PERSON_NAME] N ChonglianMoi MOI [PERSON_NAME] . [PERSON_NA…" at bounding box center [451, 365] width 148 height 17
select select "71609"
click at [377, 358] on select "Any [PERSON_NAME] N [PERSON_NAME] N ChonglianMoi MOI [PERSON_NAME] . [PERSON_NA…" at bounding box center [451, 365] width 148 height 17
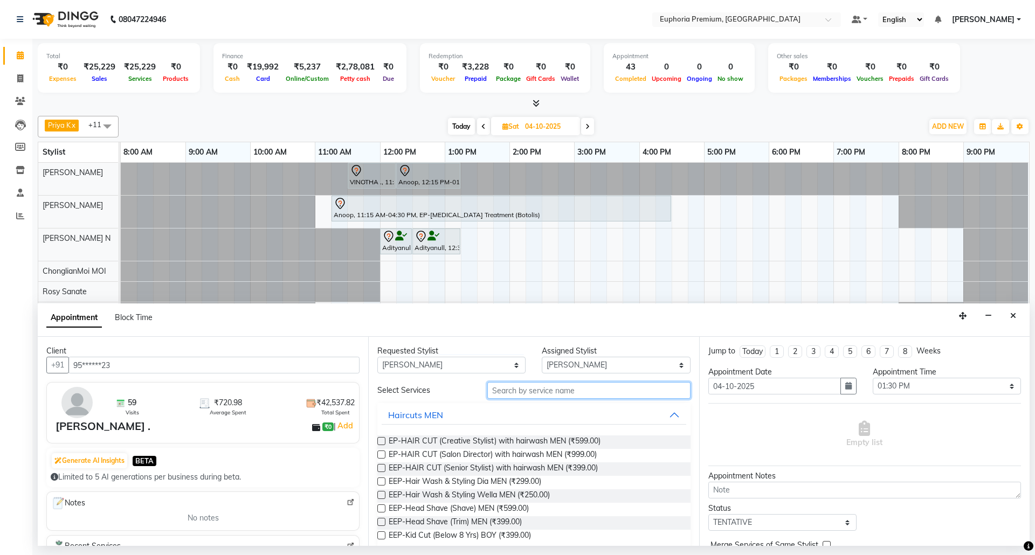
click at [553, 387] on input "text" at bounding box center [588, 390] width 203 height 17
type input "h"
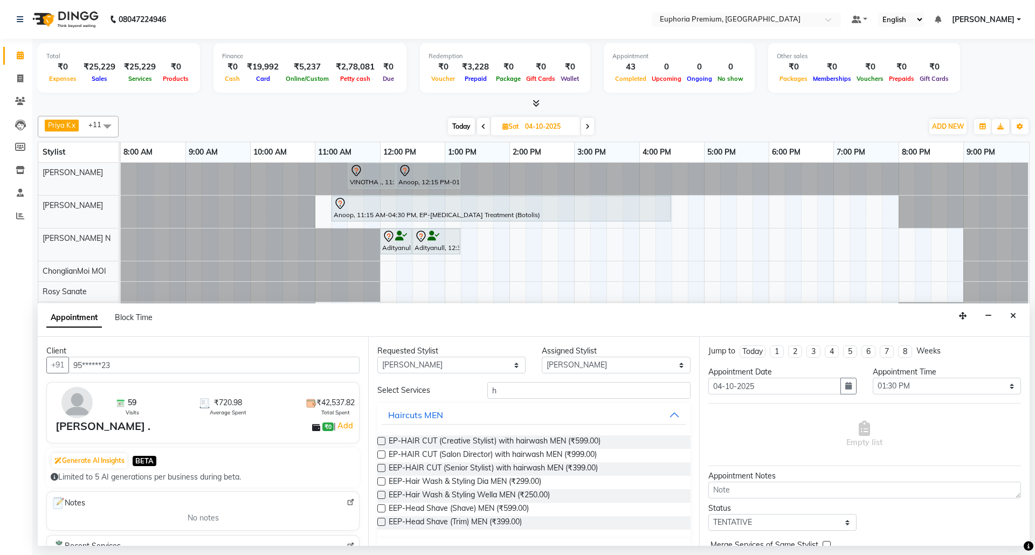
click at [382, 470] on label at bounding box center [381, 468] width 8 height 8
click at [382, 470] on input "checkbox" at bounding box center [380, 469] width 7 height 7
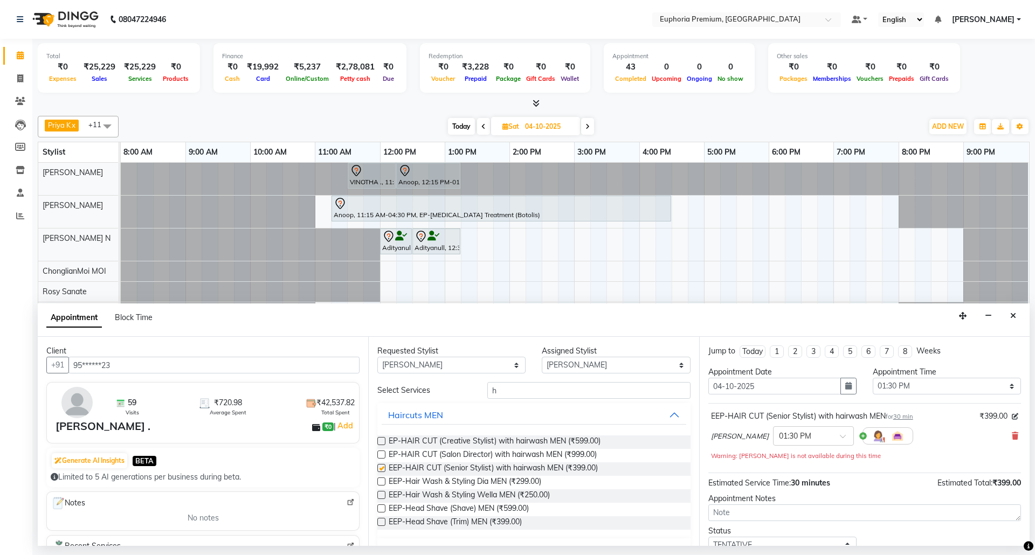
checkbox input "false"
click at [501, 368] on select "Any [PERSON_NAME] N [PERSON_NAME] N ChonglianMoi MOI [PERSON_NAME] . [PERSON_NA…" at bounding box center [451, 365] width 148 height 17
select select "71614"
click at [377, 358] on select "Any [PERSON_NAME] N [PERSON_NAME] N ChonglianMoi MOI [PERSON_NAME] . [PERSON_NA…" at bounding box center [451, 365] width 148 height 17
select select "71614"
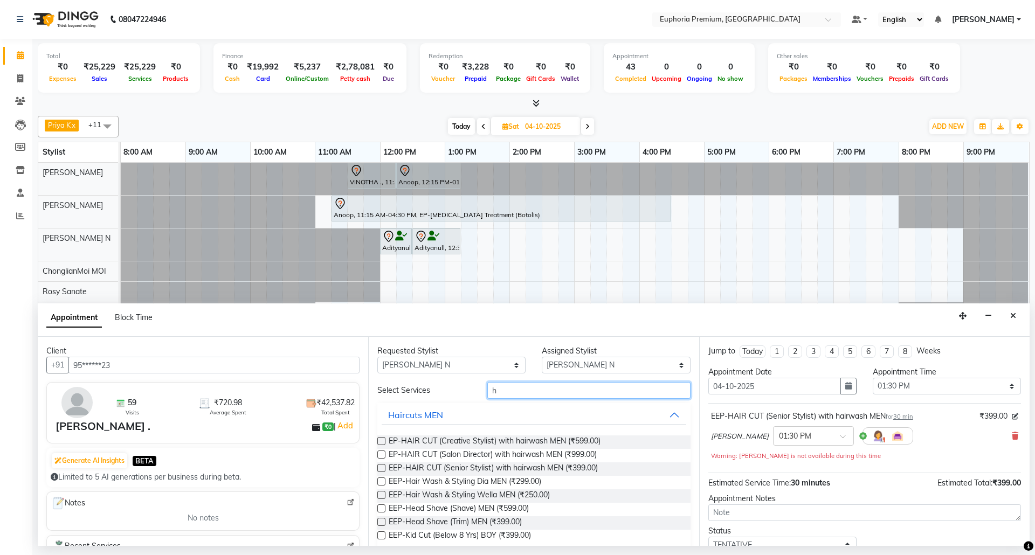
click at [525, 391] on input "h" at bounding box center [588, 390] width 203 height 17
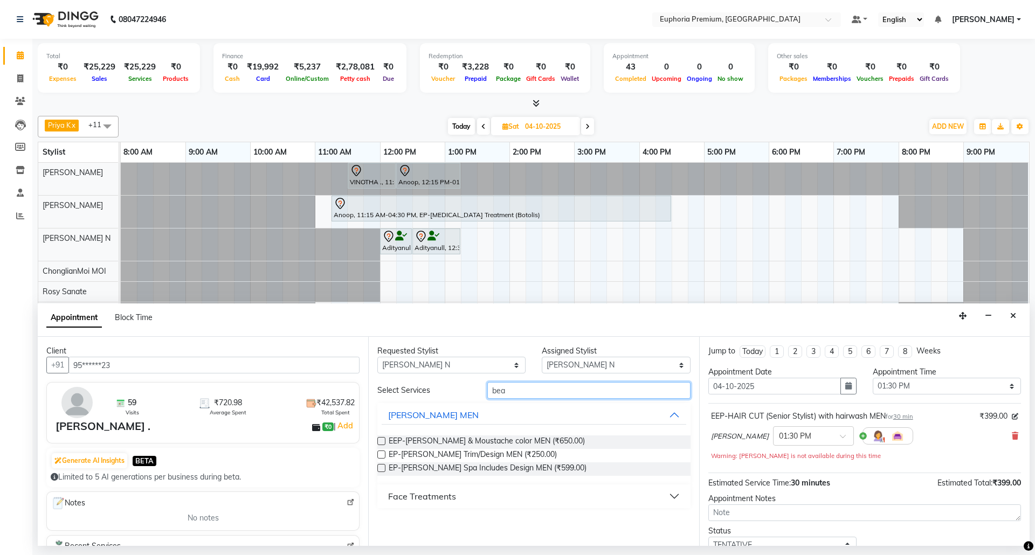
type input "bea"
click at [381, 456] on label at bounding box center [381, 455] width 8 height 8
click at [381, 456] on input "checkbox" at bounding box center [380, 455] width 7 height 7
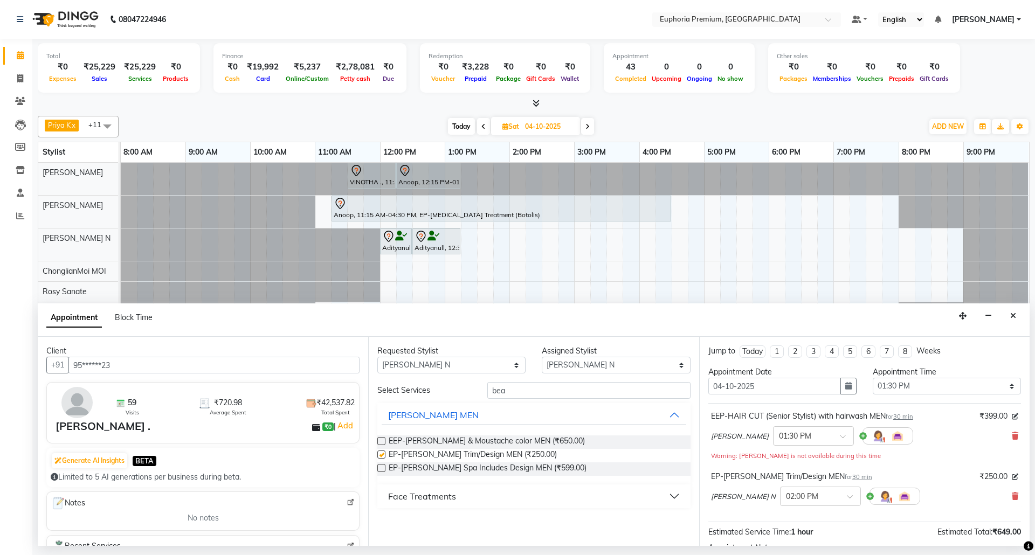
checkbox input "false"
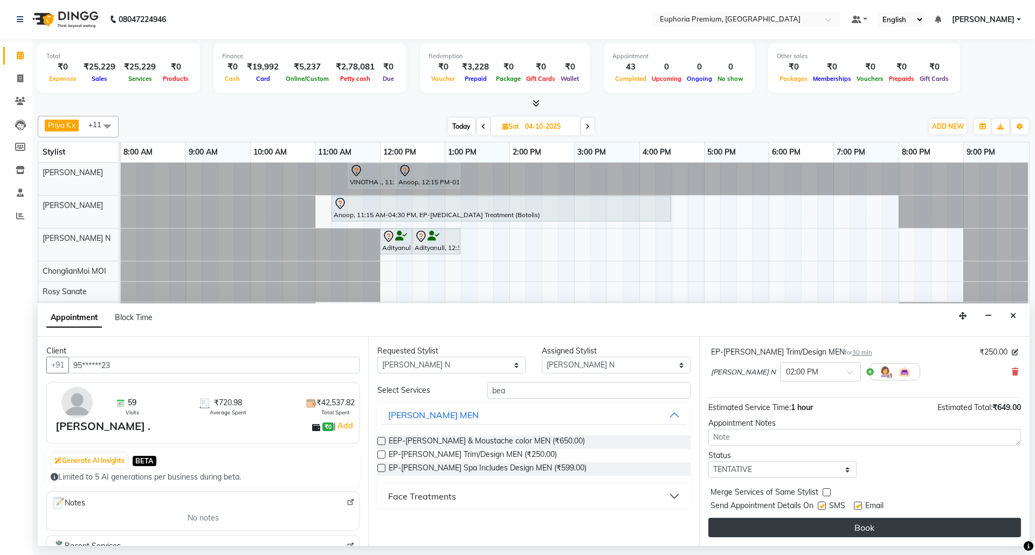
click at [880, 526] on button "Book" at bounding box center [864, 527] width 313 height 19
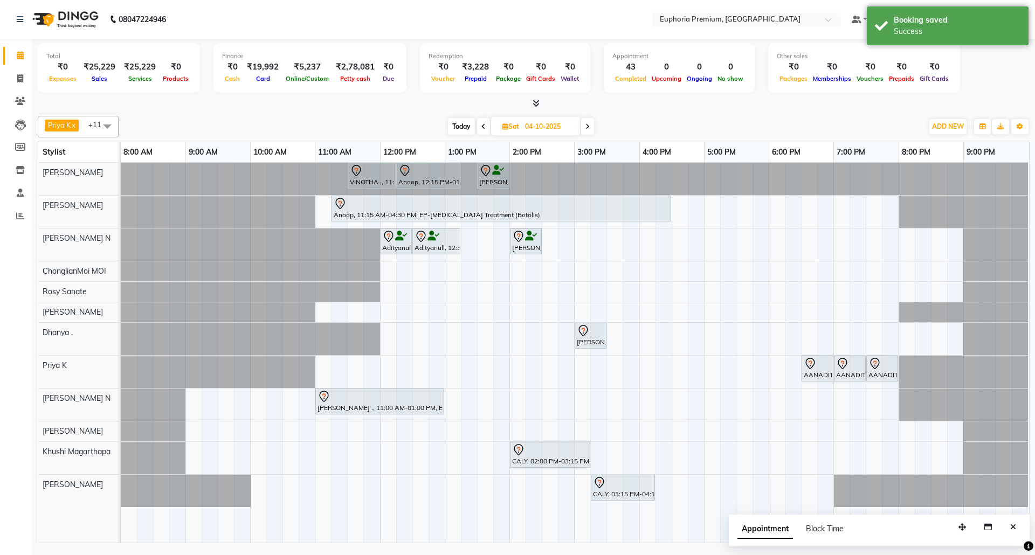
click at [459, 127] on span "Today" at bounding box center [461, 126] width 27 height 17
type input "03-10-2025"
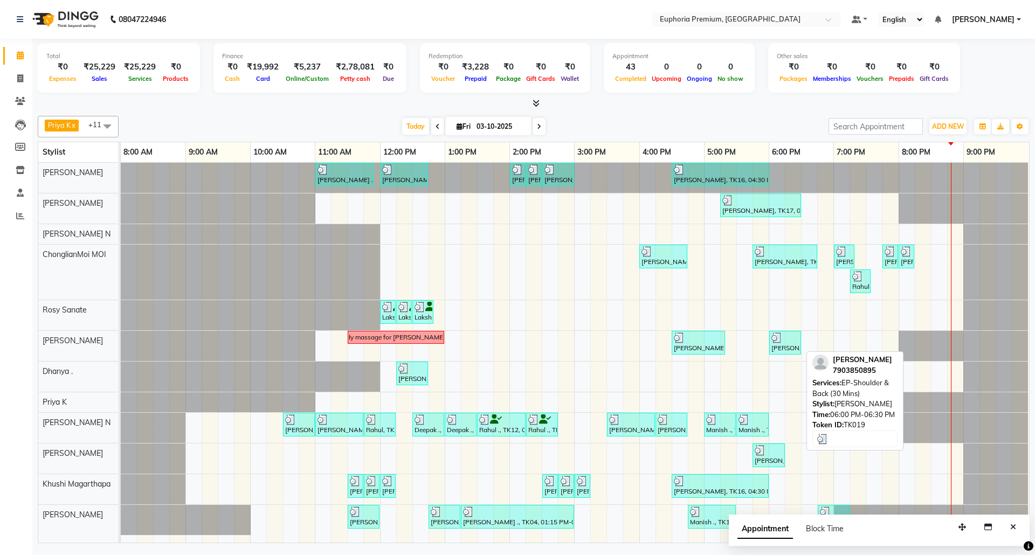
click at [782, 342] on img at bounding box center [776, 338] width 11 height 11
select select "3"
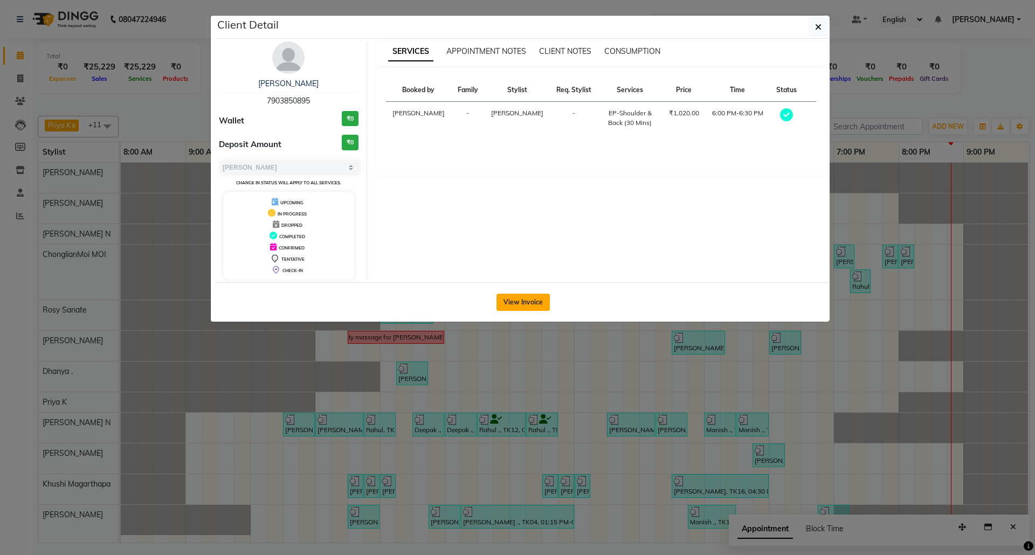
click at [529, 303] on button "View Invoice" at bounding box center [522, 302] width 53 height 17
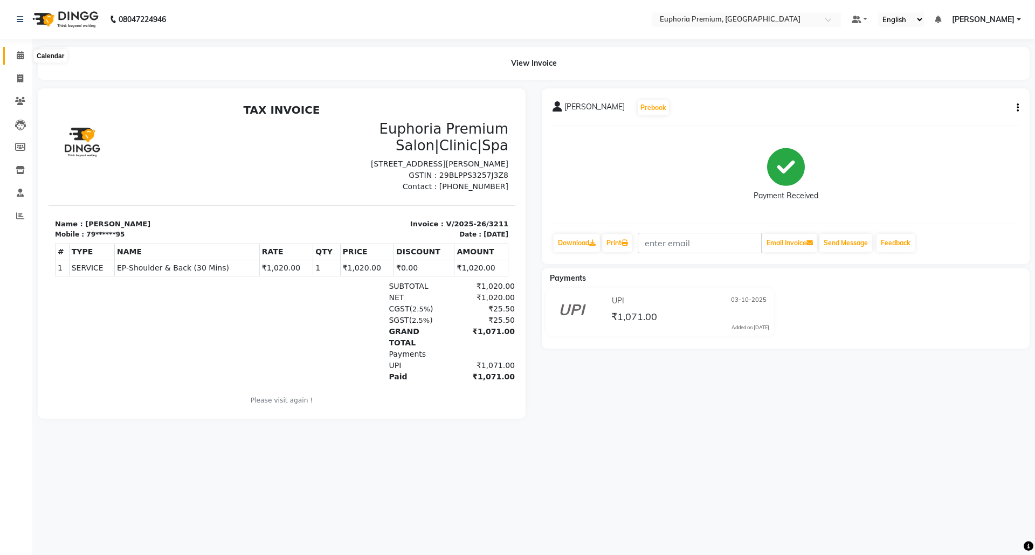
click at [20, 59] on icon at bounding box center [20, 55] width 7 height 8
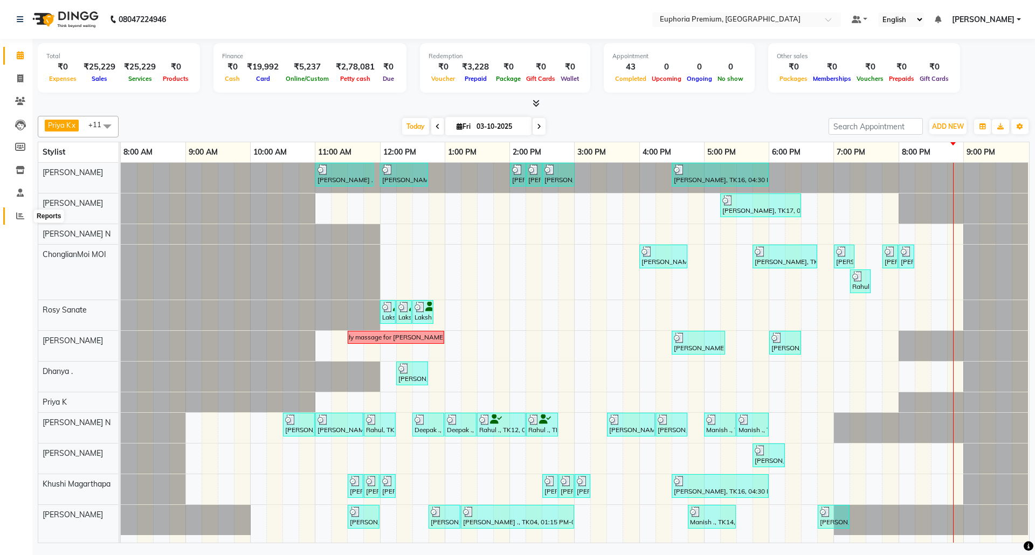
click at [22, 212] on icon at bounding box center [20, 216] width 8 height 8
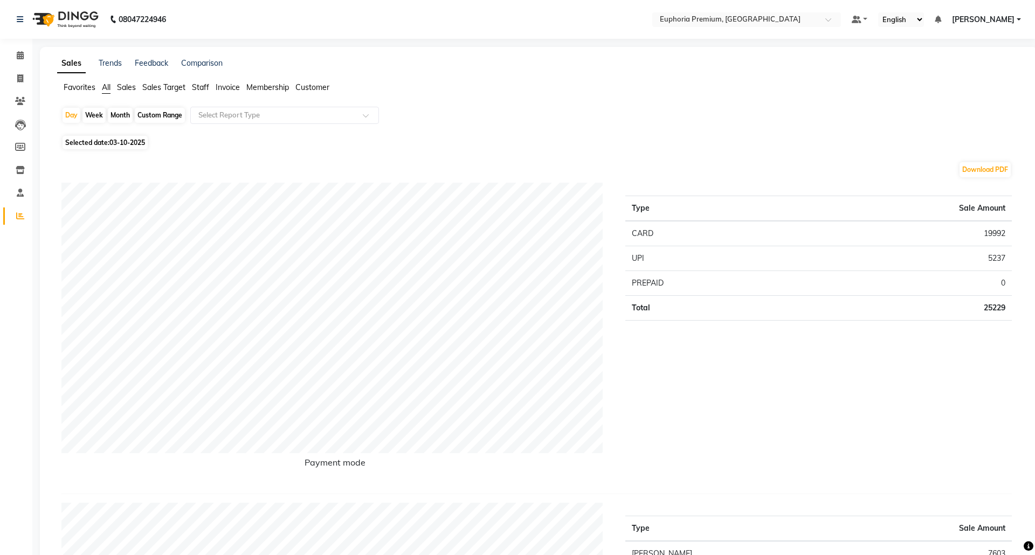
click at [126, 87] on span "Sales" at bounding box center [126, 87] width 19 height 10
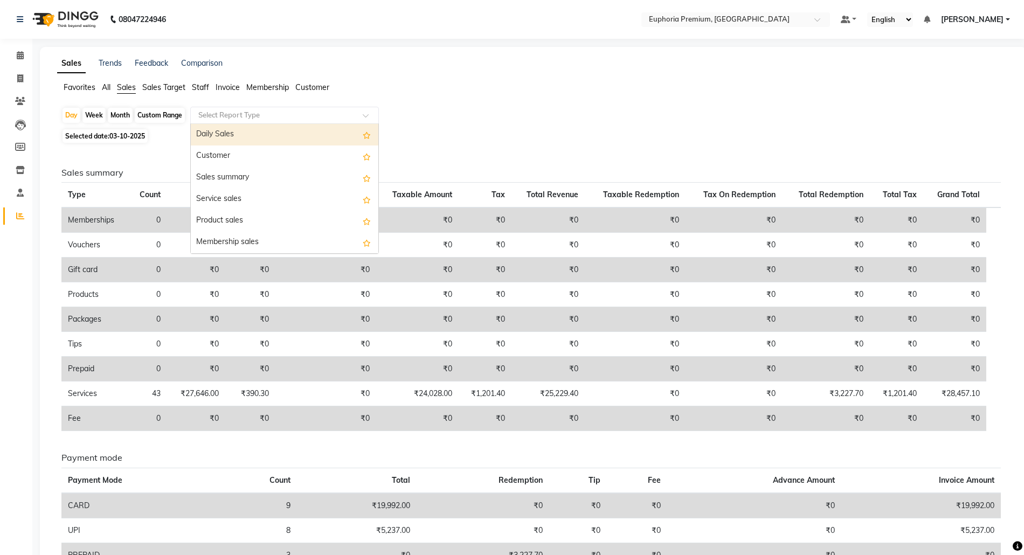
click at [236, 115] on input "text" at bounding box center [273, 115] width 155 height 11
click at [234, 141] on div "Daily Sales" at bounding box center [285, 135] width 188 height 22
select select "full_report"
select select "csv"
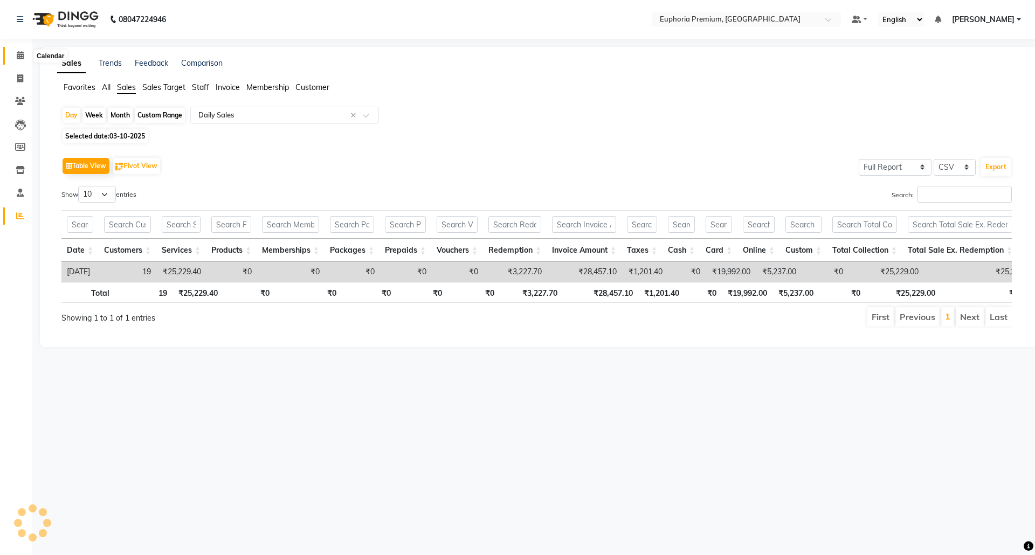
drag, startPoint x: 20, startPoint y: 54, endPoint x: 50, endPoint y: 61, distance: 29.8
click at [20, 54] on icon at bounding box center [20, 55] width 7 height 8
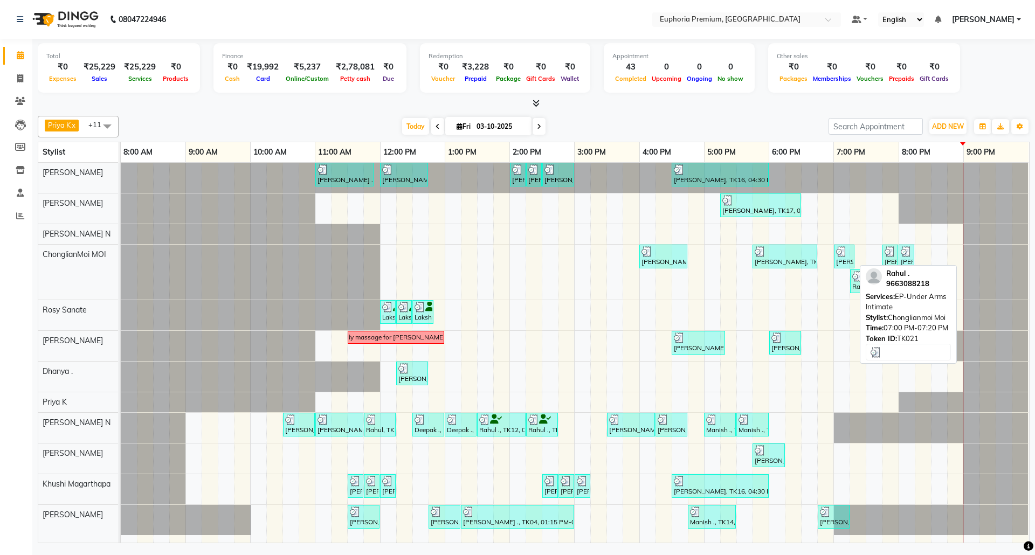
click at [839, 259] on div "[PERSON_NAME] ., TK21, 07:00 PM-07:20 PM, EP-Under Arms Intimate" at bounding box center [844, 256] width 18 height 20
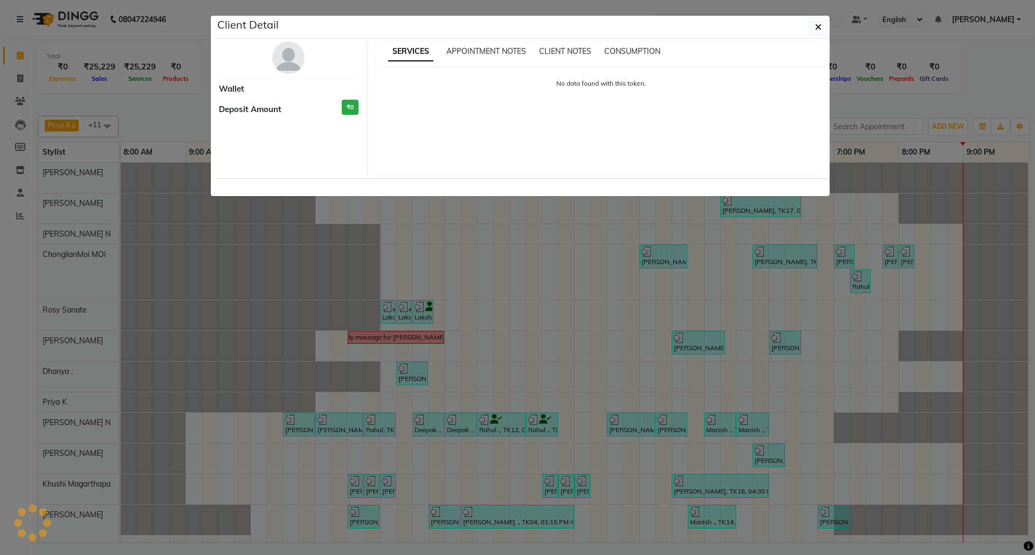
select select "3"
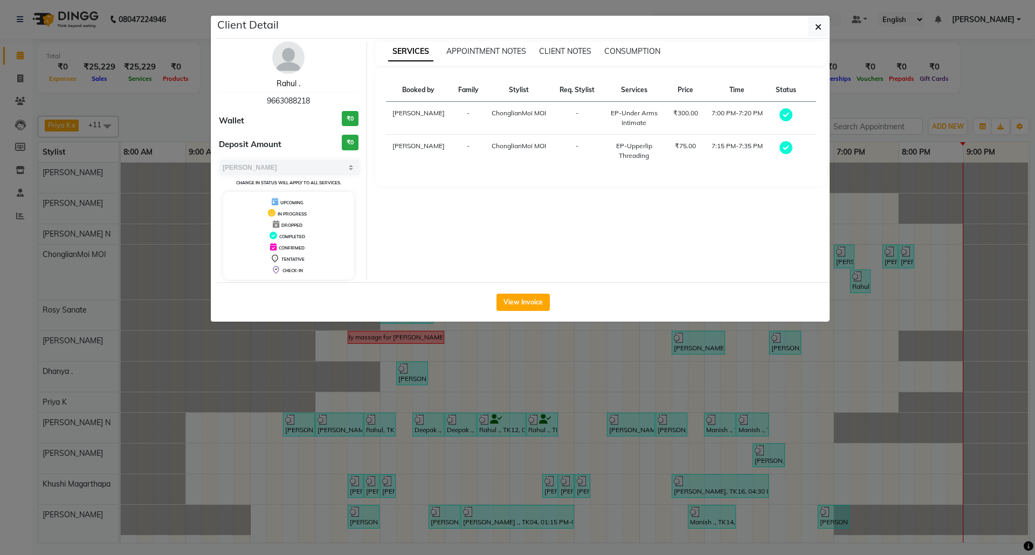
click at [289, 86] on link "Rahul ." at bounding box center [289, 84] width 24 height 10
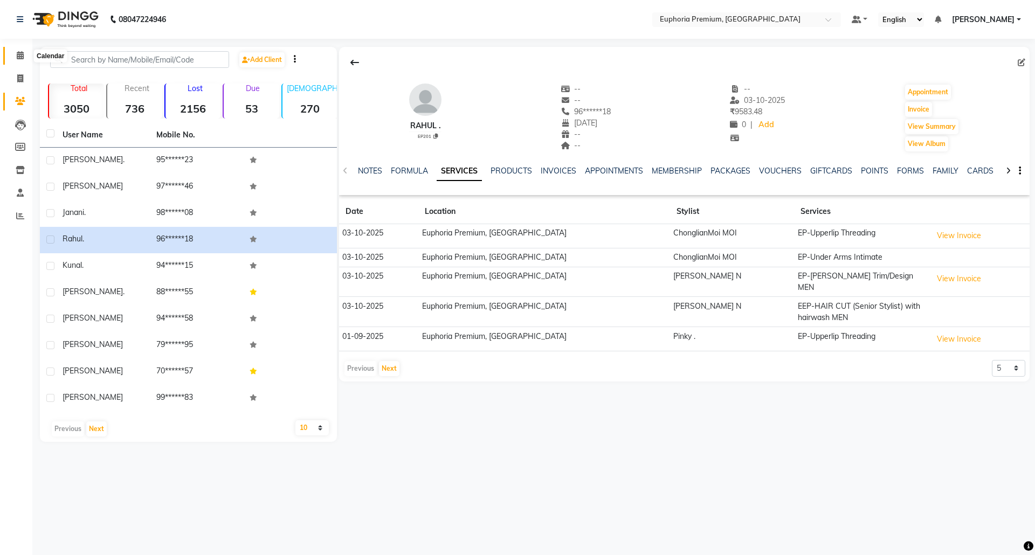
click at [18, 54] on icon at bounding box center [20, 55] width 7 height 8
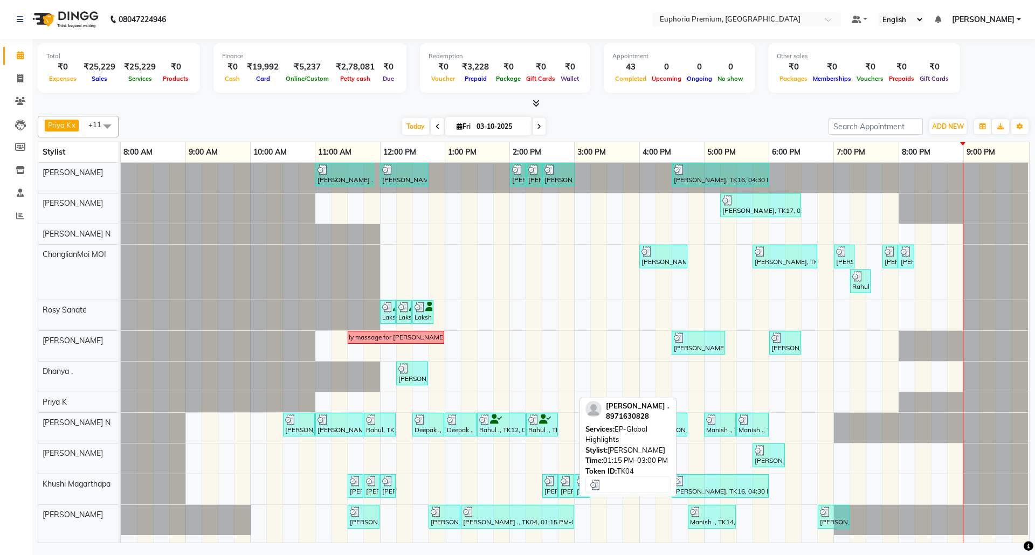
click at [525, 518] on div at bounding box center [517, 512] width 109 height 11
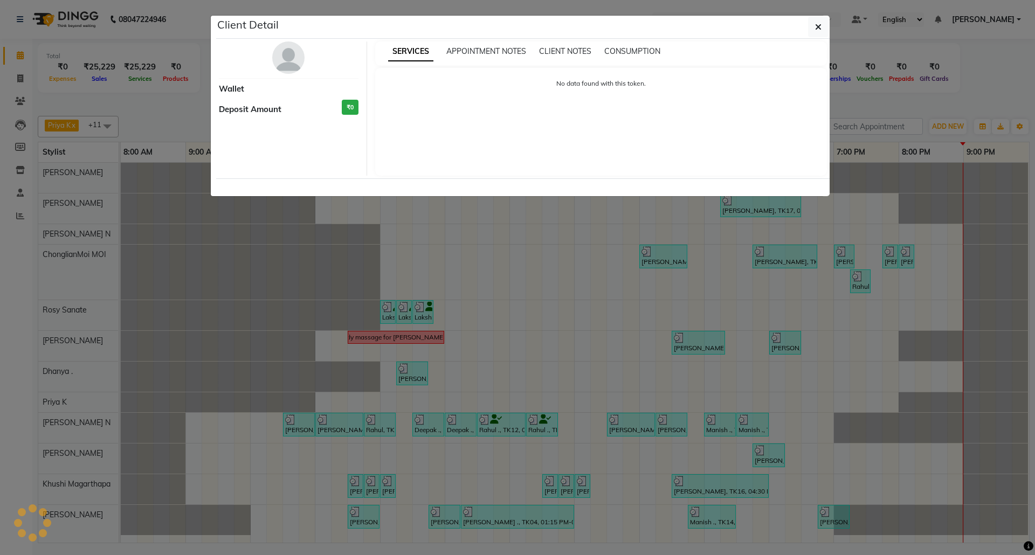
select select "3"
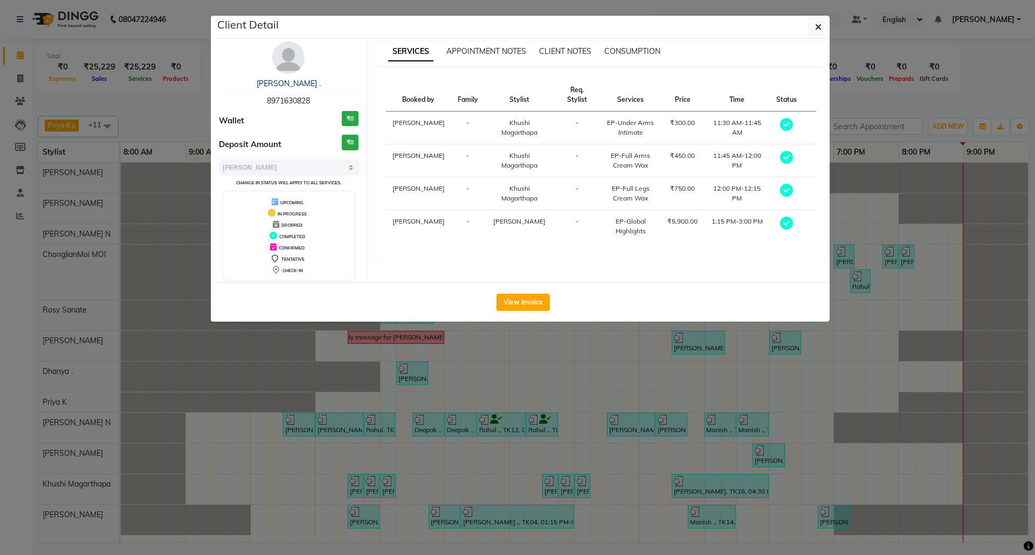
click at [292, 78] on div "[PERSON_NAME] ." at bounding box center [289, 83] width 140 height 11
click at [294, 82] on link "[PERSON_NAME] ." at bounding box center [289, 84] width 64 height 10
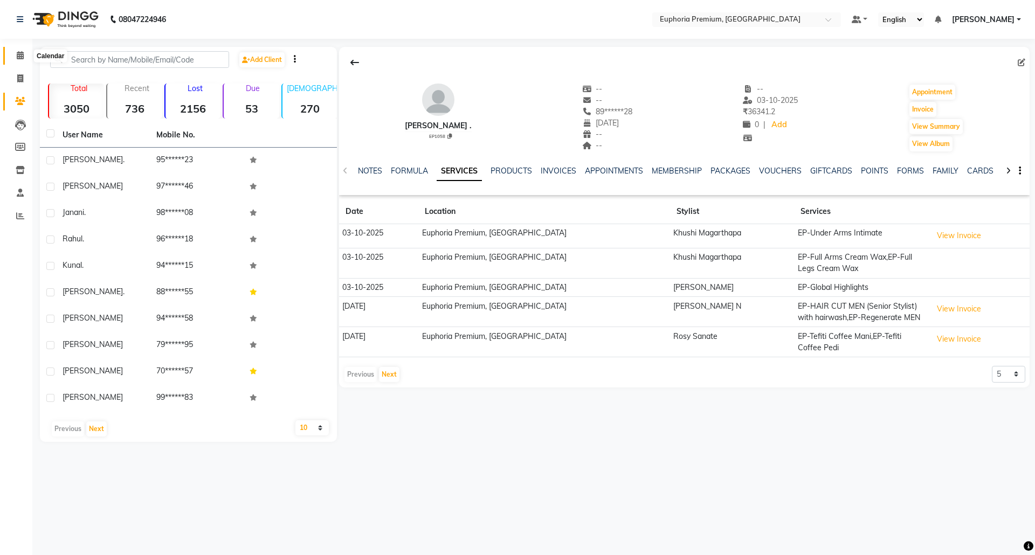
click at [11, 59] on span at bounding box center [20, 56] width 19 height 12
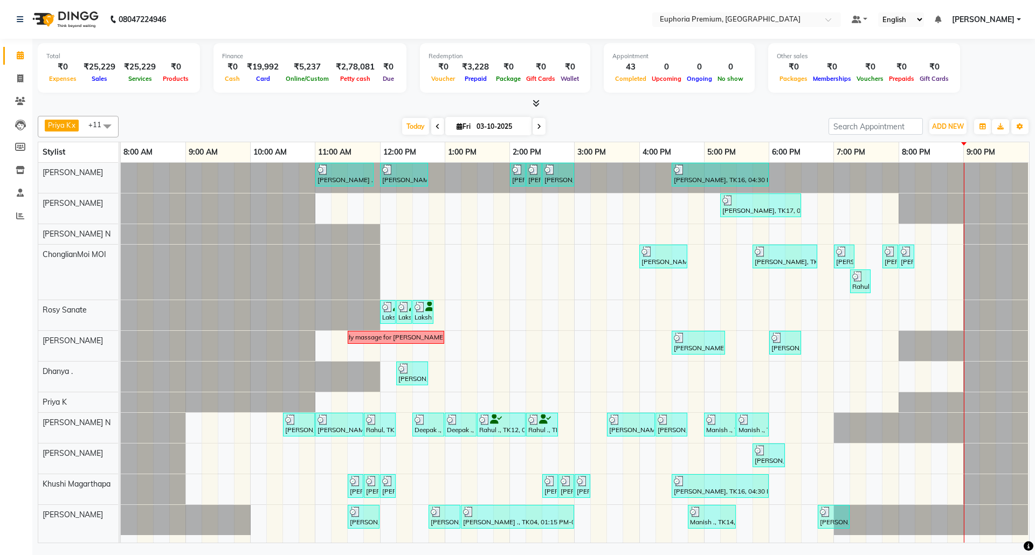
click at [533, 132] on span at bounding box center [539, 126] width 13 height 17
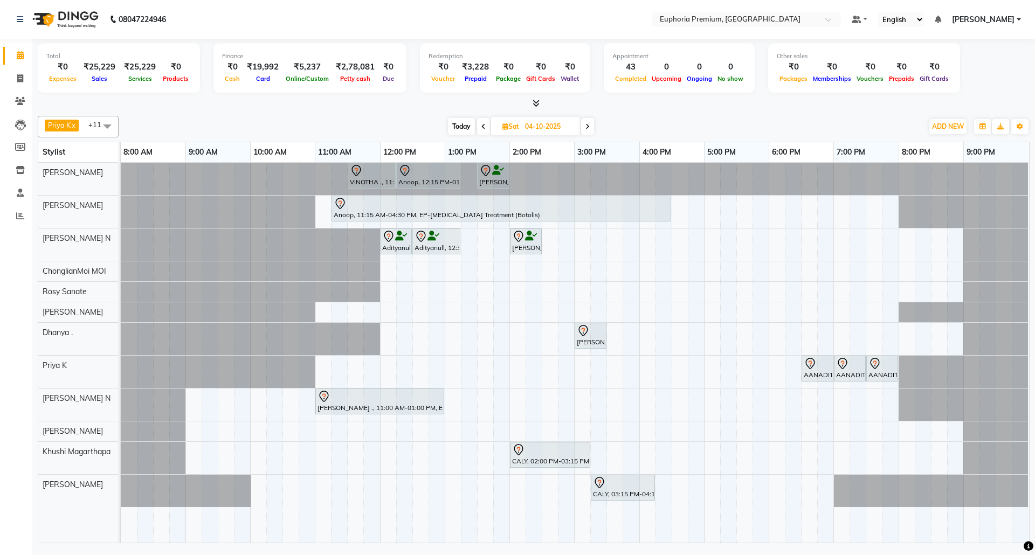
click at [462, 122] on span "Today" at bounding box center [461, 126] width 27 height 17
type input "03-10-2025"
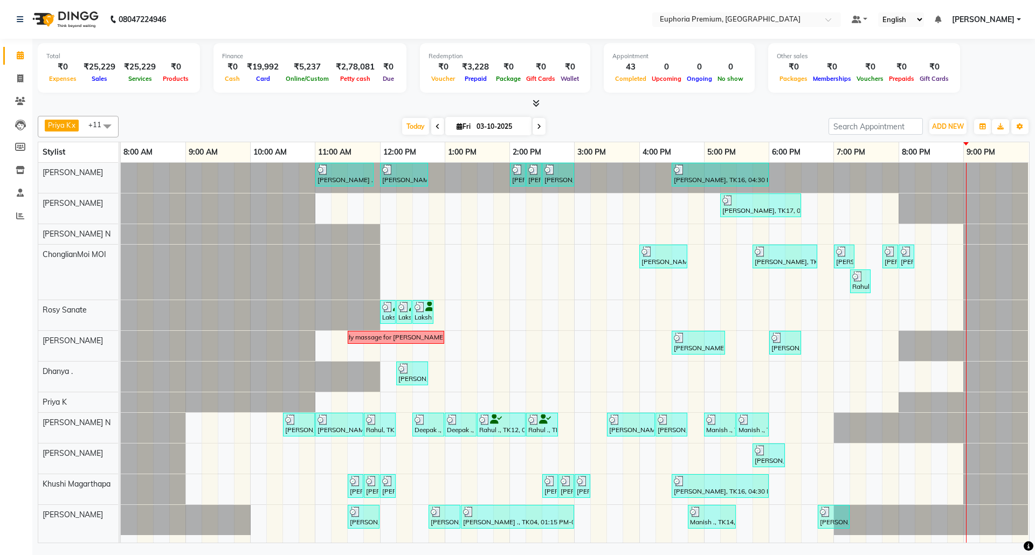
click at [1016, 18] on link "[PERSON_NAME]" at bounding box center [986, 19] width 69 height 11
click at [970, 73] on link "Sign out" at bounding box center [965, 74] width 99 height 17
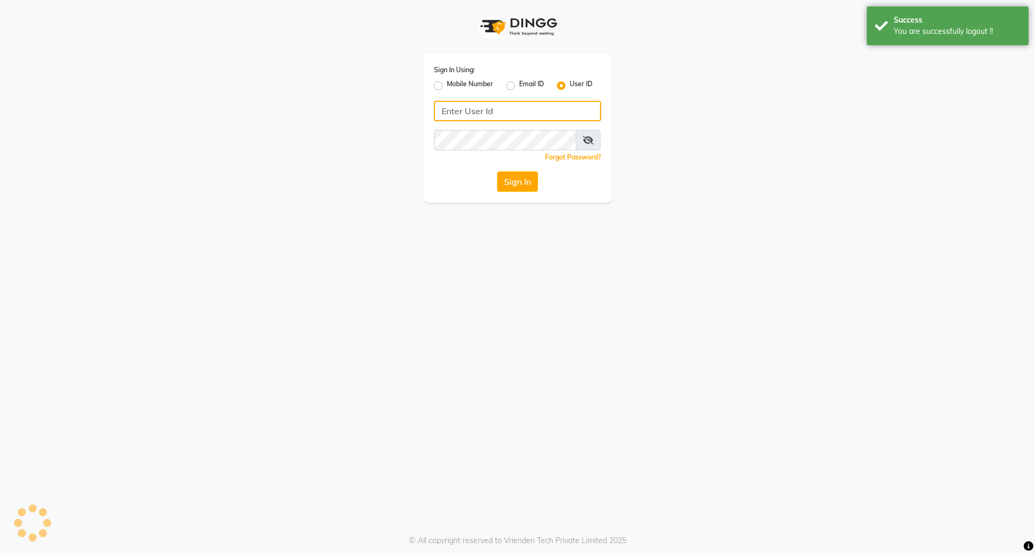
type input "8073170422"
click at [447, 86] on label "Mobile Number" at bounding box center [470, 85] width 46 height 13
click at [447, 86] on input "Mobile Number" at bounding box center [450, 82] width 7 height 7
radio input "true"
radio input "false"
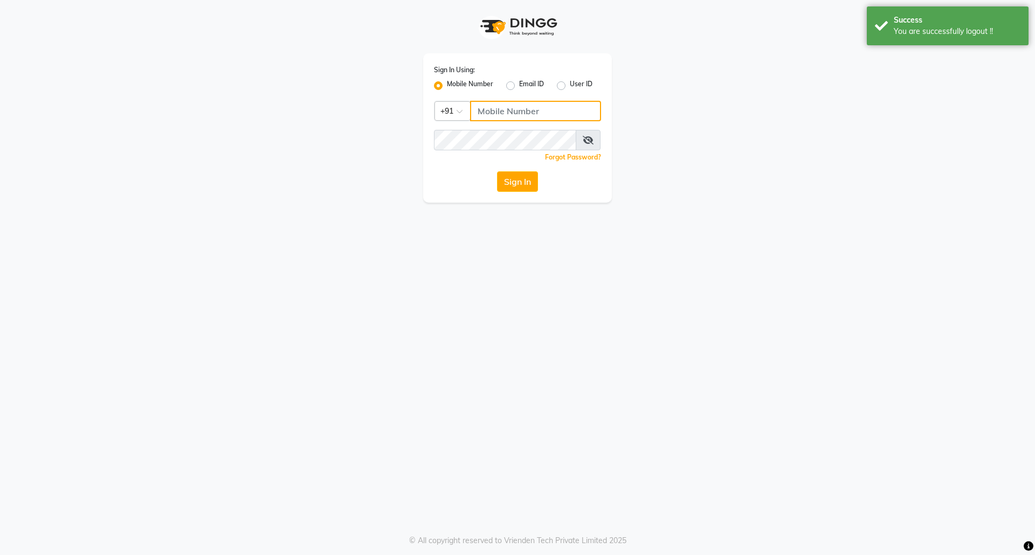
drag, startPoint x: 501, startPoint y: 104, endPoint x: 506, endPoint y: 108, distance: 6.1
click at [501, 104] on input "Username" at bounding box center [535, 111] width 131 height 20
type input "7760179992"
click at [526, 190] on button "Sign In" at bounding box center [517, 181] width 41 height 20
